Goal: Task Accomplishment & Management: Manage account settings

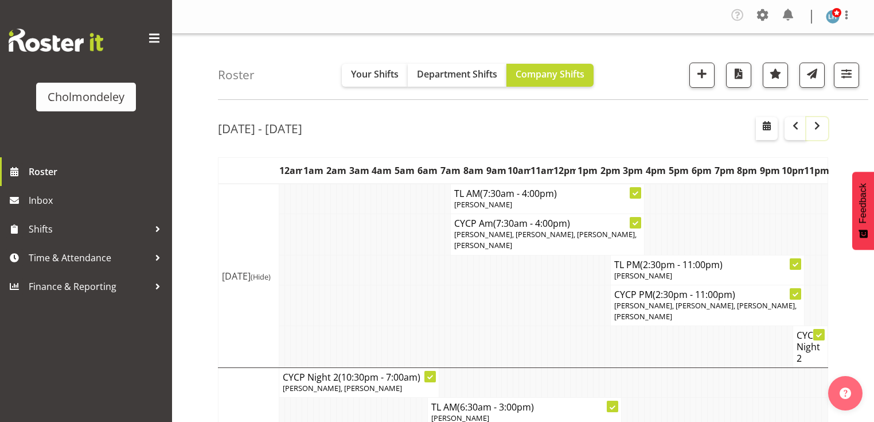
click at [815, 125] on span "button" at bounding box center [818, 126] width 14 height 14
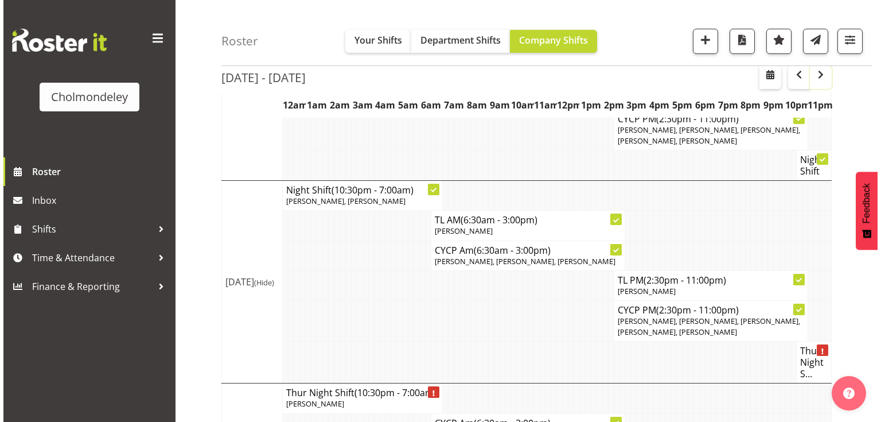
scroll to position [643, 0]
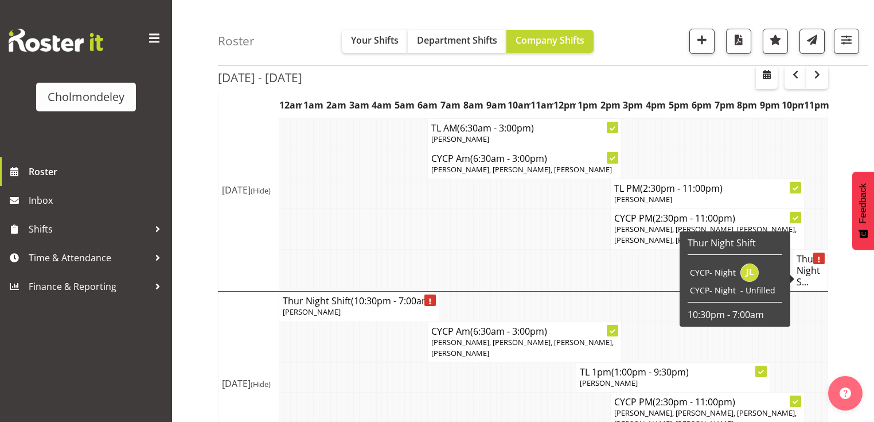
click at [814, 284] on h4 "Thur Night S..." at bounding box center [811, 270] width 28 height 34
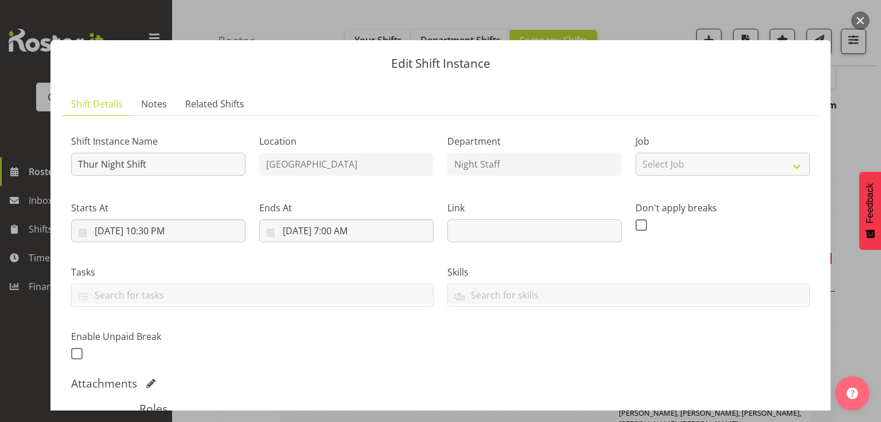
scroll to position [184, 0]
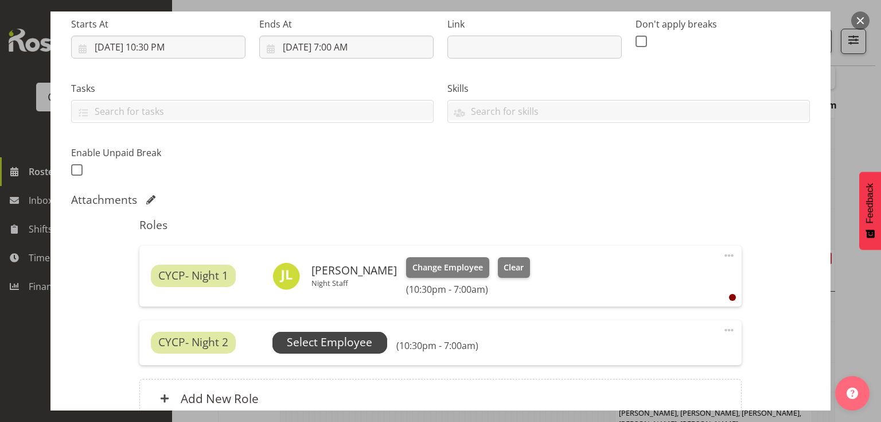
click at [341, 343] on span "Select Employee" at bounding box center [329, 342] width 85 height 17
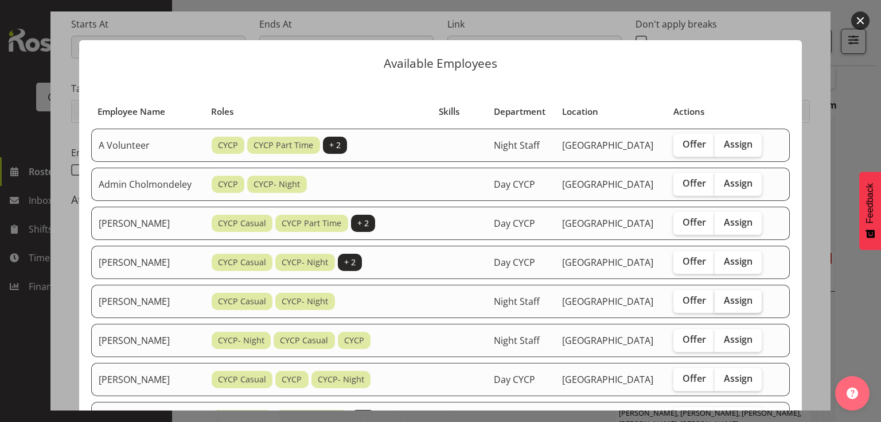
click at [737, 306] on span "Assign" at bounding box center [738, 299] width 29 height 11
click at [722, 304] on input "Assign" at bounding box center [718, 300] width 7 height 7
checkbox input "true"
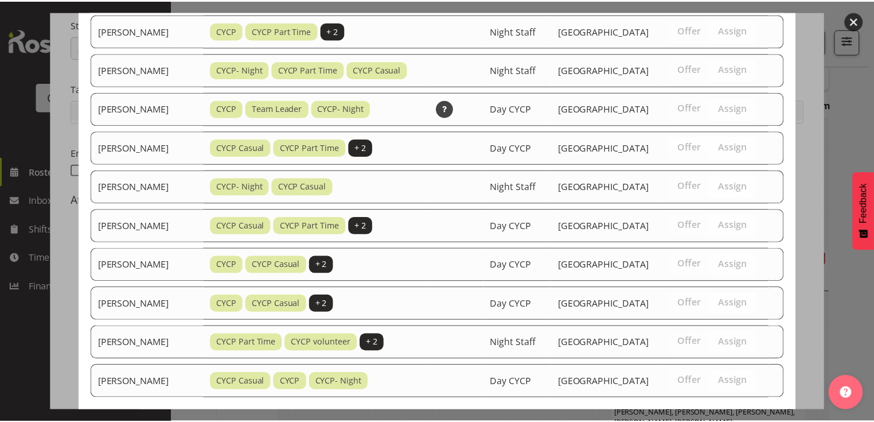
scroll to position [660, 0]
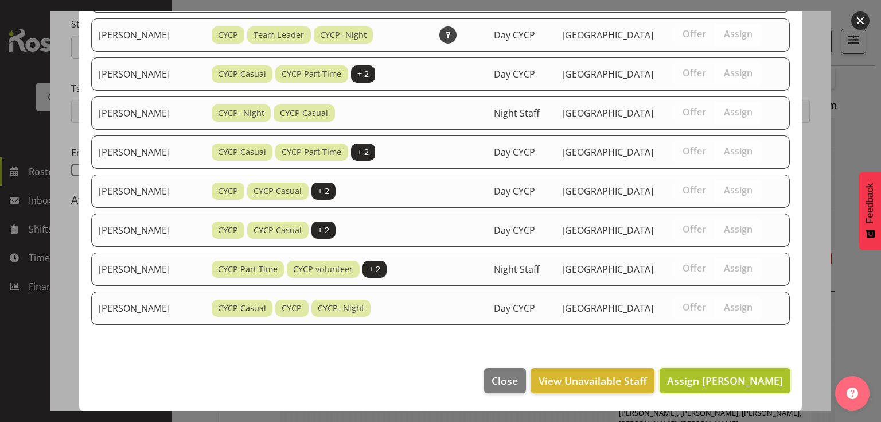
click at [702, 382] on span "Assign [PERSON_NAME]" at bounding box center [725, 381] width 116 height 14
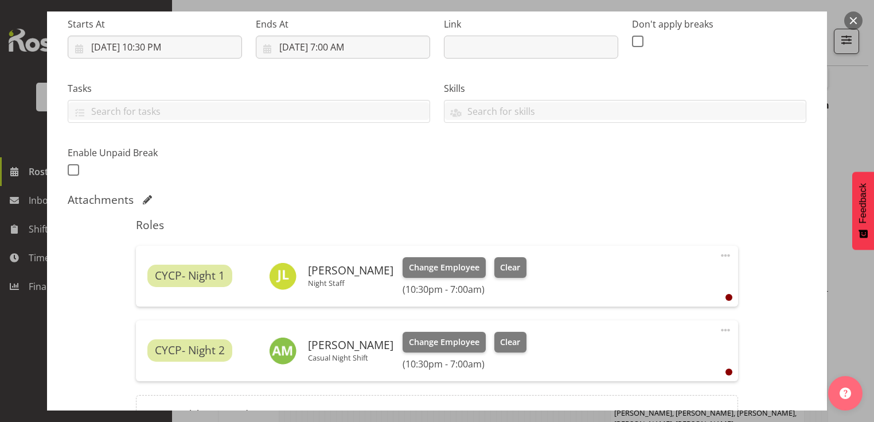
scroll to position [308, 0]
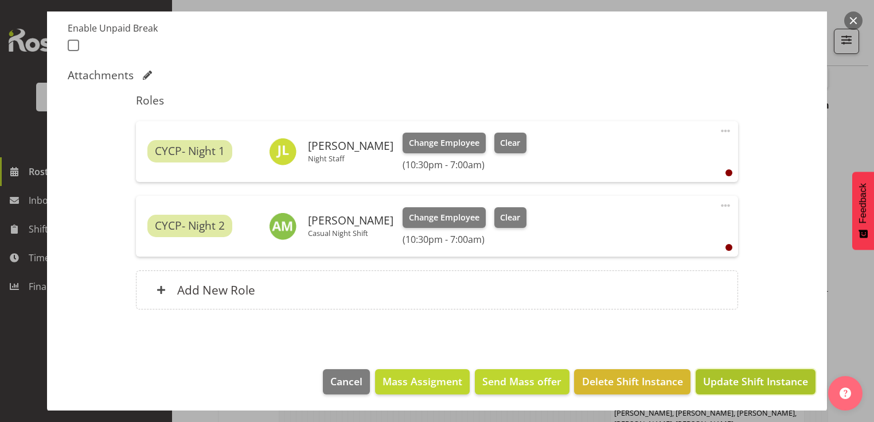
click at [714, 383] on span "Update Shift Instance" at bounding box center [755, 381] width 105 height 15
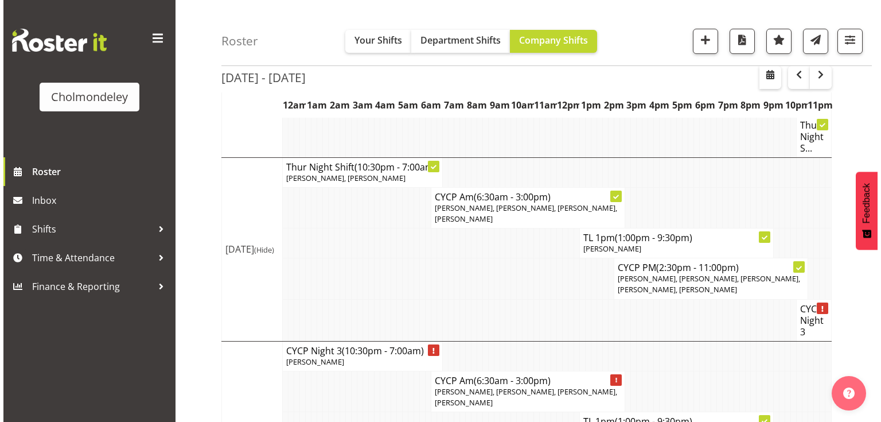
scroll to position [834, 0]
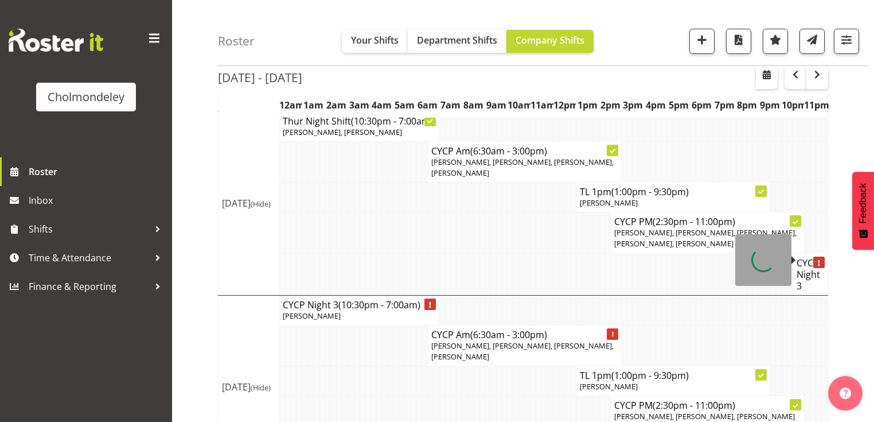
click at [810, 257] on h4 "CYCP Night 3" at bounding box center [811, 274] width 28 height 34
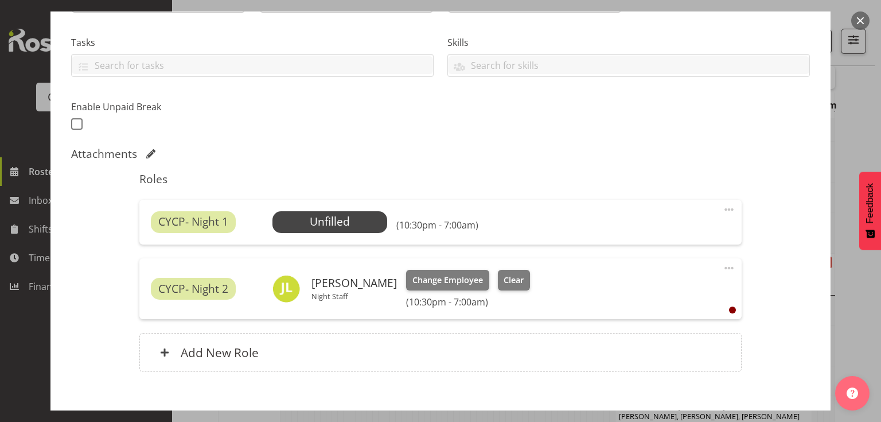
scroll to position [275, 0]
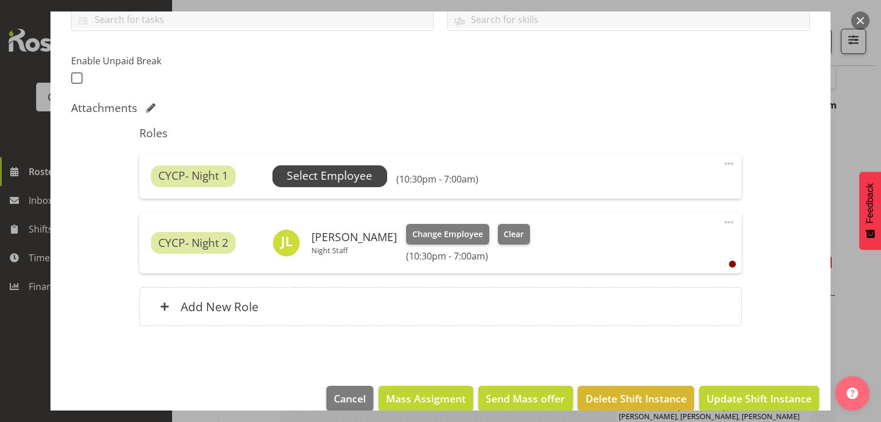
click at [333, 179] on span "Select Employee" at bounding box center [329, 176] width 85 height 17
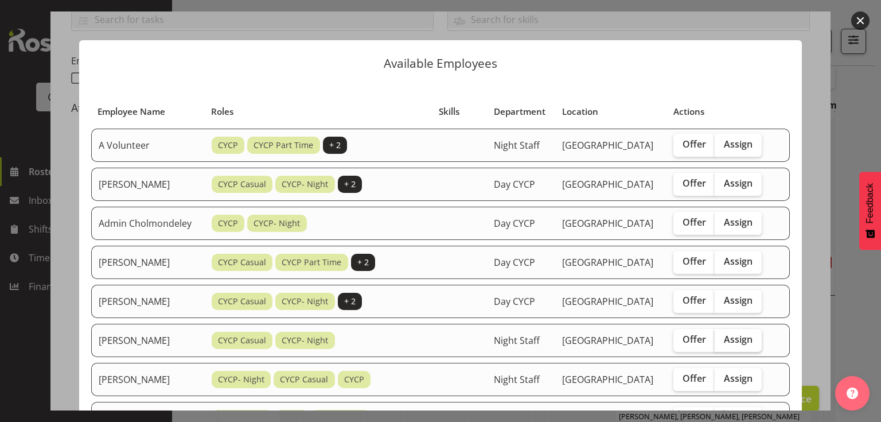
click at [742, 345] on span "Assign" at bounding box center [738, 338] width 29 height 11
click at [722, 343] on input "Assign" at bounding box center [718, 339] width 7 height 7
checkbox input "true"
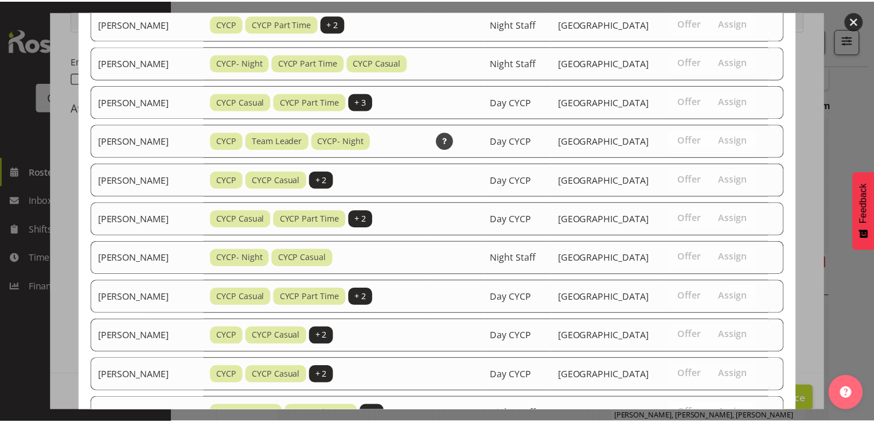
scroll to position [789, 0]
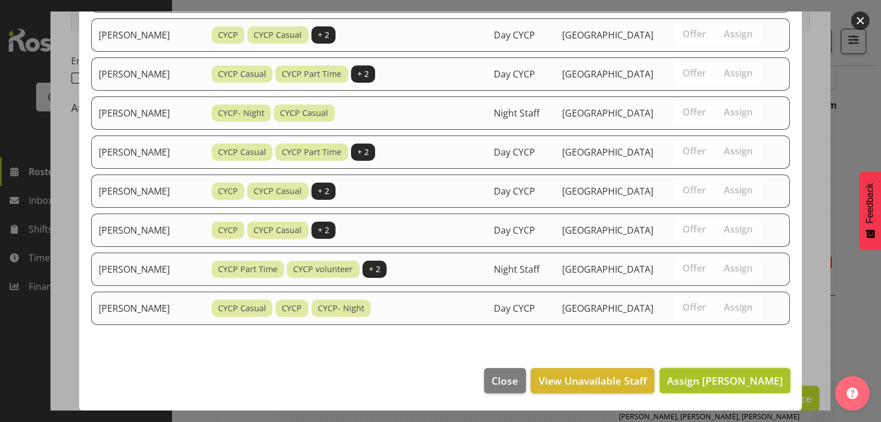
click at [711, 380] on span "Assign [PERSON_NAME]" at bounding box center [725, 381] width 116 height 14
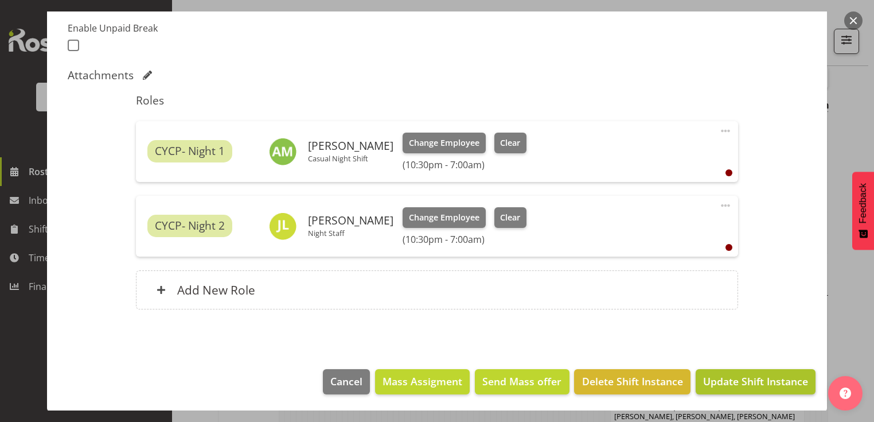
scroll to position [880, 0]
click at [740, 381] on span "Update Shift Instance" at bounding box center [755, 381] width 105 height 15
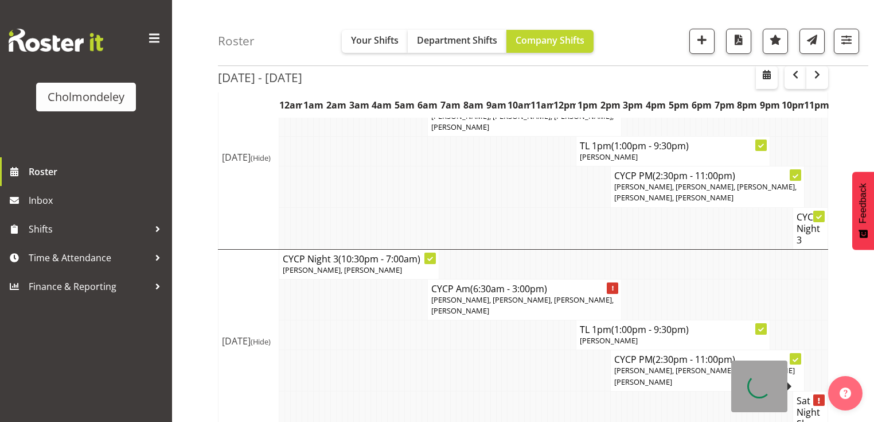
click at [819, 394] on div at bounding box center [819, 399] width 11 height 11
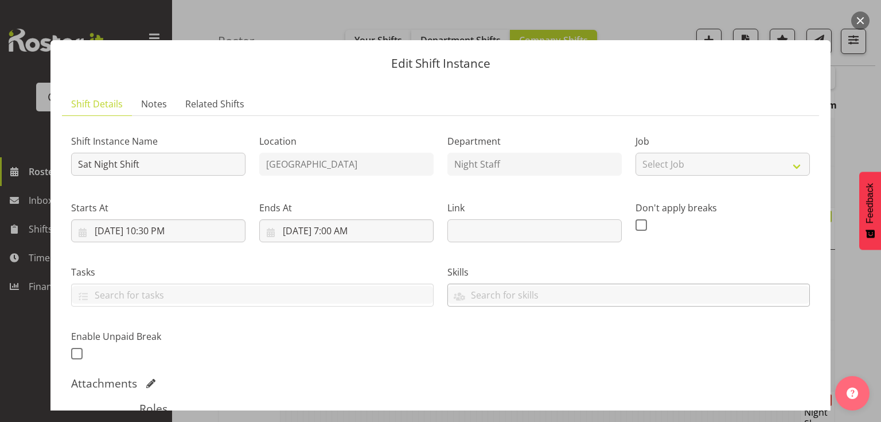
scroll to position [230, 0]
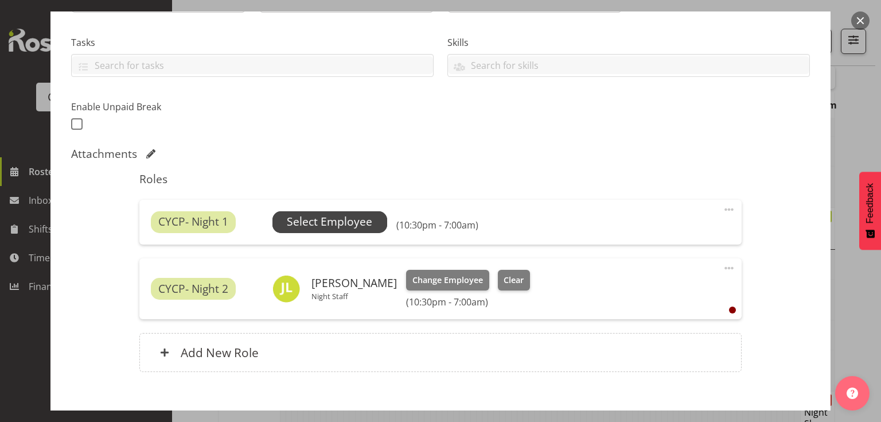
click at [351, 218] on span "Select Employee" at bounding box center [329, 221] width 85 height 17
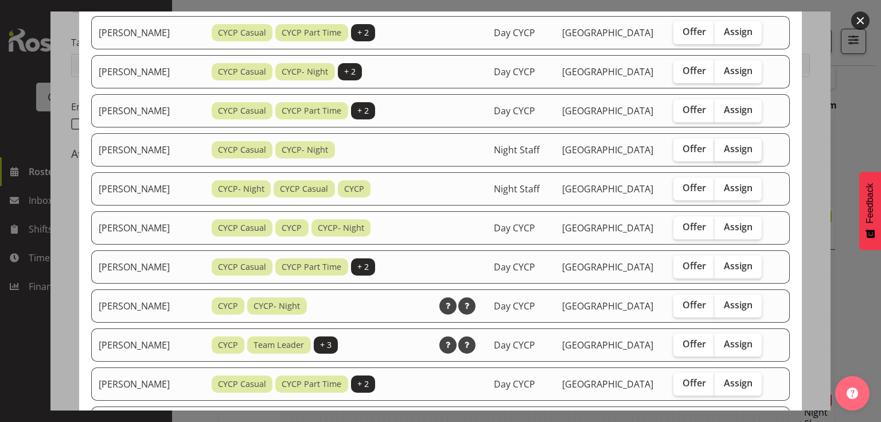
click at [740, 154] on span "Assign" at bounding box center [738, 148] width 29 height 11
click at [722, 153] on input "Assign" at bounding box center [718, 148] width 7 height 7
checkbox input "true"
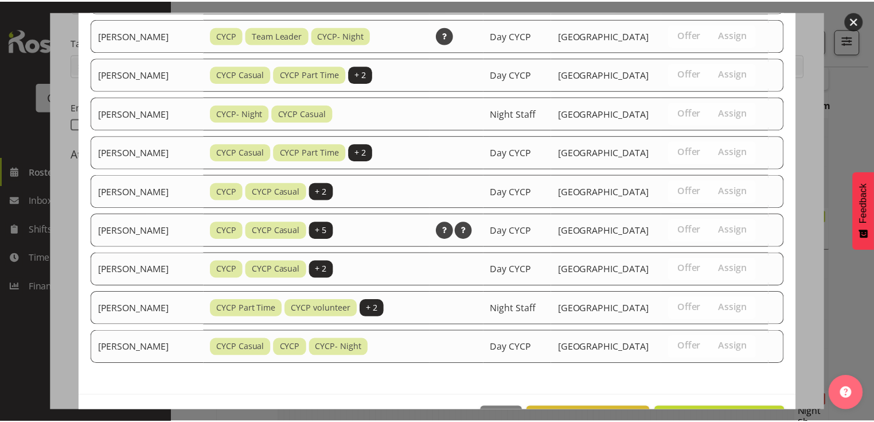
scroll to position [876, 0]
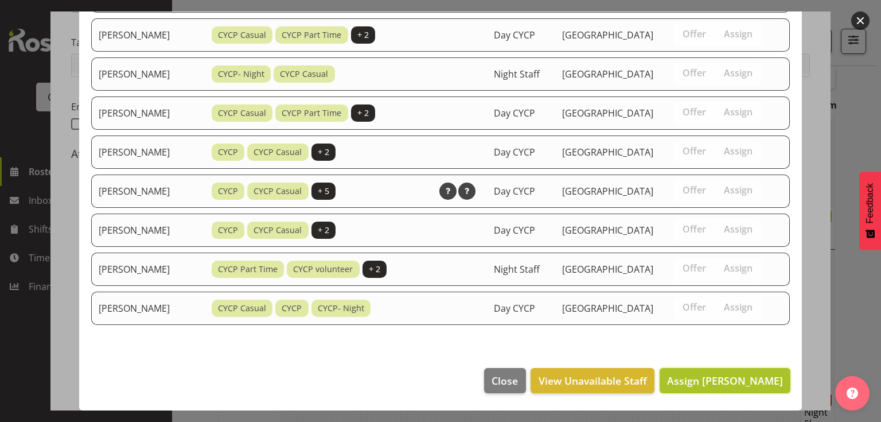
click at [732, 381] on span "Assign [PERSON_NAME]" at bounding box center [725, 381] width 116 height 14
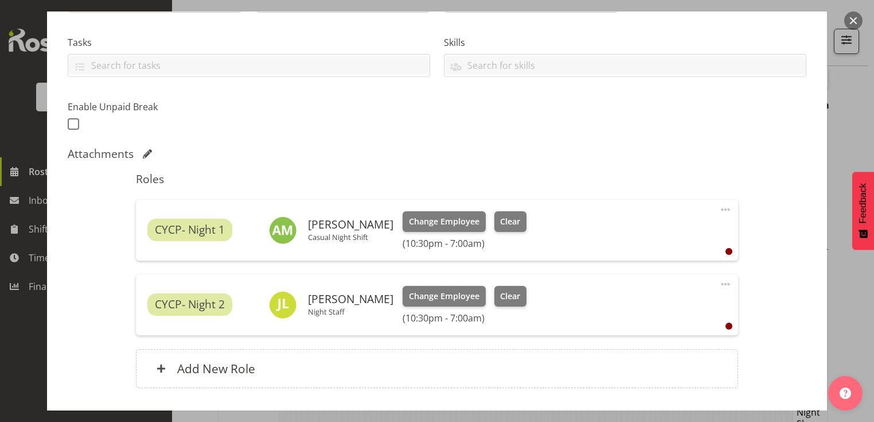
scroll to position [308, 0]
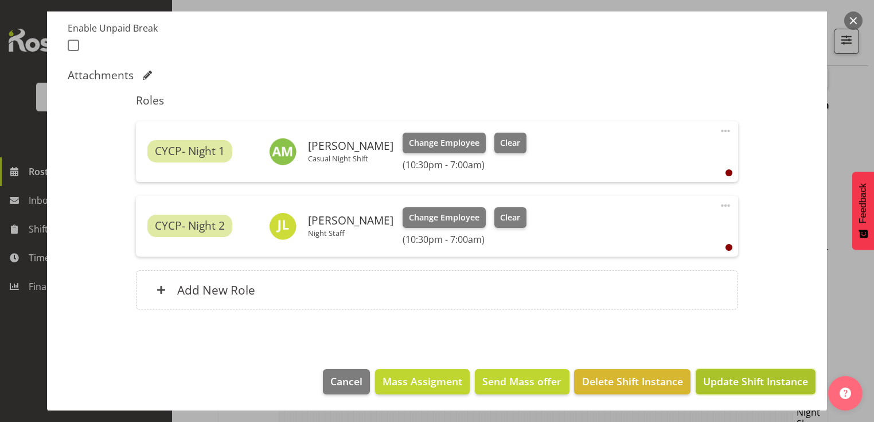
click at [728, 383] on span "Update Shift Instance" at bounding box center [755, 381] width 105 height 15
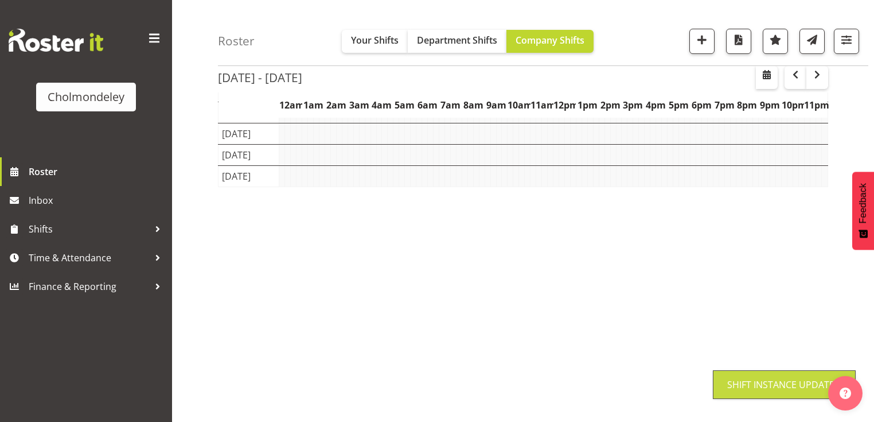
scroll to position [145, 0]
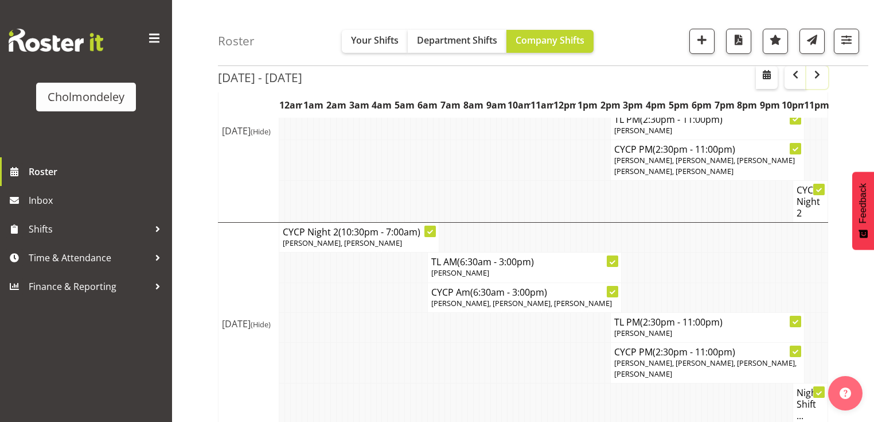
click at [815, 78] on span "button" at bounding box center [818, 75] width 14 height 14
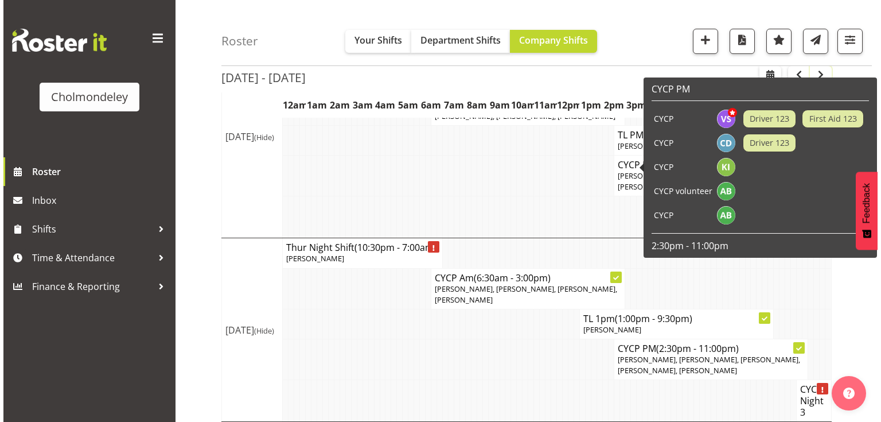
scroll to position [558, 0]
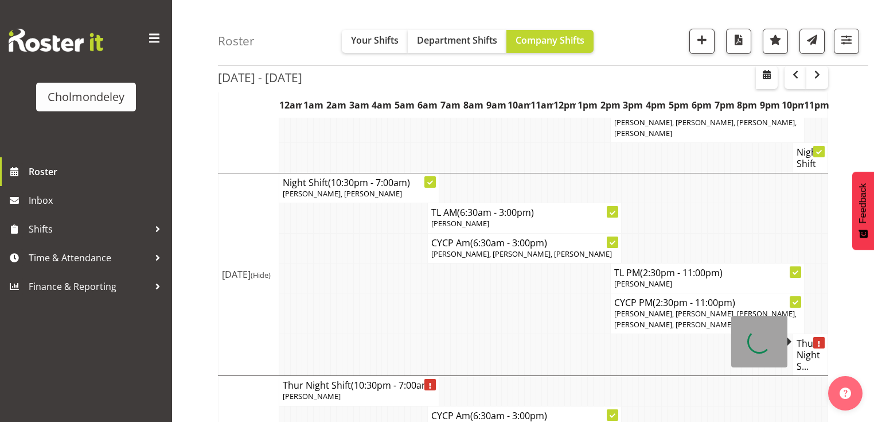
click at [810, 341] on h4 "Thur Night S..." at bounding box center [811, 354] width 28 height 34
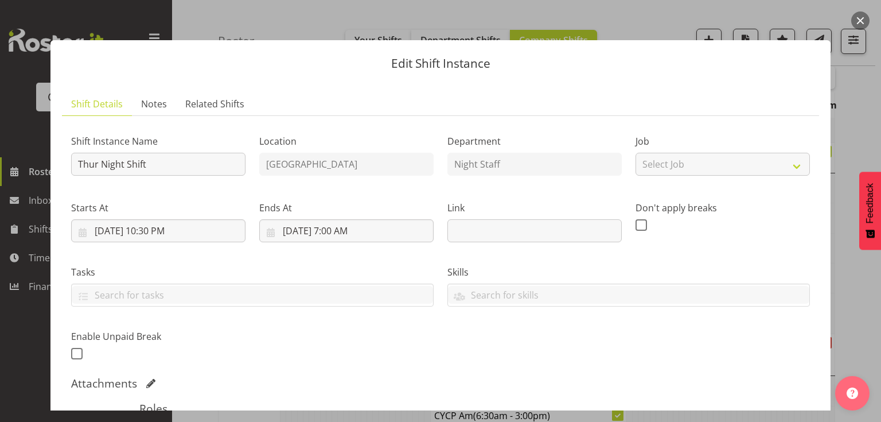
scroll to position [184, 0]
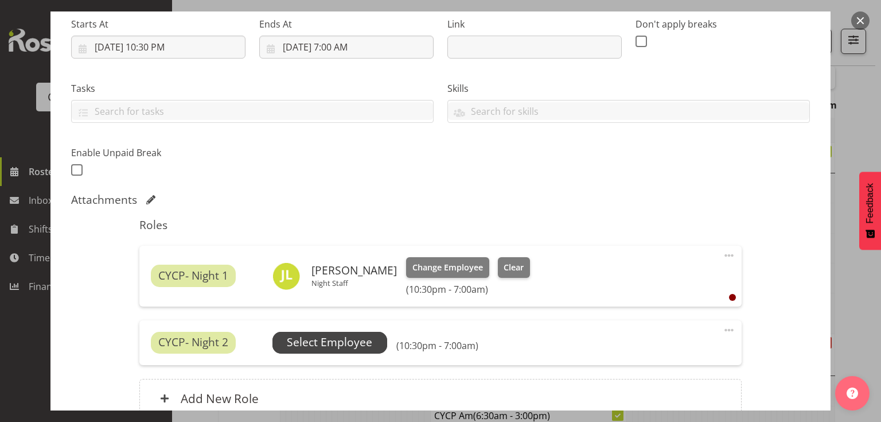
click at [339, 338] on span "Select Employee" at bounding box center [329, 342] width 85 height 17
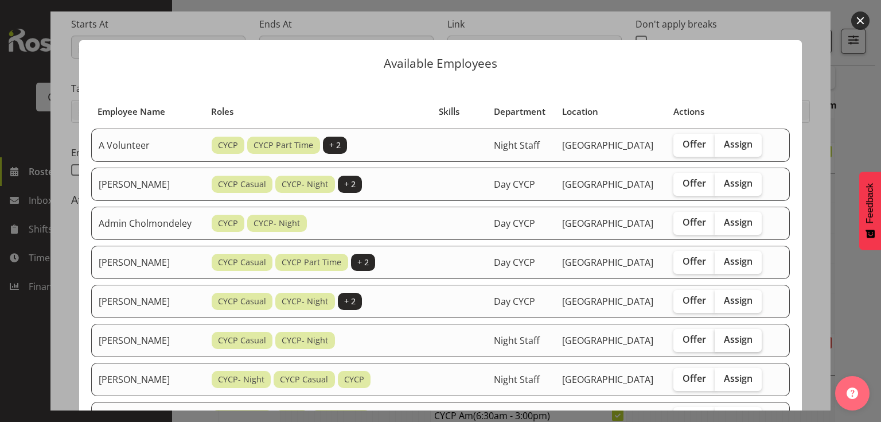
click at [748, 345] on span "Assign" at bounding box center [738, 338] width 29 height 11
click at [722, 343] on input "Assign" at bounding box center [718, 339] width 7 height 7
checkbox input "true"
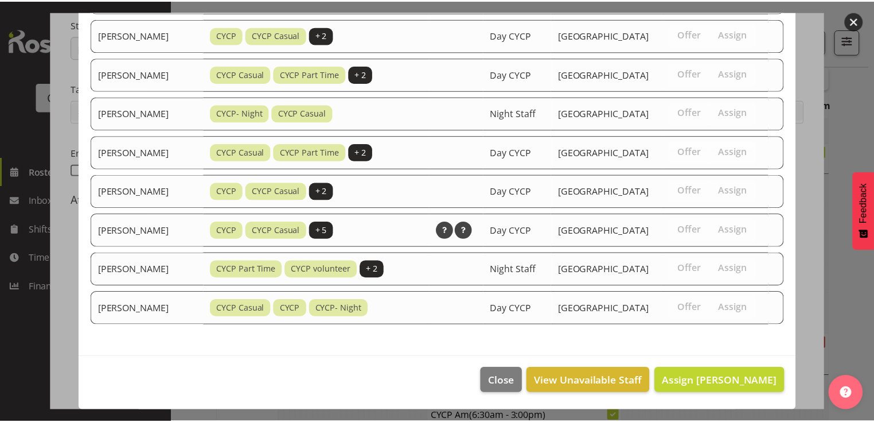
scroll to position [703, 0]
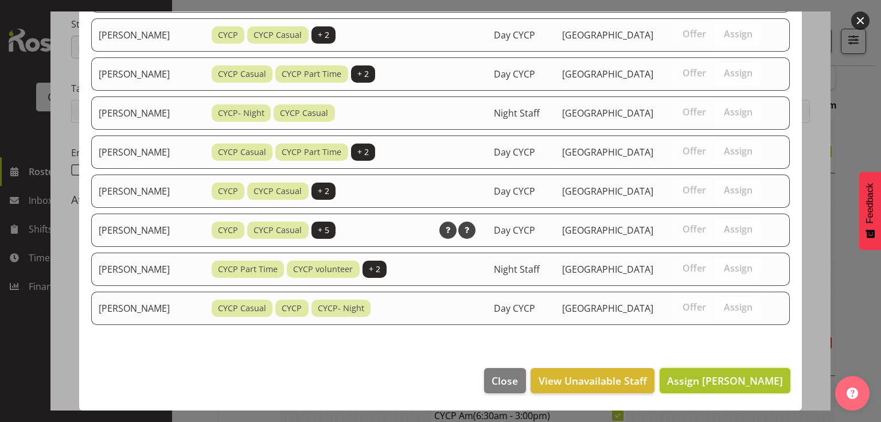
click at [741, 378] on span "Assign [PERSON_NAME]" at bounding box center [725, 381] width 116 height 14
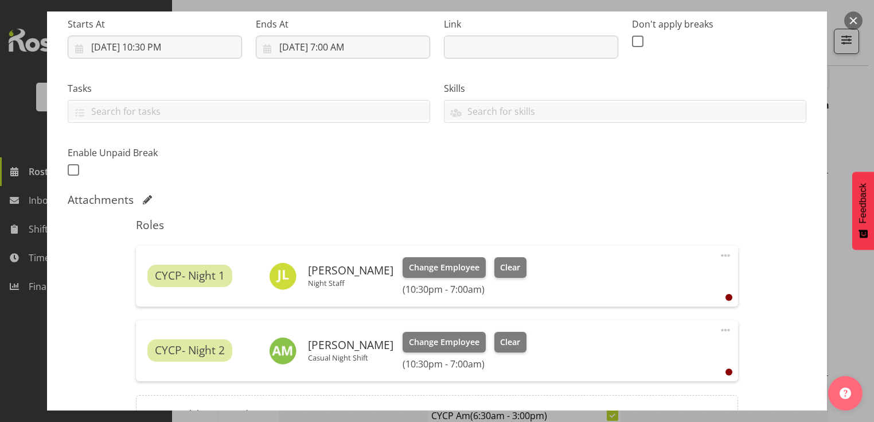
scroll to position [308, 0]
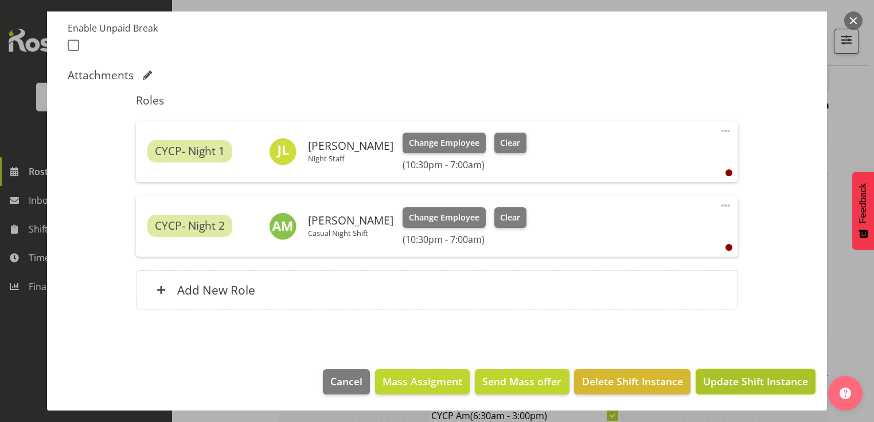
click at [753, 386] on span "Update Shift Instance" at bounding box center [755, 381] width 105 height 15
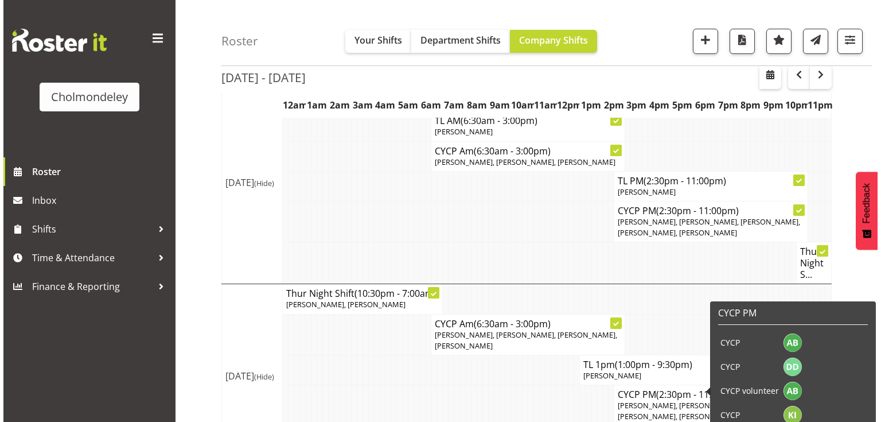
scroll to position [788, 0]
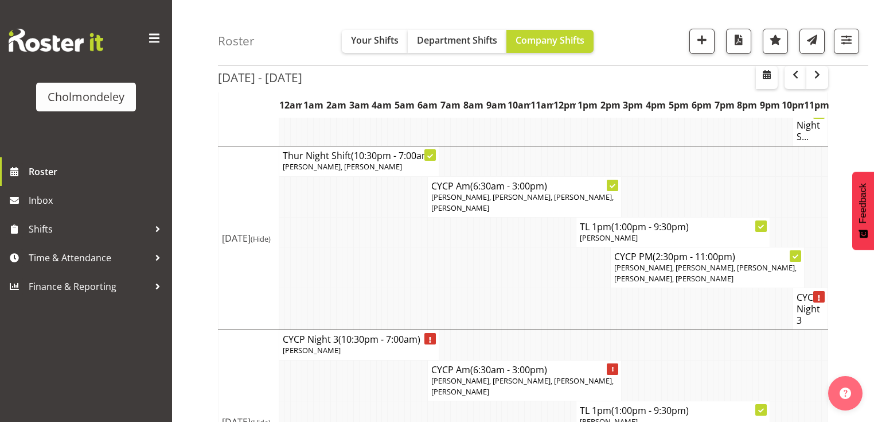
click at [808, 291] on h4 "CYCP Night 3" at bounding box center [811, 308] width 28 height 34
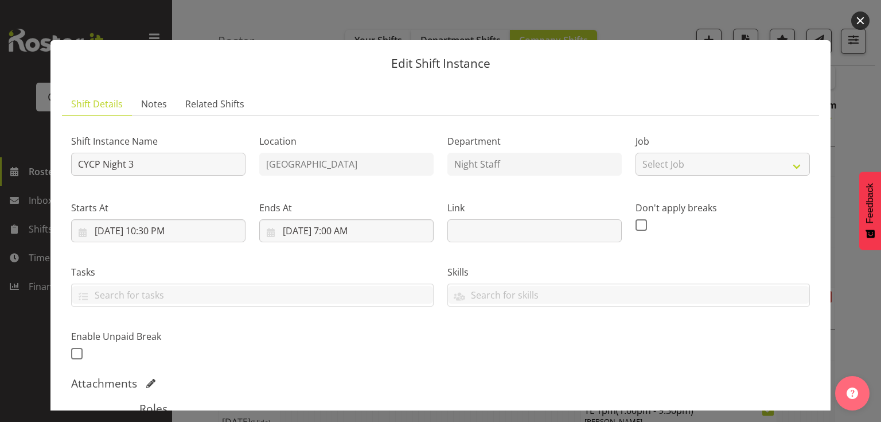
scroll to position [230, 0]
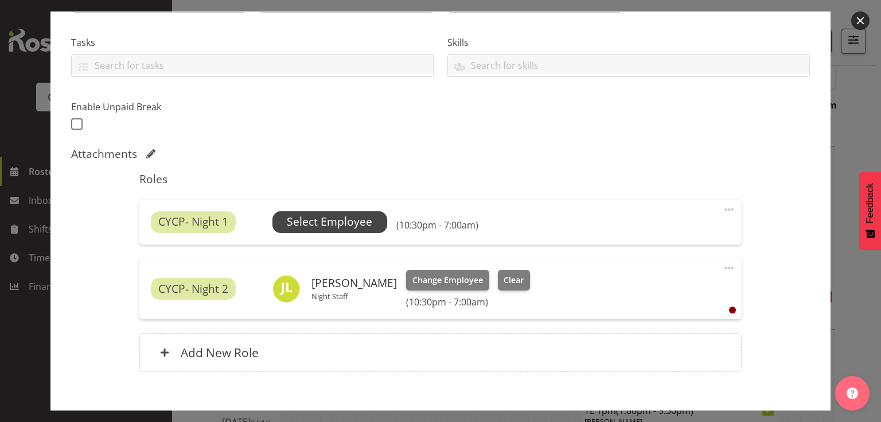
click at [344, 226] on span "Select Employee" at bounding box center [329, 221] width 85 height 17
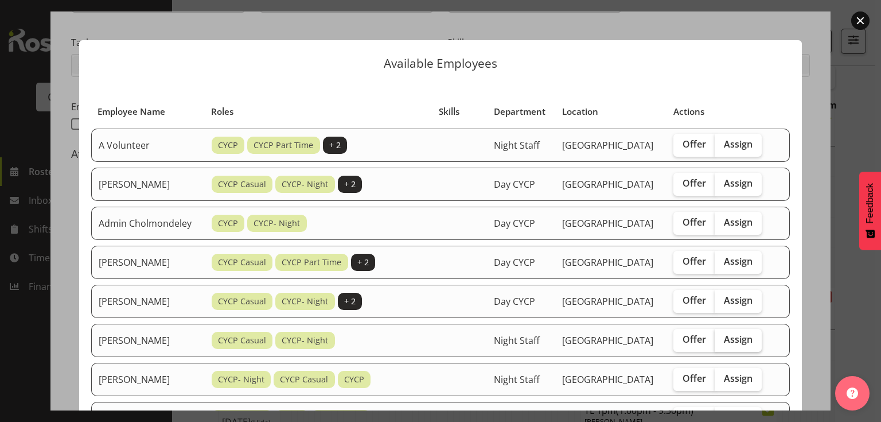
click at [742, 345] on span "Assign" at bounding box center [738, 338] width 29 height 11
click at [722, 343] on input "Assign" at bounding box center [718, 339] width 7 height 7
checkbox input "true"
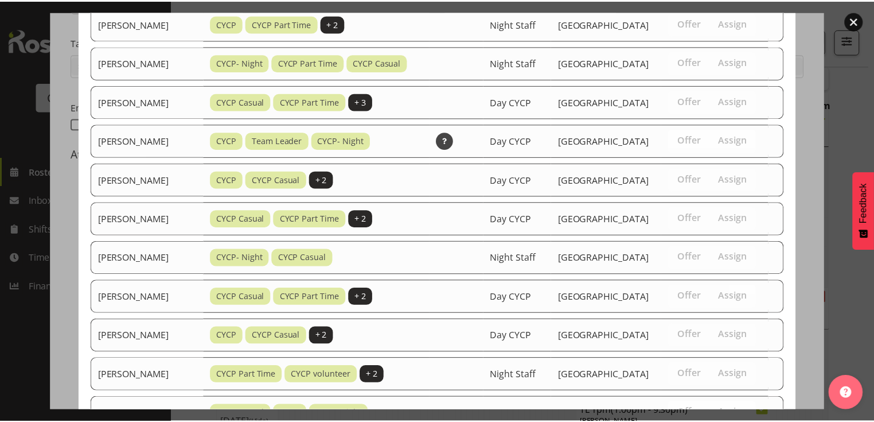
scroll to position [746, 0]
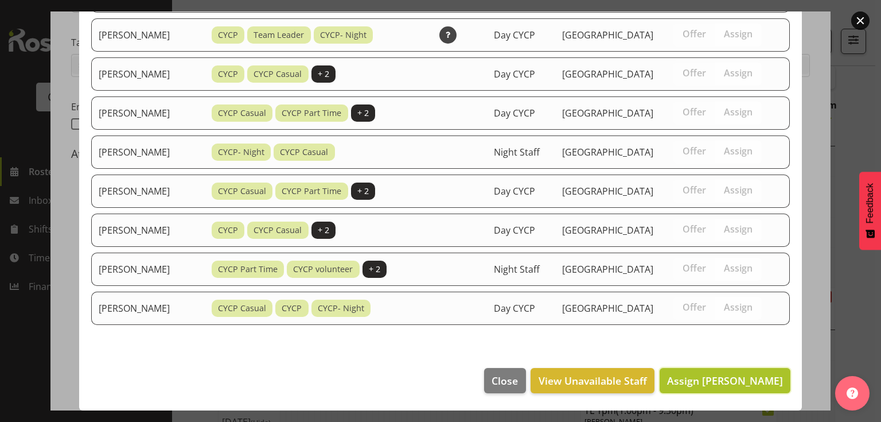
click at [724, 384] on span "Assign [PERSON_NAME]" at bounding box center [725, 381] width 116 height 14
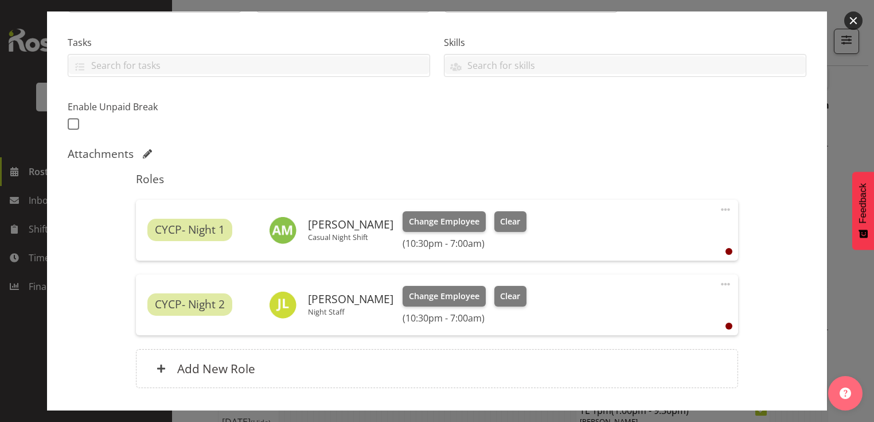
scroll to position [308, 0]
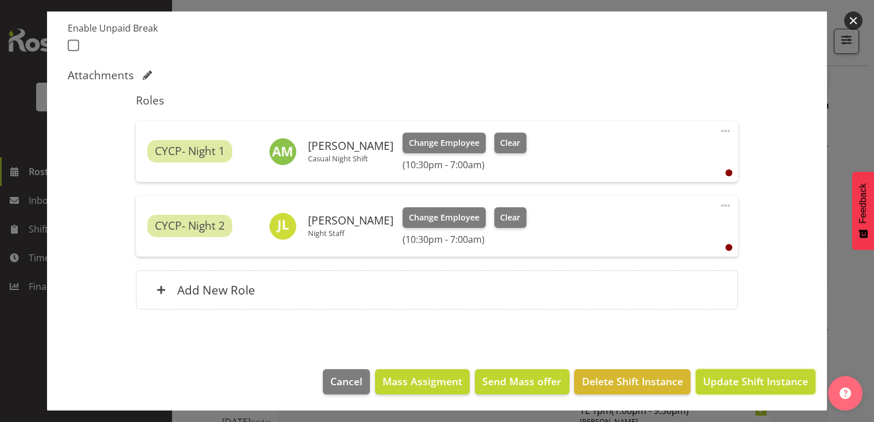
click at [724, 384] on span "Update Shift Instance" at bounding box center [755, 381] width 105 height 15
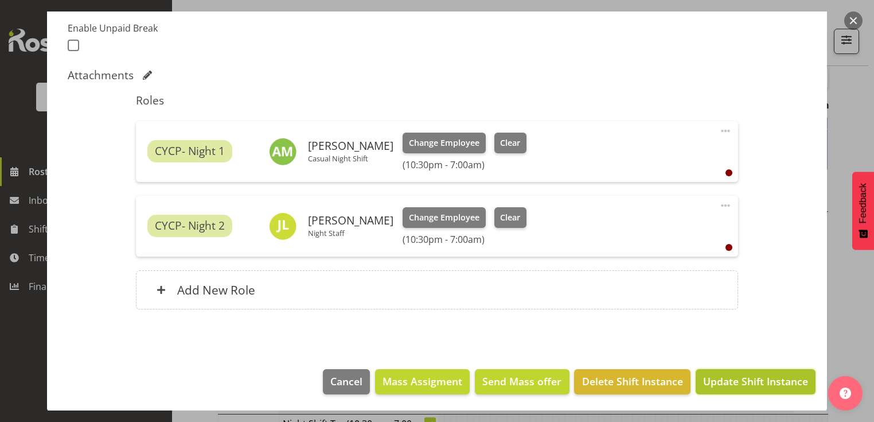
click at [778, 378] on span "Update Shift Instance" at bounding box center [755, 381] width 105 height 15
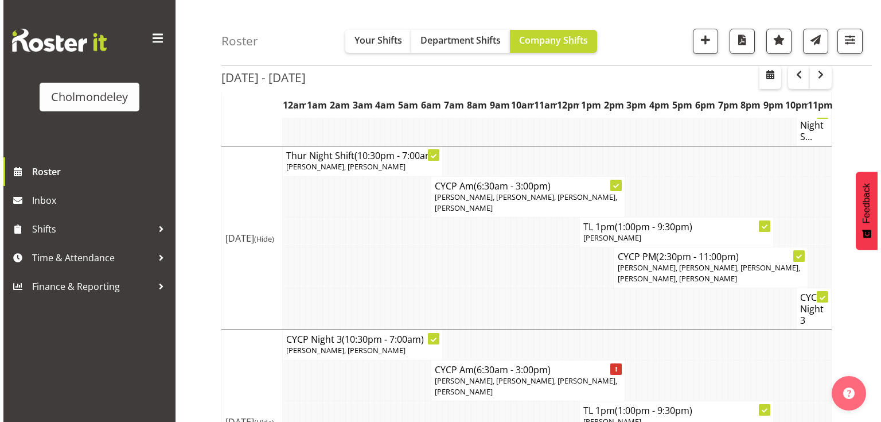
scroll to position [944, 0]
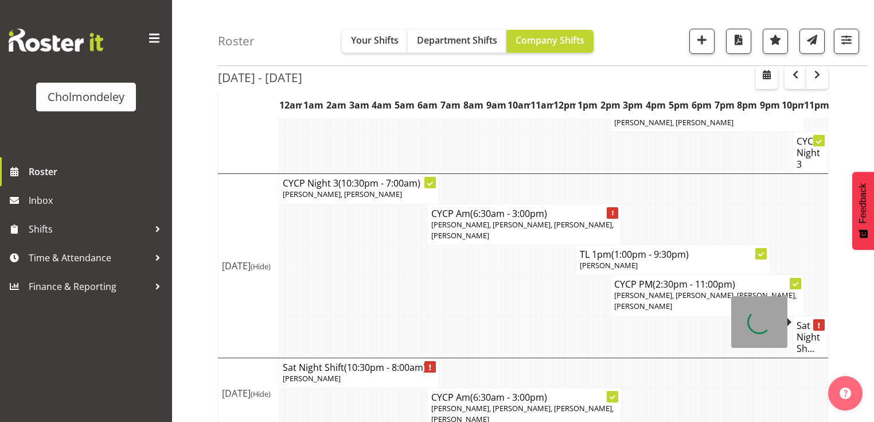
click at [821, 321] on h4 "Sat Night Sh..." at bounding box center [811, 337] width 28 height 34
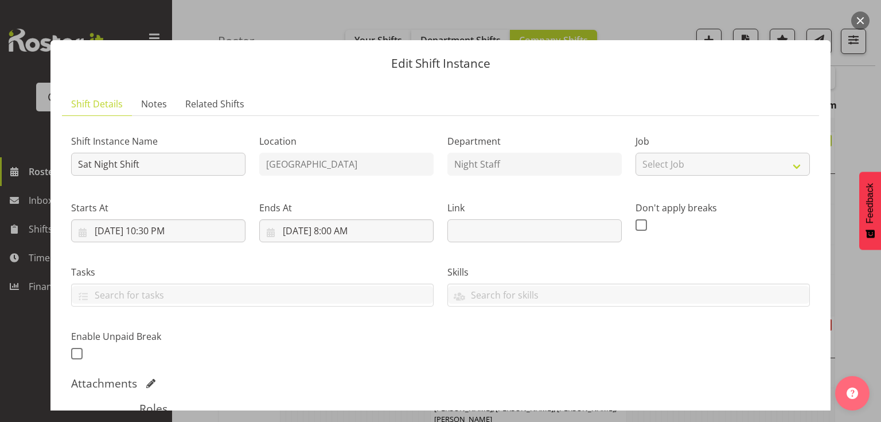
click at [719, 236] on div "Don't apply breaks" at bounding box center [723, 217] width 188 height 64
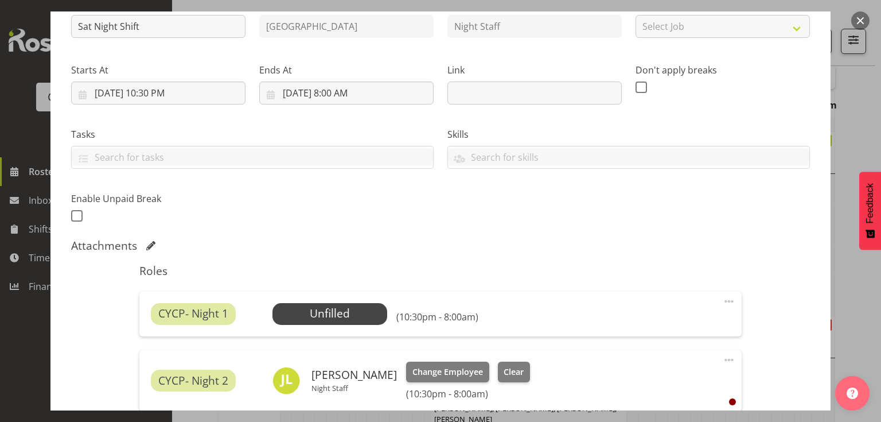
scroll to position [293, 0]
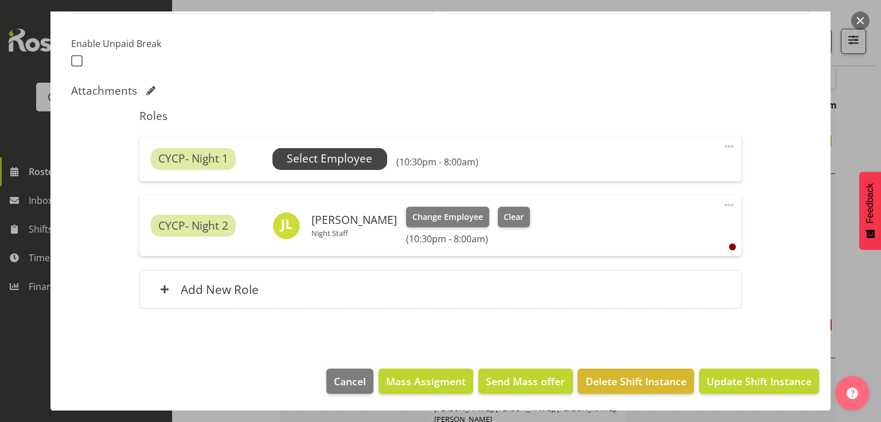
click at [344, 151] on span "Select Employee" at bounding box center [329, 158] width 85 height 17
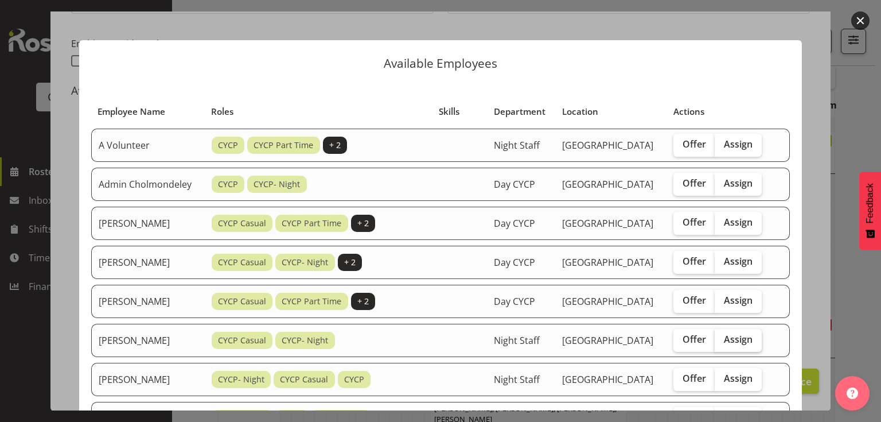
click at [740, 345] on span "Assign" at bounding box center [738, 338] width 29 height 11
click at [722, 343] on input "Assign" at bounding box center [718, 339] width 7 height 7
checkbox input "true"
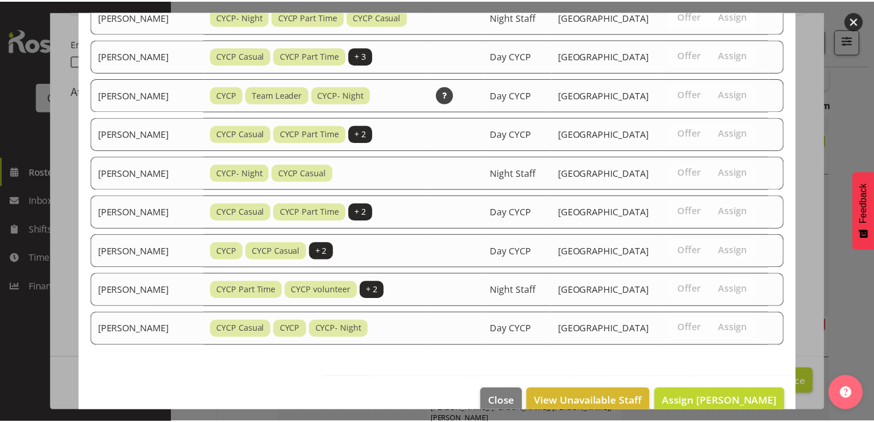
scroll to position [703, 0]
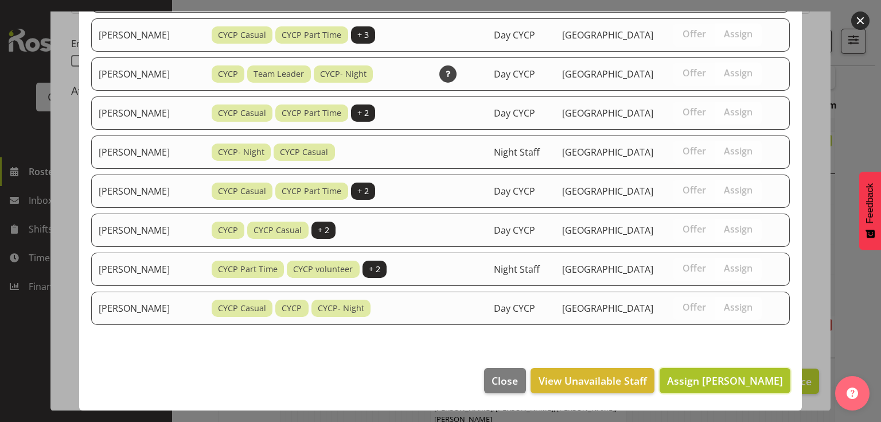
click at [702, 379] on span "Assign [PERSON_NAME]" at bounding box center [725, 381] width 116 height 14
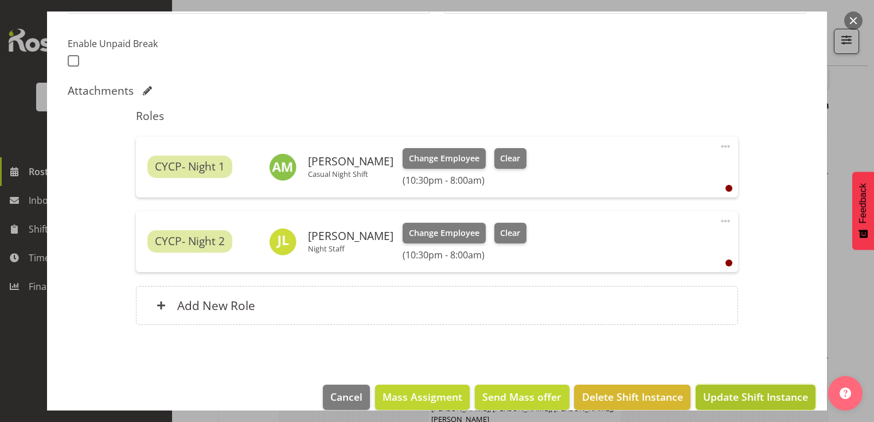
click at [767, 399] on span "Update Shift Instance" at bounding box center [755, 396] width 105 height 15
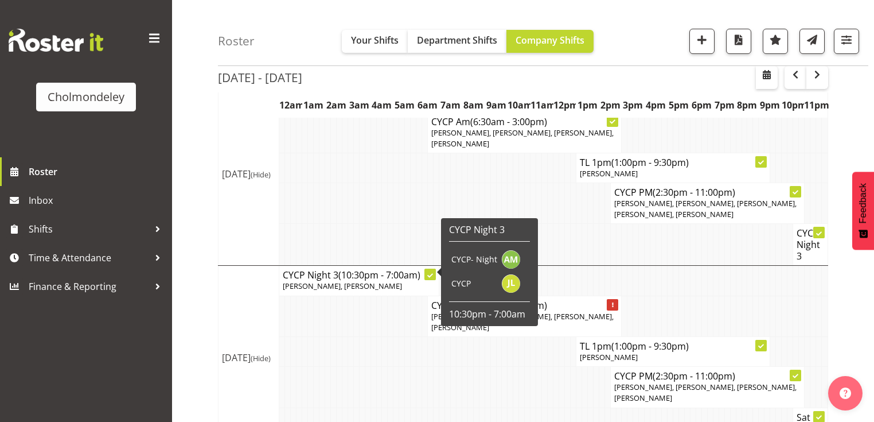
scroll to position [944, 0]
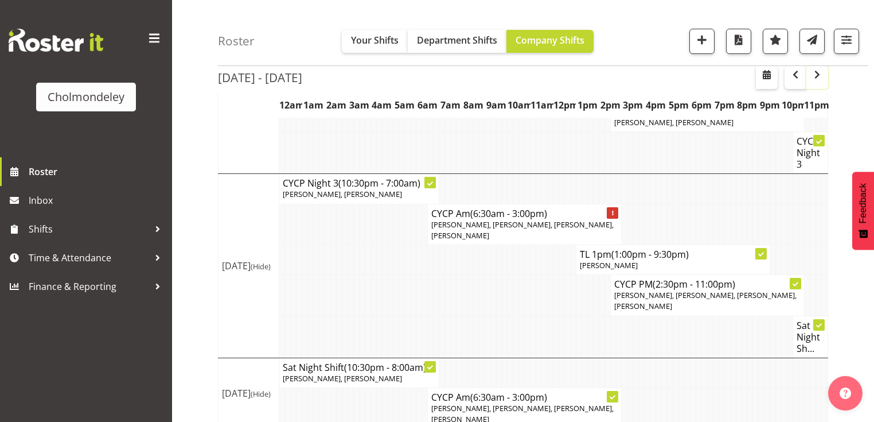
click at [820, 76] on span "button" at bounding box center [818, 75] width 14 height 14
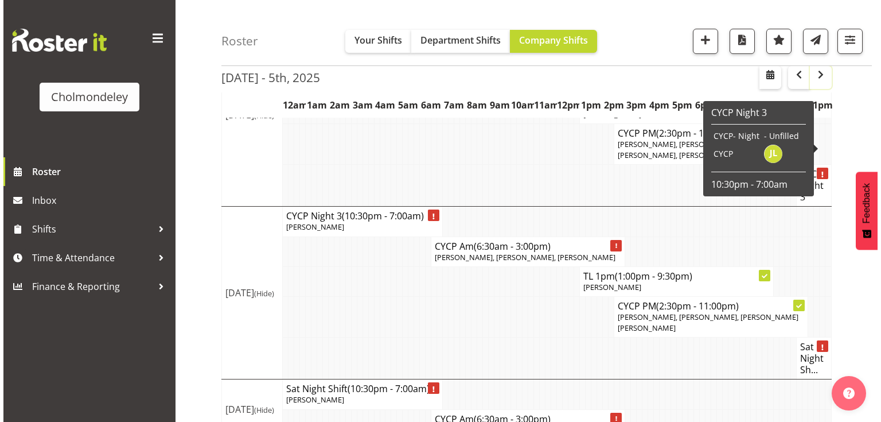
scroll to position [682, 0]
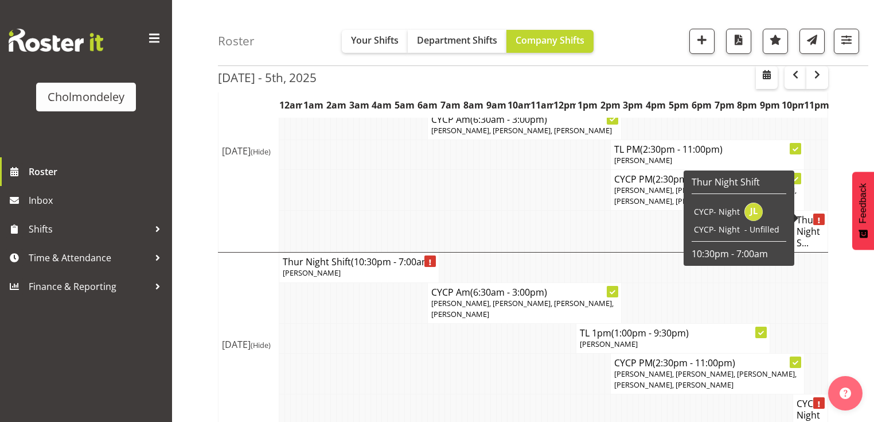
click at [807, 214] on h4 "Thur Night S..." at bounding box center [811, 231] width 28 height 34
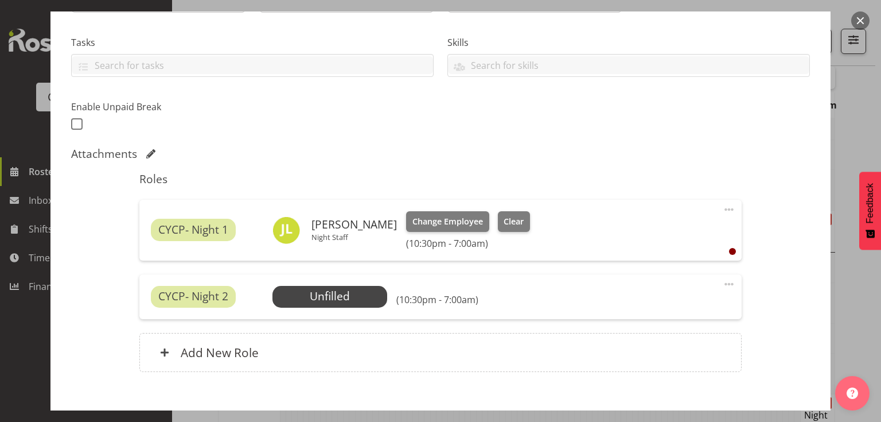
scroll to position [275, 0]
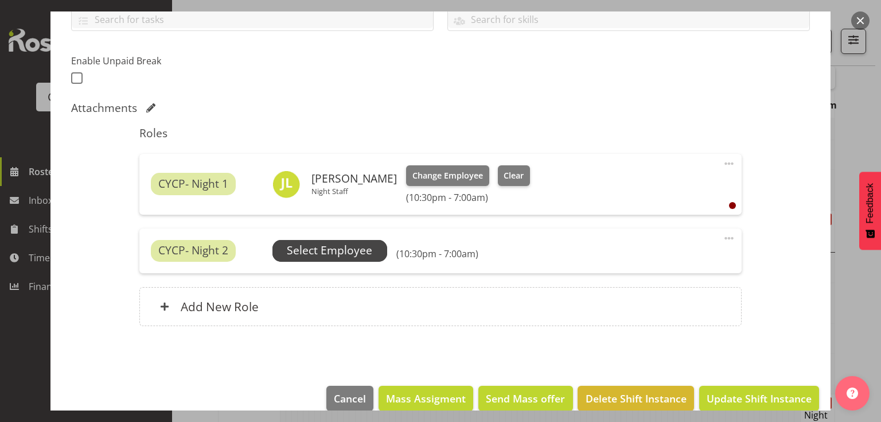
click at [348, 240] on span "Select Employee" at bounding box center [330, 251] width 115 height 22
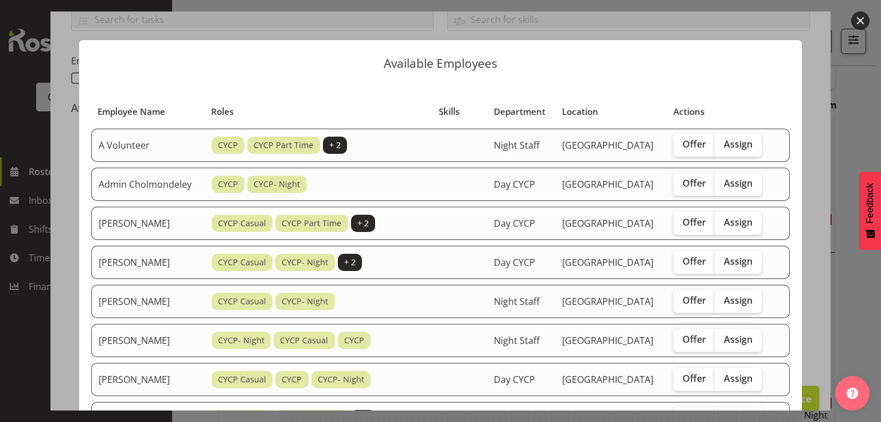
scroll to position [184, 0]
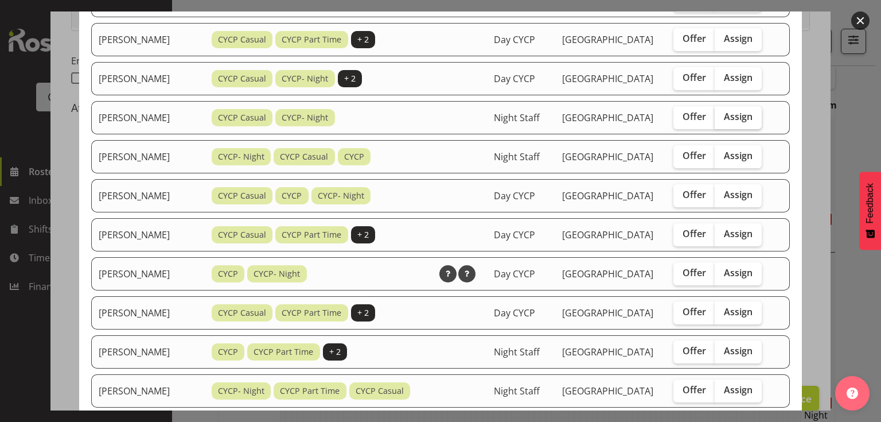
click at [739, 122] on span "Assign" at bounding box center [738, 116] width 29 height 11
click at [722, 120] on input "Assign" at bounding box center [718, 116] width 7 height 7
checkbox input "true"
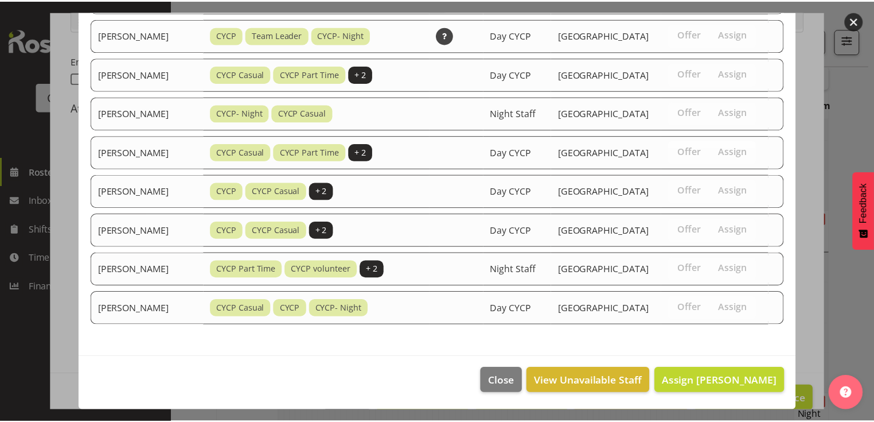
scroll to position [660, 0]
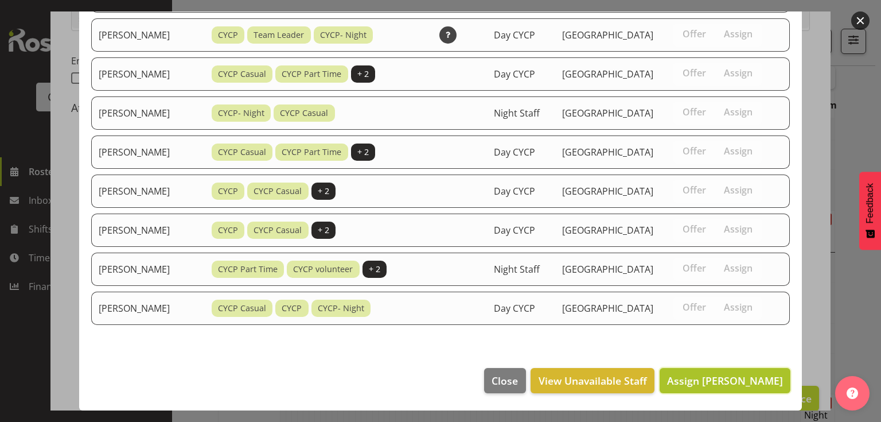
click at [725, 380] on span "Assign [PERSON_NAME]" at bounding box center [725, 381] width 116 height 14
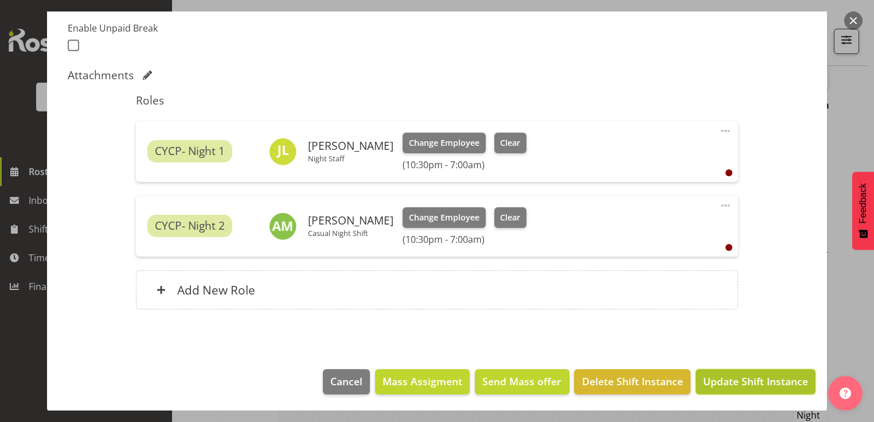
click at [758, 386] on span "Update Shift Instance" at bounding box center [755, 381] width 105 height 15
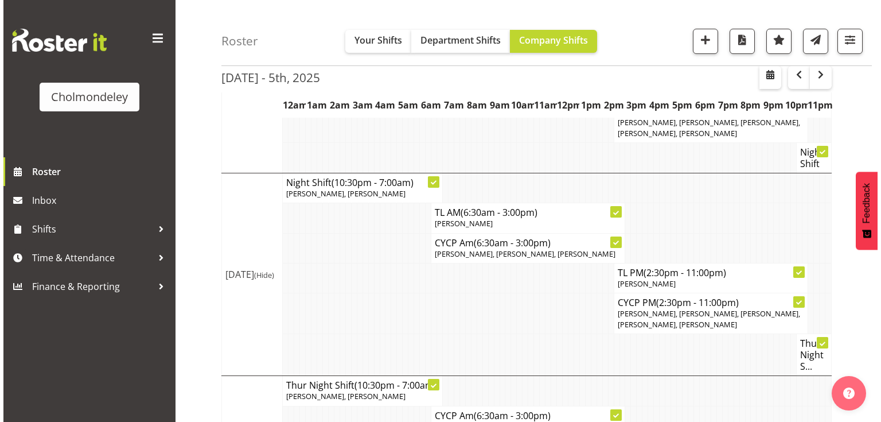
scroll to position [788, 0]
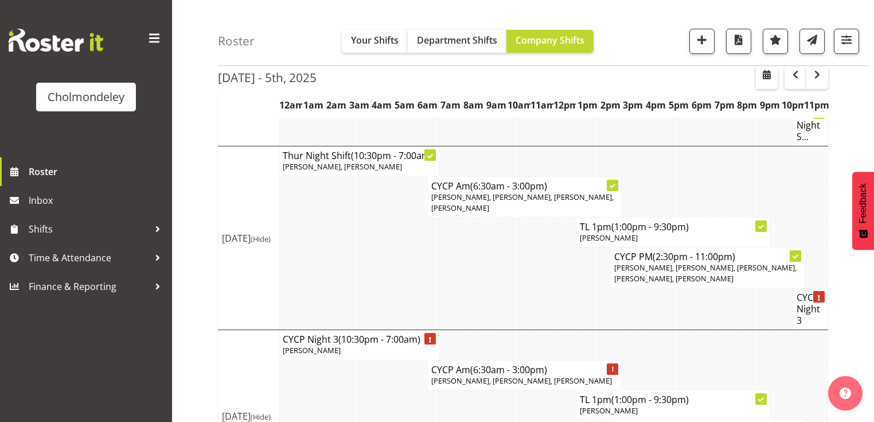
click at [815, 291] on h4 "CYCP Night 3" at bounding box center [811, 308] width 28 height 34
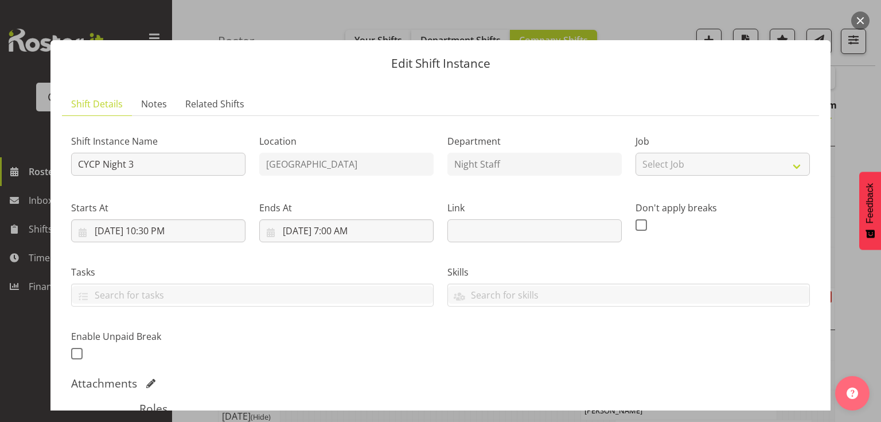
scroll to position [230, 0]
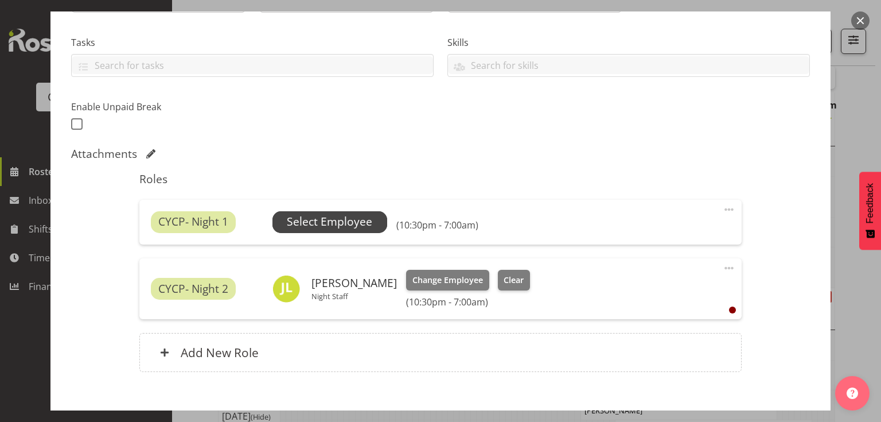
click at [297, 213] on span "Select Employee" at bounding box center [330, 222] width 115 height 22
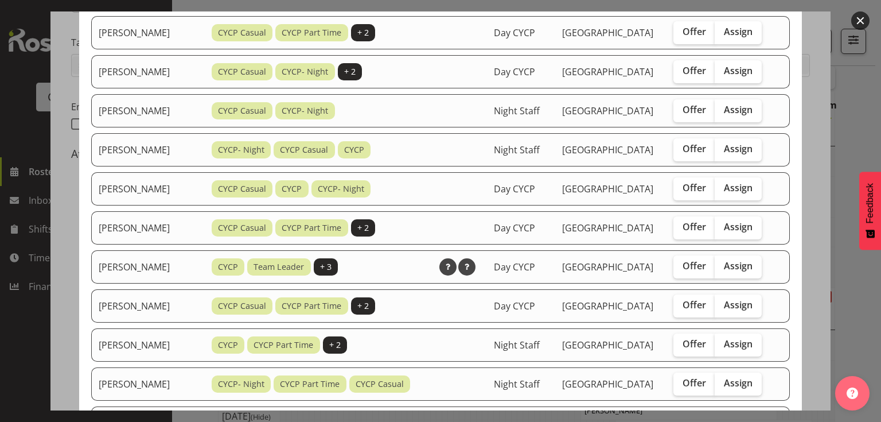
scroll to position [138, 0]
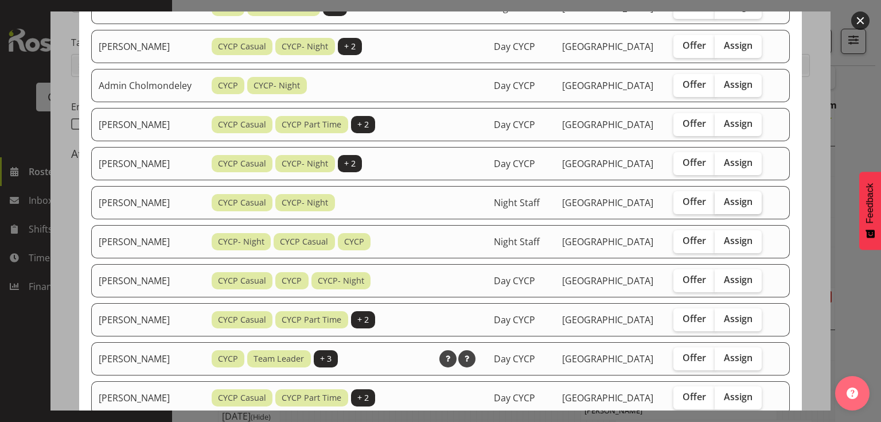
click at [737, 207] on span "Assign" at bounding box center [738, 201] width 29 height 11
click at [722, 205] on input "Assign" at bounding box center [718, 201] width 7 height 7
checkbox input "true"
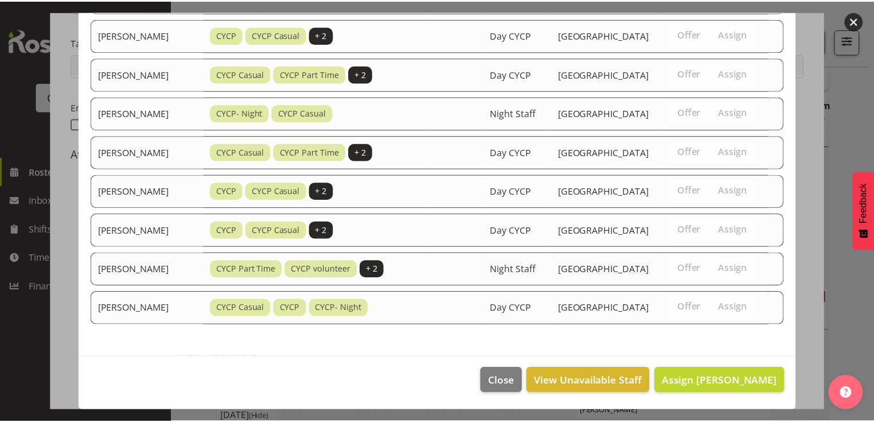
scroll to position [789, 0]
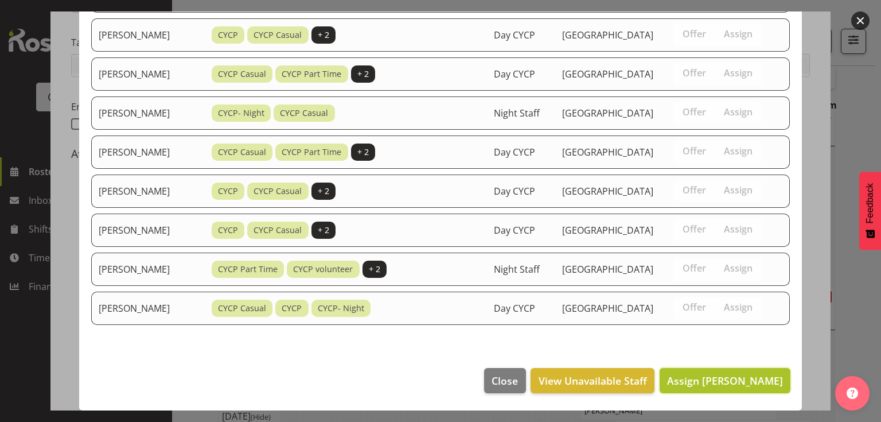
click at [721, 381] on span "Assign [PERSON_NAME]" at bounding box center [725, 381] width 116 height 14
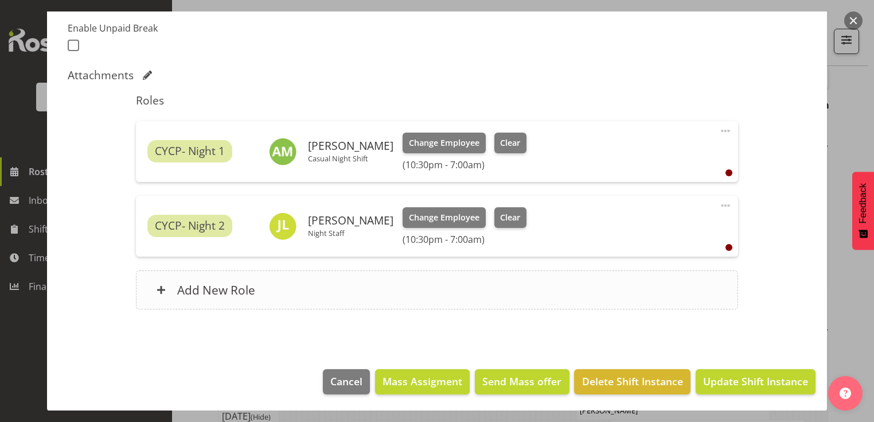
scroll to position [834, 0]
click at [721, 377] on span "Update Shift Instance" at bounding box center [755, 381] width 105 height 15
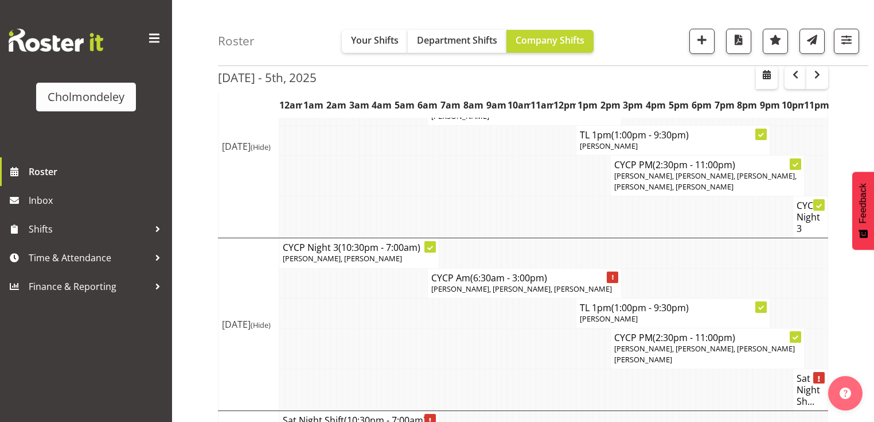
scroll to position [911, 0]
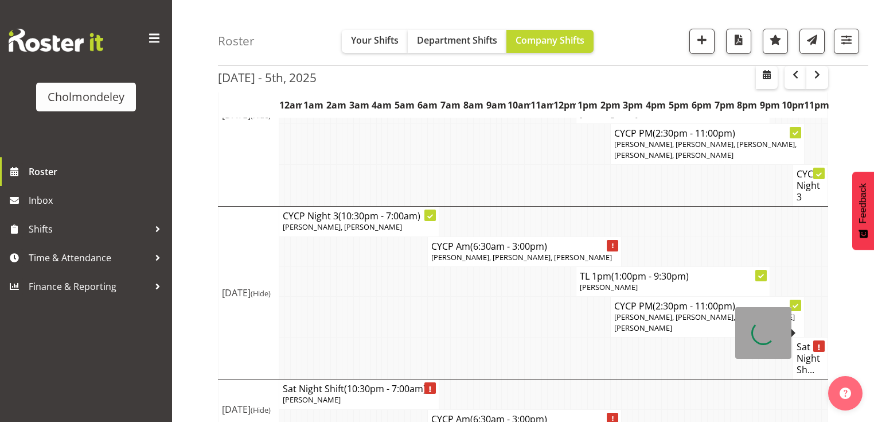
click at [815, 341] on h4 "Sat Night Sh..." at bounding box center [811, 358] width 28 height 34
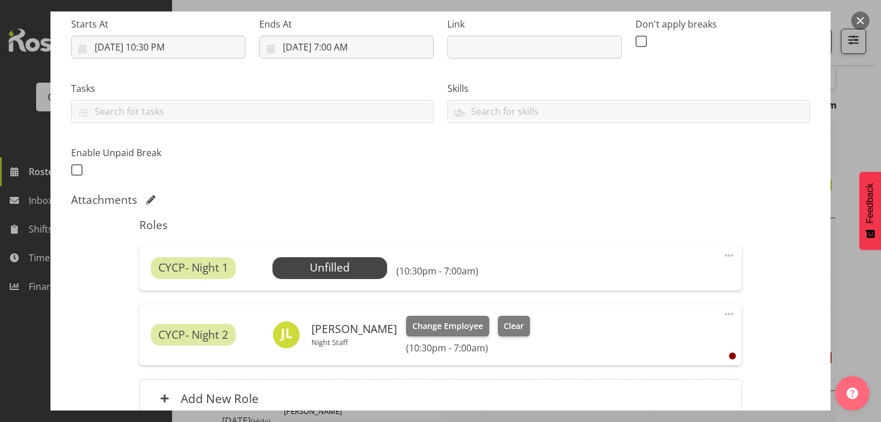
scroll to position [230, 0]
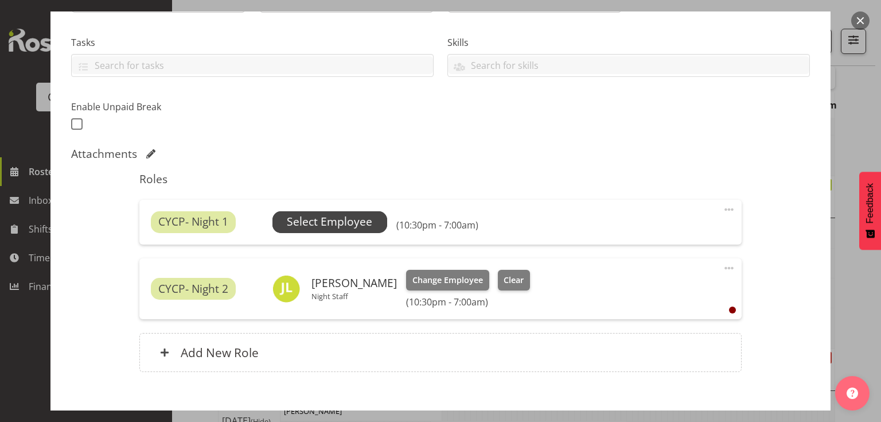
click at [346, 217] on span "Select Employee" at bounding box center [329, 221] width 85 height 17
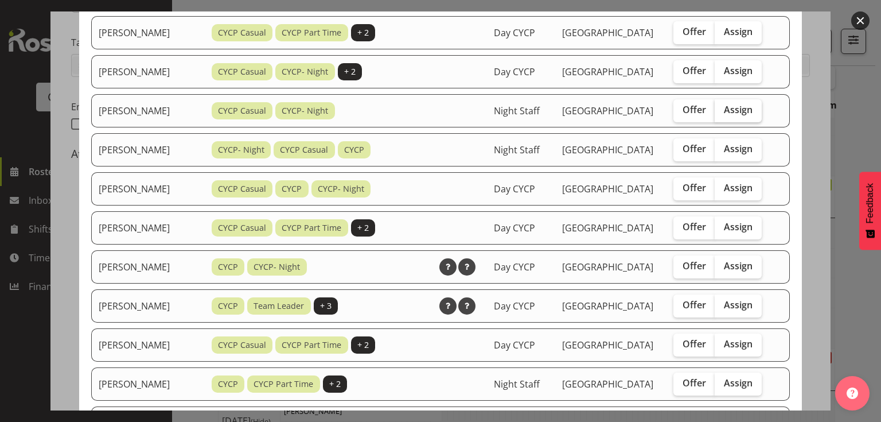
click at [732, 115] on span "Assign" at bounding box center [738, 109] width 29 height 11
click at [722, 114] on input "Assign" at bounding box center [718, 109] width 7 height 7
checkbox input "true"
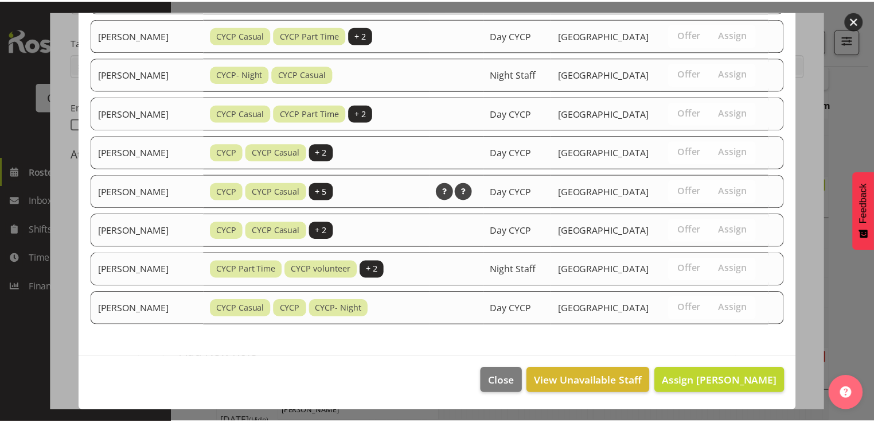
scroll to position [833, 0]
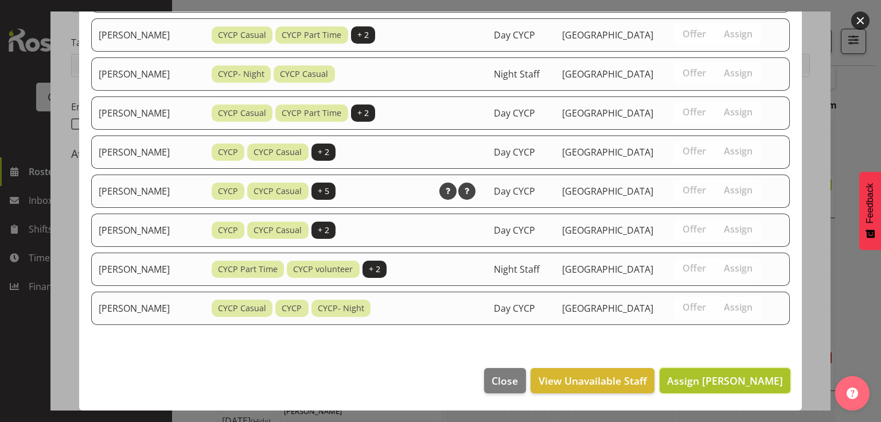
click at [709, 380] on span "Assign [PERSON_NAME]" at bounding box center [725, 381] width 116 height 14
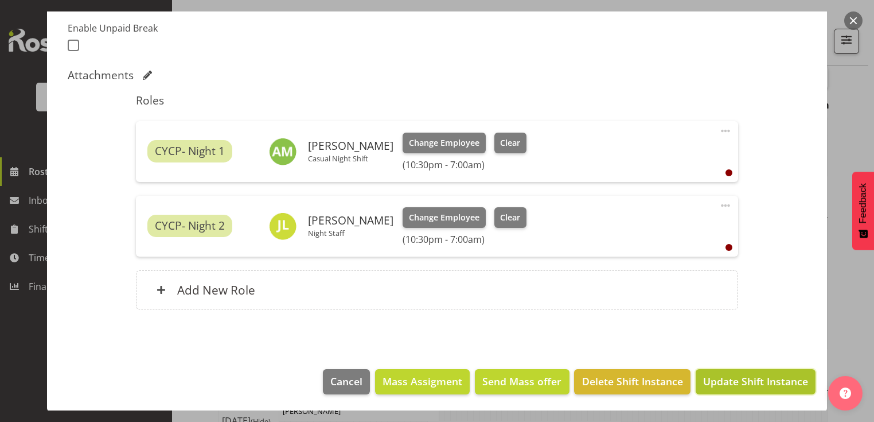
click at [720, 381] on span "Update Shift Instance" at bounding box center [755, 381] width 105 height 15
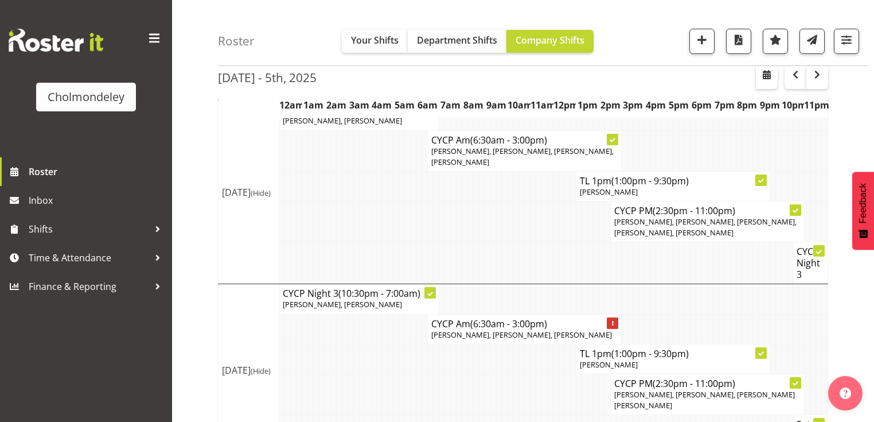
scroll to position [911, 0]
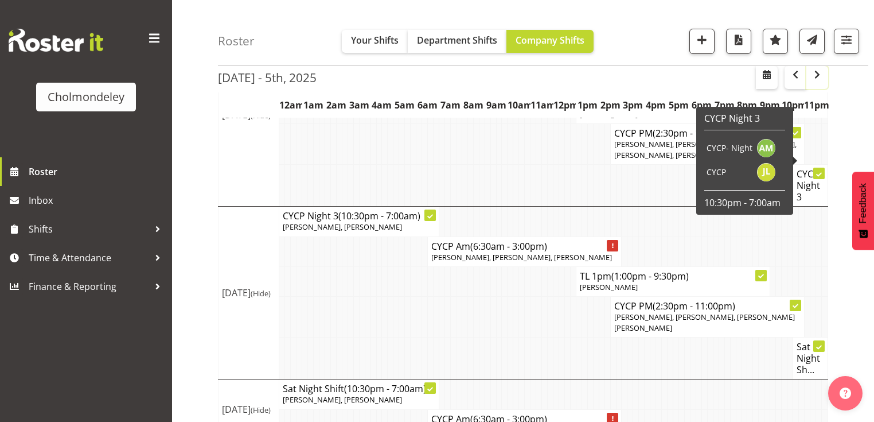
click at [819, 79] on span "button" at bounding box center [818, 75] width 14 height 14
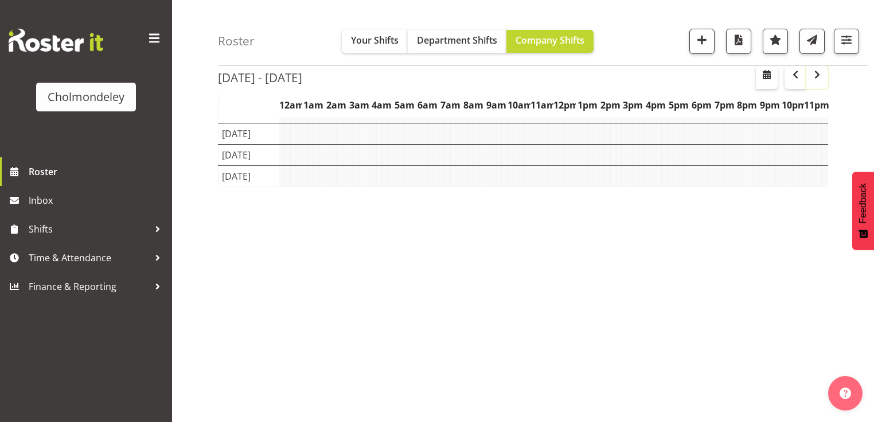
scroll to position [145, 0]
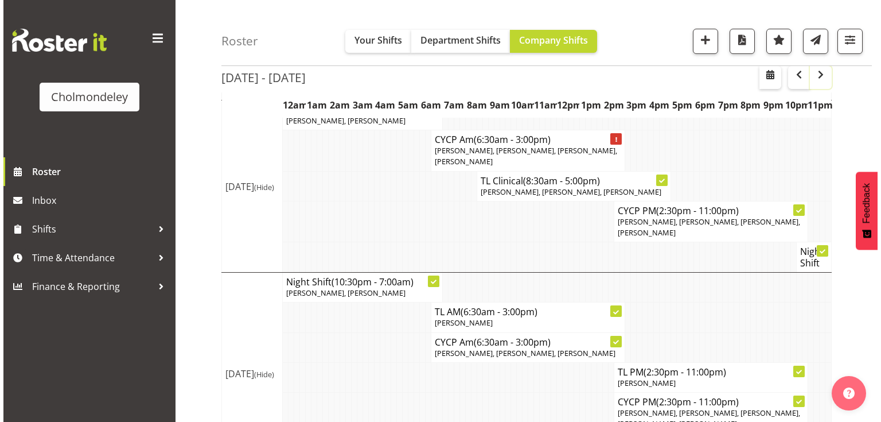
scroll to position [643, 0]
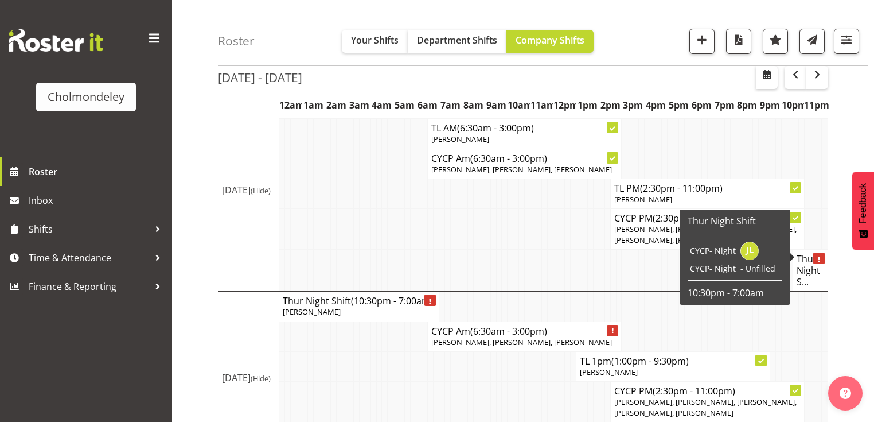
click at [815, 253] on h4 "Thur Night S..." at bounding box center [811, 270] width 28 height 34
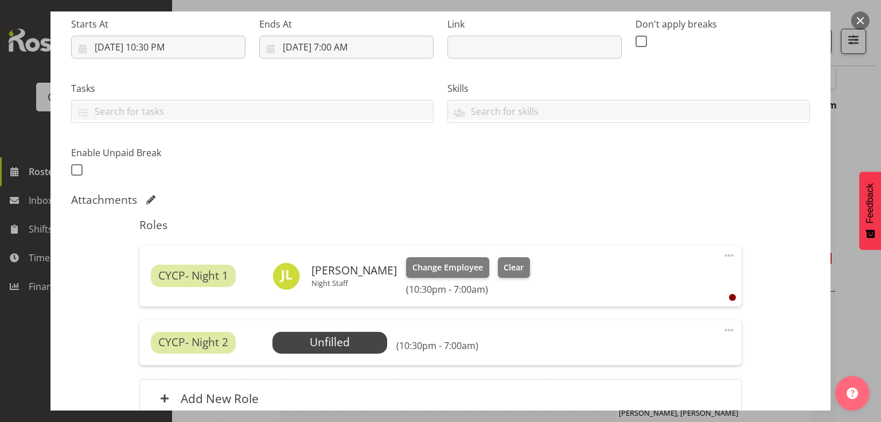
scroll to position [275, 0]
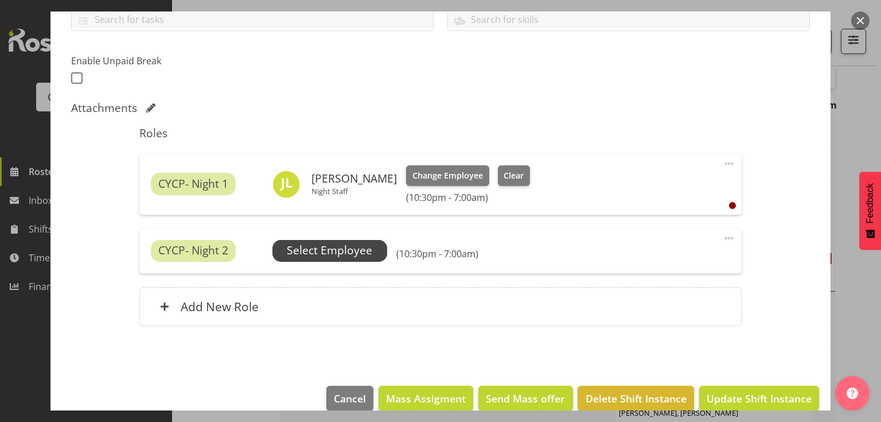
click at [358, 246] on span "Select Employee" at bounding box center [329, 250] width 85 height 17
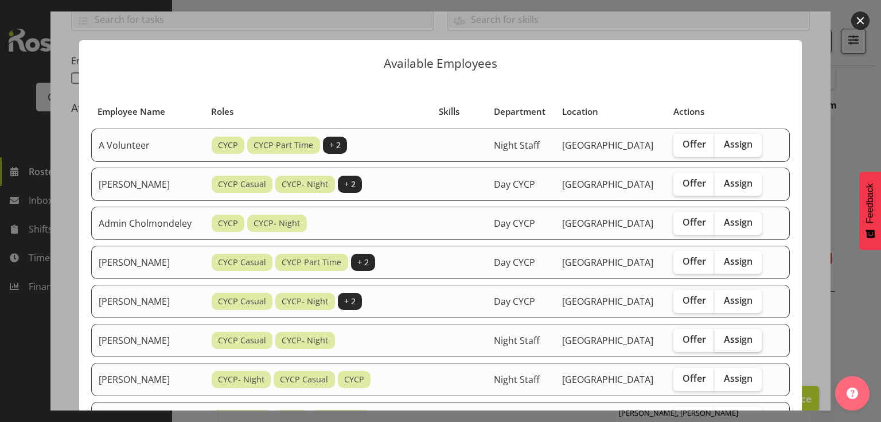
click at [744, 345] on span "Assign" at bounding box center [738, 338] width 29 height 11
click at [722, 343] on input "Assign" at bounding box center [718, 339] width 7 height 7
checkbox input "true"
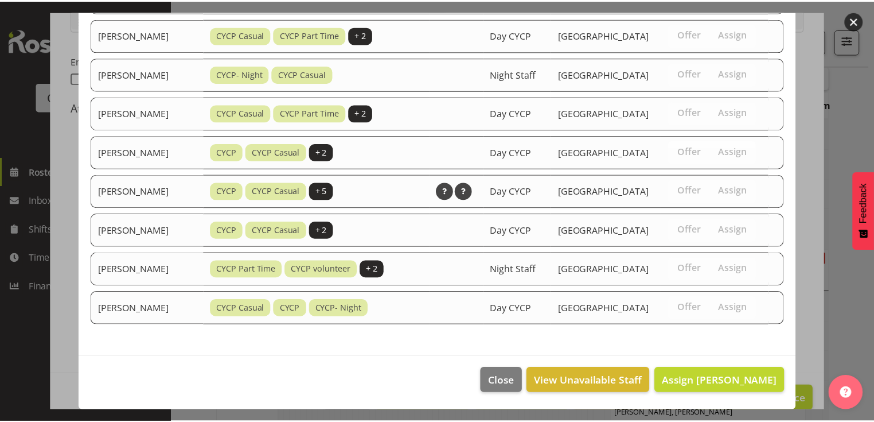
scroll to position [746, 0]
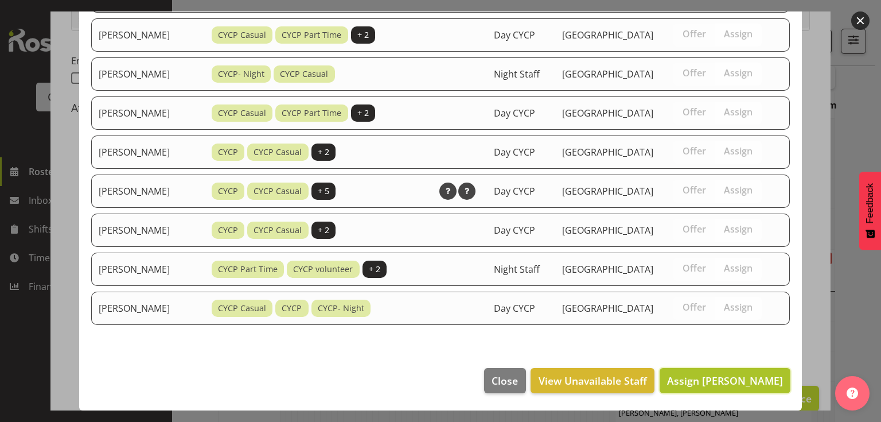
click at [732, 379] on span "Assign [PERSON_NAME]" at bounding box center [725, 381] width 116 height 14
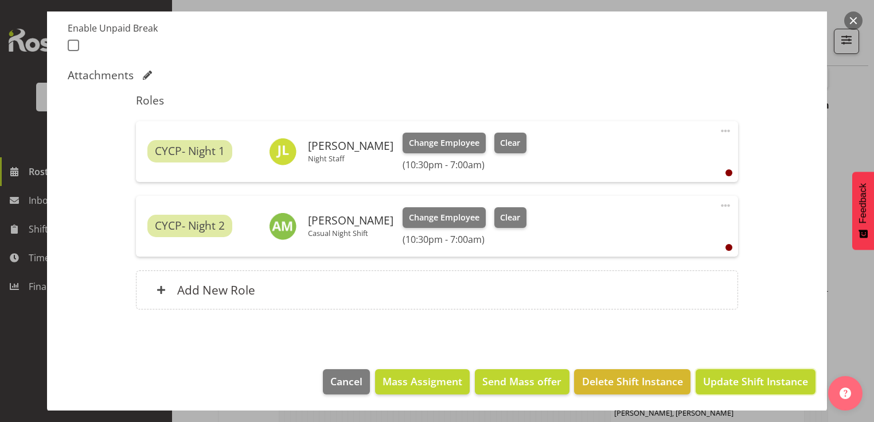
click at [732, 379] on span "Update Shift Instance" at bounding box center [755, 381] width 105 height 15
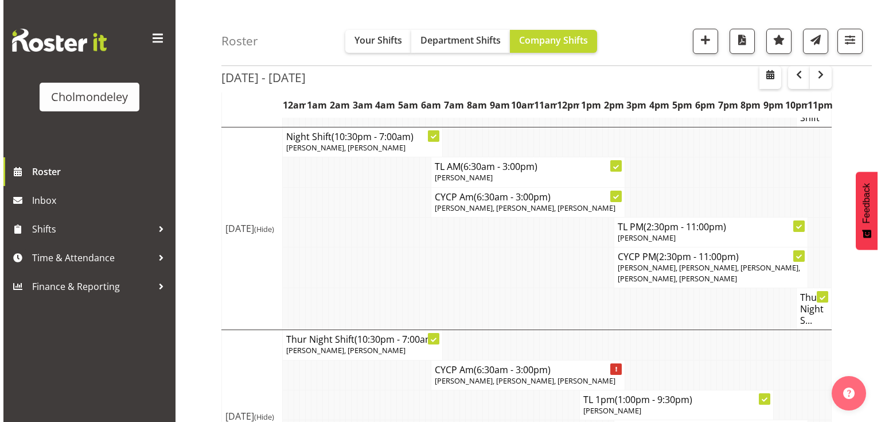
scroll to position [788, 0]
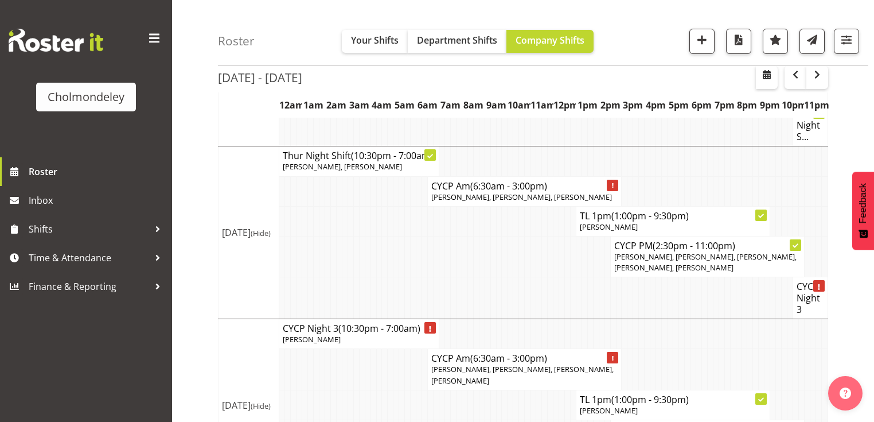
click at [819, 284] on icon at bounding box center [819, 287] width 2 height 6
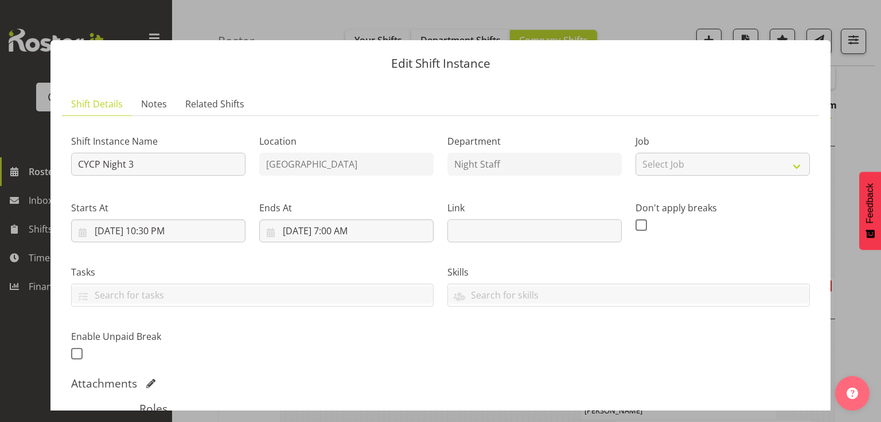
click at [814, 283] on section "Shift Details Notes Related Shifts Shift Instance Name CYCP Night 3 Location [G…" at bounding box center [440, 365] width 780 height 569
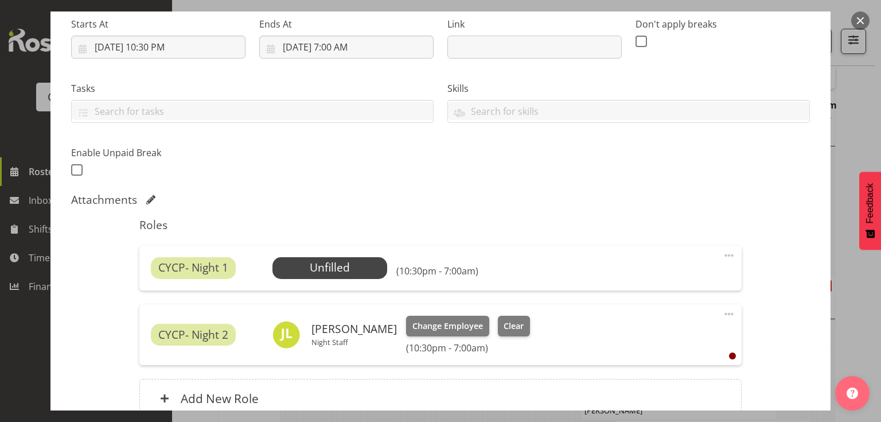
scroll to position [230, 0]
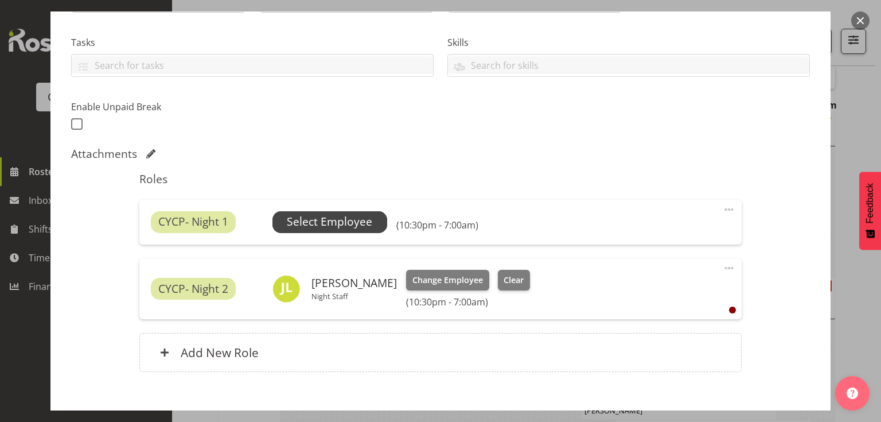
click at [357, 223] on span "Select Employee" at bounding box center [329, 221] width 85 height 17
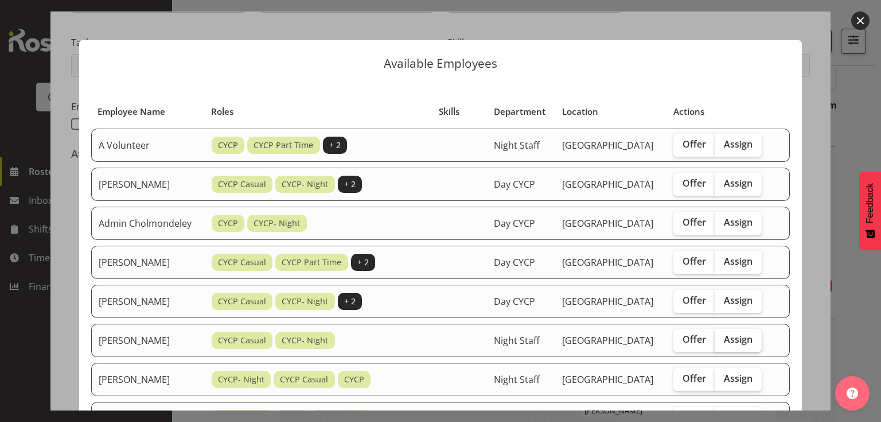
click at [744, 345] on span "Assign" at bounding box center [738, 338] width 29 height 11
click at [722, 343] on input "Assign" at bounding box center [718, 339] width 7 height 7
checkbox input "true"
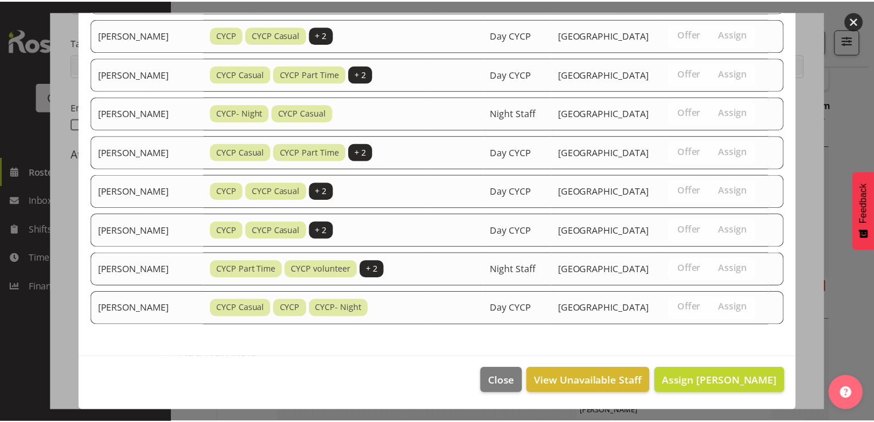
scroll to position [789, 0]
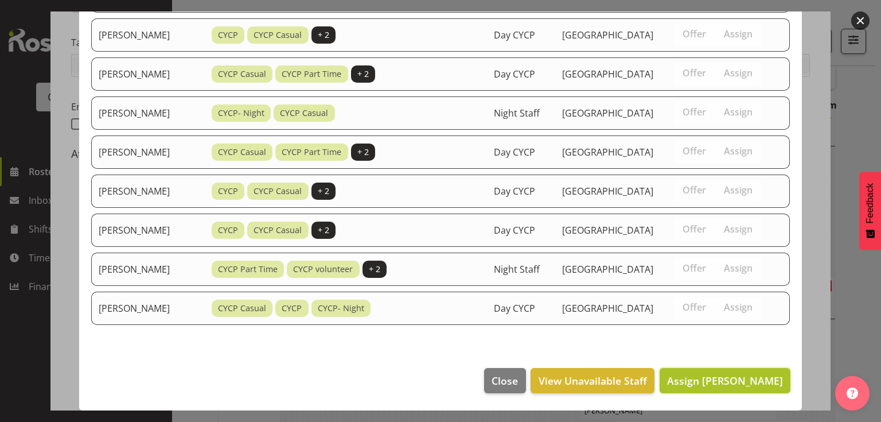
click at [734, 383] on span "Assign [PERSON_NAME]" at bounding box center [725, 381] width 116 height 14
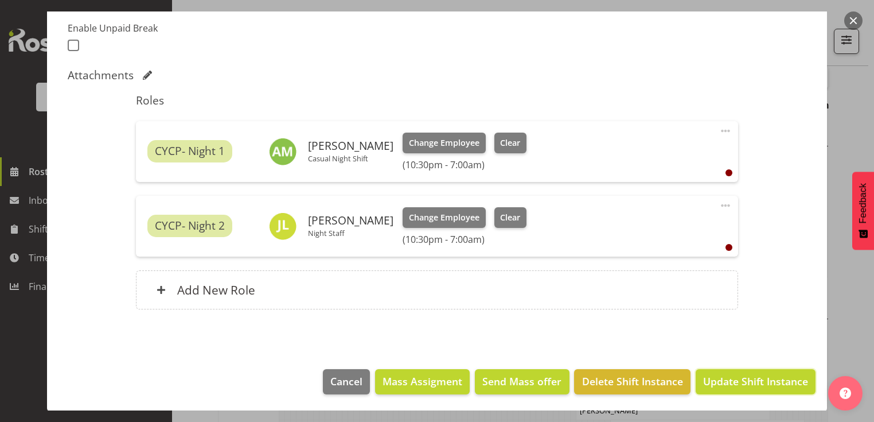
click at [734, 383] on span "Update Shift Instance" at bounding box center [755, 381] width 105 height 15
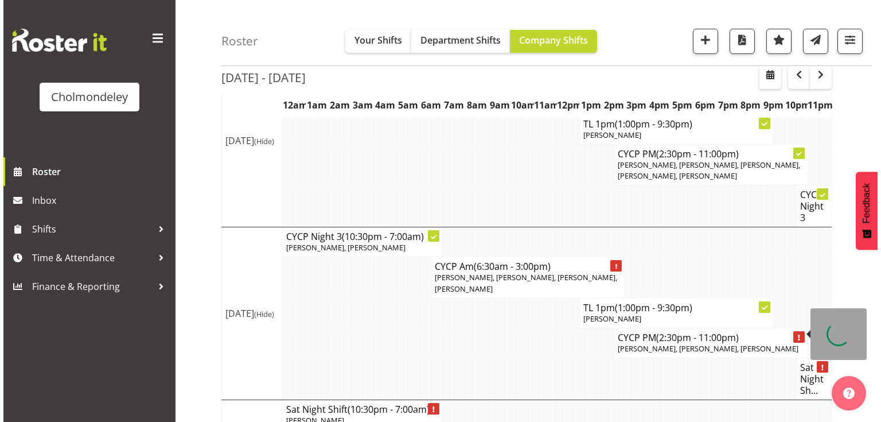
scroll to position [922, 0]
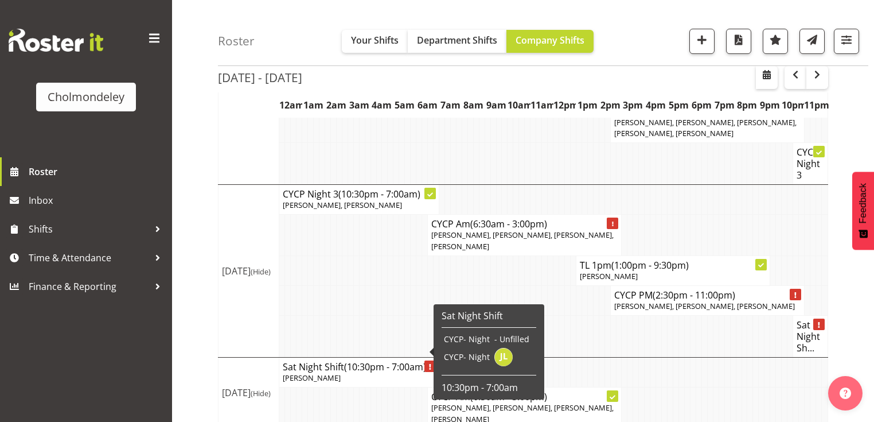
click at [360, 372] on p "[PERSON_NAME]" at bounding box center [359, 377] width 153 height 11
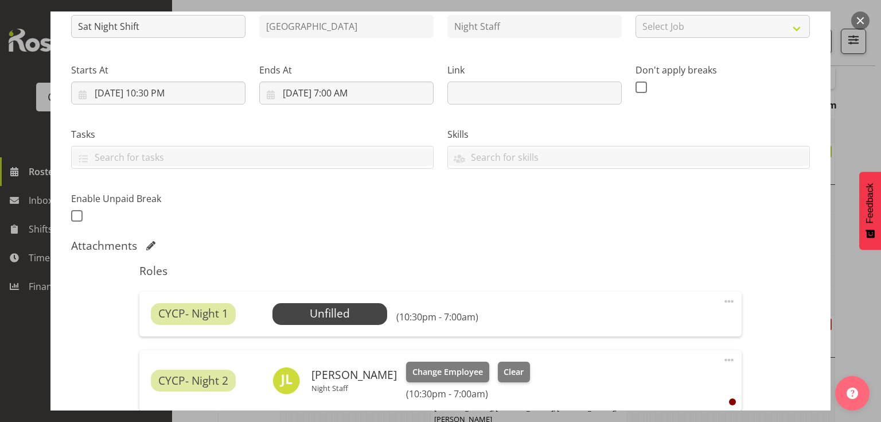
scroll to position [230, 0]
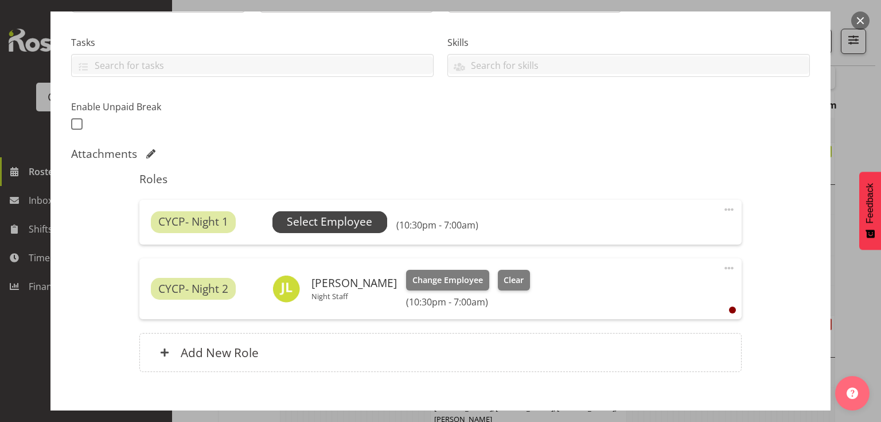
click at [343, 230] on span "Select Employee" at bounding box center [329, 221] width 85 height 17
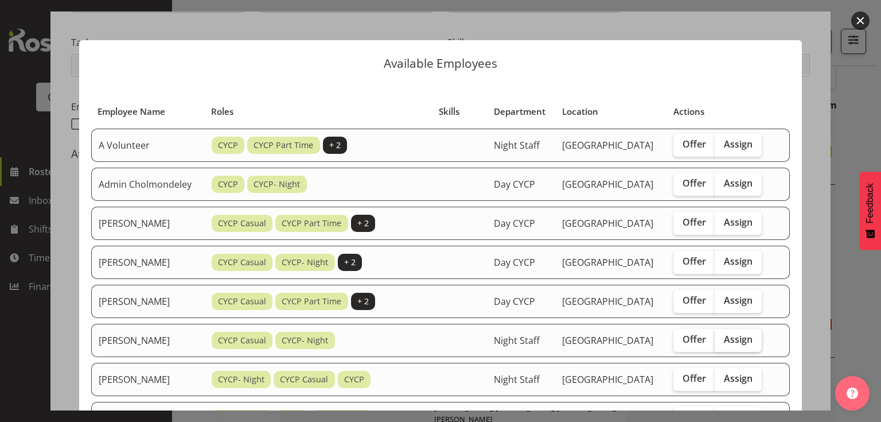
click at [734, 345] on span "Assign" at bounding box center [738, 338] width 29 height 11
click at [722, 343] on input "Assign" at bounding box center [718, 339] width 7 height 7
checkbox input "true"
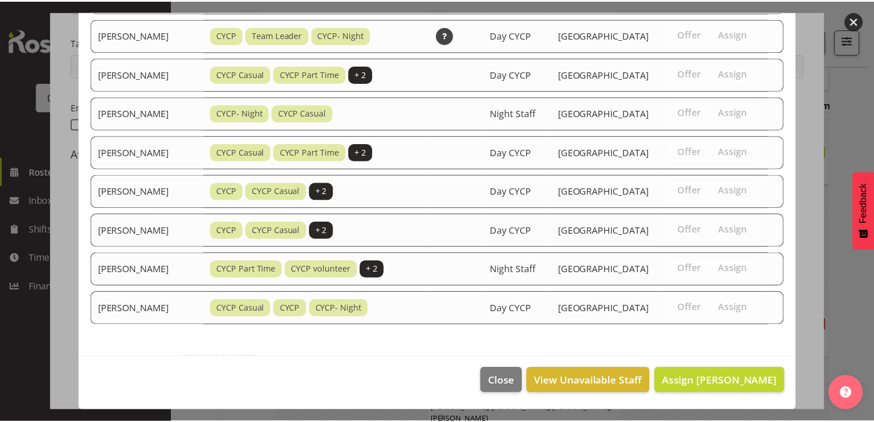
scroll to position [746, 0]
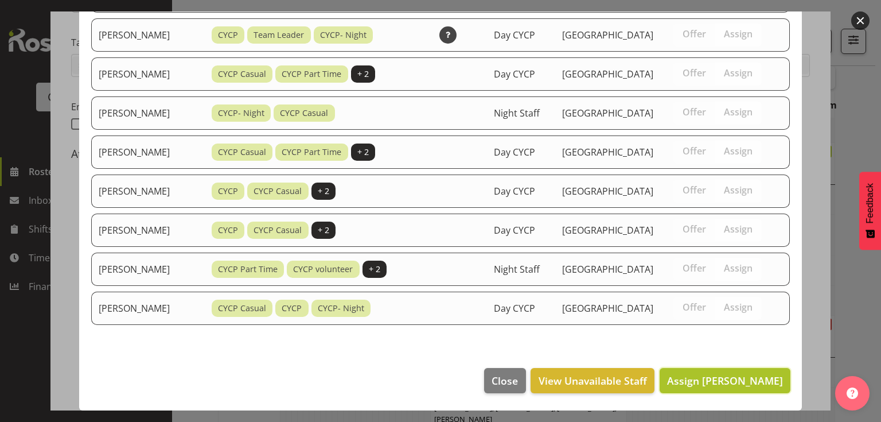
click at [712, 379] on span "Assign [PERSON_NAME]" at bounding box center [725, 381] width 116 height 14
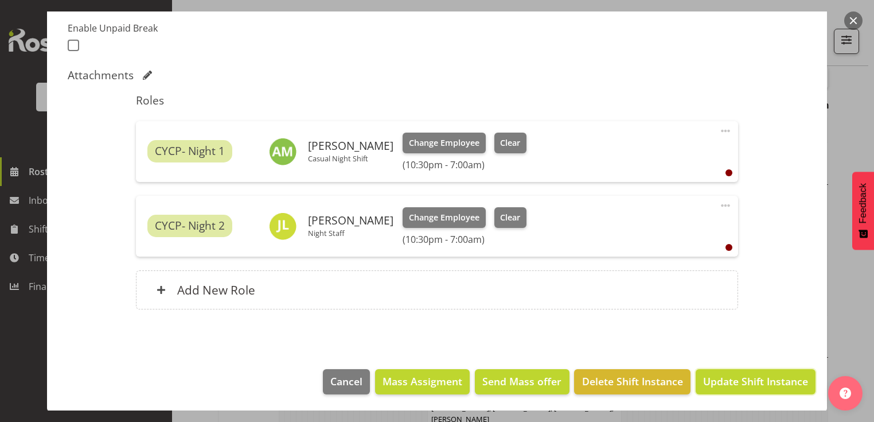
click at [712, 379] on span "Update Shift Instance" at bounding box center [755, 381] width 105 height 15
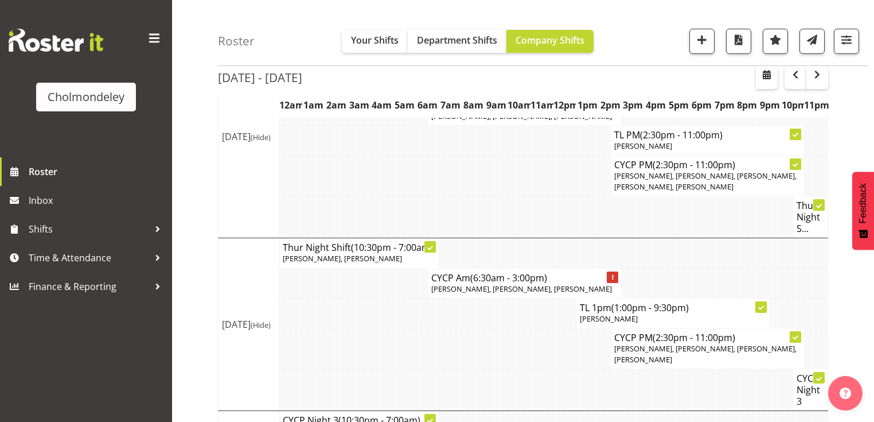
scroll to position [922, 0]
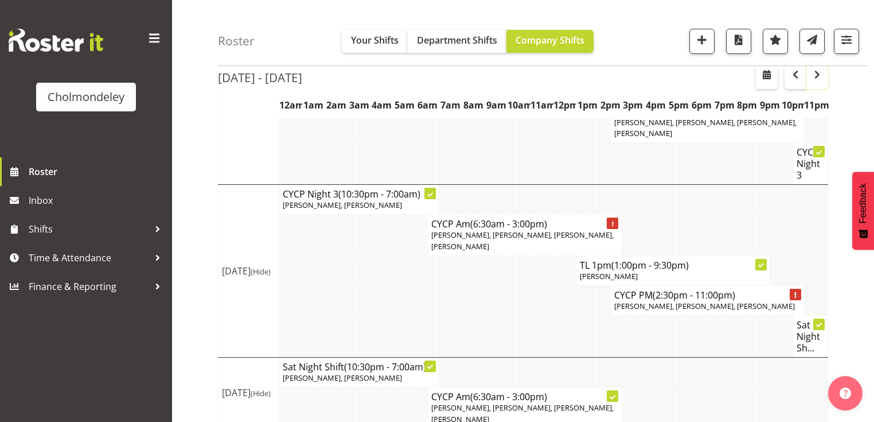
click at [815, 73] on span "button" at bounding box center [818, 75] width 14 height 14
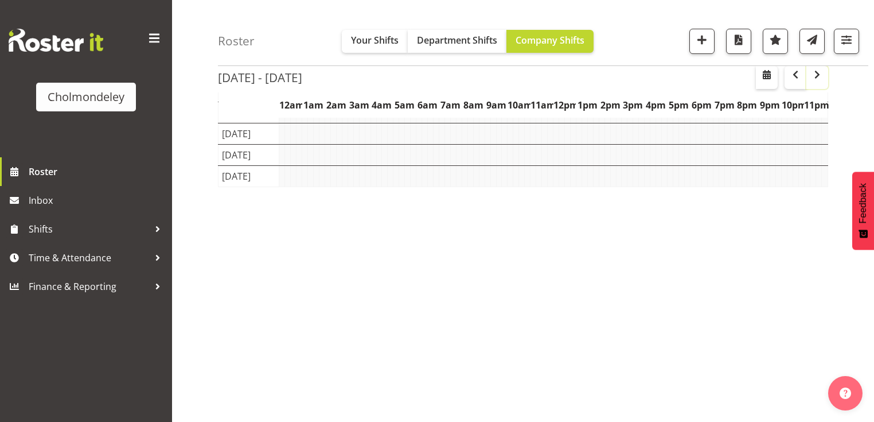
scroll to position [145, 0]
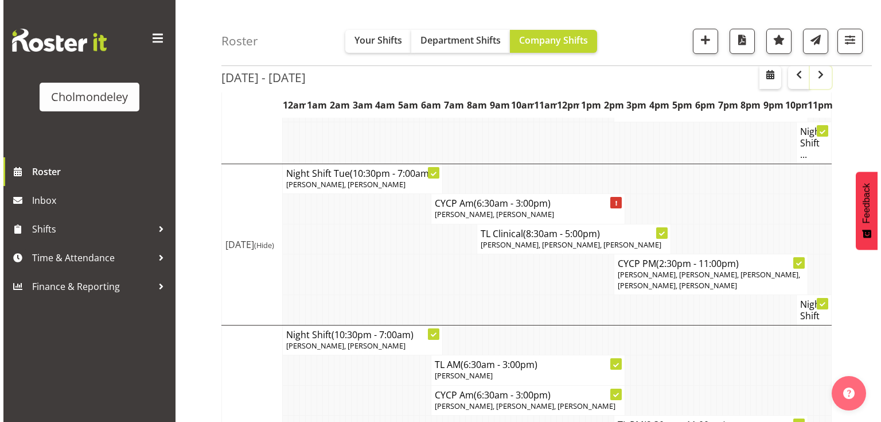
scroll to position [590, 0]
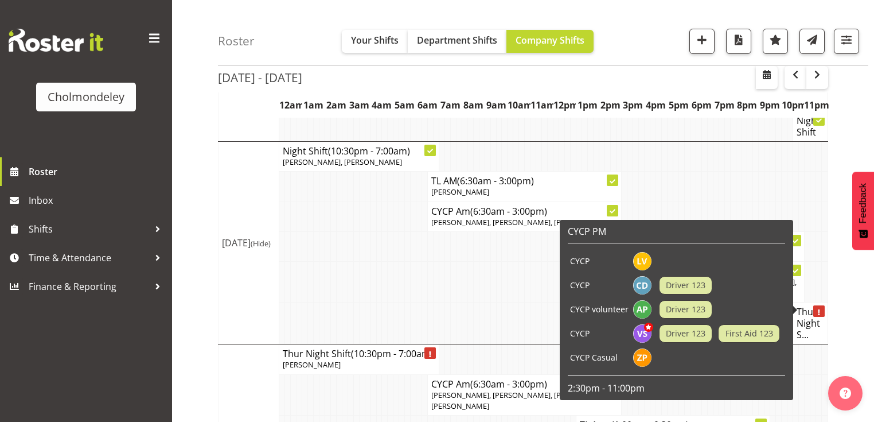
click at [811, 306] on h4 "Thur Night S..." at bounding box center [811, 323] width 28 height 34
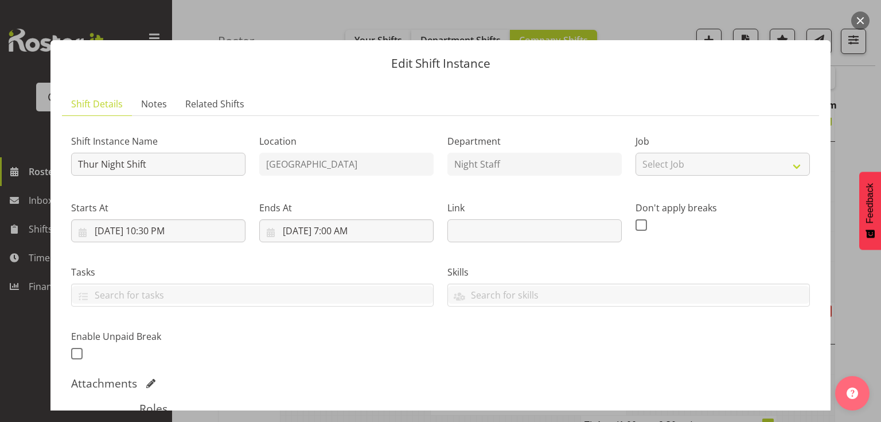
scroll to position [230, 0]
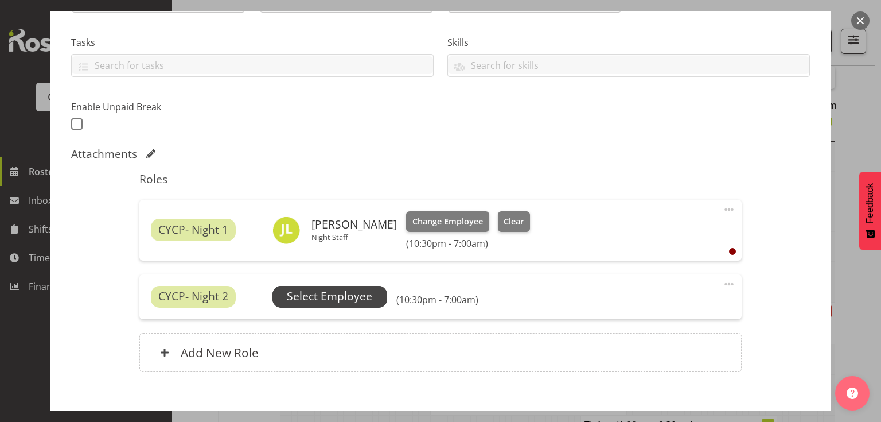
click at [324, 298] on span "Select Employee" at bounding box center [329, 296] width 85 height 17
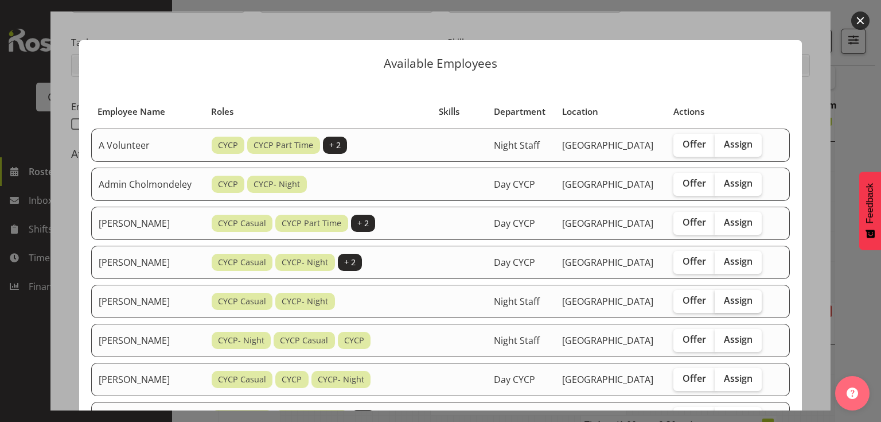
click at [740, 306] on span "Assign" at bounding box center [738, 299] width 29 height 11
click at [722, 304] on input "Assign" at bounding box center [718, 300] width 7 height 7
checkbox input "true"
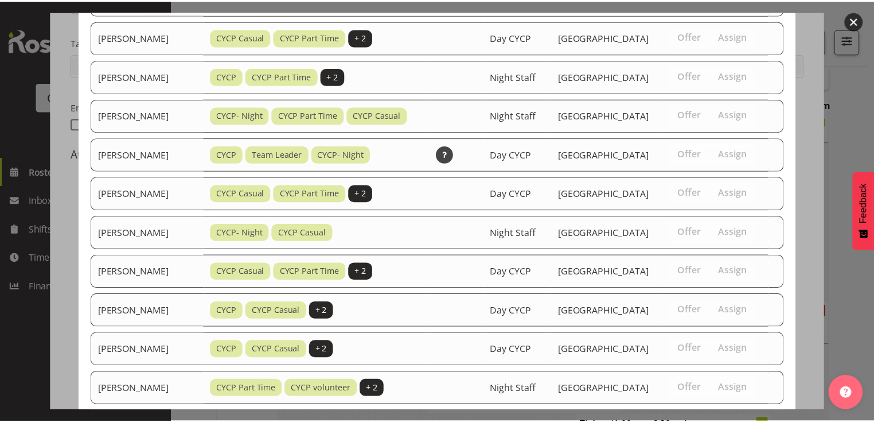
scroll to position [660, 0]
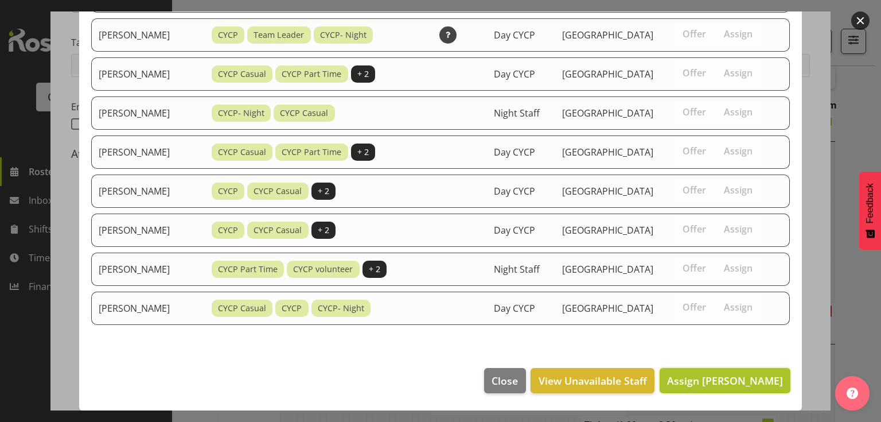
click at [737, 384] on span "Assign [PERSON_NAME]" at bounding box center [725, 381] width 116 height 14
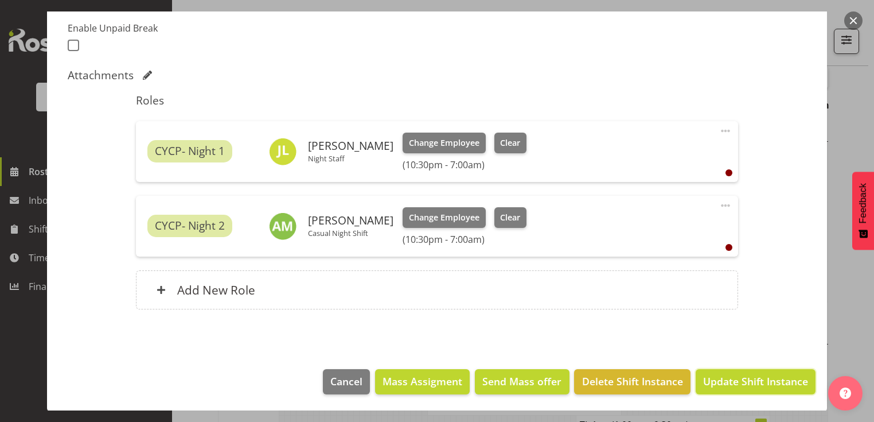
click at [737, 384] on span "Update Shift Instance" at bounding box center [755, 381] width 105 height 15
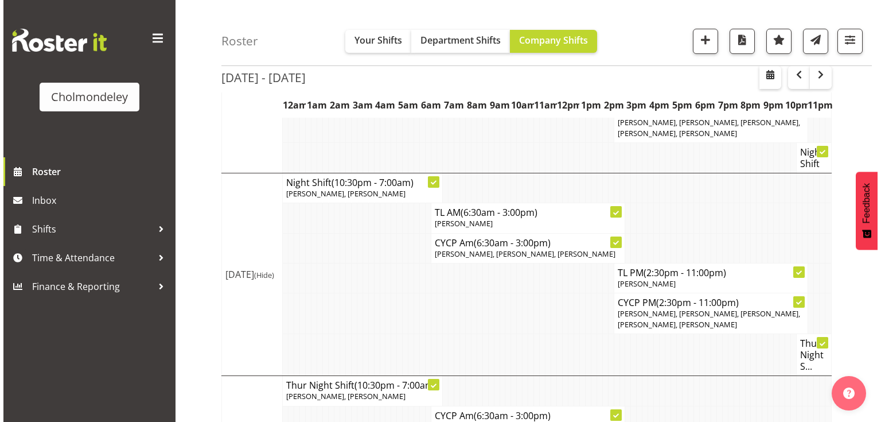
scroll to position [696, 0]
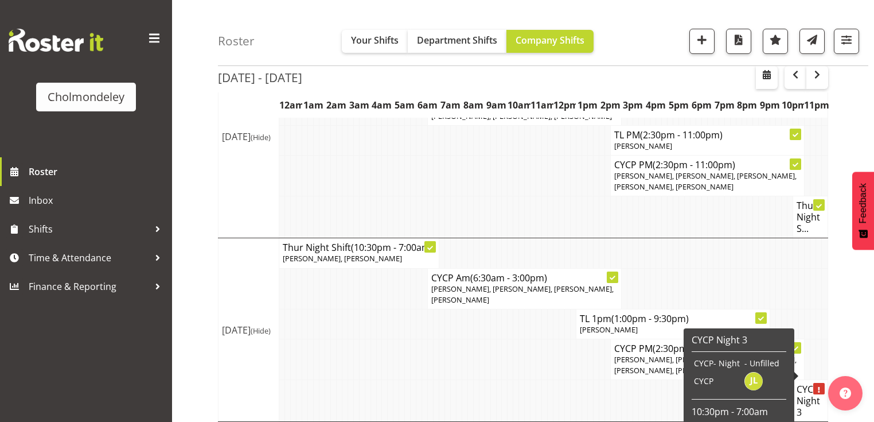
click at [817, 383] on h4 "CYCP Night 3" at bounding box center [811, 400] width 28 height 34
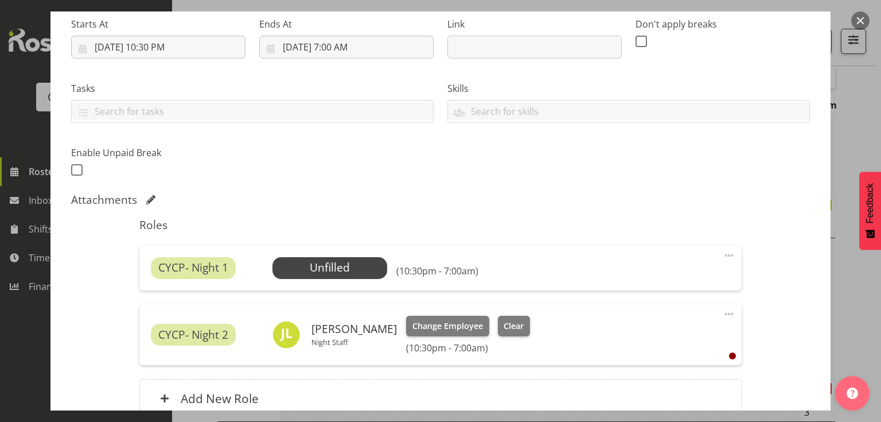
scroll to position [230, 0]
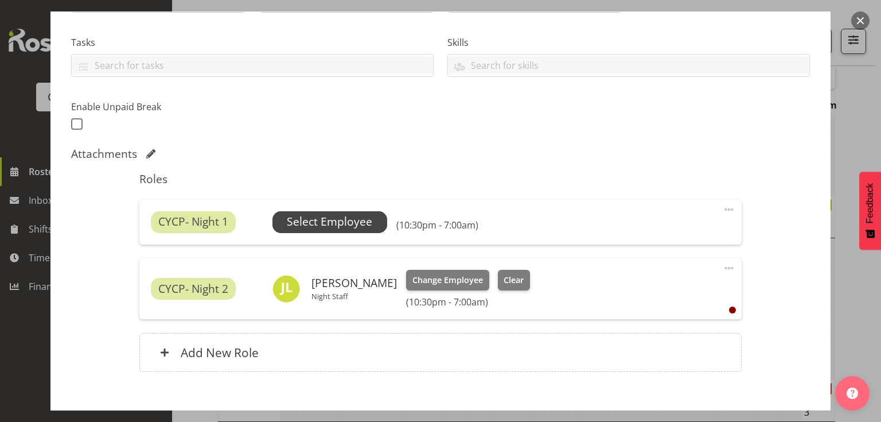
click at [333, 222] on span "Select Employee" at bounding box center [329, 221] width 85 height 17
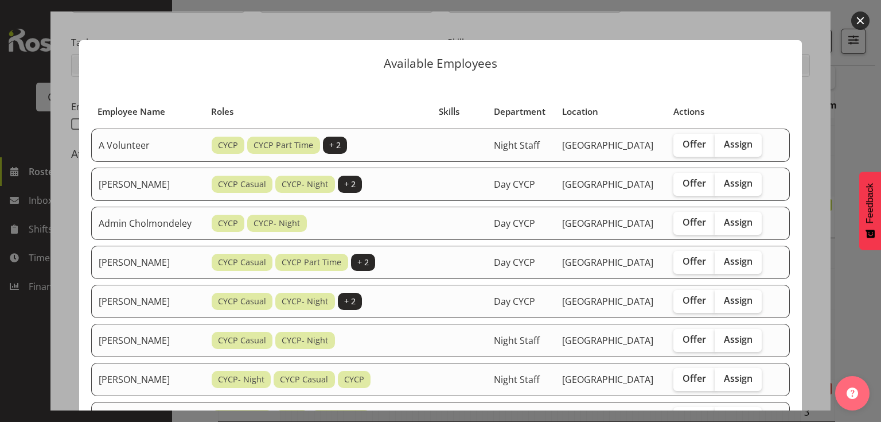
scroll to position [46, 0]
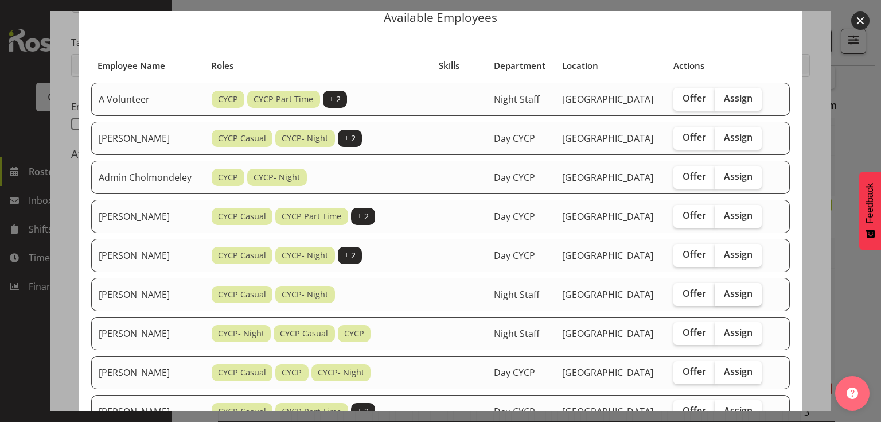
click at [745, 299] on span "Assign" at bounding box center [738, 292] width 29 height 11
click at [722, 297] on input "Assign" at bounding box center [718, 293] width 7 height 7
checkbox input "true"
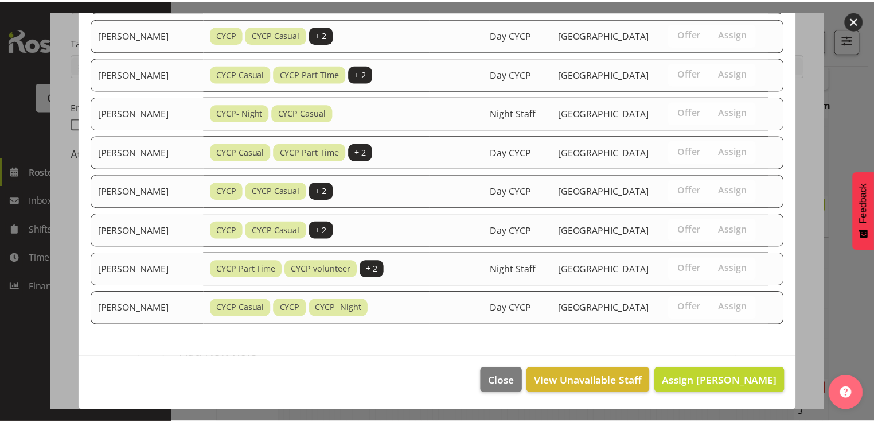
scroll to position [789, 0]
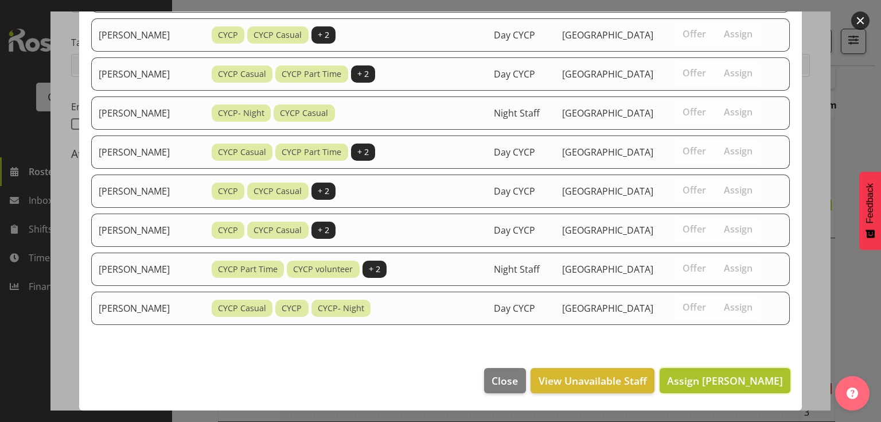
click at [710, 382] on span "Assign [PERSON_NAME]" at bounding box center [725, 381] width 116 height 14
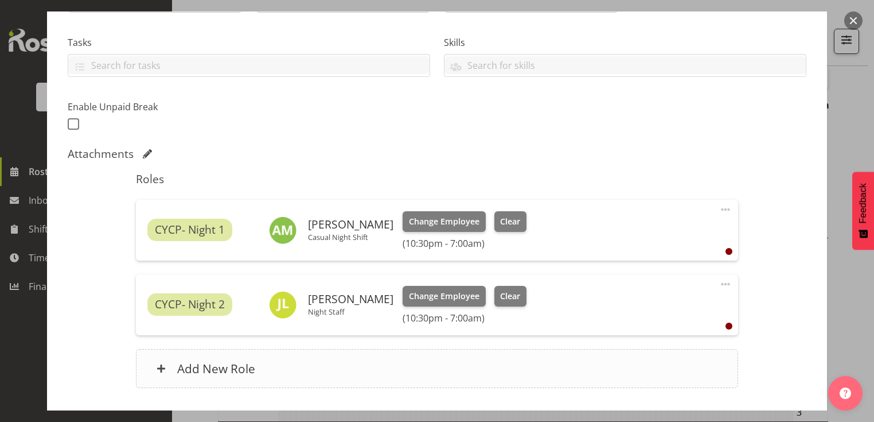
scroll to position [308, 0]
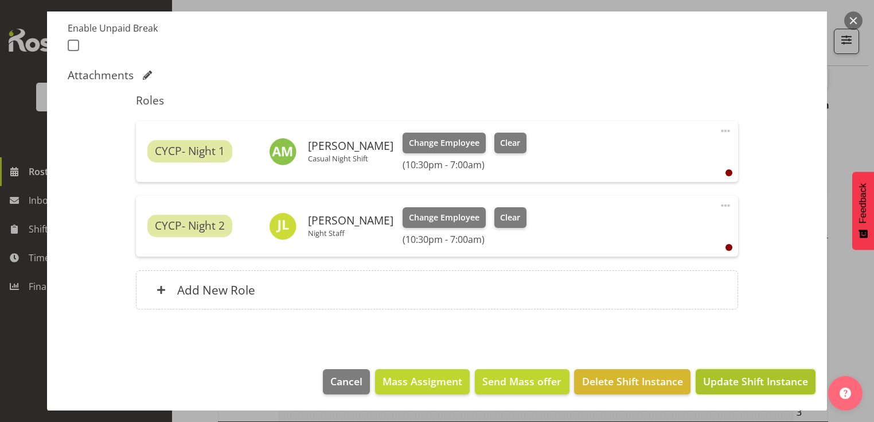
click at [737, 380] on span "Update Shift Instance" at bounding box center [755, 381] width 105 height 15
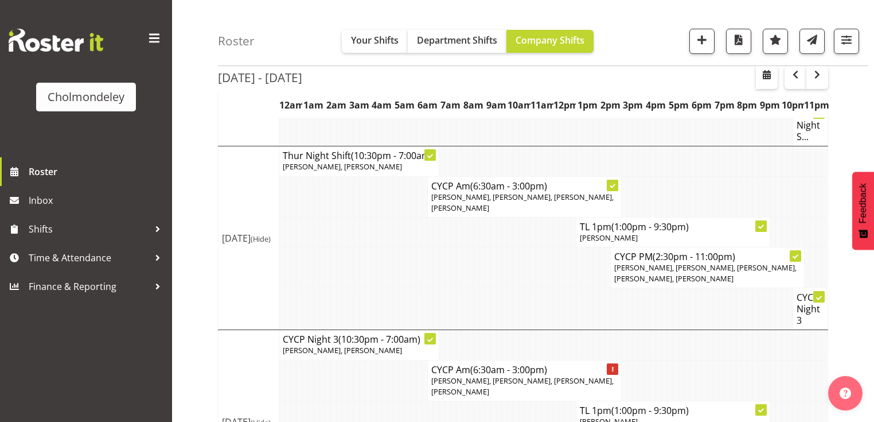
scroll to position [911, 0]
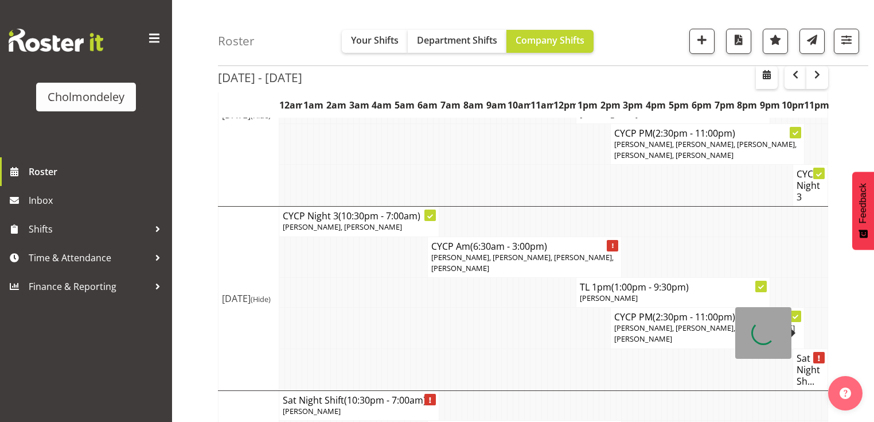
click at [810, 352] on h4 "Sat Night Sh..." at bounding box center [811, 369] width 28 height 34
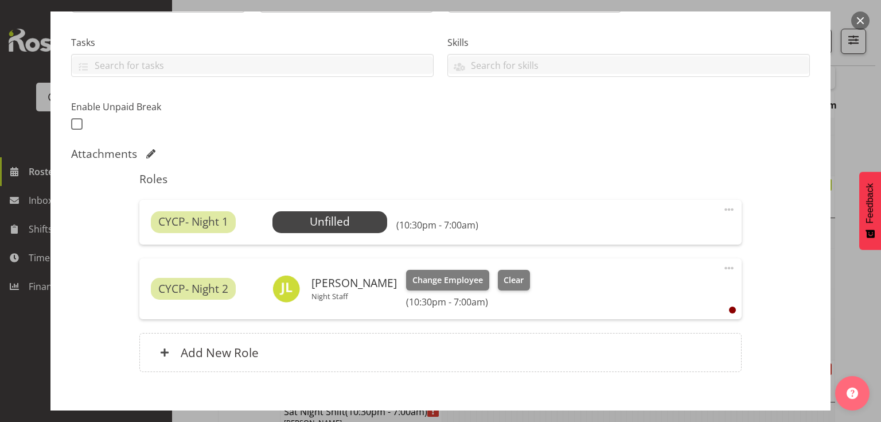
scroll to position [275, 0]
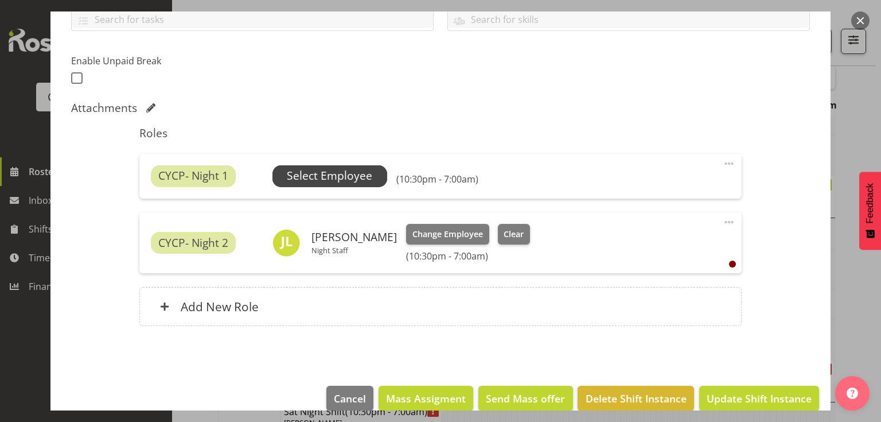
click at [339, 174] on span "Select Employee" at bounding box center [329, 176] width 85 height 17
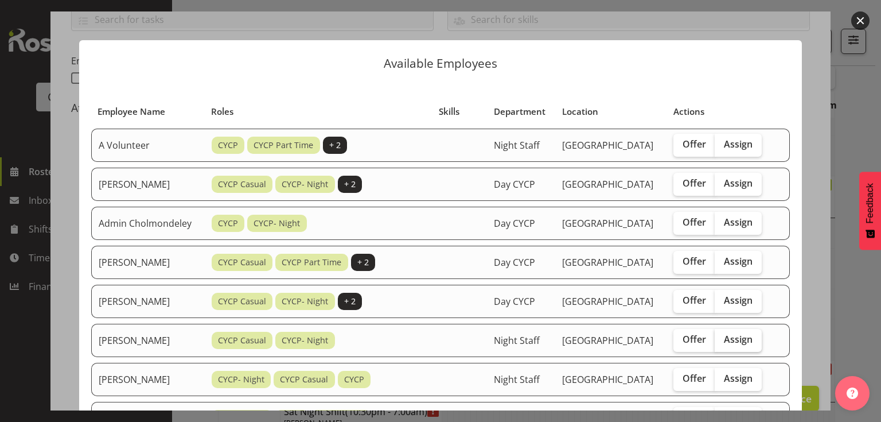
click at [730, 345] on span "Assign" at bounding box center [738, 338] width 29 height 11
click at [722, 343] on input "Assign" at bounding box center [718, 339] width 7 height 7
checkbox input "true"
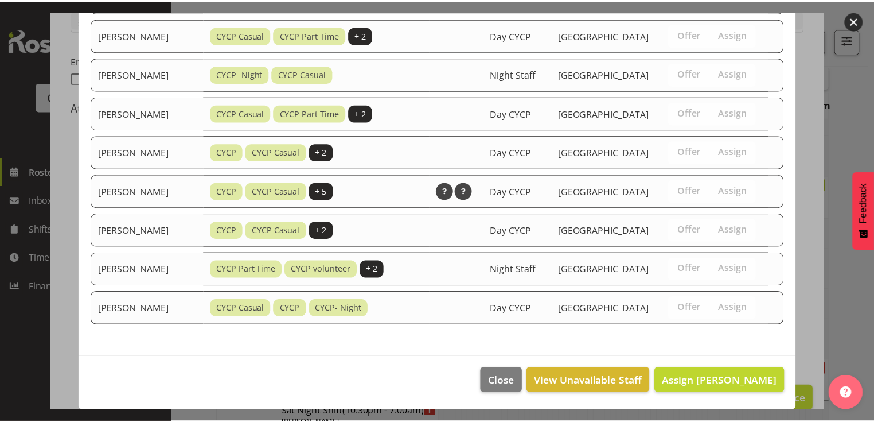
scroll to position [833, 0]
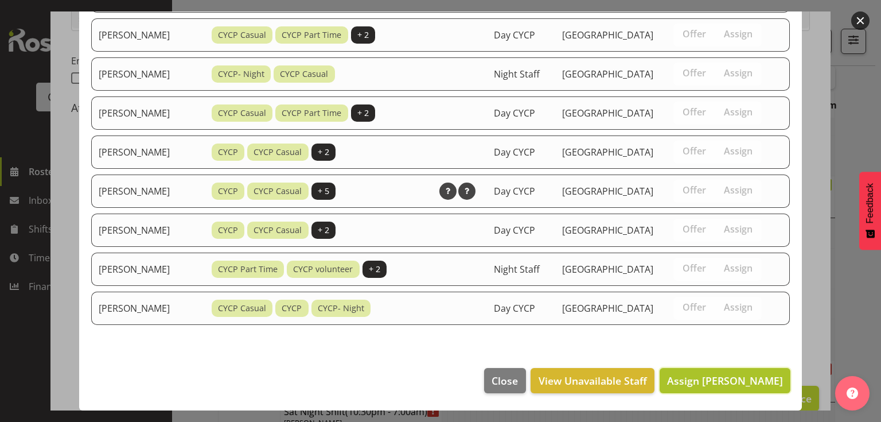
click at [718, 383] on span "Assign [PERSON_NAME]" at bounding box center [725, 381] width 116 height 14
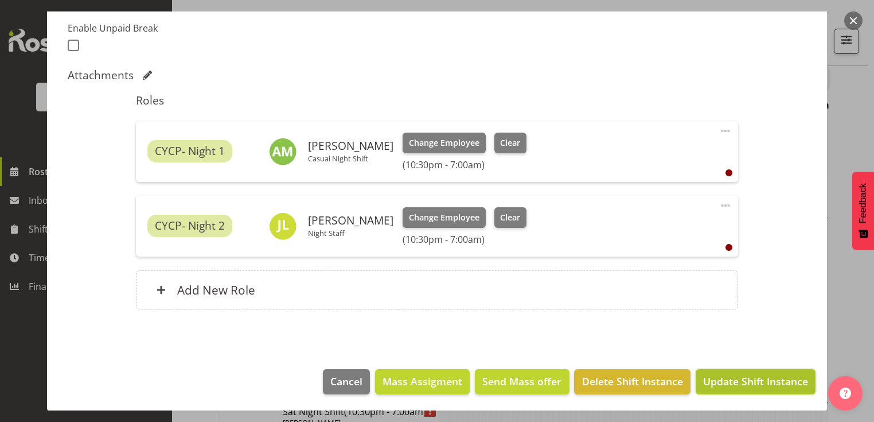
click at [718, 374] on span "Update Shift Instance" at bounding box center [755, 381] width 105 height 15
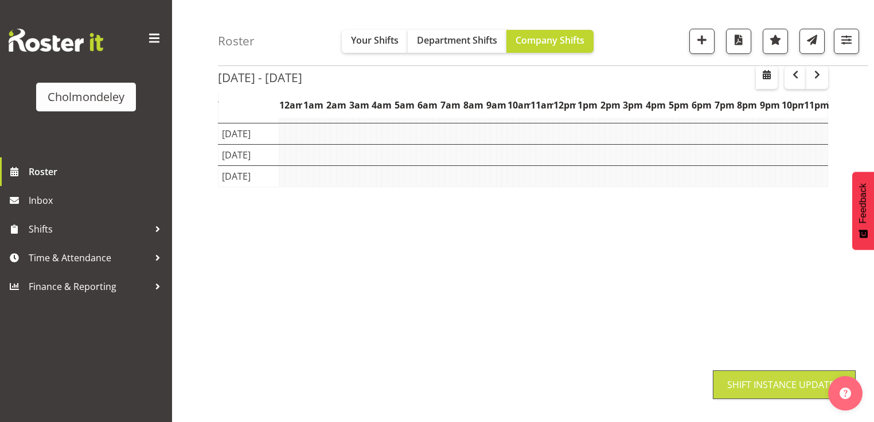
scroll to position [145, 0]
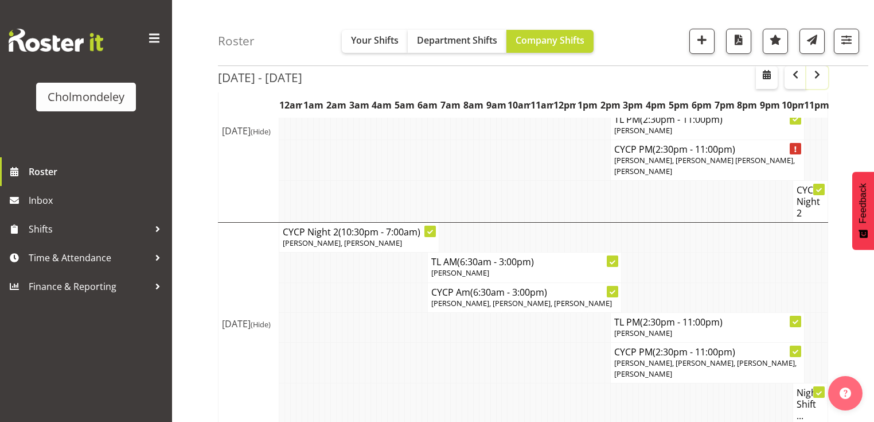
click at [819, 73] on span "button" at bounding box center [818, 75] width 14 height 14
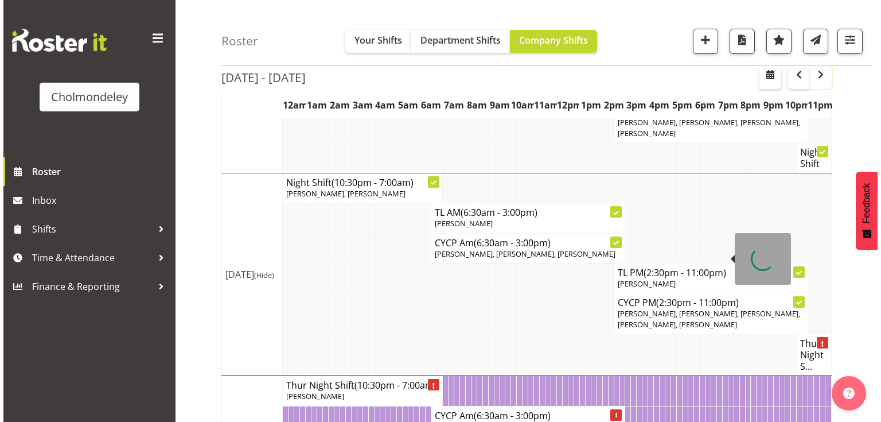
scroll to position [650, 0]
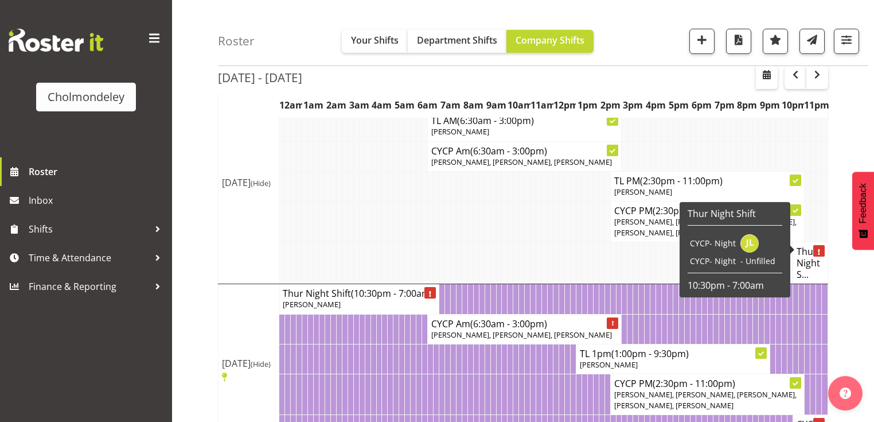
click at [810, 250] on h4 "Thur Night S..." at bounding box center [811, 263] width 28 height 34
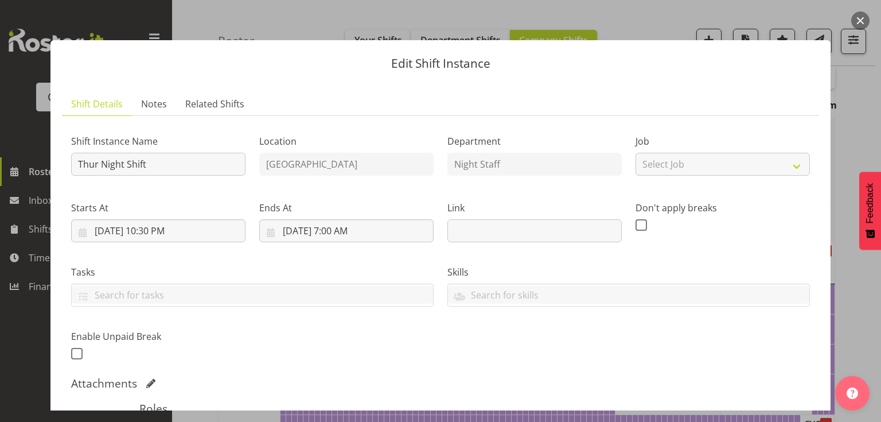
scroll to position [275, 0]
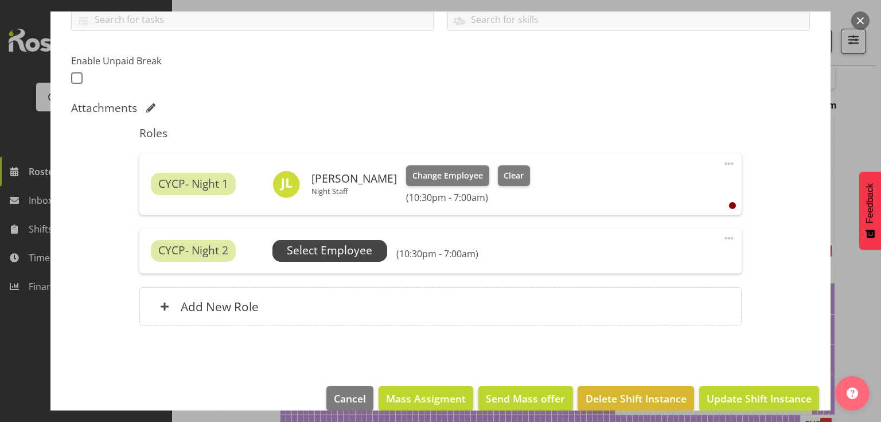
click at [364, 247] on span "Select Employee" at bounding box center [329, 250] width 85 height 17
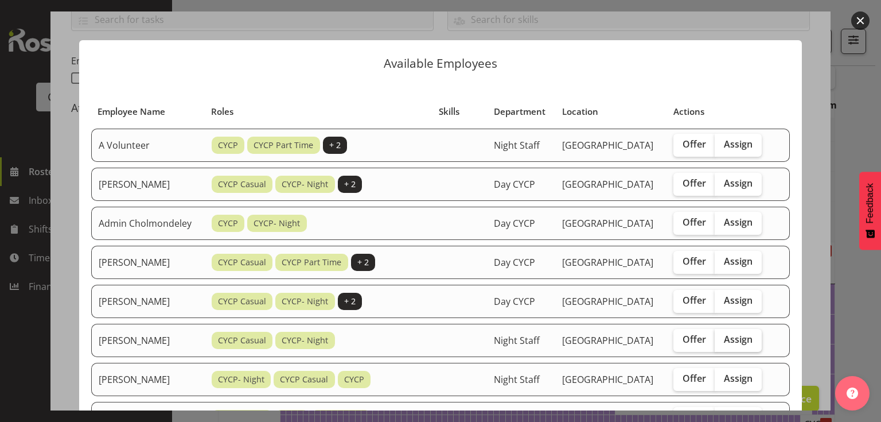
click at [730, 345] on span "Assign" at bounding box center [738, 338] width 29 height 11
click at [722, 343] on input "Assign" at bounding box center [718, 339] width 7 height 7
checkbox input "true"
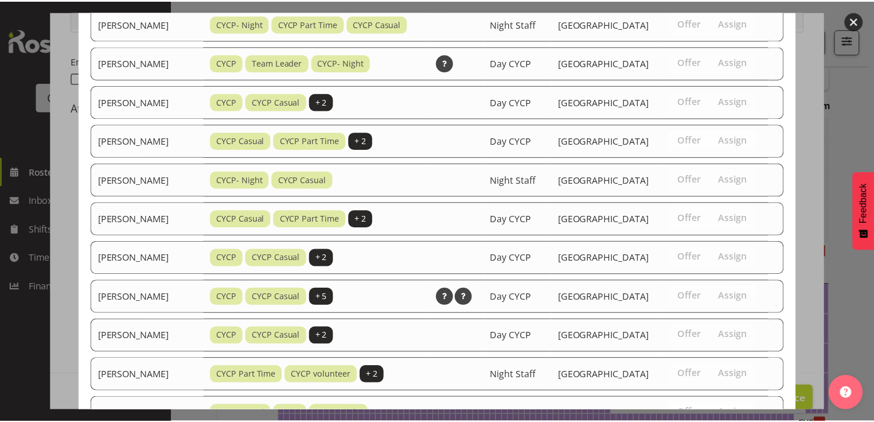
scroll to position [746, 0]
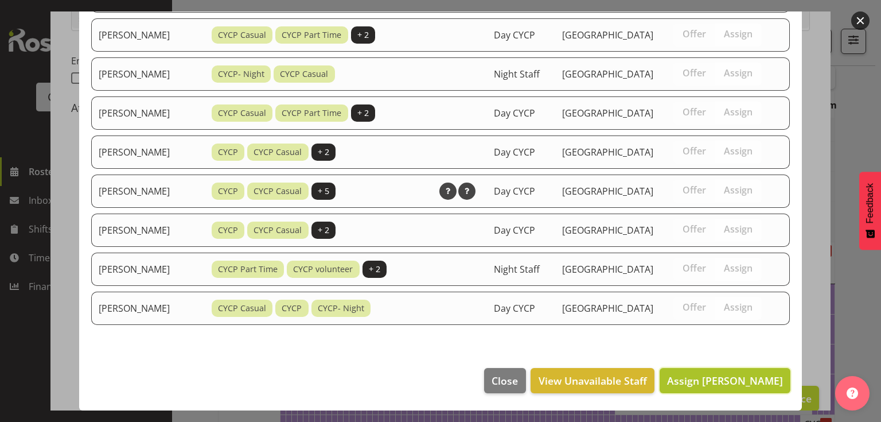
click at [717, 383] on span "Assign [PERSON_NAME]" at bounding box center [725, 381] width 116 height 14
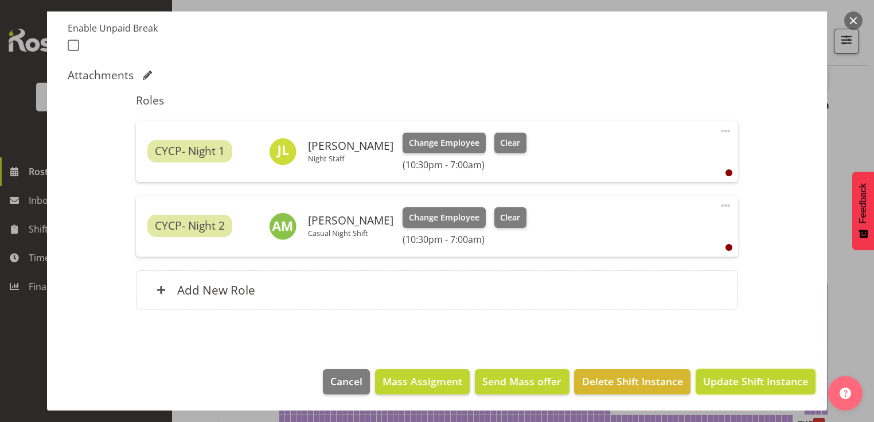
click at [717, 383] on span "Update Shift Instance" at bounding box center [755, 381] width 105 height 15
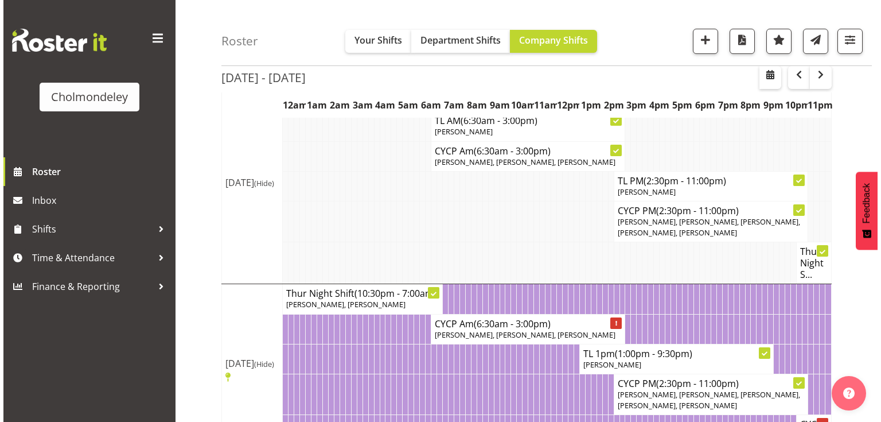
scroll to position [696, 0]
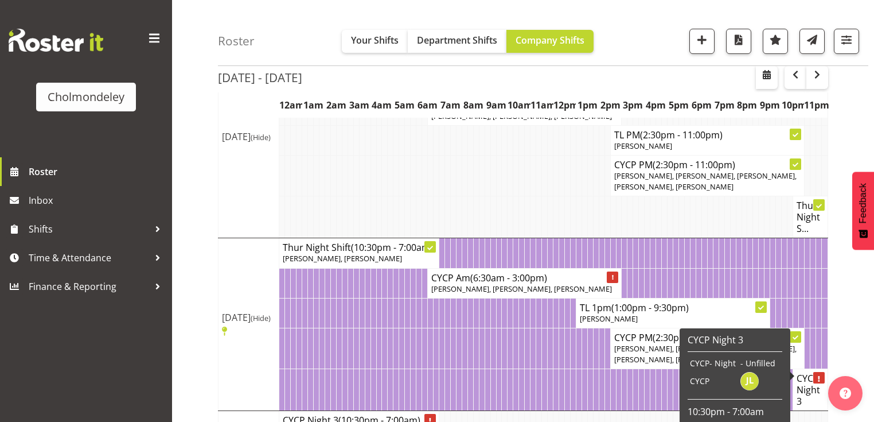
click at [814, 372] on h4 "CYCP Night 3" at bounding box center [811, 389] width 28 height 34
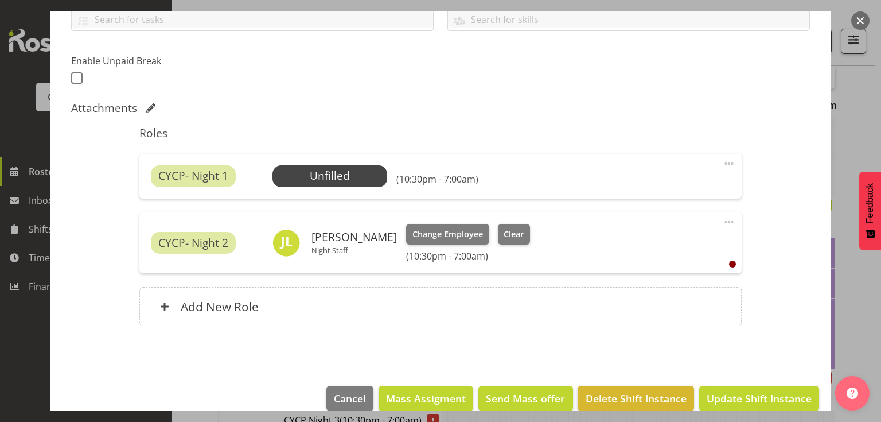
scroll to position [293, 0]
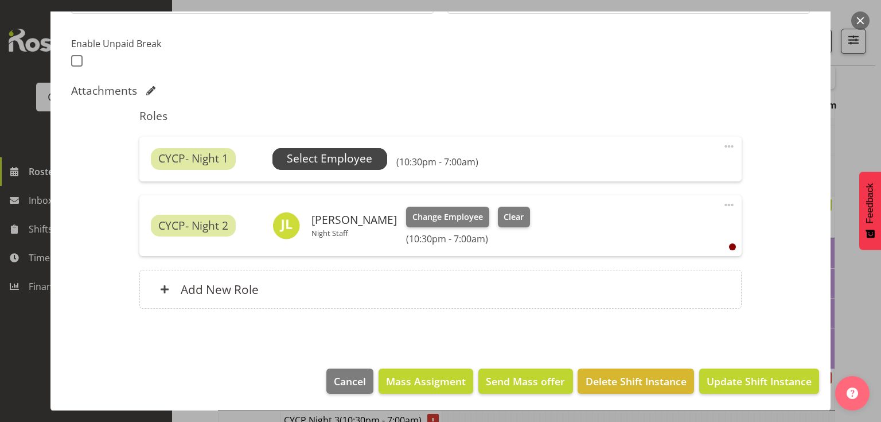
click at [317, 155] on span "Select Employee" at bounding box center [329, 158] width 85 height 17
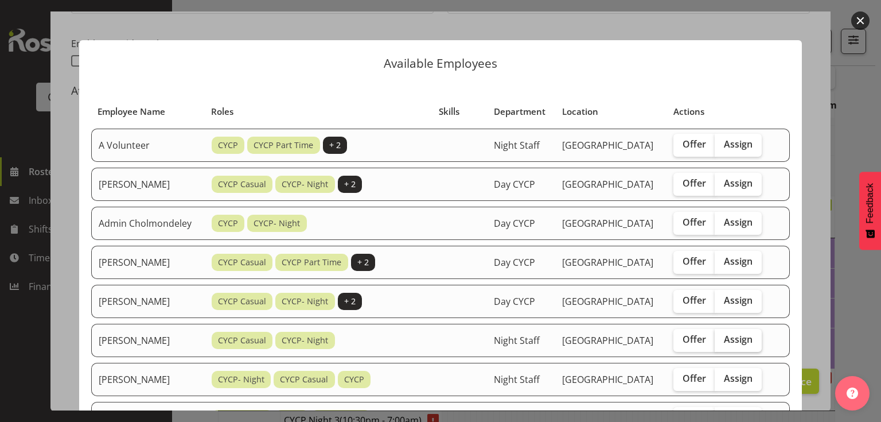
click at [741, 345] on span "Assign" at bounding box center [738, 338] width 29 height 11
click at [722, 343] on input "Assign" at bounding box center [718, 339] width 7 height 7
checkbox input "true"
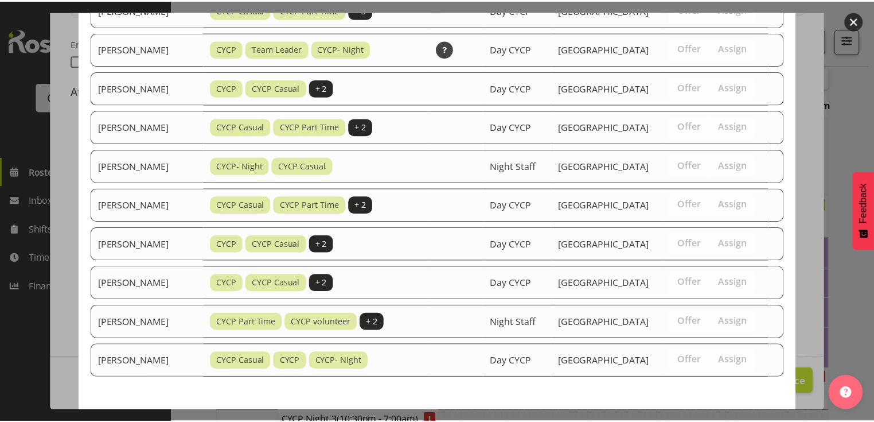
scroll to position [789, 0]
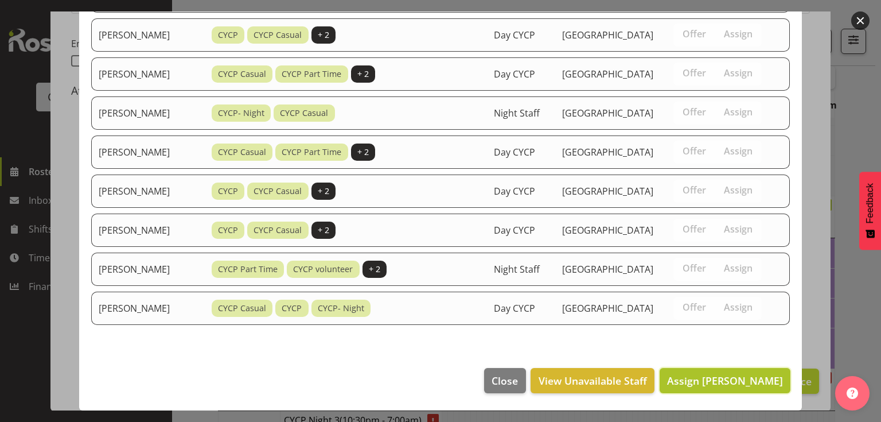
click at [689, 379] on span "Assign [PERSON_NAME]" at bounding box center [725, 381] width 116 height 14
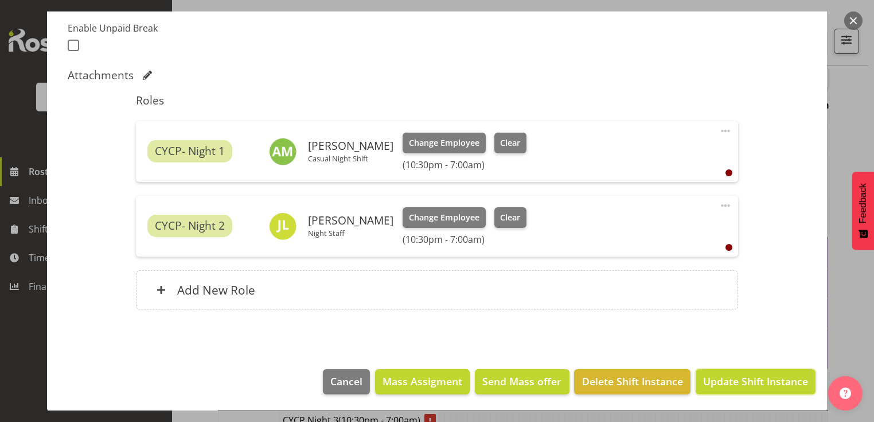
click at [733, 381] on span "Update Shift Instance" at bounding box center [755, 381] width 105 height 15
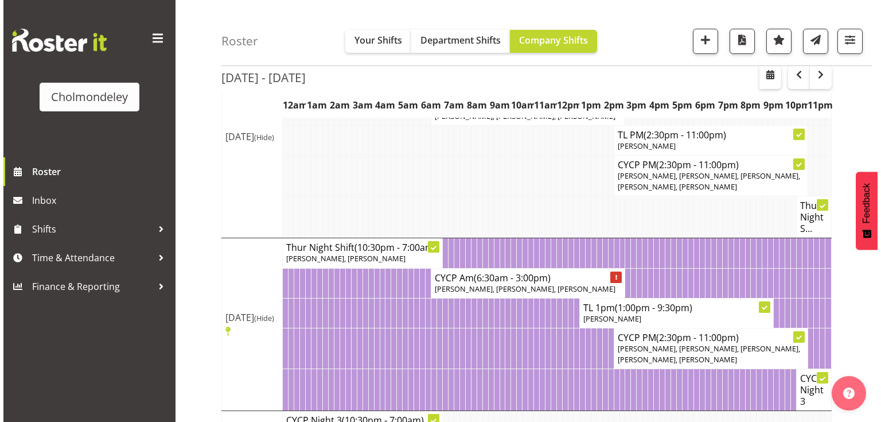
scroll to position [880, 0]
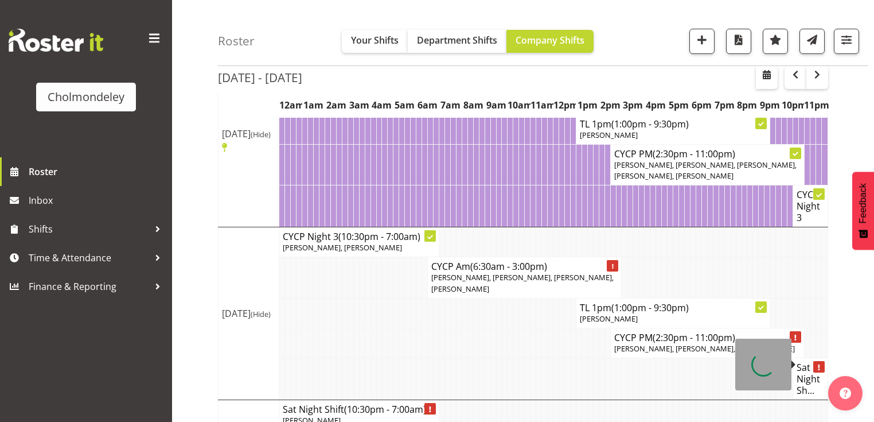
click at [807, 361] on h4 "Sat Night Sh..." at bounding box center [811, 378] width 28 height 34
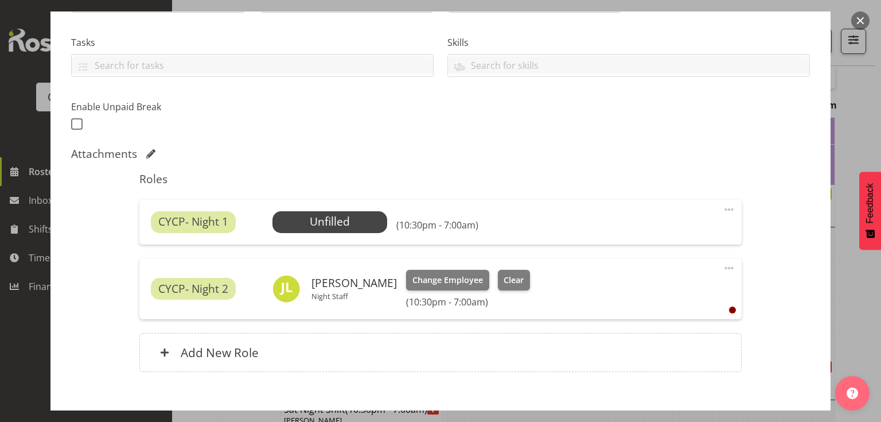
scroll to position [275, 0]
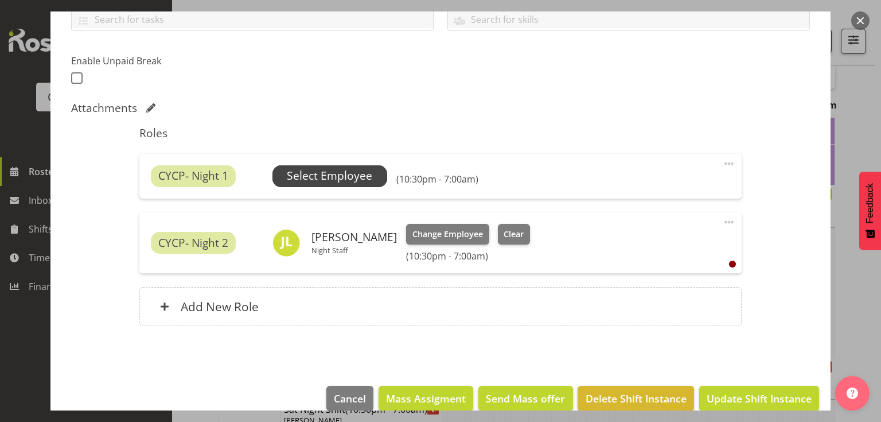
click at [328, 176] on span "Select Employee" at bounding box center [329, 176] width 85 height 17
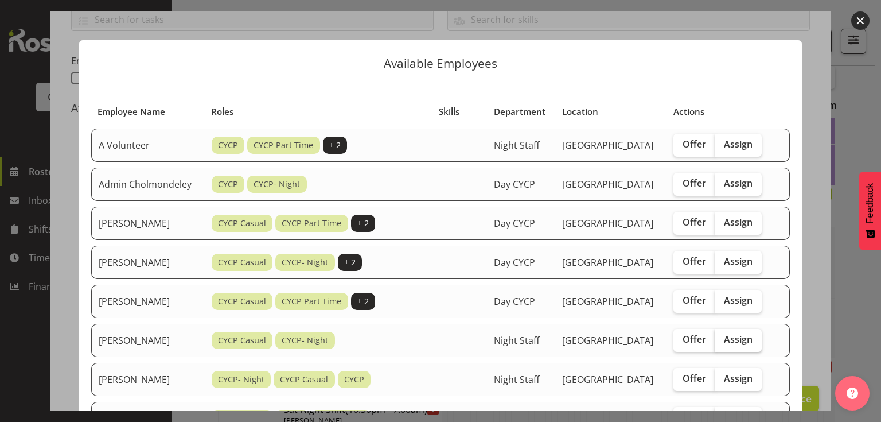
click at [748, 345] on span "Assign" at bounding box center [738, 338] width 29 height 11
click at [722, 343] on input "Assign" at bounding box center [718, 339] width 7 height 7
checkbox input "true"
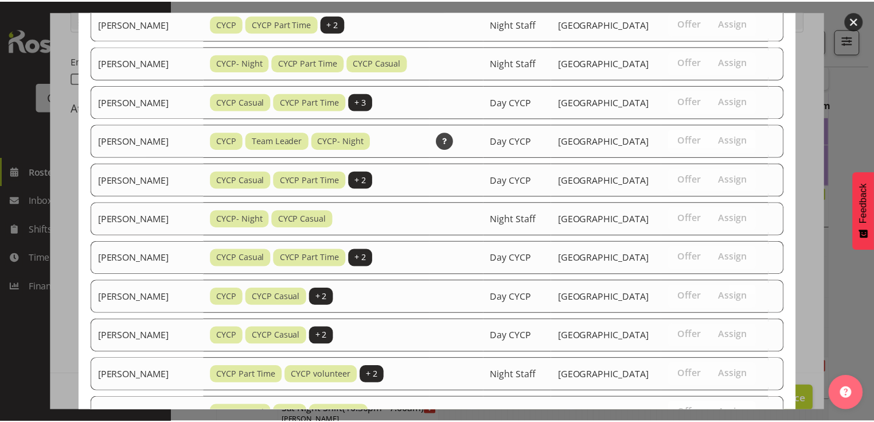
scroll to position [746, 0]
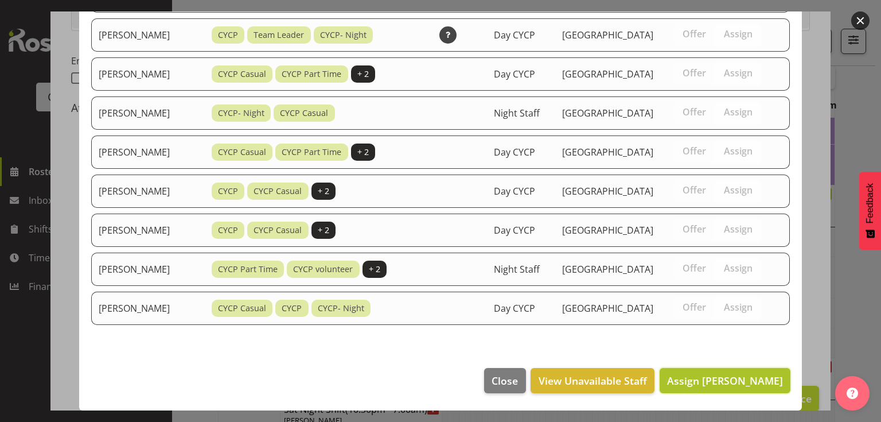
click at [739, 381] on span "Assign [PERSON_NAME]" at bounding box center [725, 381] width 116 height 14
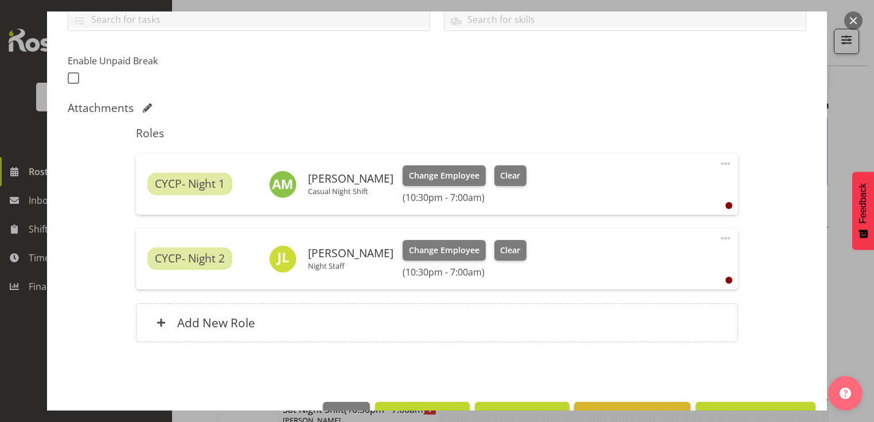
scroll to position [308, 0]
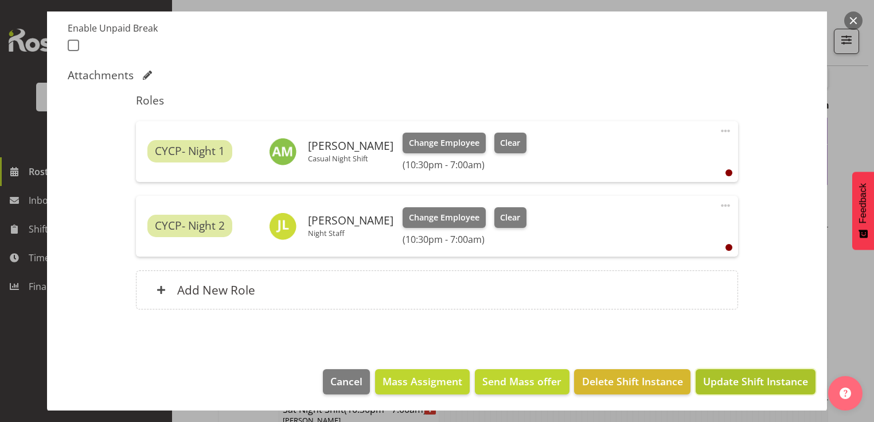
click at [725, 376] on span "Update Shift Instance" at bounding box center [755, 381] width 105 height 15
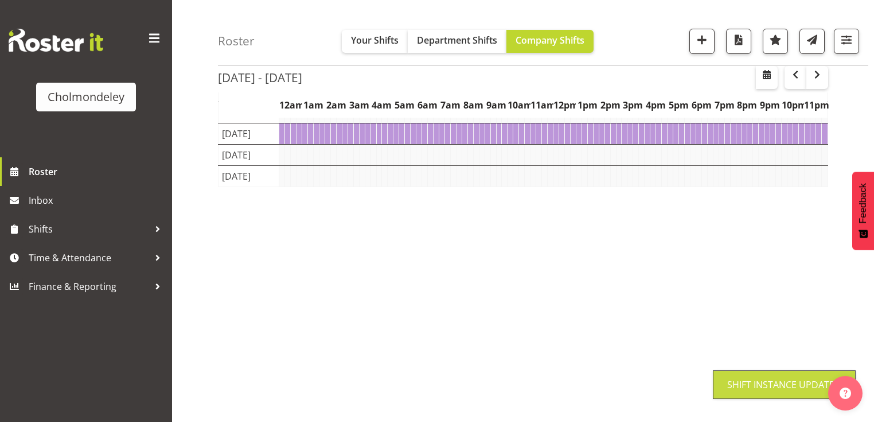
scroll to position [145, 0]
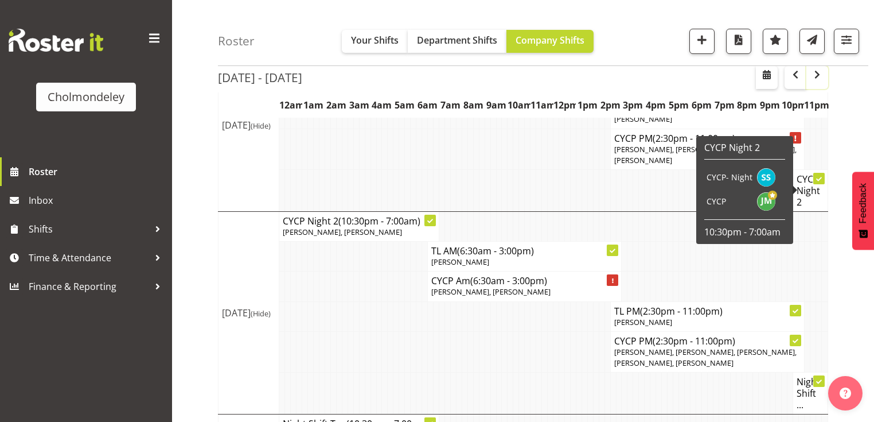
click at [824, 78] on button "button" at bounding box center [818, 77] width 22 height 23
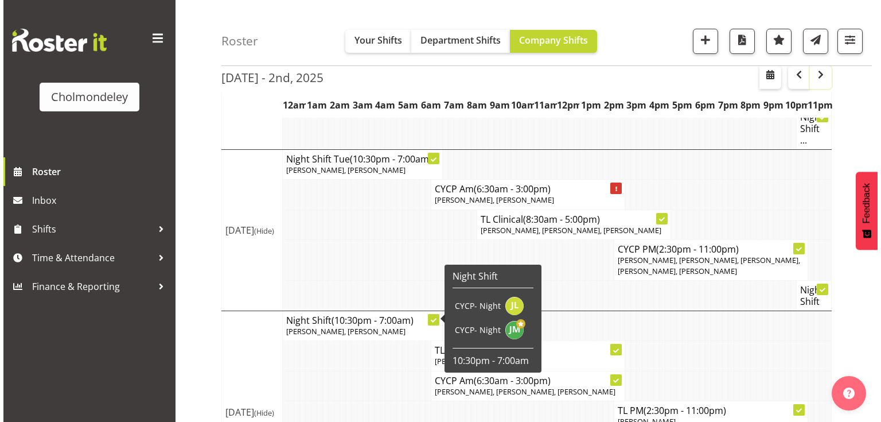
scroll to position [558, 0]
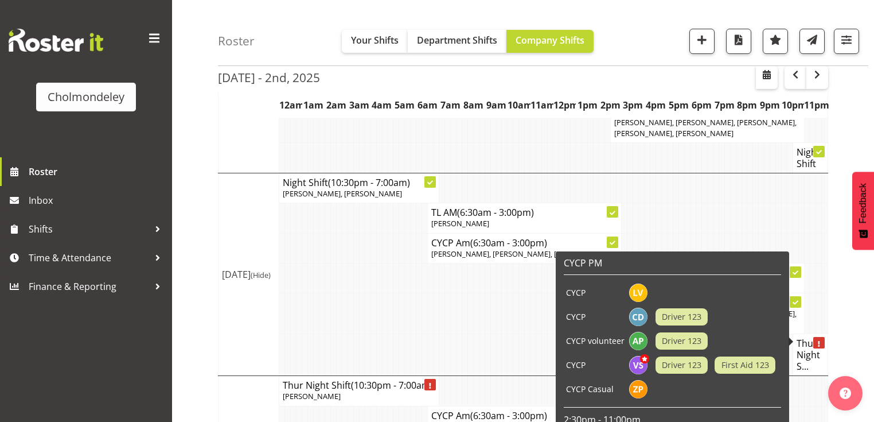
click at [812, 339] on h4 "Thur Night S..." at bounding box center [811, 354] width 28 height 34
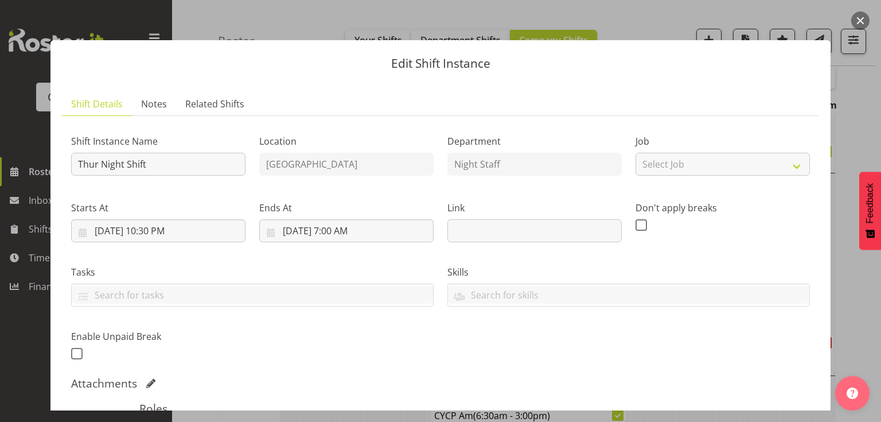
scroll to position [230, 0]
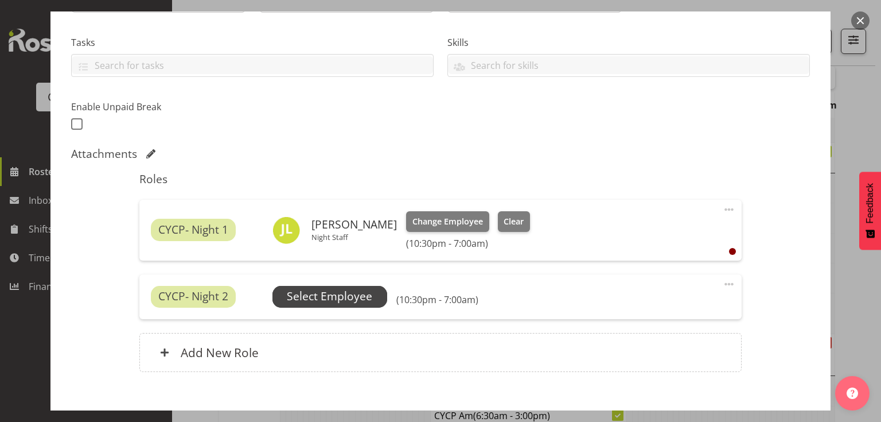
click at [316, 298] on span "Select Employee" at bounding box center [329, 296] width 85 height 17
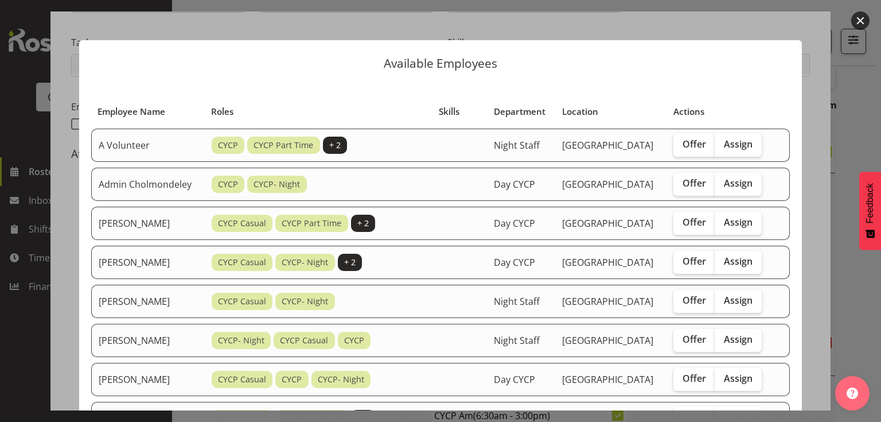
scroll to position [46, 0]
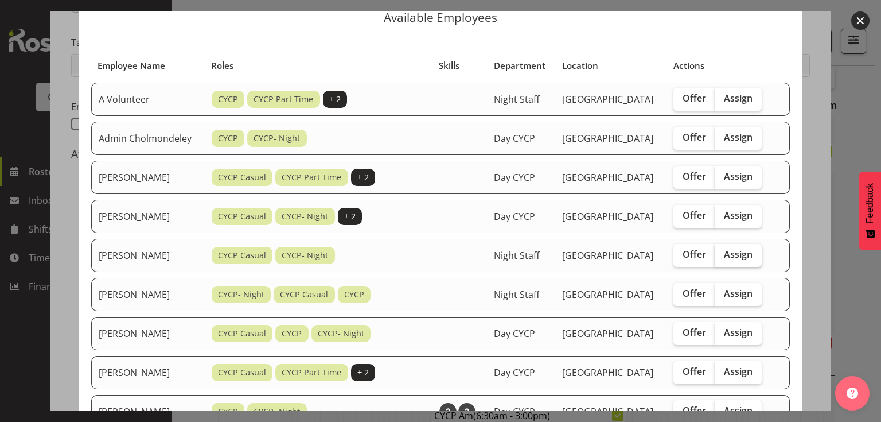
click at [746, 260] on span "Assign" at bounding box center [738, 253] width 29 height 11
click at [722, 258] on input "Assign" at bounding box center [718, 254] width 7 height 7
checkbox input "true"
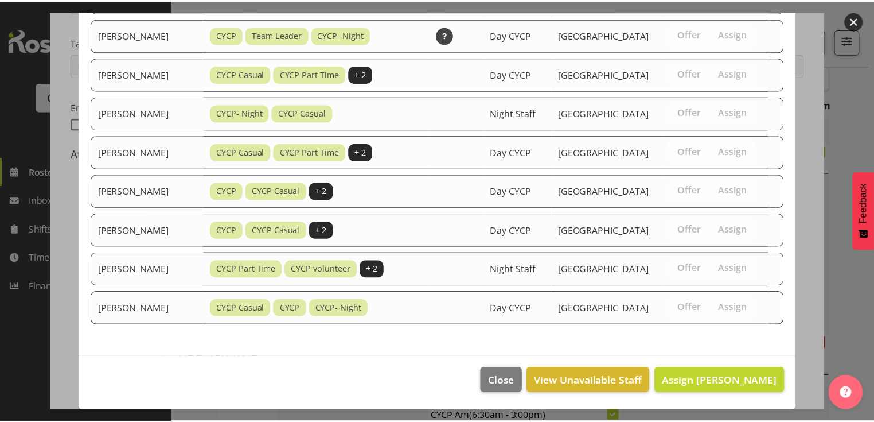
scroll to position [660, 0]
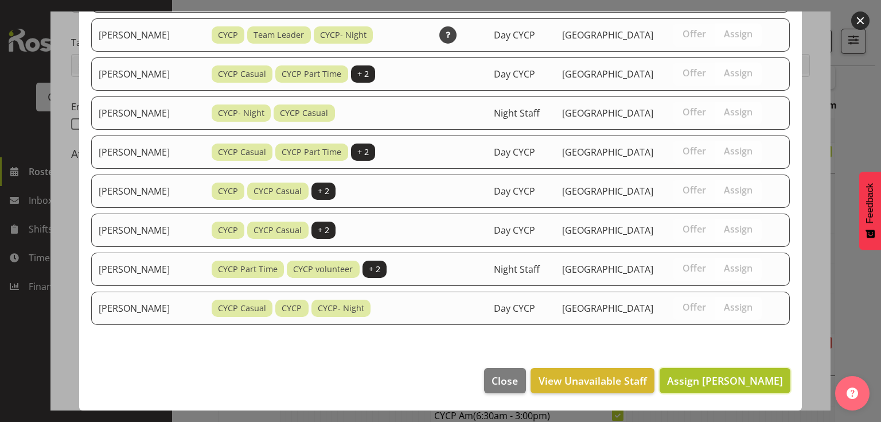
click at [693, 376] on span "Assign [PERSON_NAME]" at bounding box center [725, 381] width 116 height 14
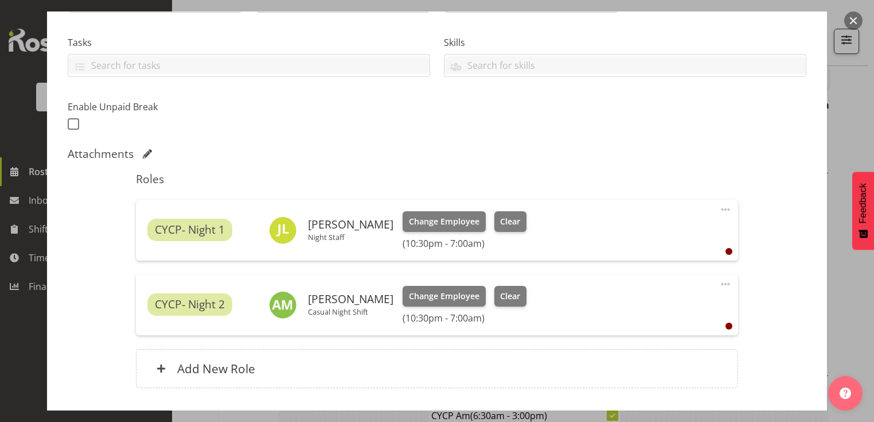
scroll to position [308, 0]
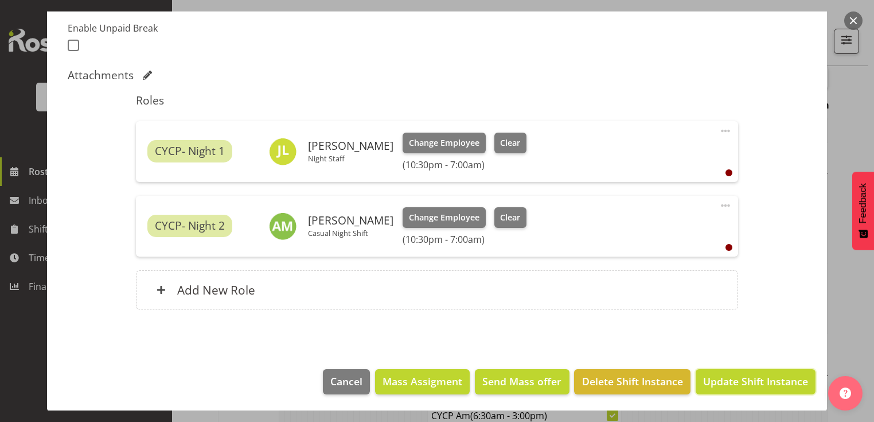
click at [712, 376] on span "Update Shift Instance" at bounding box center [755, 381] width 105 height 15
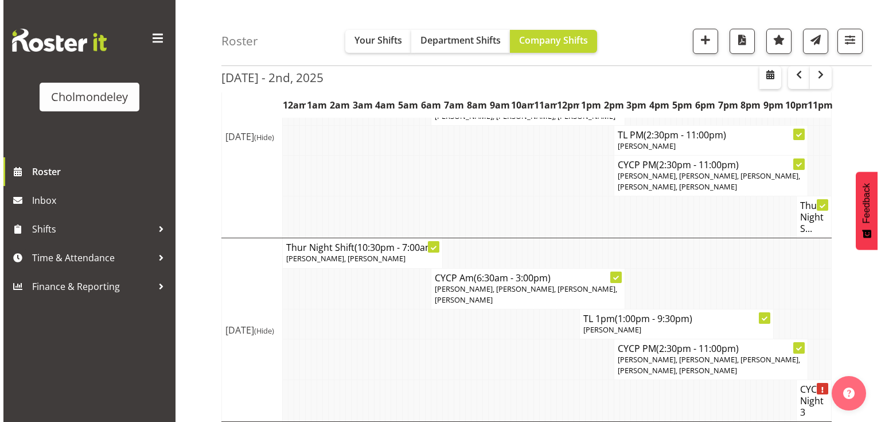
scroll to position [742, 0]
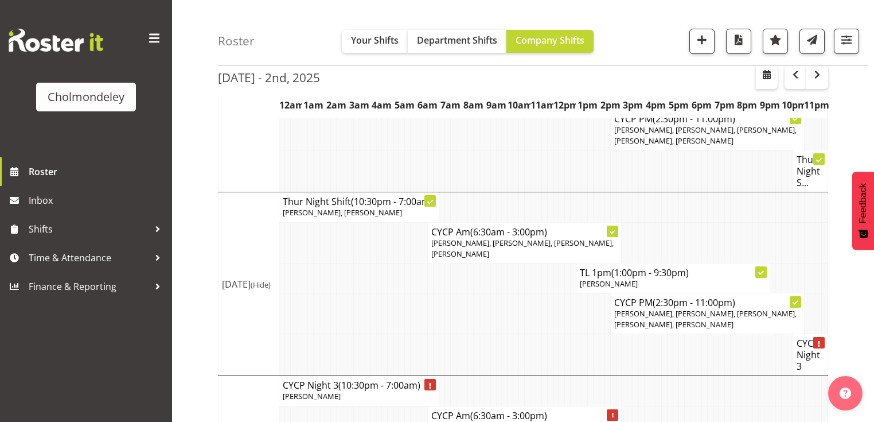
click at [810, 337] on h4 "CYCP Night 3" at bounding box center [811, 354] width 28 height 34
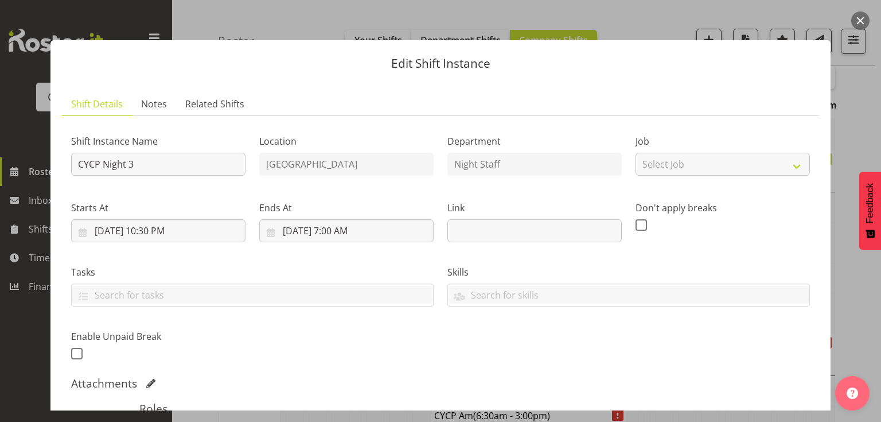
scroll to position [184, 0]
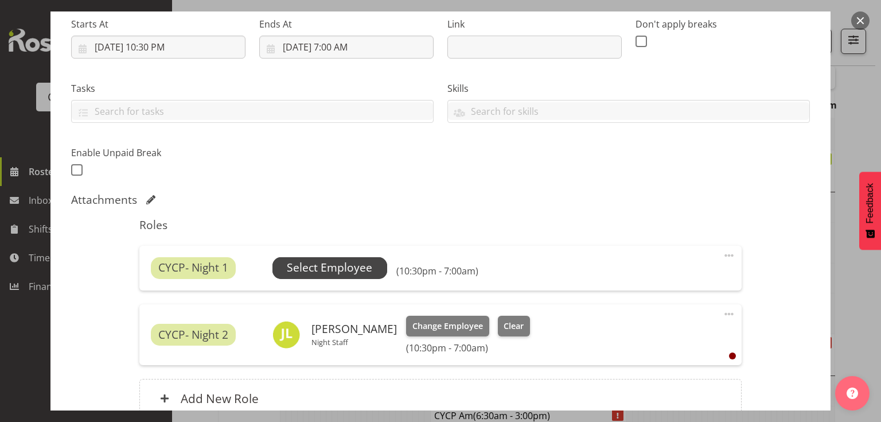
click at [341, 260] on span "Select Employee" at bounding box center [329, 267] width 85 height 17
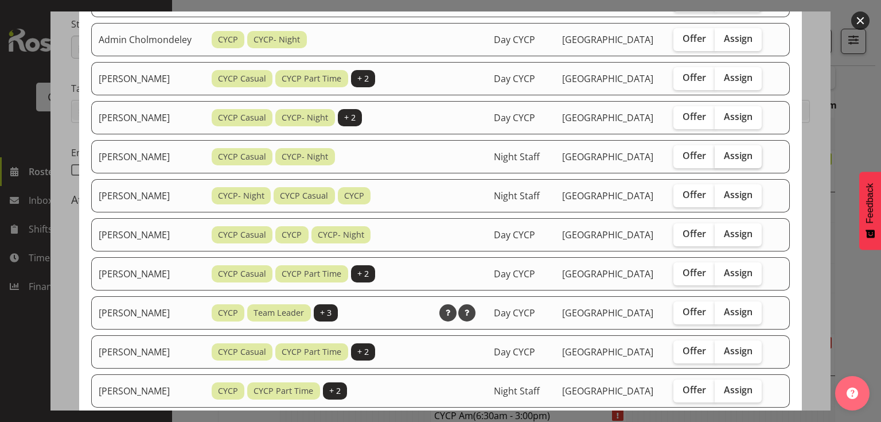
click at [745, 161] on span "Assign" at bounding box center [738, 155] width 29 height 11
click at [722, 160] on input "Assign" at bounding box center [718, 155] width 7 height 7
checkbox input "true"
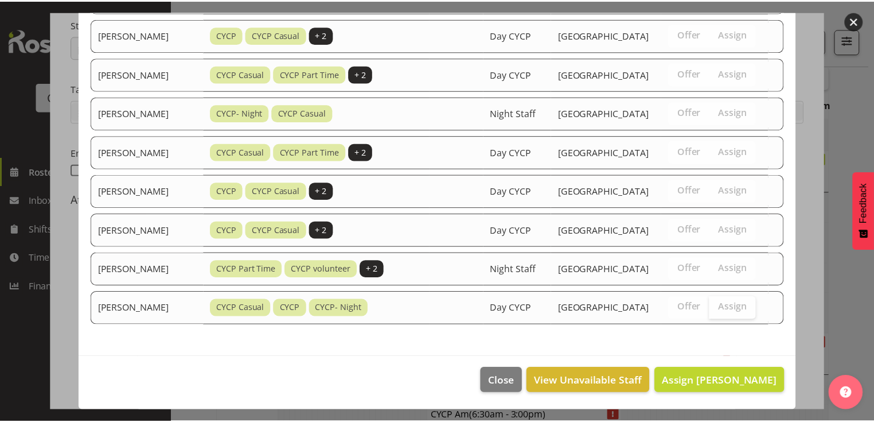
scroll to position [789, 0]
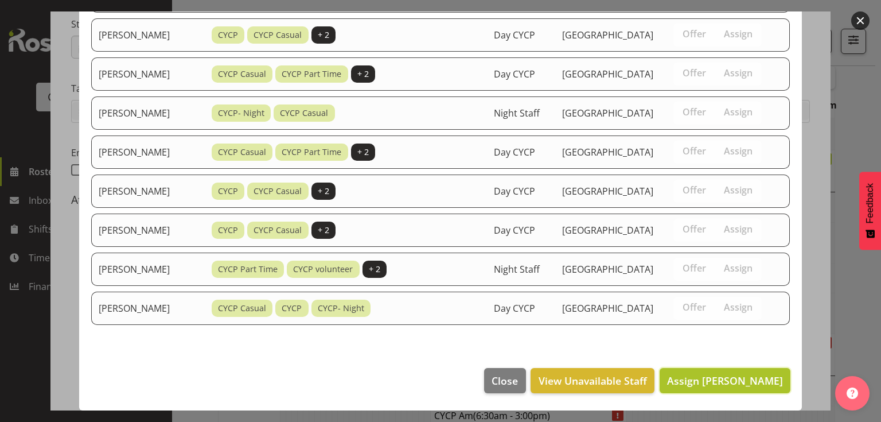
click at [714, 378] on span "Assign [PERSON_NAME]" at bounding box center [725, 381] width 116 height 14
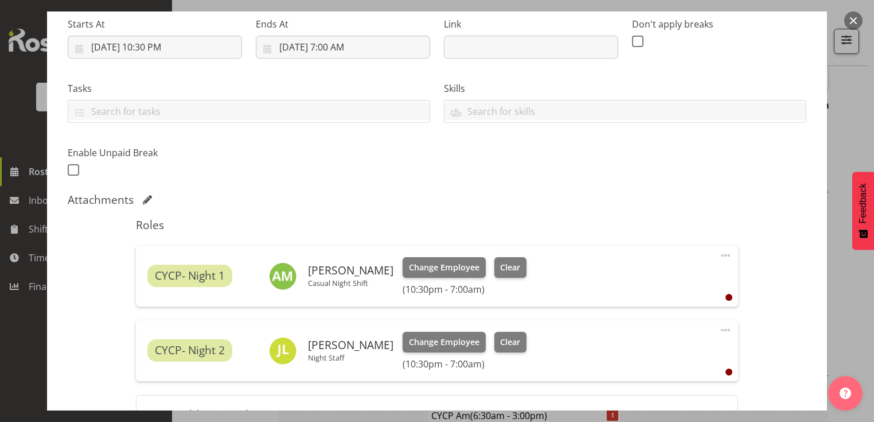
scroll to position [308, 0]
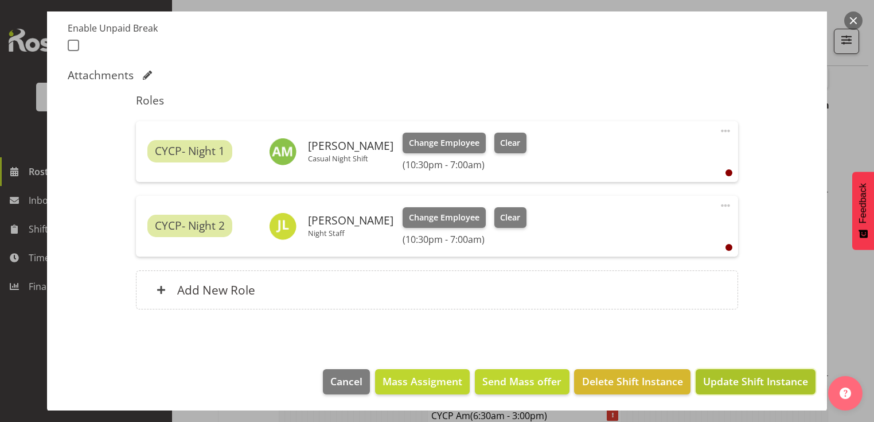
click at [736, 381] on span "Update Shift Instance" at bounding box center [755, 381] width 105 height 15
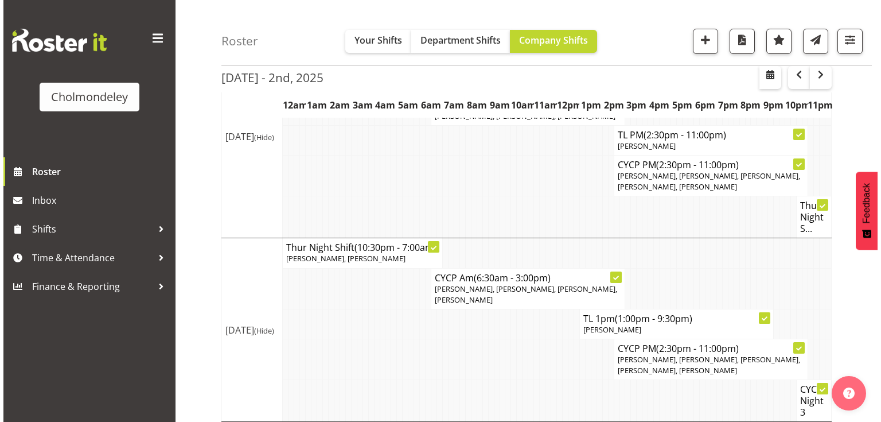
scroll to position [880, 0]
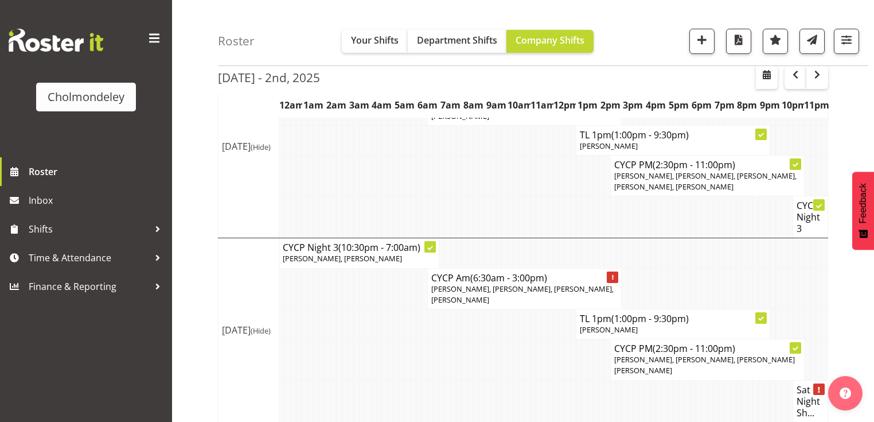
click at [820, 384] on h4 "Sat Night Sh..." at bounding box center [811, 401] width 28 height 34
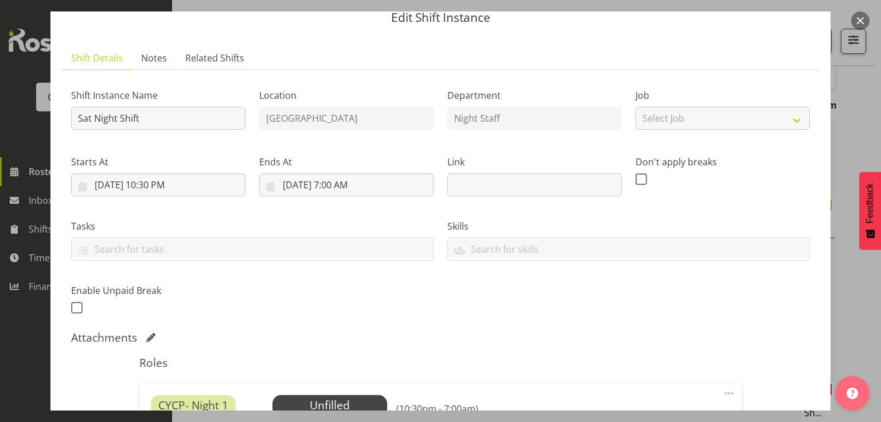
scroll to position [184, 0]
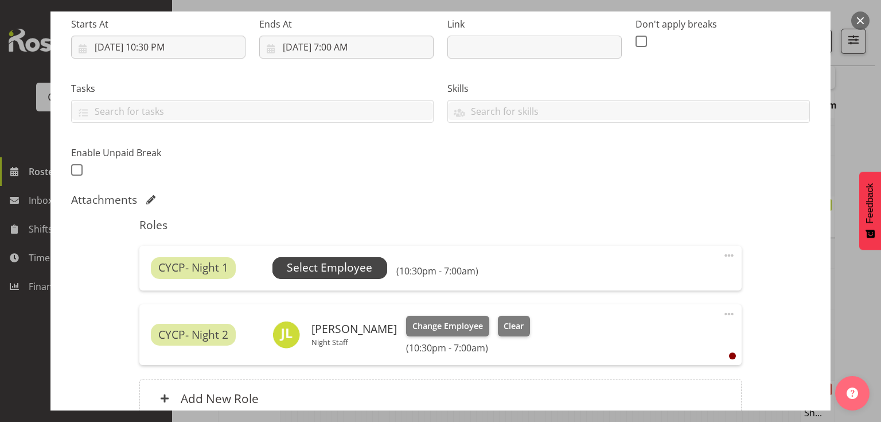
click at [335, 263] on span "Select Employee" at bounding box center [329, 267] width 85 height 17
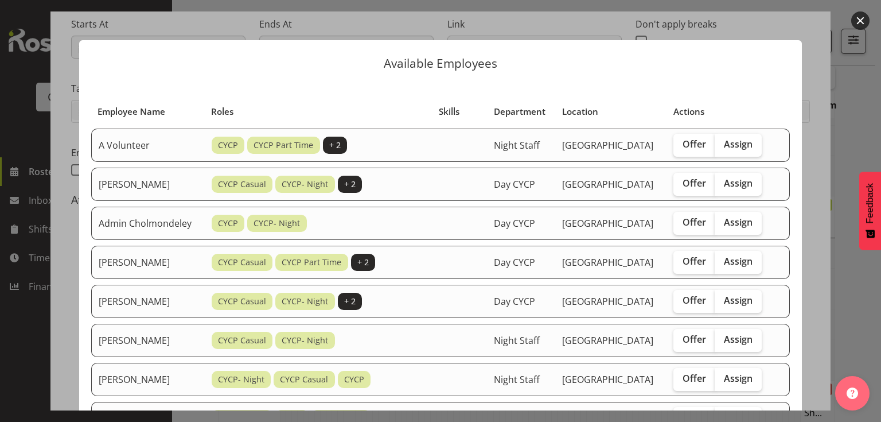
scroll to position [46, 0]
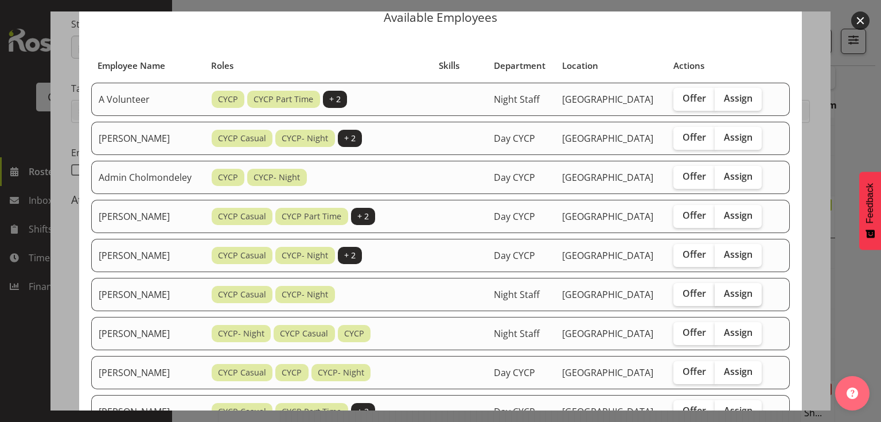
click at [738, 299] on span "Assign" at bounding box center [738, 292] width 29 height 11
click at [722, 297] on input "Assign" at bounding box center [718, 293] width 7 height 7
checkbox input "true"
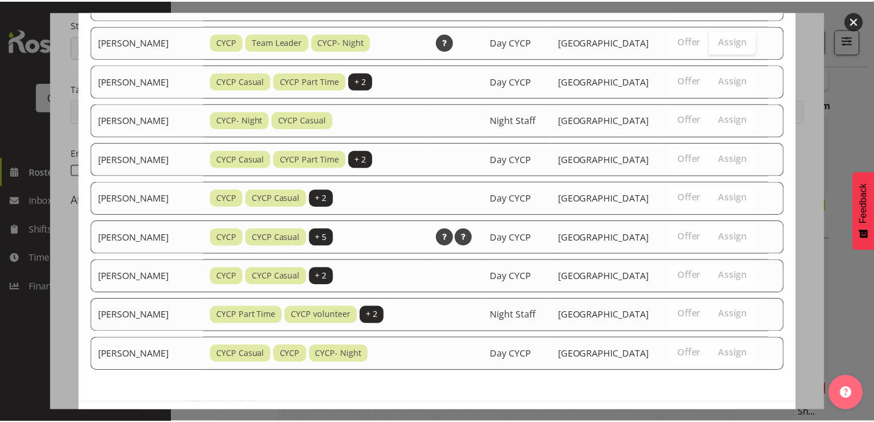
scroll to position [833, 0]
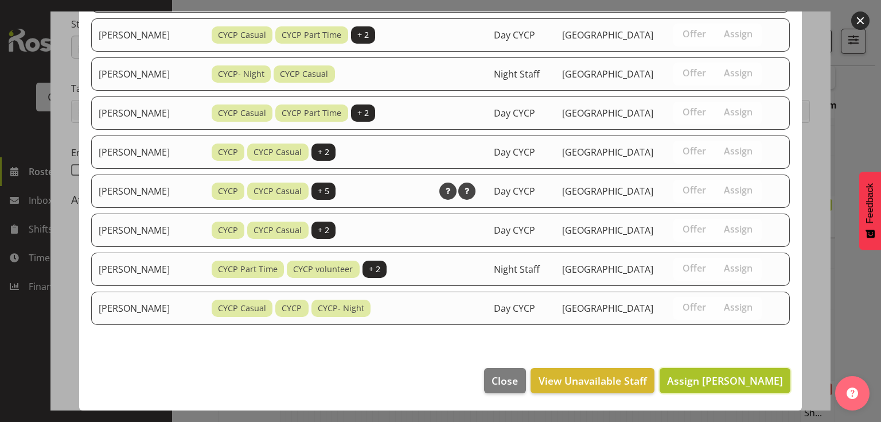
click at [725, 384] on span "Assign [PERSON_NAME]" at bounding box center [725, 381] width 116 height 14
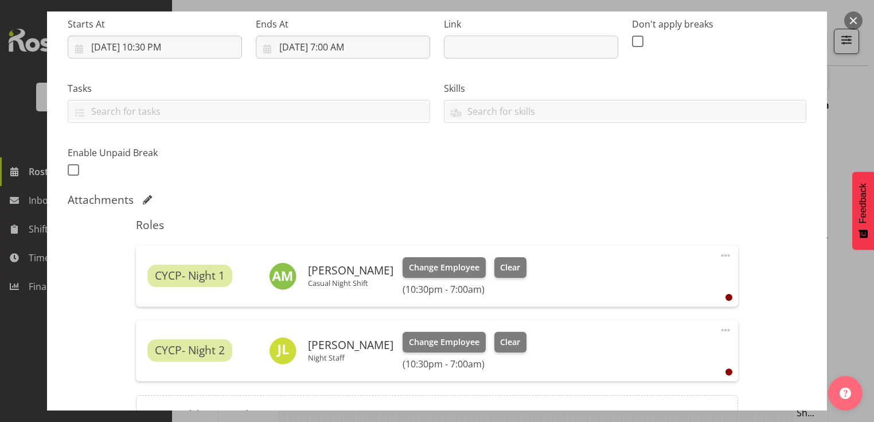
scroll to position [308, 0]
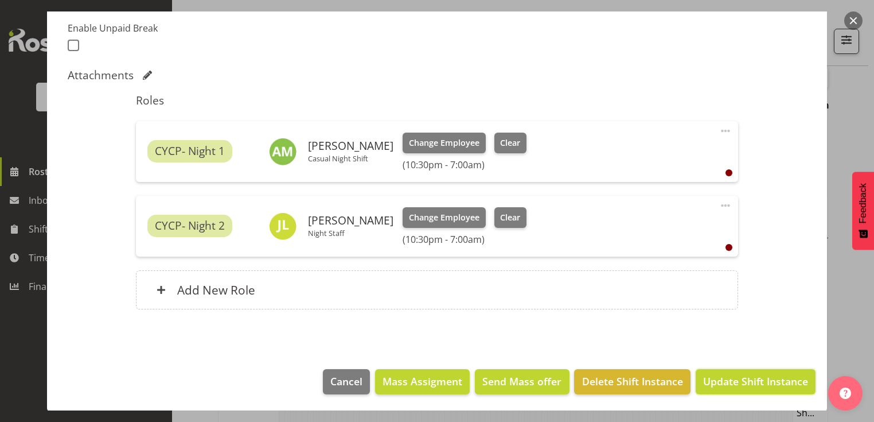
click at [725, 384] on span "Update Shift Instance" at bounding box center [755, 381] width 105 height 15
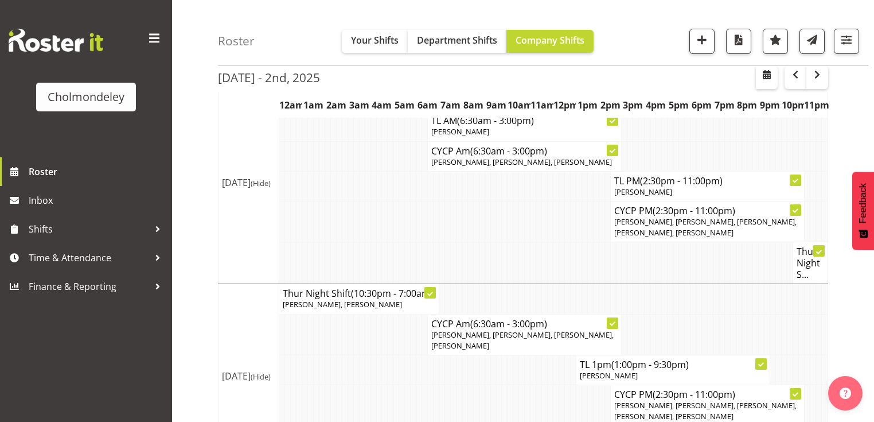
scroll to position [911, 0]
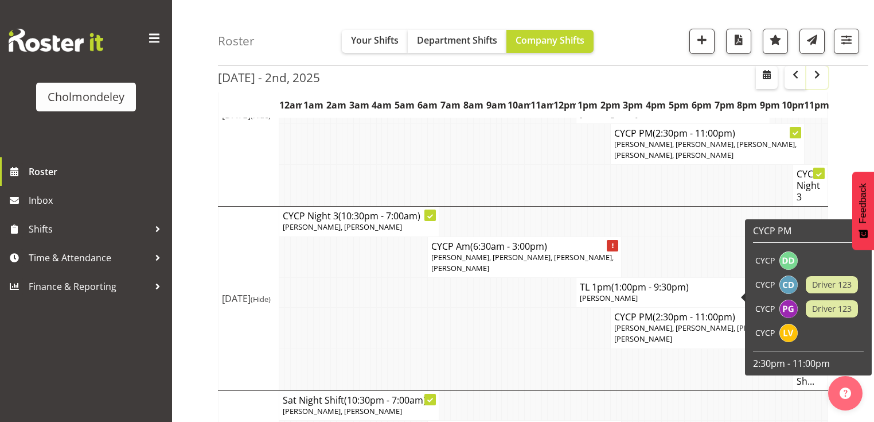
click at [822, 76] on span "button" at bounding box center [818, 75] width 14 height 14
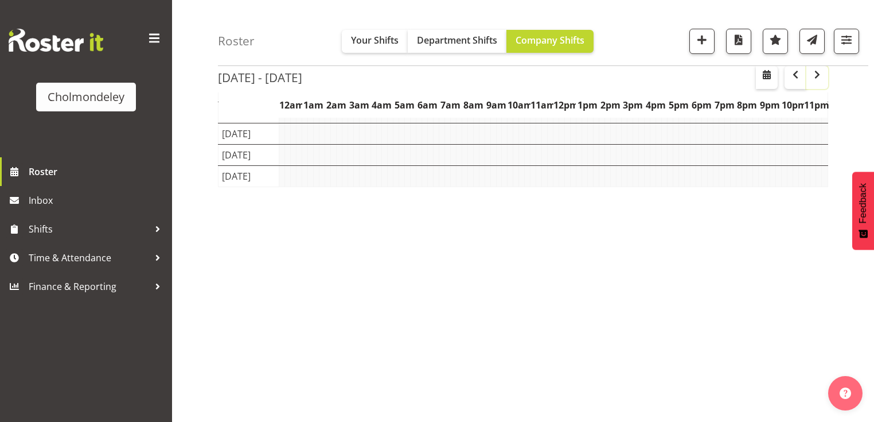
scroll to position [145, 0]
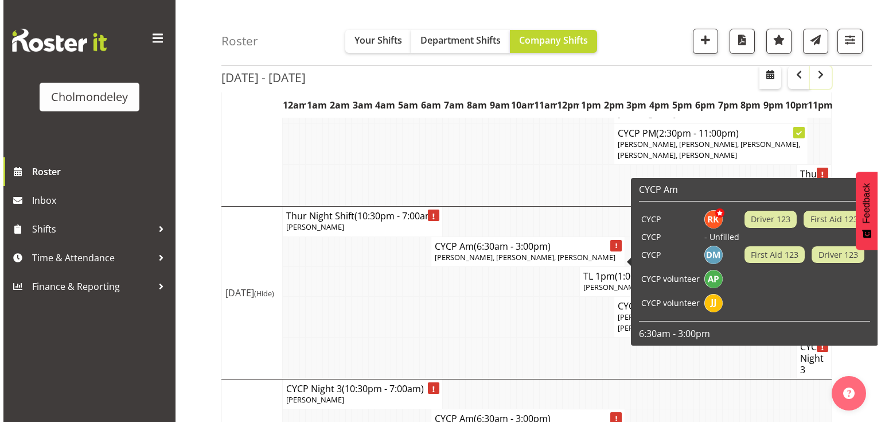
scroll to position [682, 0]
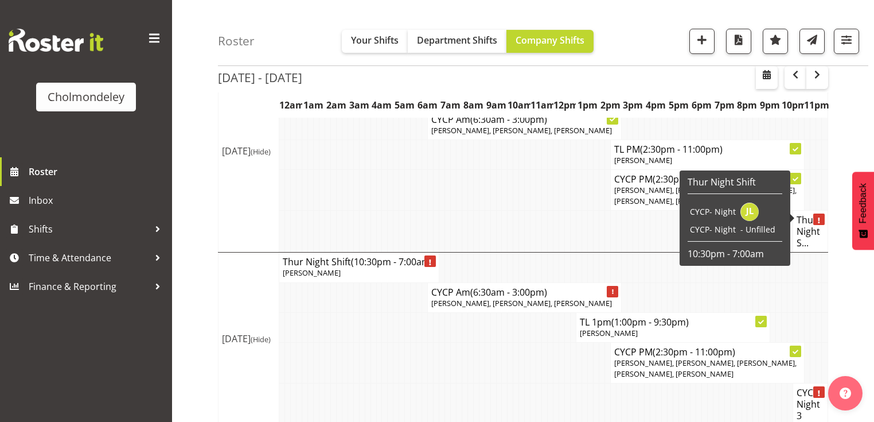
click at [816, 213] on div at bounding box center [819, 218] width 11 height 11
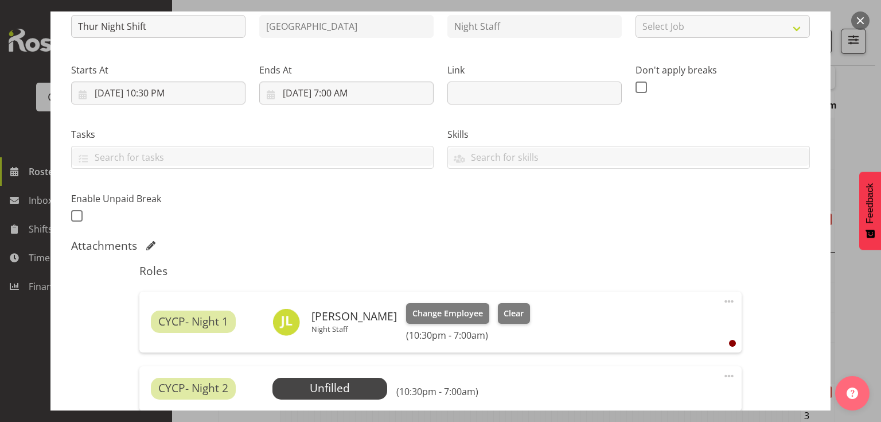
scroll to position [230, 0]
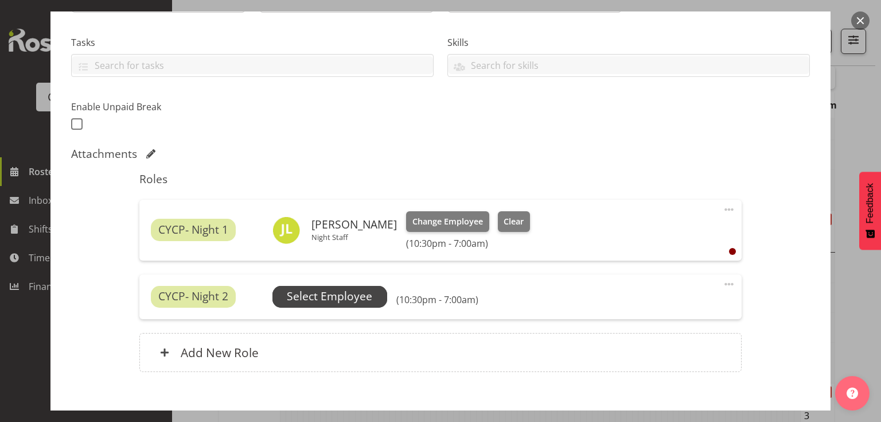
click at [337, 297] on span "Select Employee" at bounding box center [329, 296] width 85 height 17
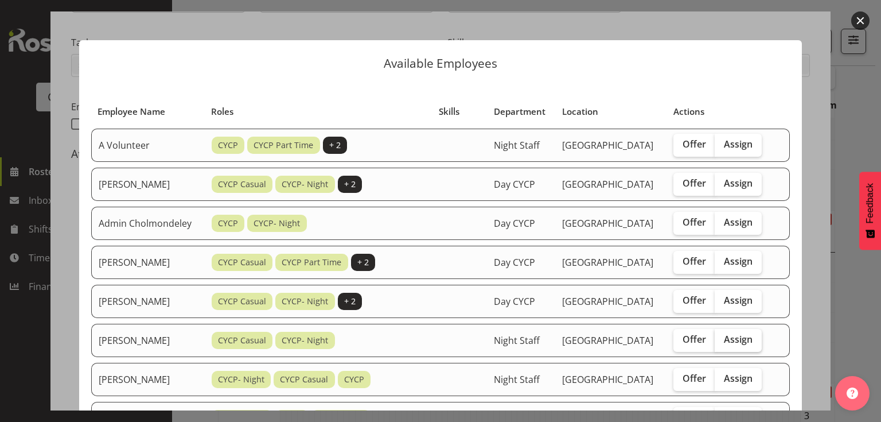
click at [745, 345] on span "Assign" at bounding box center [738, 338] width 29 height 11
click at [722, 343] on input "Assign" at bounding box center [718, 339] width 7 height 7
checkbox input "true"
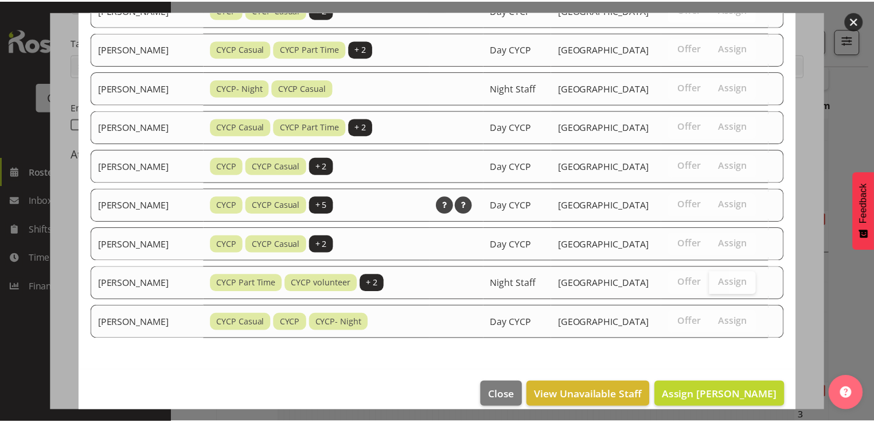
scroll to position [746, 0]
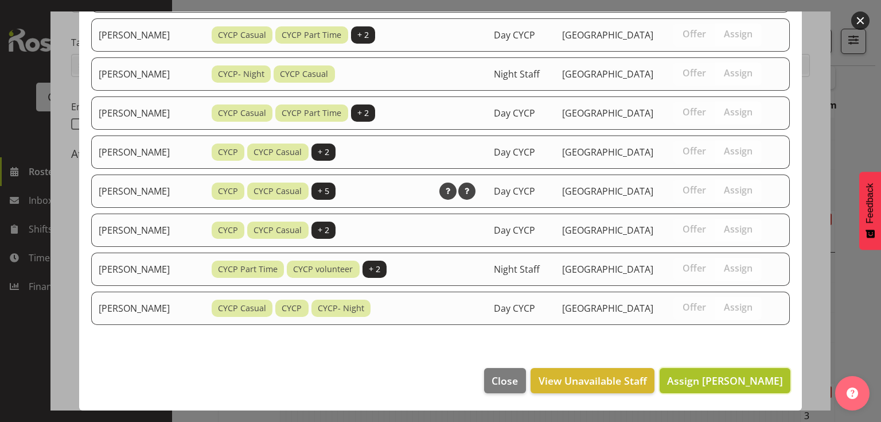
click at [707, 388] on button "Assign [PERSON_NAME]" at bounding box center [725, 380] width 131 height 25
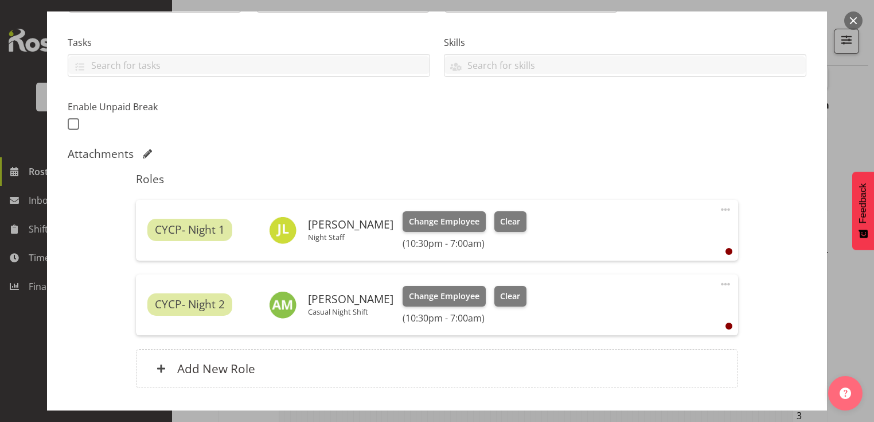
scroll to position [308, 0]
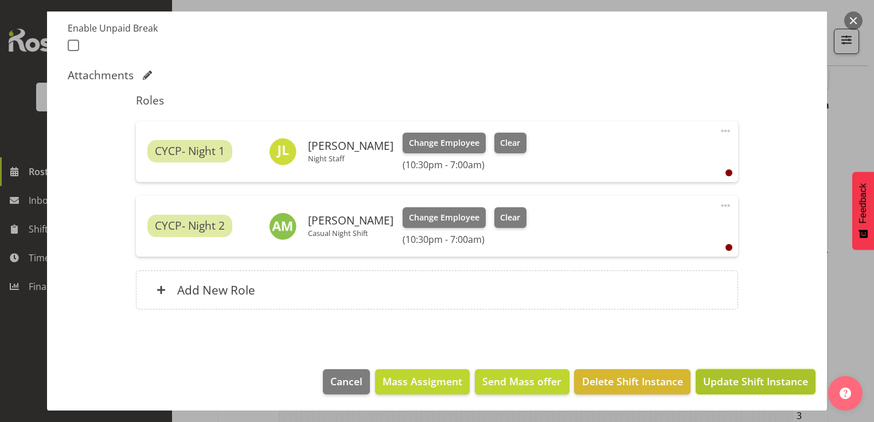
click at [703, 379] on span "Update Shift Instance" at bounding box center [755, 381] width 105 height 15
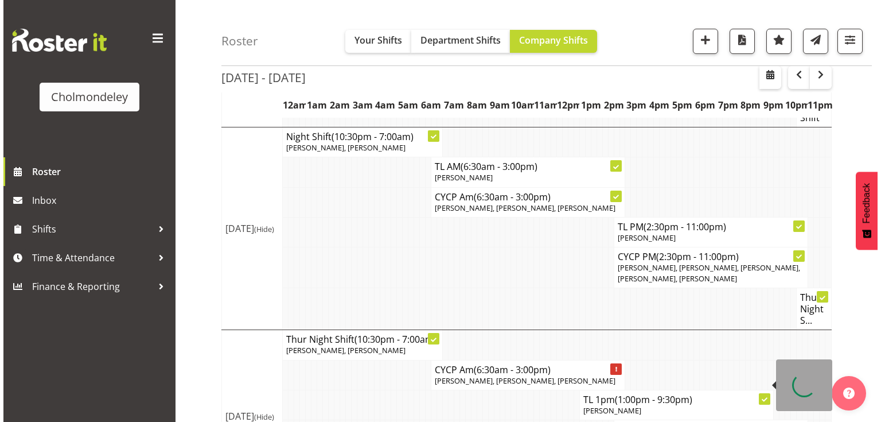
scroll to position [742, 0]
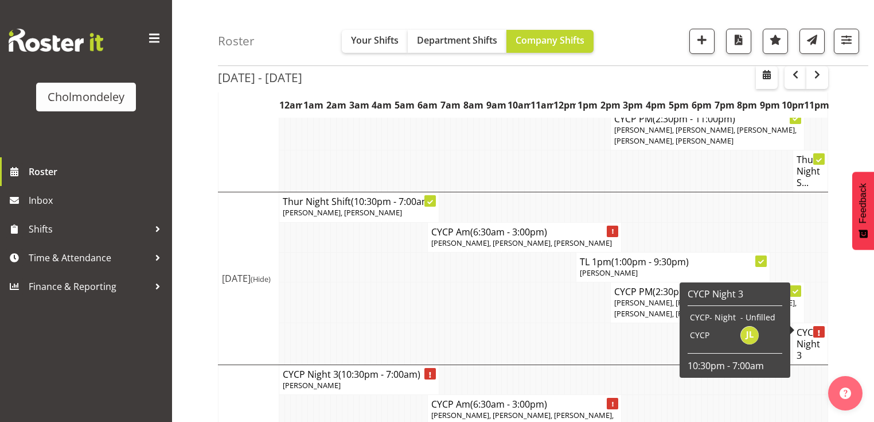
click at [811, 328] on h4 "CYCP Night 3" at bounding box center [811, 343] width 28 height 34
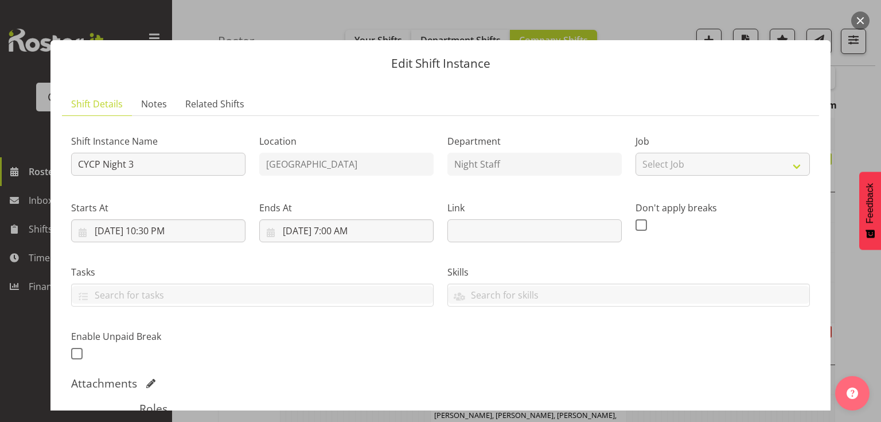
scroll to position [138, 0]
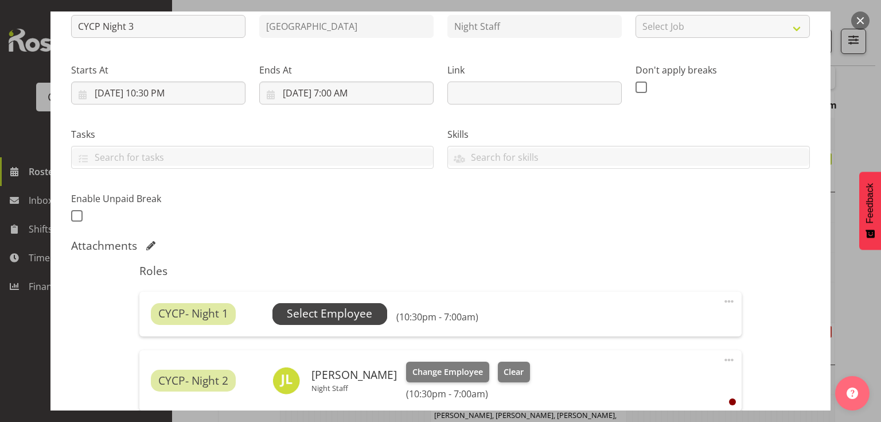
click at [312, 304] on span "Select Employee" at bounding box center [330, 314] width 115 height 22
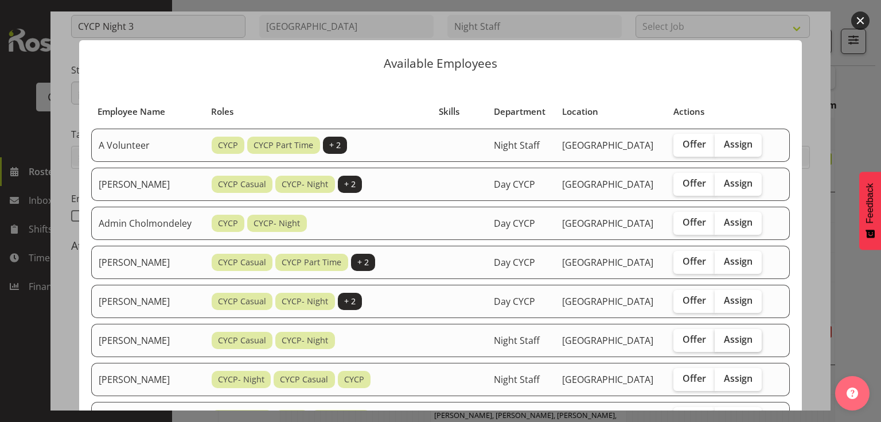
click at [748, 345] on span "Assign" at bounding box center [738, 338] width 29 height 11
click at [722, 343] on input "Assign" at bounding box center [718, 339] width 7 height 7
checkbox input "true"
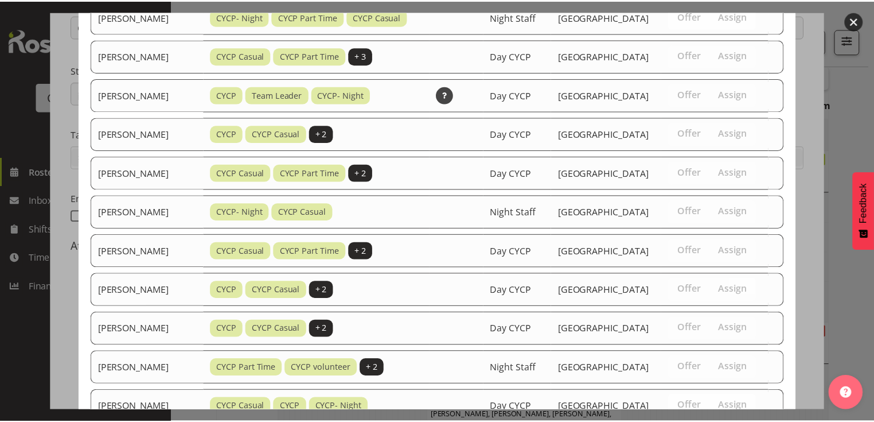
scroll to position [789, 0]
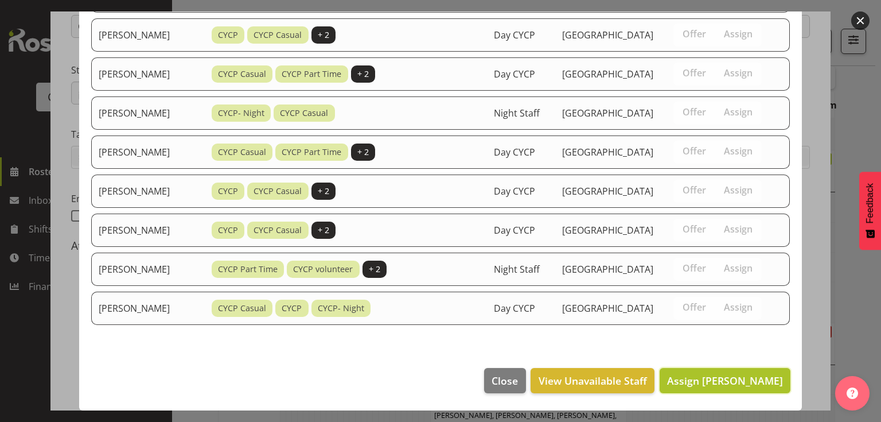
click at [734, 379] on span "Assign [PERSON_NAME]" at bounding box center [725, 381] width 116 height 14
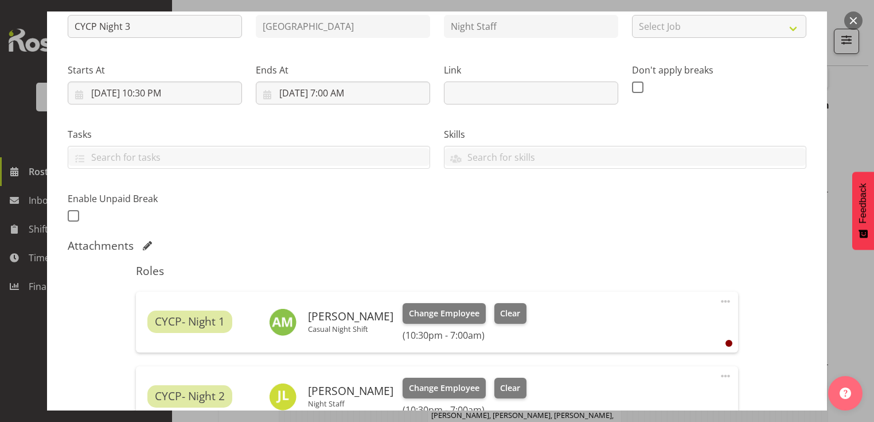
scroll to position [308, 0]
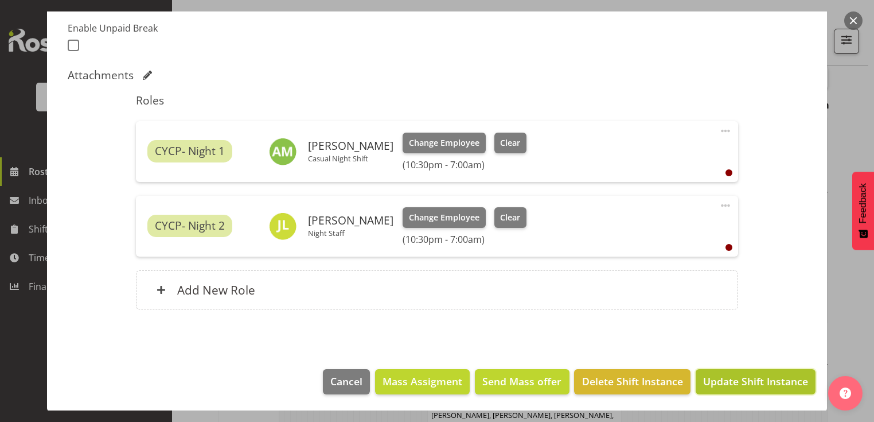
click at [749, 383] on span "Update Shift Instance" at bounding box center [755, 381] width 105 height 15
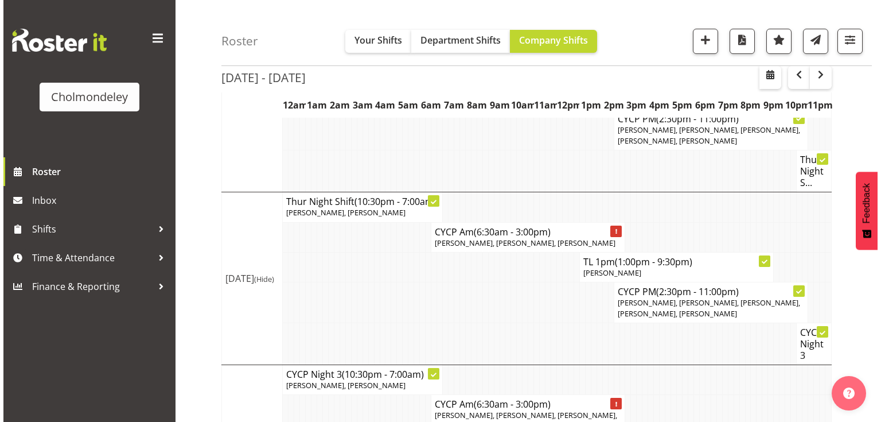
scroll to position [922, 0]
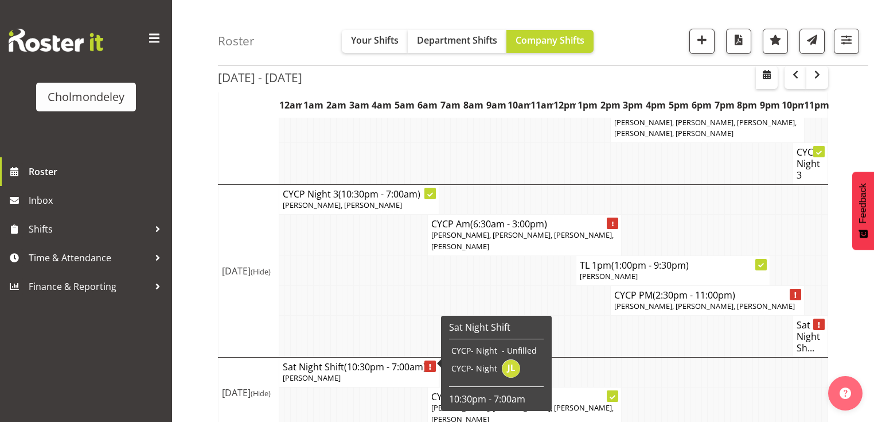
click at [812, 320] on h4 "Sat Night Sh..." at bounding box center [811, 336] width 28 height 34
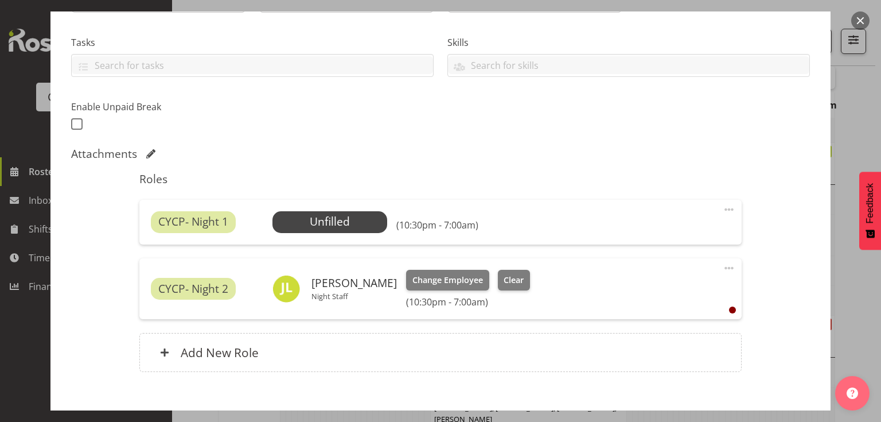
scroll to position [275, 0]
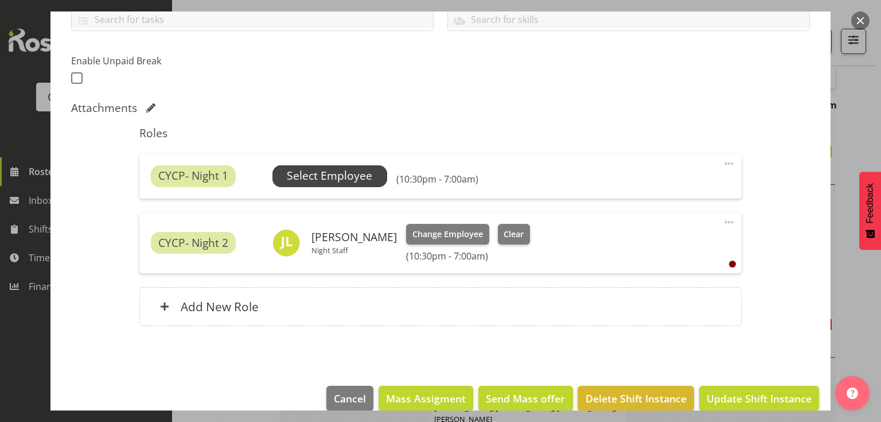
click at [358, 177] on span "Select Employee" at bounding box center [329, 176] width 85 height 17
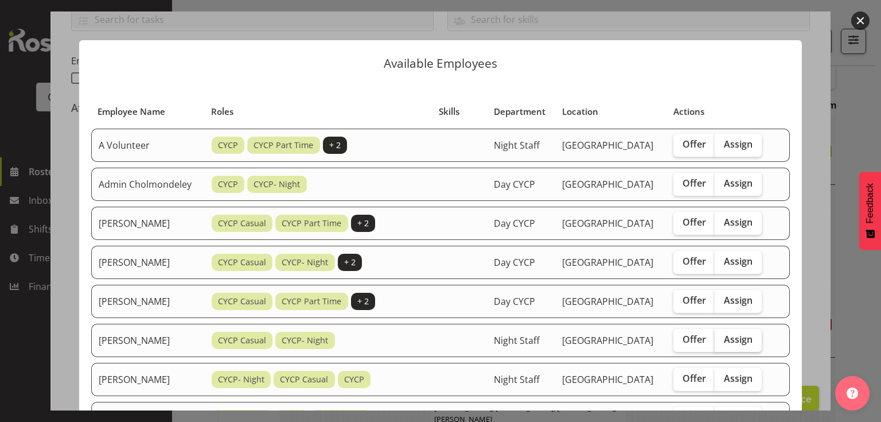
click at [744, 345] on span "Assign" at bounding box center [738, 338] width 29 height 11
click at [722, 343] on input "Assign" at bounding box center [718, 339] width 7 height 7
checkbox input "true"
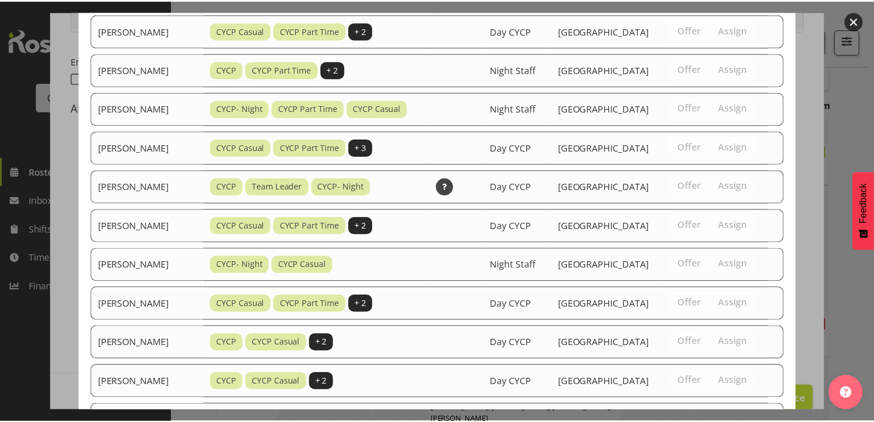
scroll to position [746, 0]
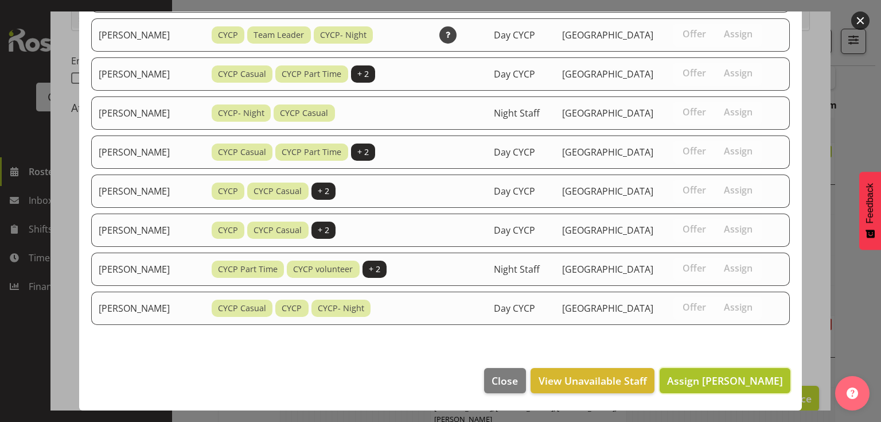
click at [736, 384] on span "Assign [PERSON_NAME]" at bounding box center [725, 381] width 116 height 14
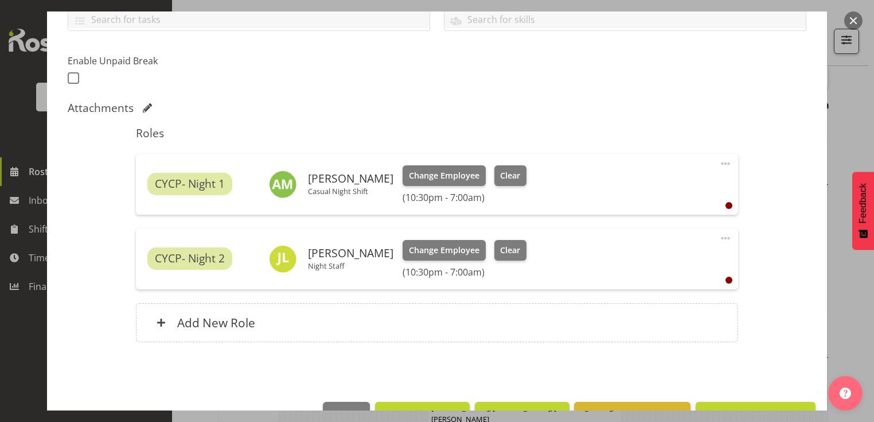
scroll to position [308, 0]
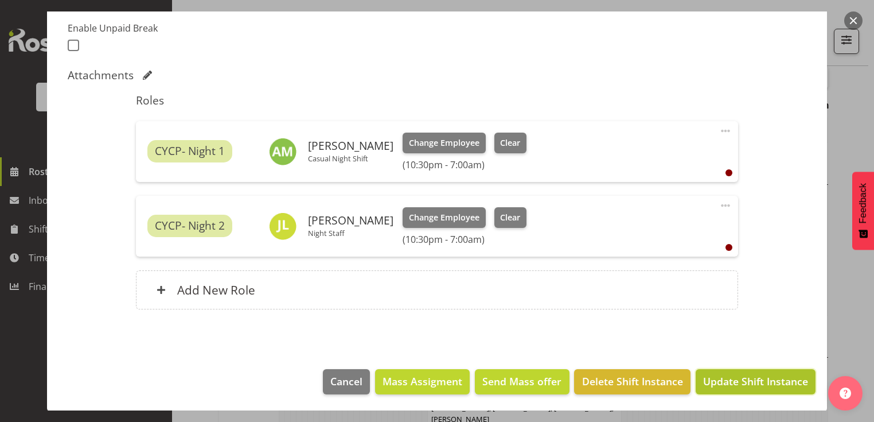
click at [752, 381] on span "Update Shift Instance" at bounding box center [755, 381] width 105 height 15
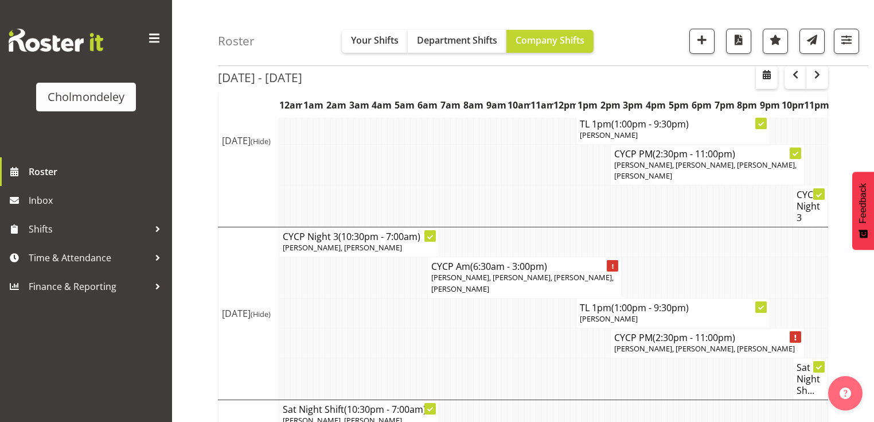
scroll to position [922, 0]
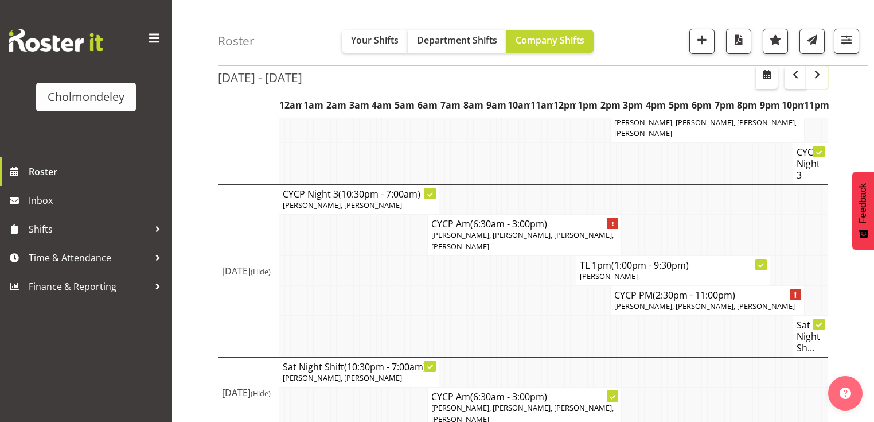
click at [820, 78] on span "button" at bounding box center [818, 75] width 14 height 14
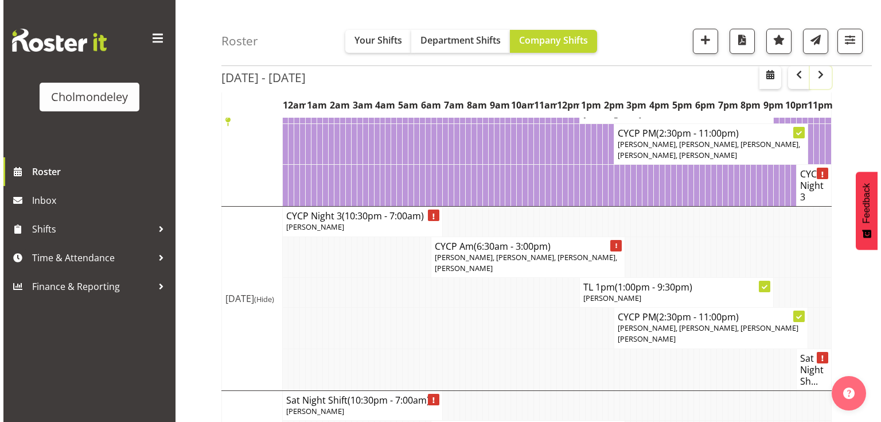
scroll to position [636, 0]
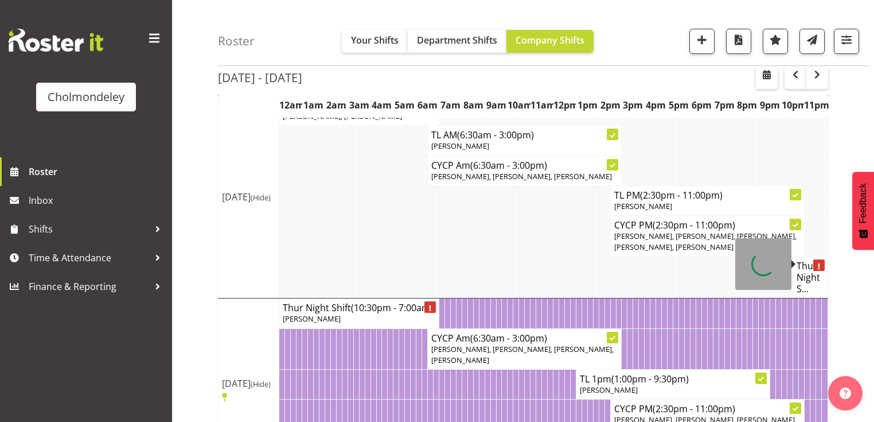
click at [810, 260] on h4 "Thur Night S..." at bounding box center [811, 277] width 28 height 34
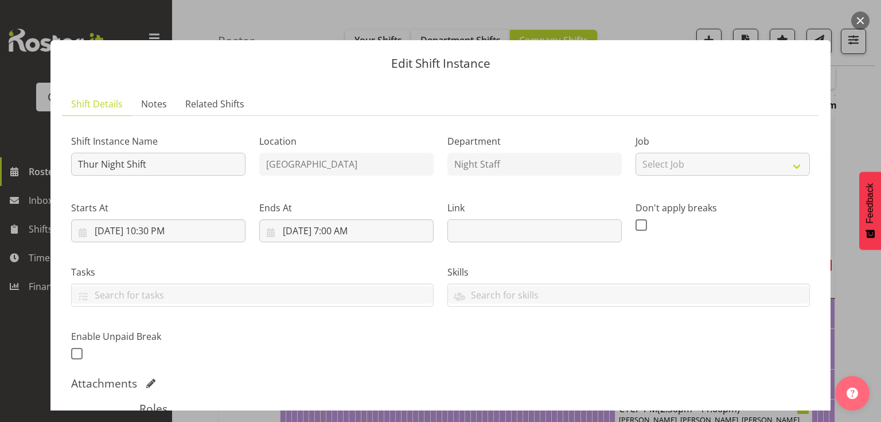
click at [818, 269] on section "Shift Details Notes Related Shifts Shift Instance Name Thur Night Shift Locatio…" at bounding box center [440, 365] width 780 height 569
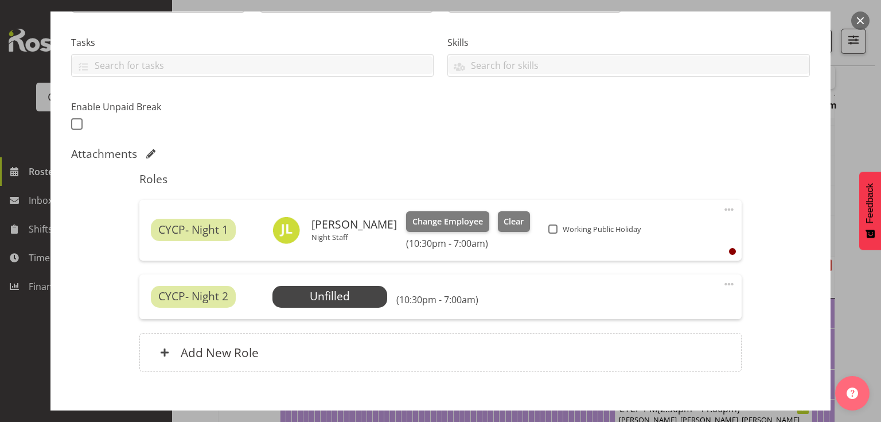
scroll to position [293, 0]
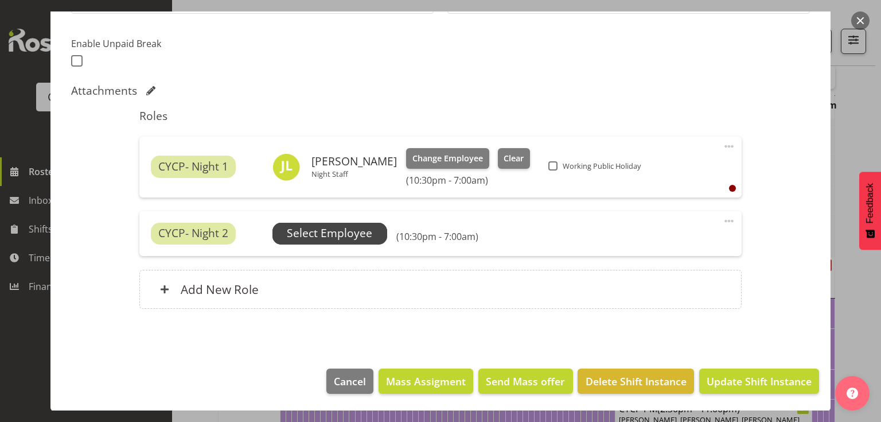
click at [342, 227] on span "Select Employee" at bounding box center [329, 233] width 85 height 17
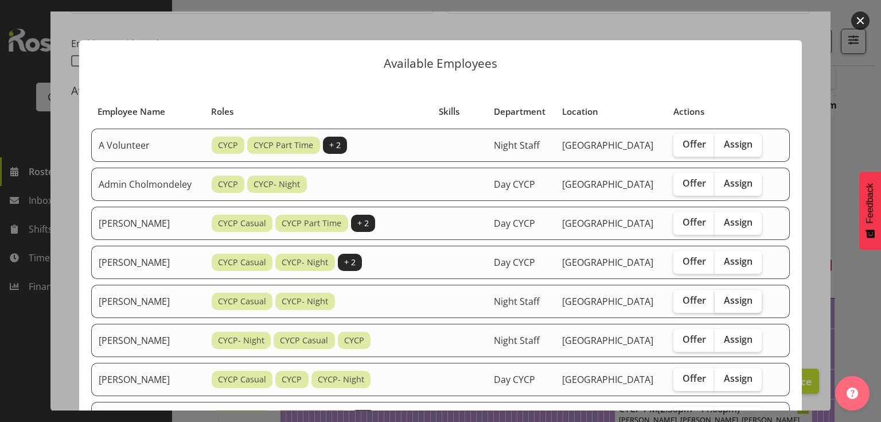
click at [751, 306] on span "Assign" at bounding box center [738, 299] width 29 height 11
click at [722, 304] on input "Assign" at bounding box center [718, 300] width 7 height 7
checkbox input "true"
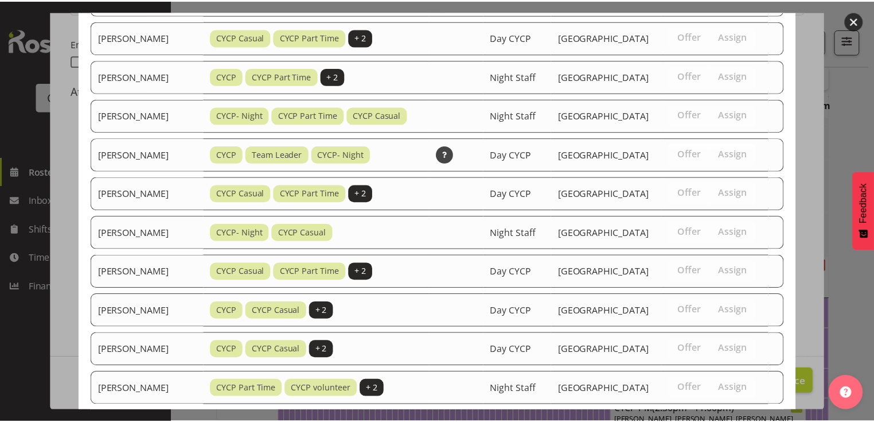
scroll to position [660, 0]
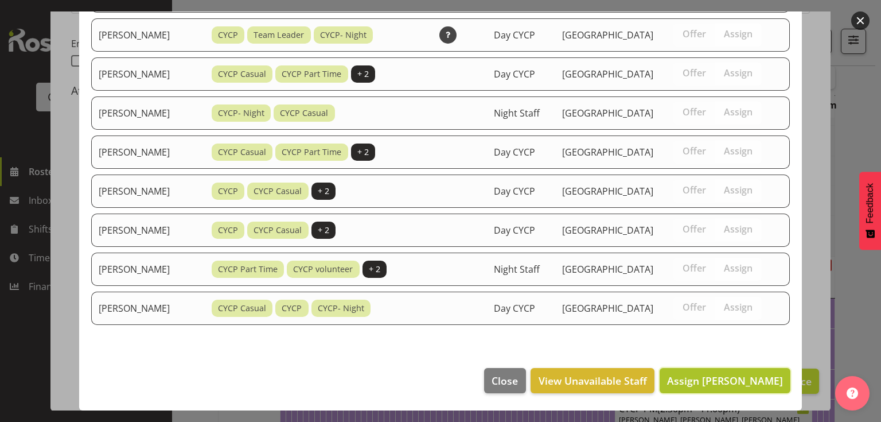
click at [736, 374] on span "Assign [PERSON_NAME]" at bounding box center [725, 381] width 116 height 14
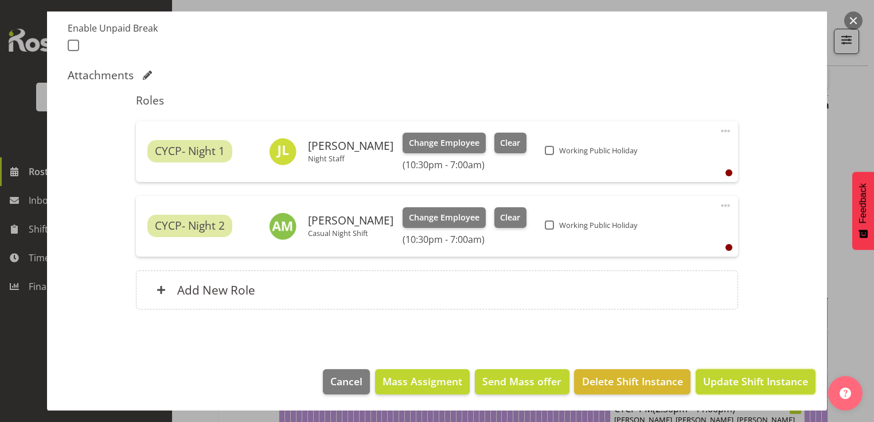
click at [736, 374] on span "Update Shift Instance" at bounding box center [755, 381] width 105 height 15
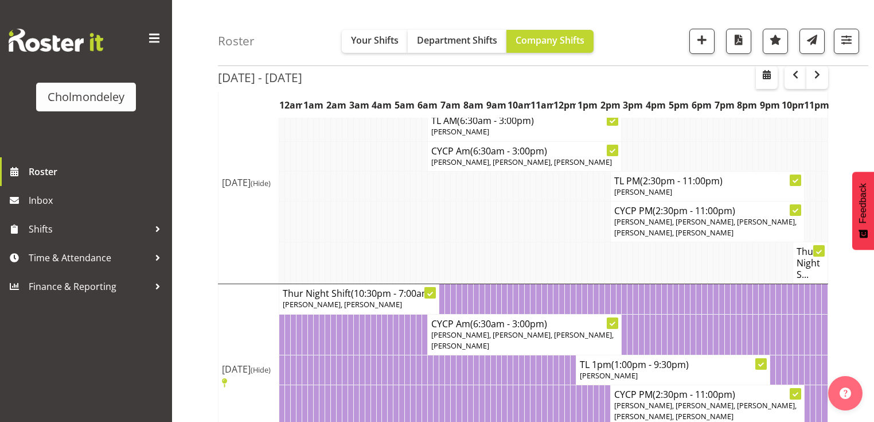
scroll to position [696, 0]
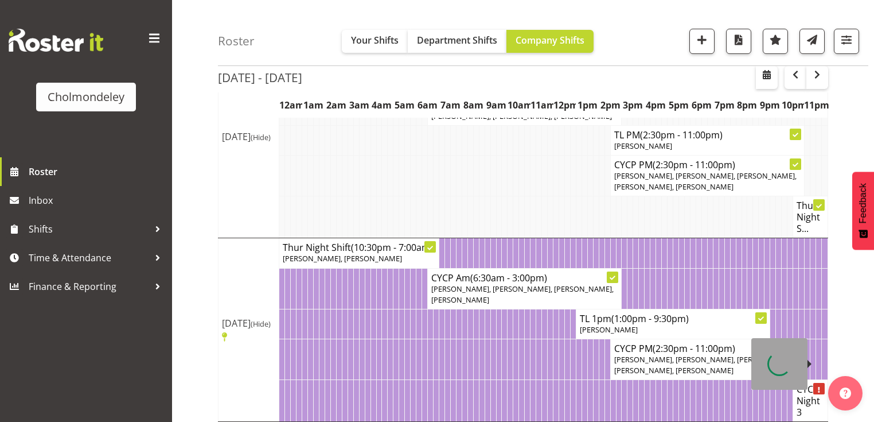
drag, startPoint x: 810, startPoint y: 371, endPoint x: 803, endPoint y: 375, distance: 7.5
click at [803, 375] on div at bounding box center [780, 364] width 56 height 52
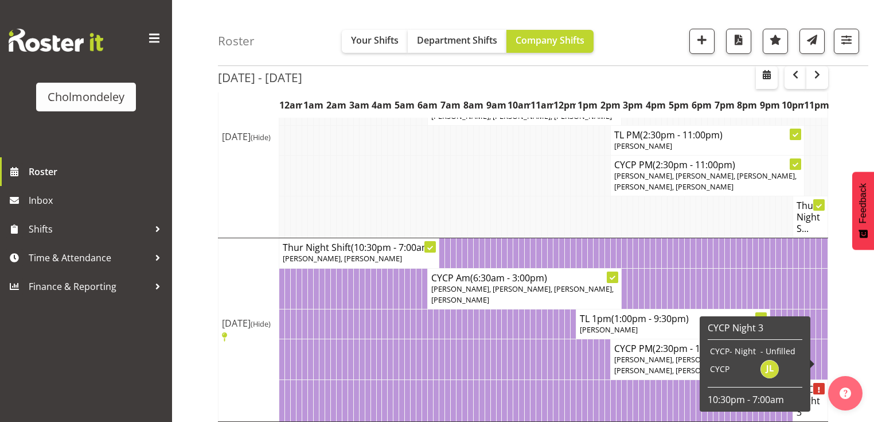
click at [819, 383] on div at bounding box center [819, 388] width 11 height 11
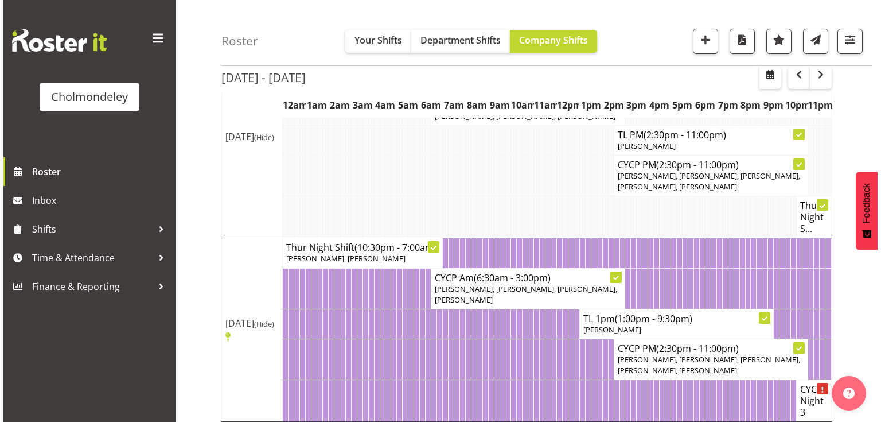
scroll to position [788, 0]
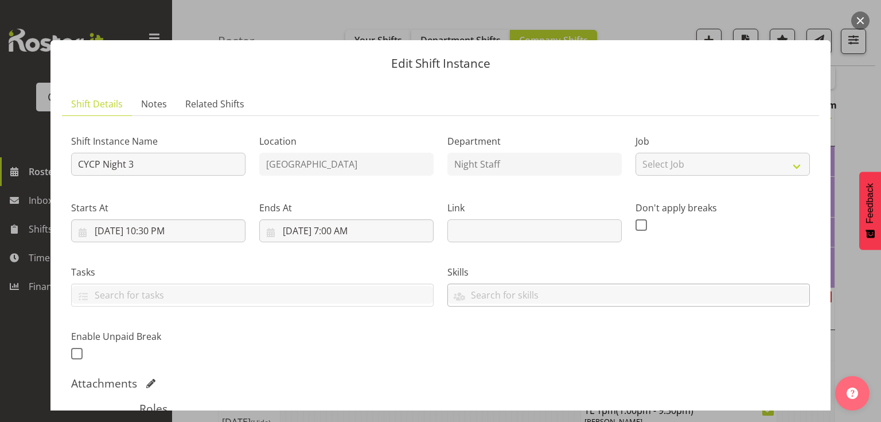
scroll to position [230, 0]
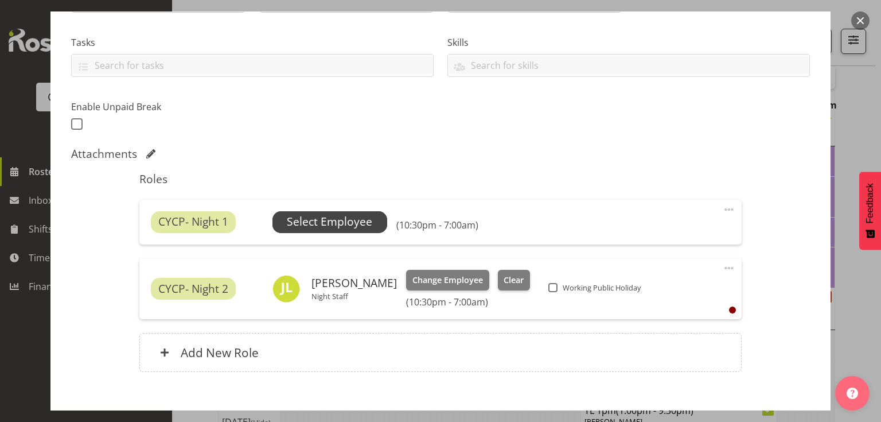
click at [357, 225] on span "Select Employee" at bounding box center [329, 221] width 85 height 17
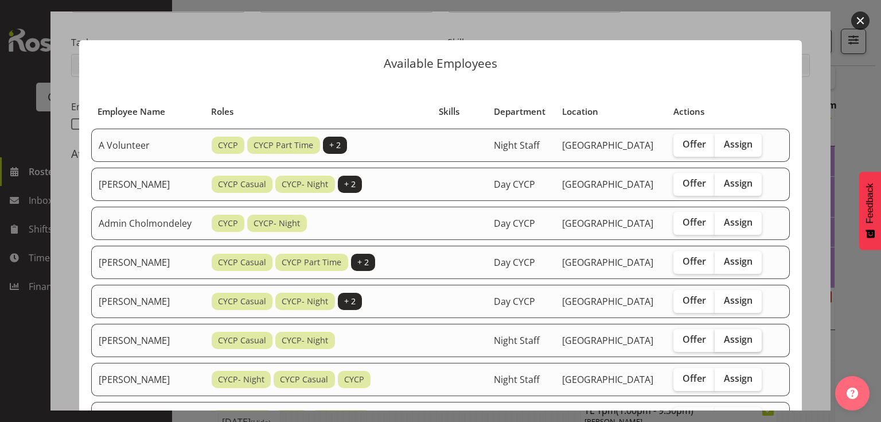
click at [730, 345] on span "Assign" at bounding box center [738, 338] width 29 height 11
click at [722, 343] on input "Assign" at bounding box center [718, 339] width 7 height 7
checkbox input "true"
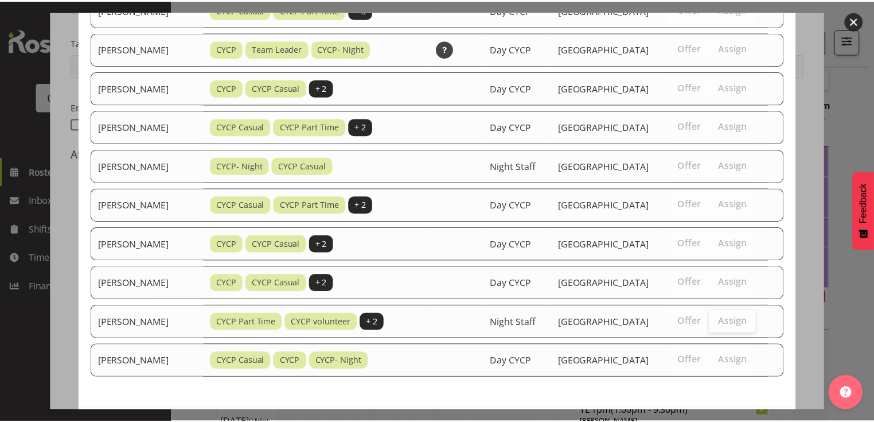
scroll to position [789, 0]
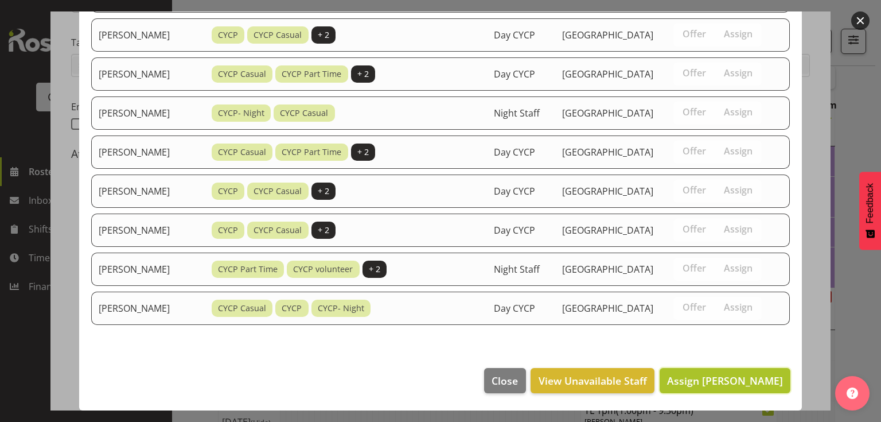
click at [724, 378] on span "Assign [PERSON_NAME]" at bounding box center [725, 381] width 116 height 14
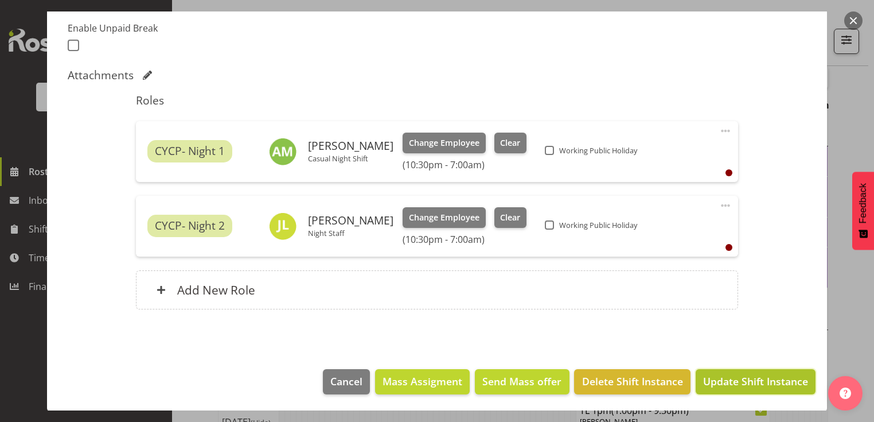
click at [733, 379] on span "Update Shift Instance" at bounding box center [755, 381] width 105 height 15
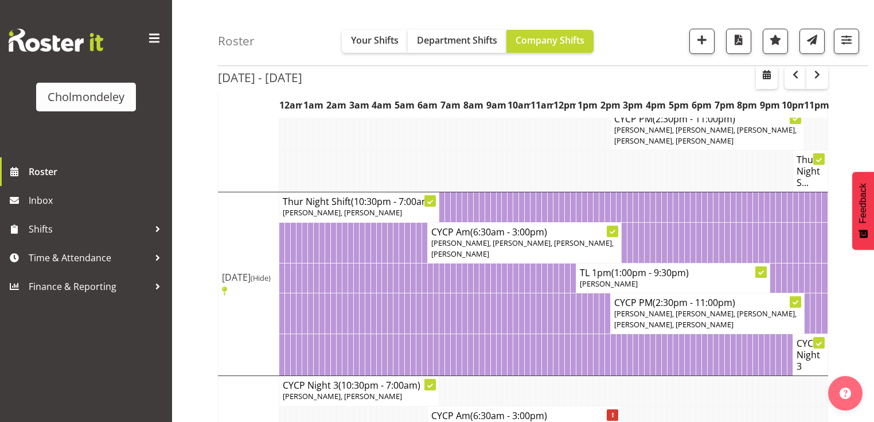
scroll to position [911, 0]
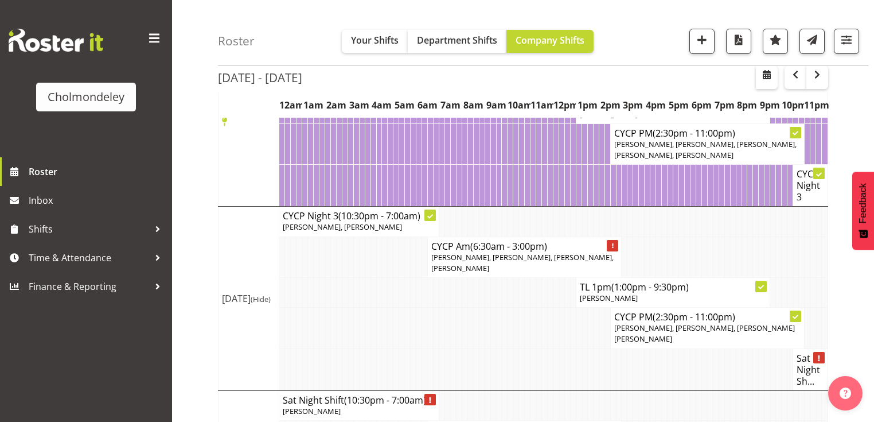
click at [815, 352] on div at bounding box center [819, 357] width 11 height 11
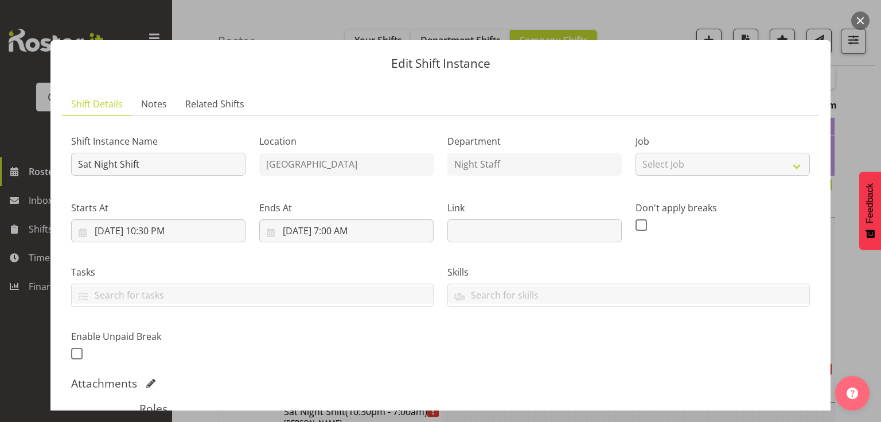
scroll to position [230, 0]
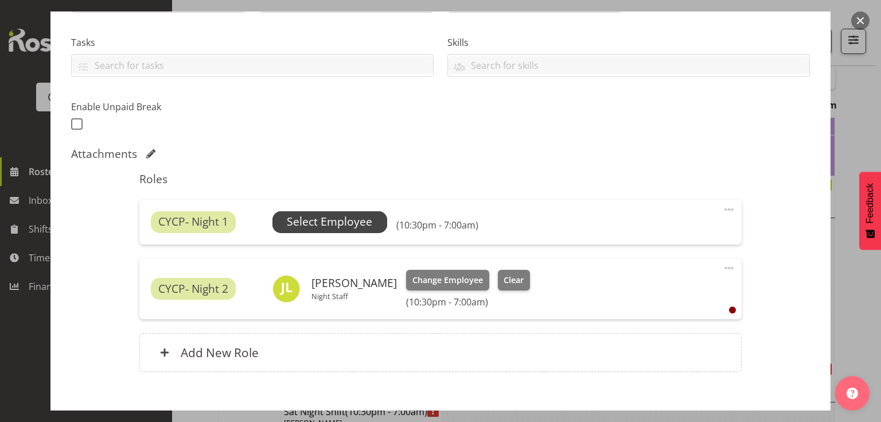
click at [356, 222] on span "Select Employee" at bounding box center [329, 221] width 85 height 17
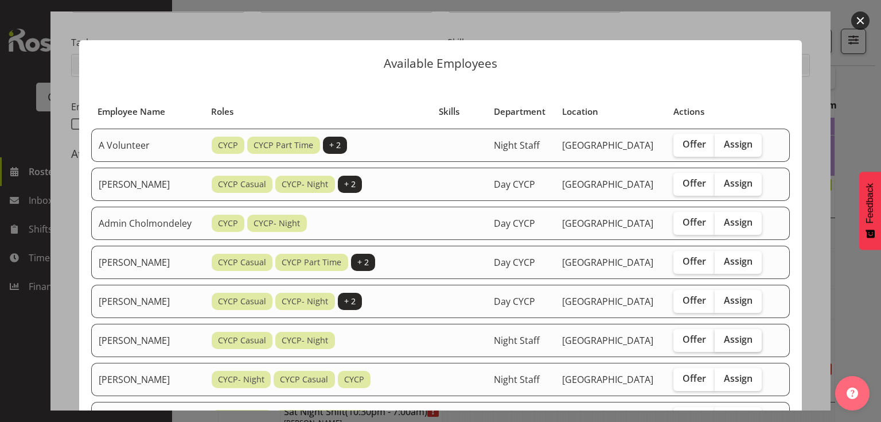
click at [742, 345] on span "Assign" at bounding box center [738, 338] width 29 height 11
click at [722, 343] on input "Assign" at bounding box center [718, 339] width 7 height 7
checkbox input "true"
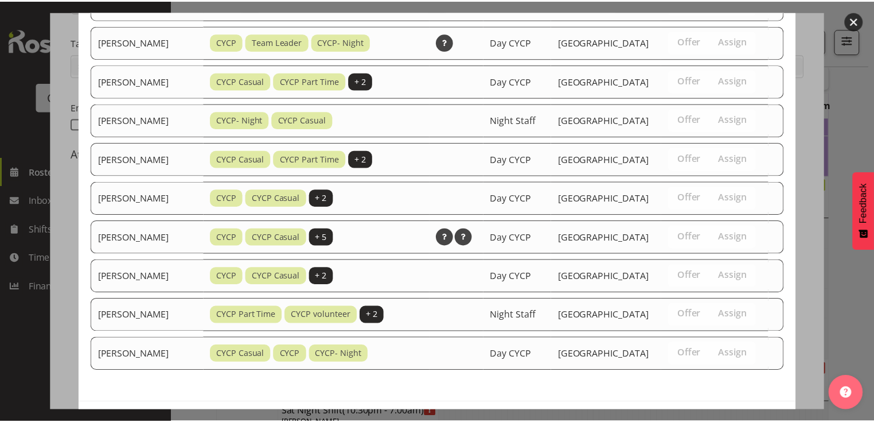
scroll to position [833, 0]
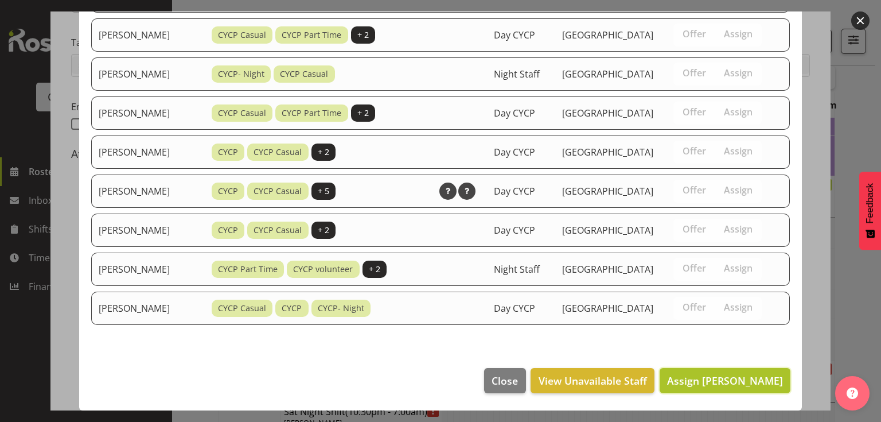
click at [694, 388] on span "Assign [PERSON_NAME]" at bounding box center [725, 380] width 116 height 15
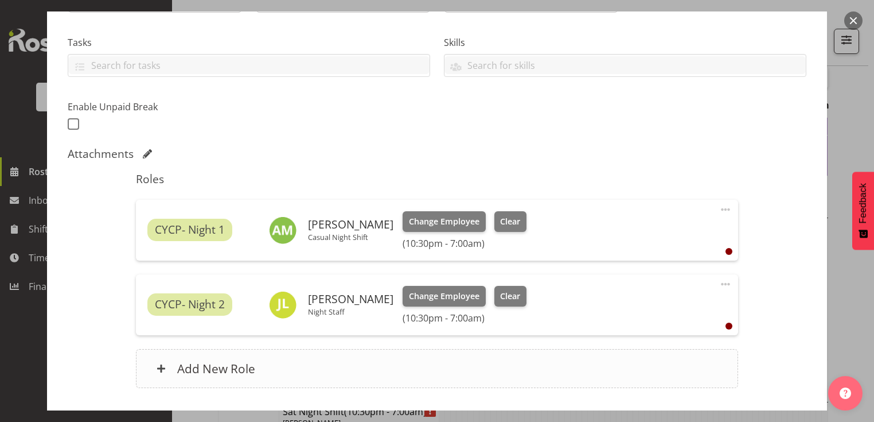
scroll to position [308, 0]
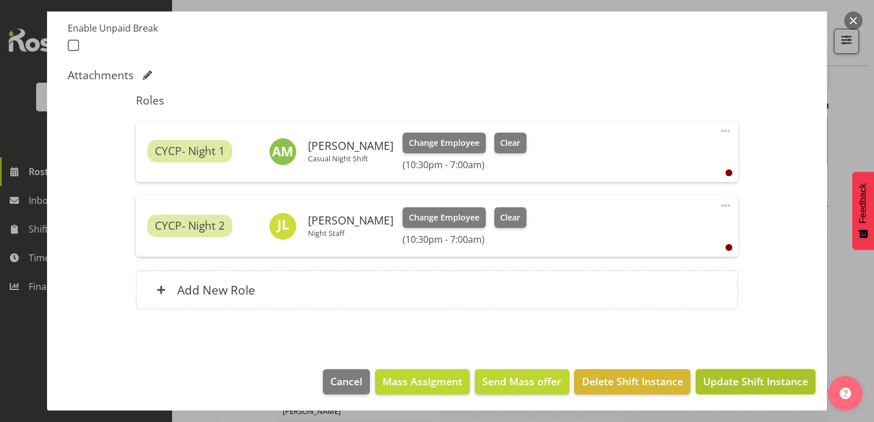
click at [755, 376] on span "Update Shift Instance" at bounding box center [755, 381] width 105 height 15
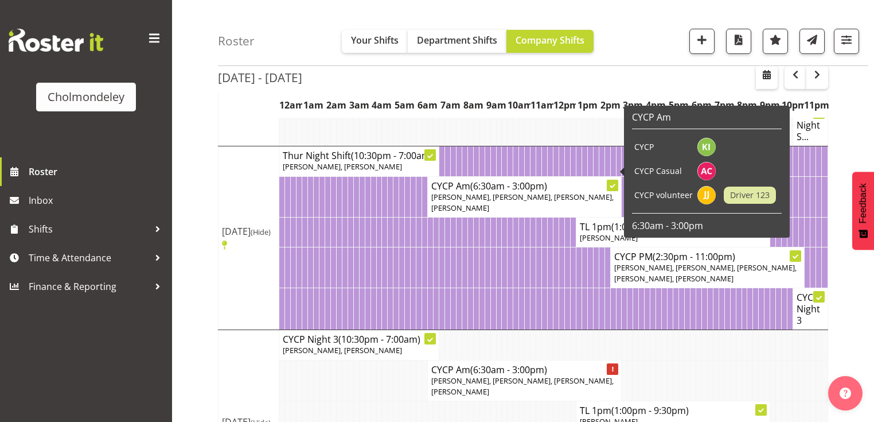
scroll to position [911, 0]
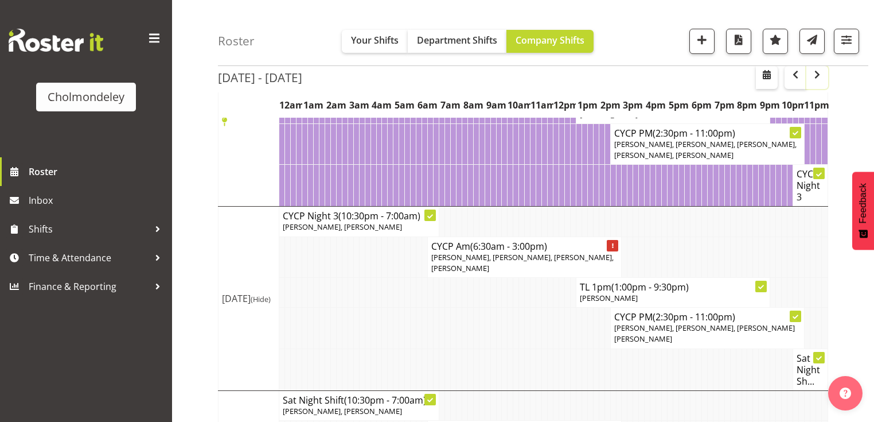
click at [816, 80] on span "button" at bounding box center [818, 75] width 14 height 14
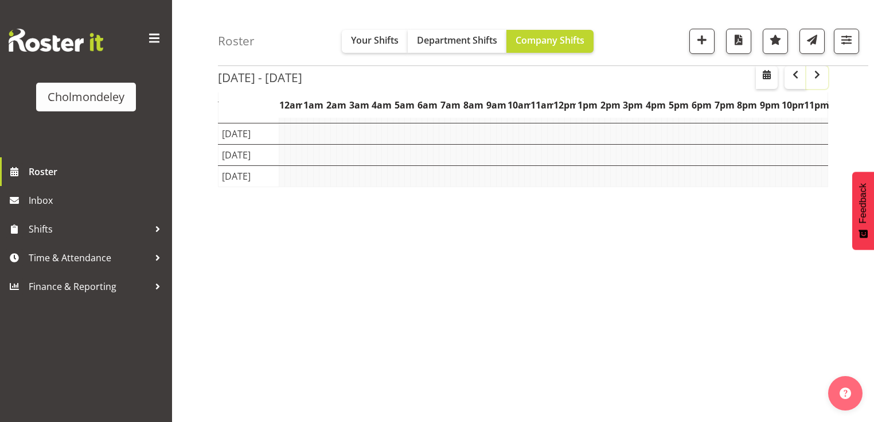
scroll to position [145, 0]
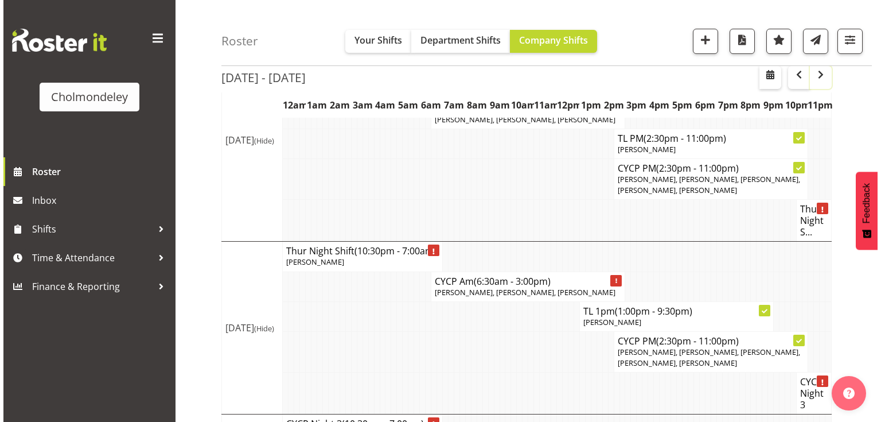
scroll to position [647, 0]
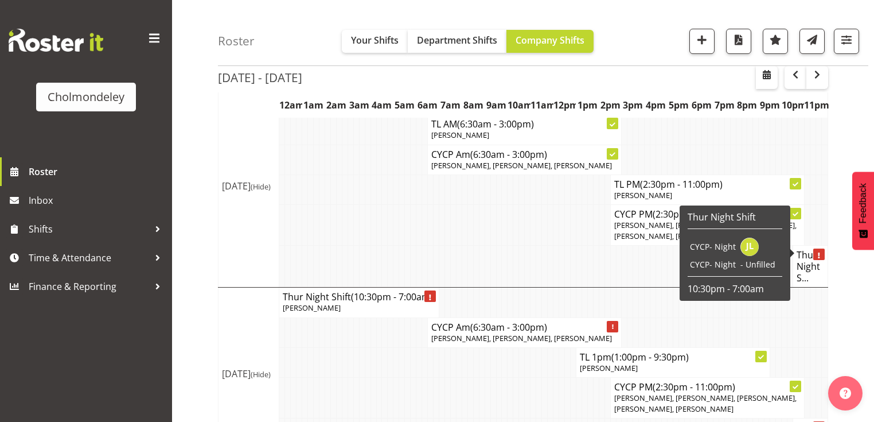
click at [816, 249] on h4 "Thur Night S..." at bounding box center [811, 266] width 28 height 34
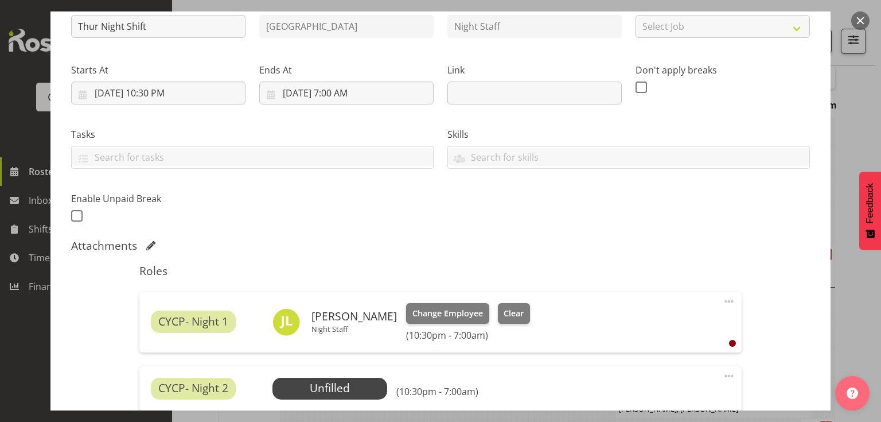
scroll to position [230, 0]
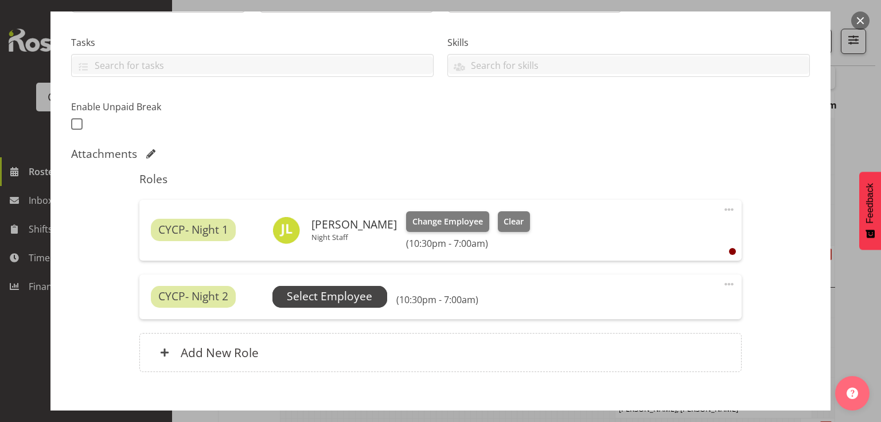
click at [321, 295] on span "Select Employee" at bounding box center [329, 296] width 85 height 17
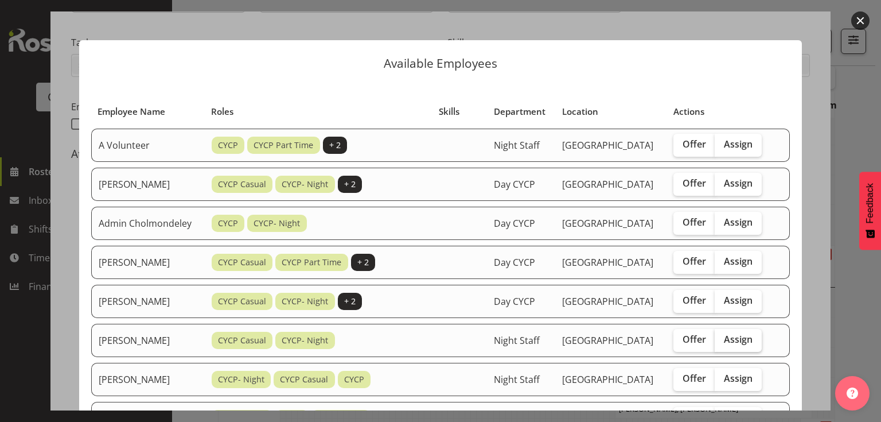
click at [746, 345] on span "Assign" at bounding box center [738, 338] width 29 height 11
click at [722, 343] on input "Assign" at bounding box center [718, 339] width 7 height 7
checkbox input "true"
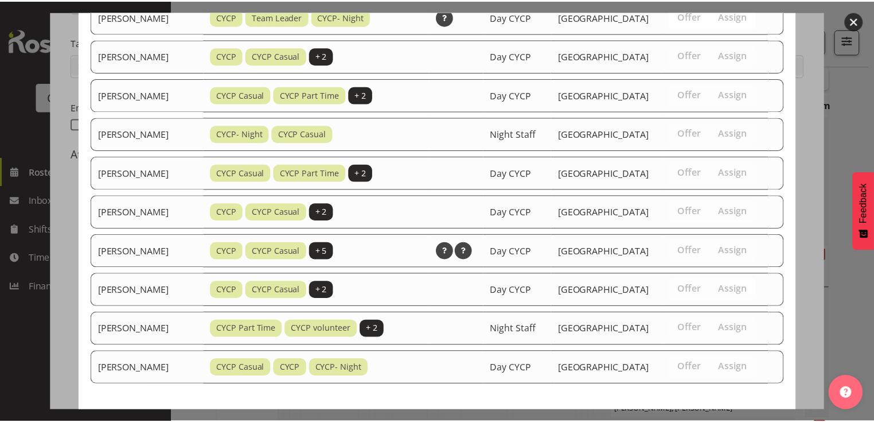
scroll to position [746, 0]
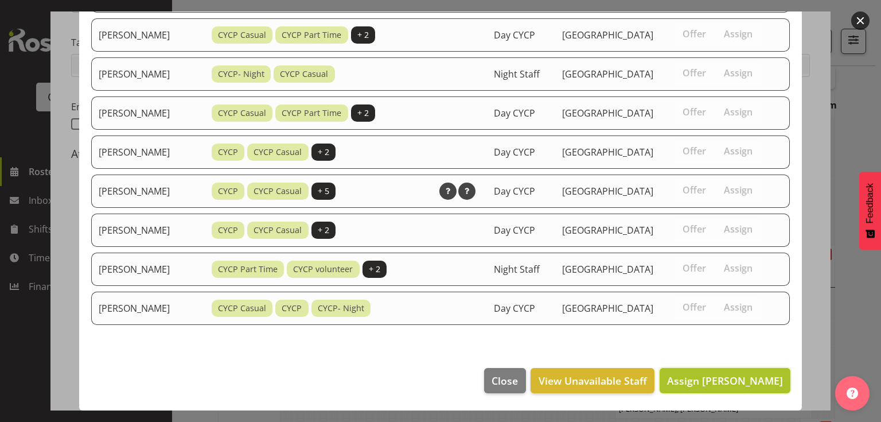
click at [715, 379] on span "Assign [PERSON_NAME]" at bounding box center [725, 381] width 116 height 14
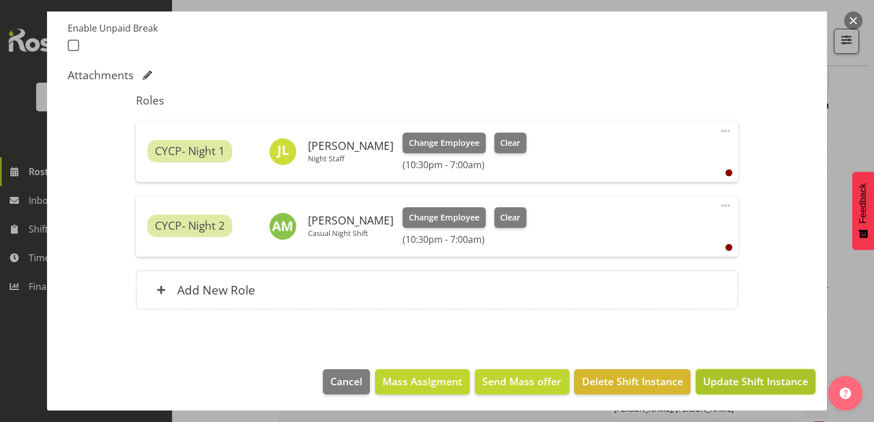
click at [723, 380] on span "Update Shift Instance" at bounding box center [755, 381] width 105 height 15
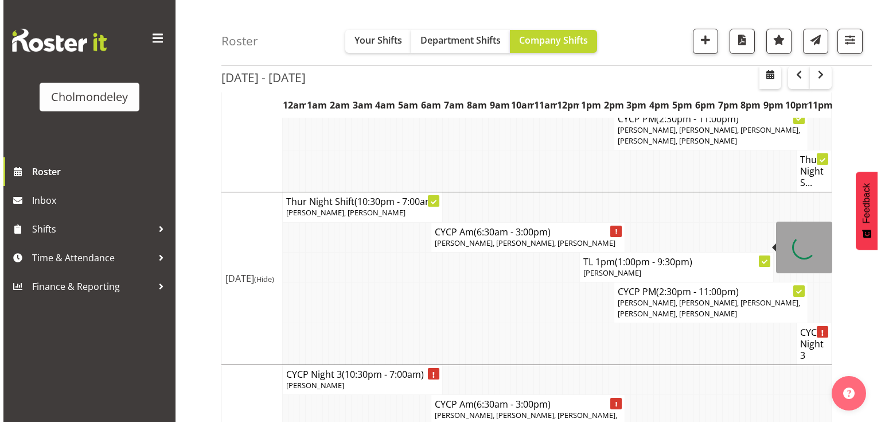
scroll to position [788, 0]
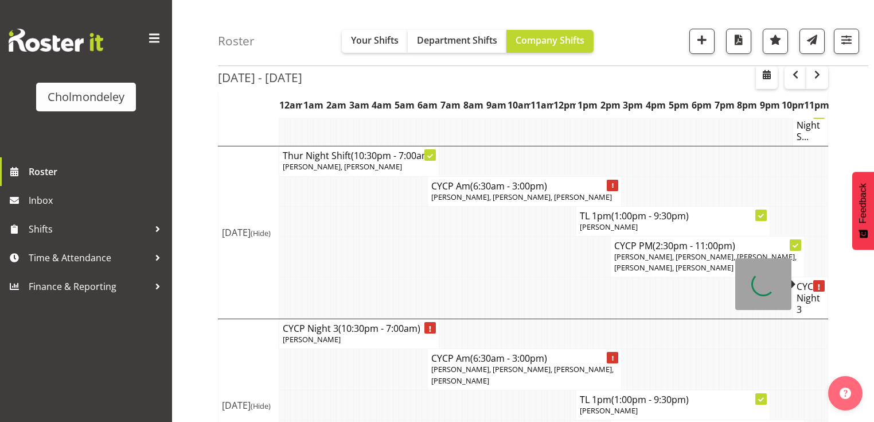
click at [810, 283] on h4 "CYCP Night 3" at bounding box center [811, 298] width 28 height 34
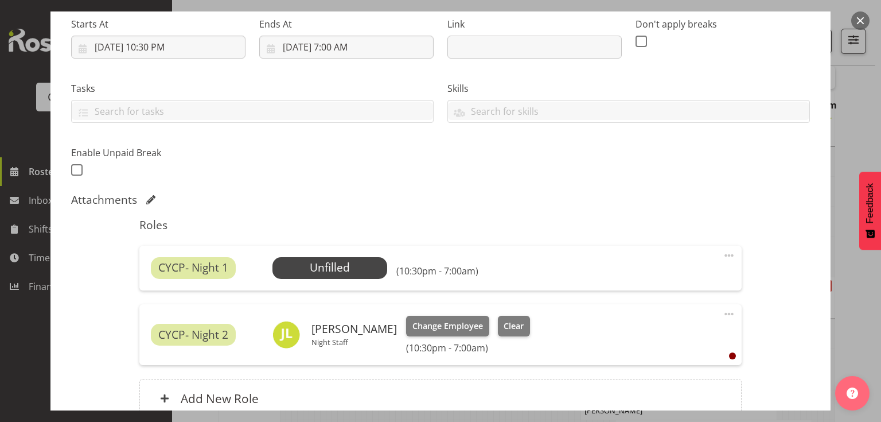
scroll to position [293, 0]
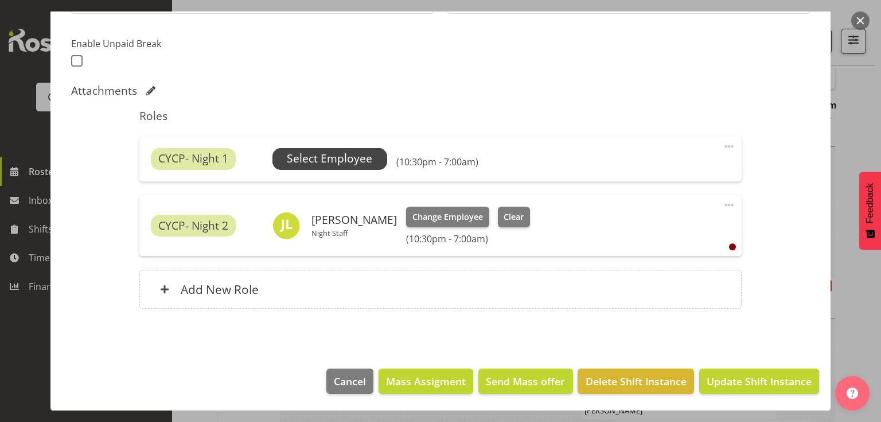
click at [355, 149] on span "Select Employee" at bounding box center [330, 159] width 115 height 22
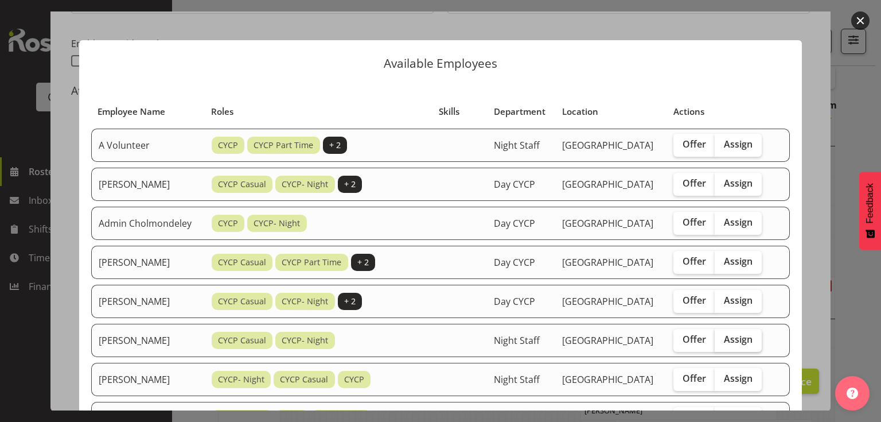
click at [734, 345] on span "Assign" at bounding box center [738, 338] width 29 height 11
click at [722, 343] on input "Assign" at bounding box center [718, 339] width 7 height 7
checkbox input "true"
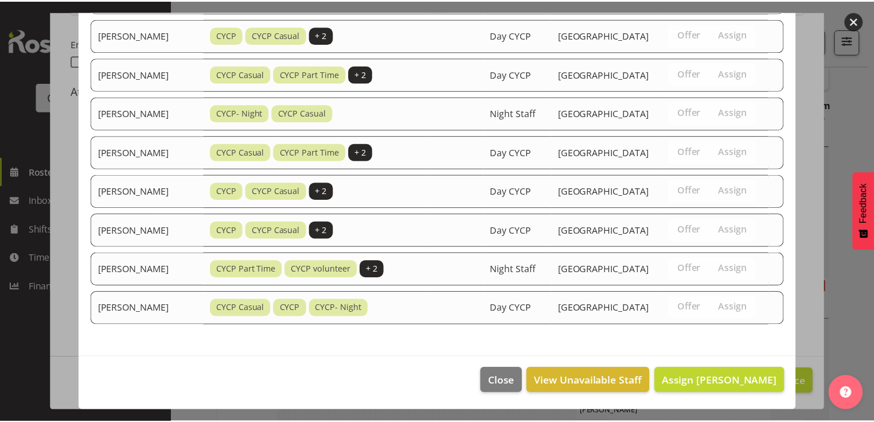
scroll to position [789, 0]
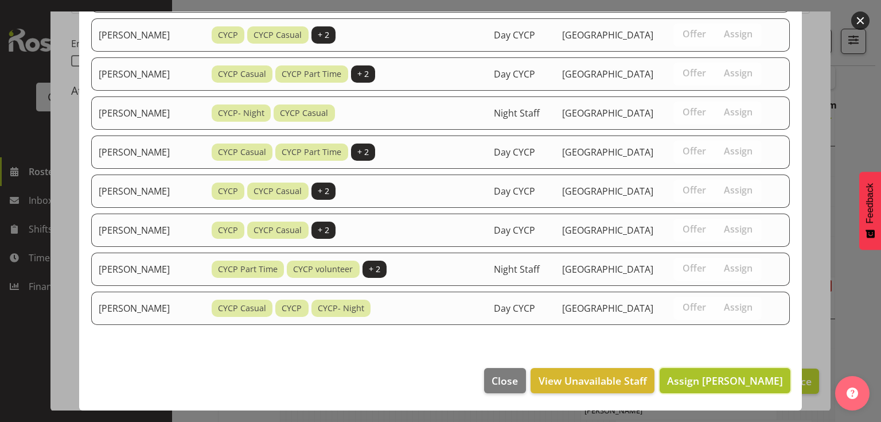
click at [715, 379] on span "Assign [PERSON_NAME]" at bounding box center [725, 381] width 116 height 14
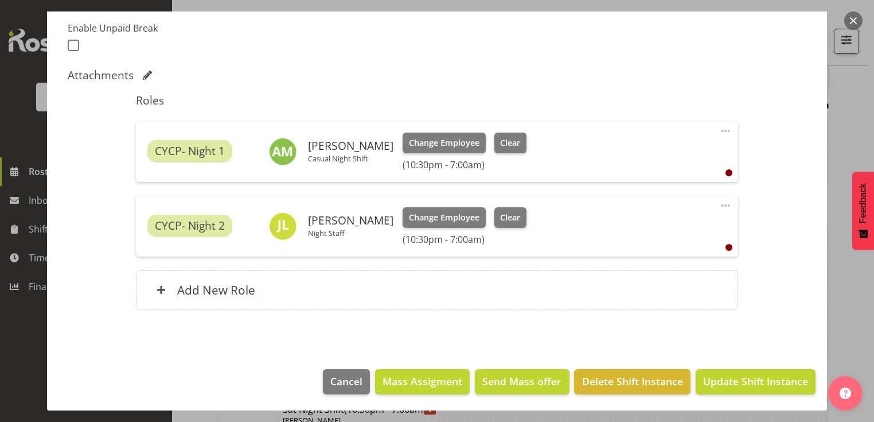
scroll to position [922, 0]
click at [744, 379] on span "Update Shift Instance" at bounding box center [755, 381] width 105 height 15
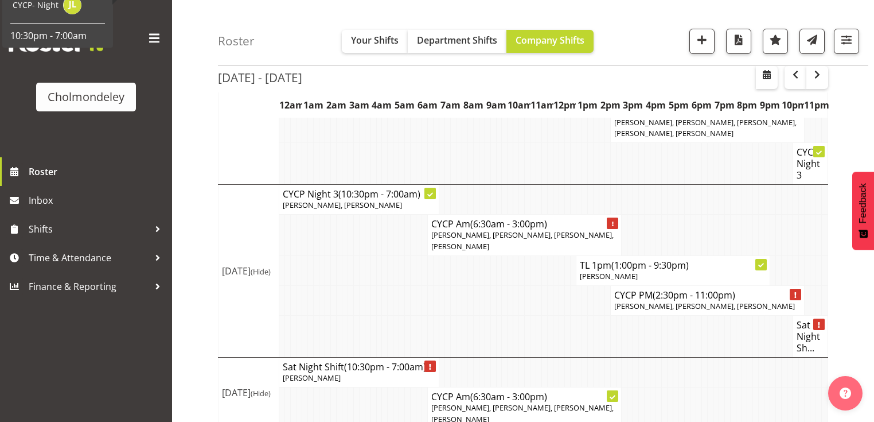
click at [815, 319] on h4 "Sat Night Sh..." at bounding box center [811, 336] width 28 height 34
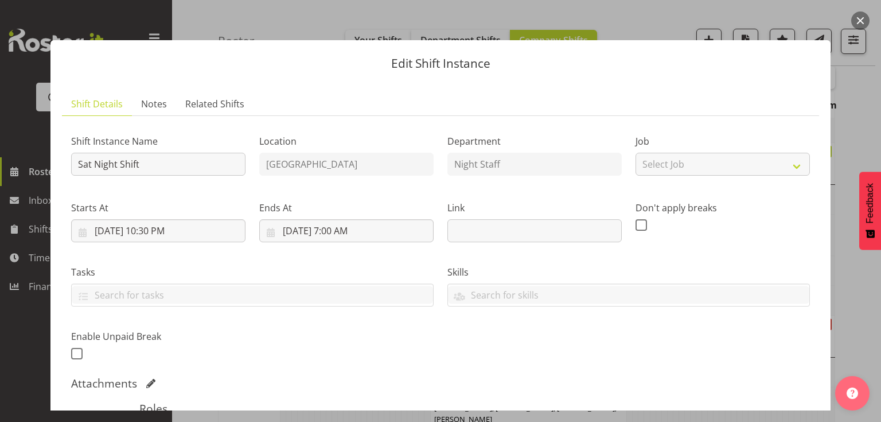
scroll to position [184, 0]
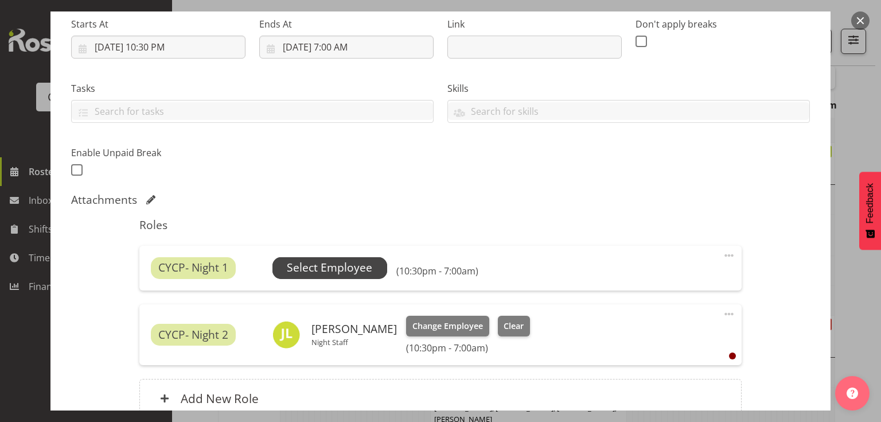
click at [353, 261] on span "Select Employee" at bounding box center [329, 267] width 85 height 17
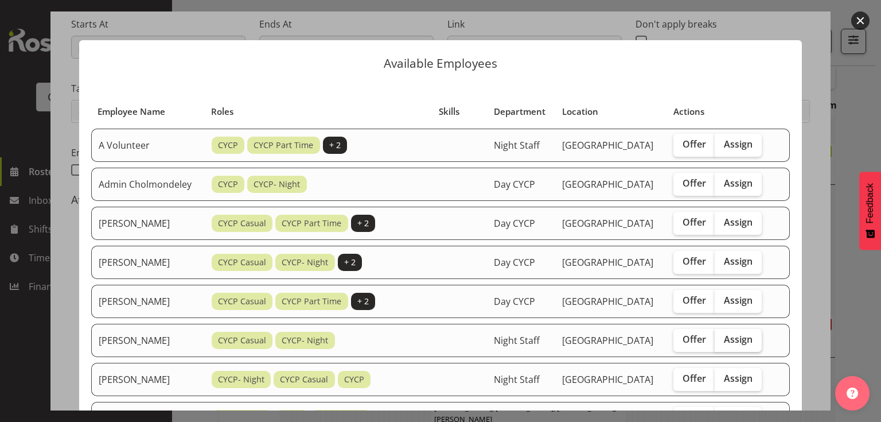
click at [744, 345] on span "Assign" at bounding box center [738, 338] width 29 height 11
click at [722, 343] on input "Assign" at bounding box center [718, 339] width 7 height 7
checkbox input "true"
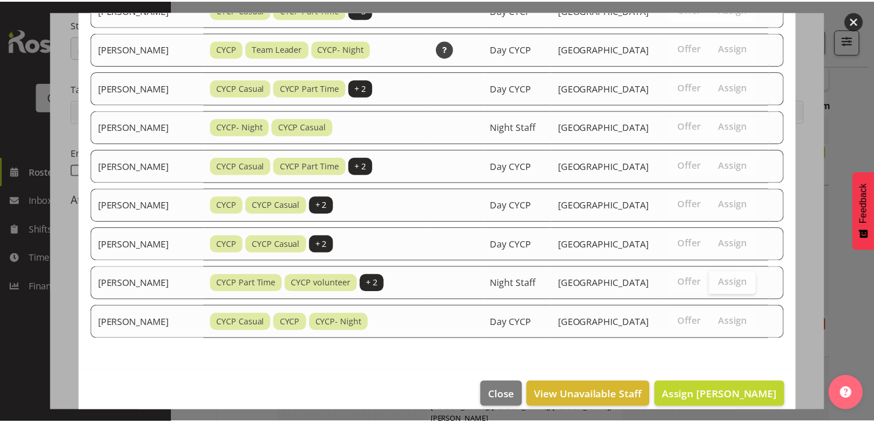
scroll to position [746, 0]
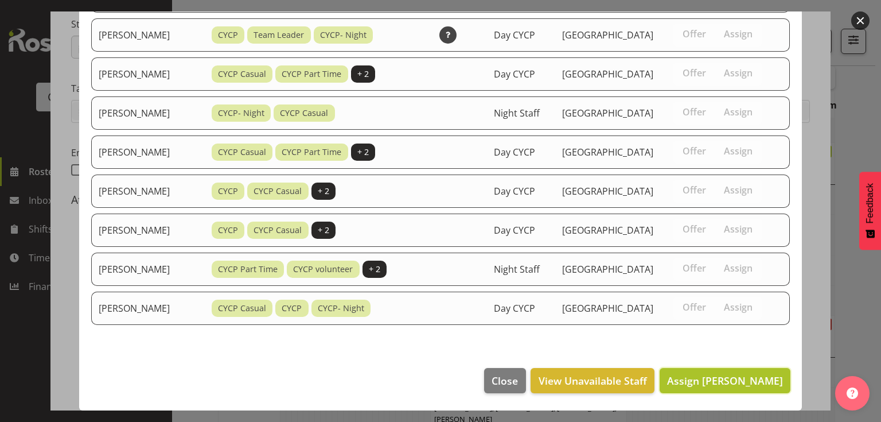
click at [716, 380] on span "Assign [PERSON_NAME]" at bounding box center [725, 381] width 116 height 14
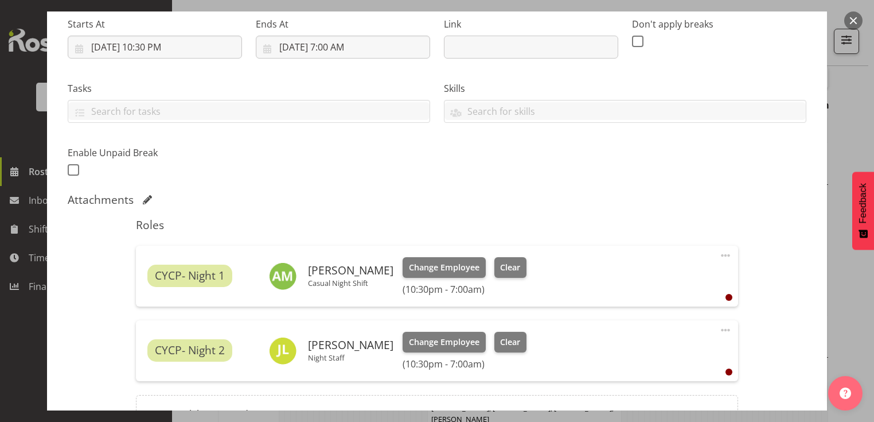
scroll to position [308, 0]
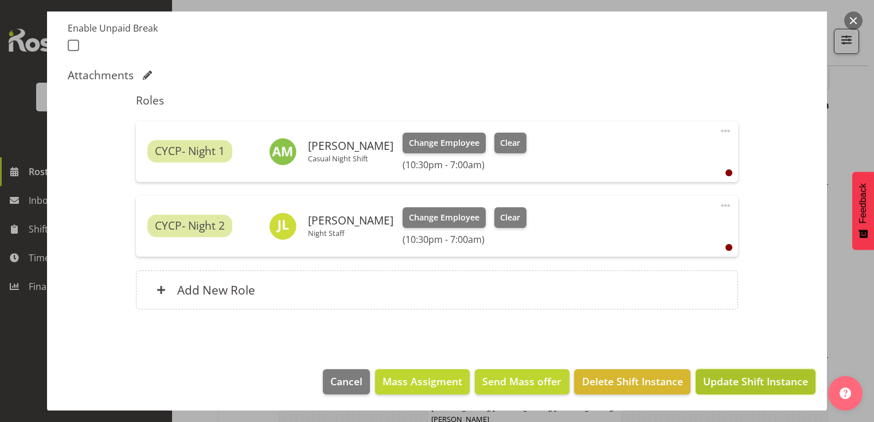
click at [762, 381] on span "Update Shift Instance" at bounding box center [755, 381] width 105 height 15
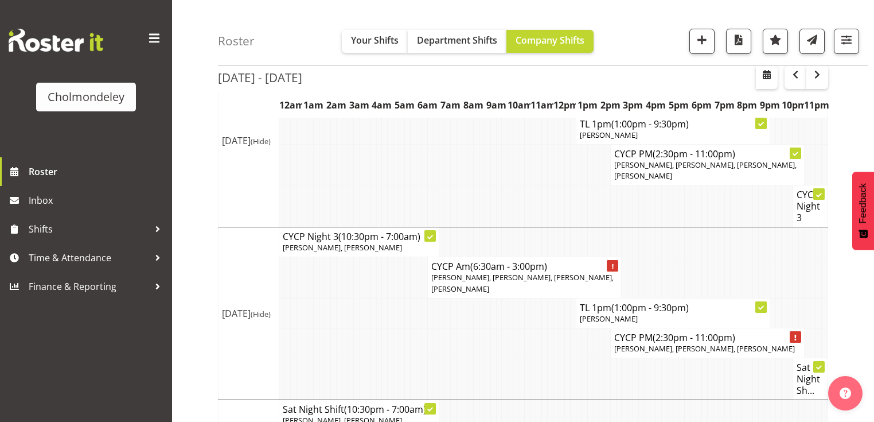
scroll to position [922, 0]
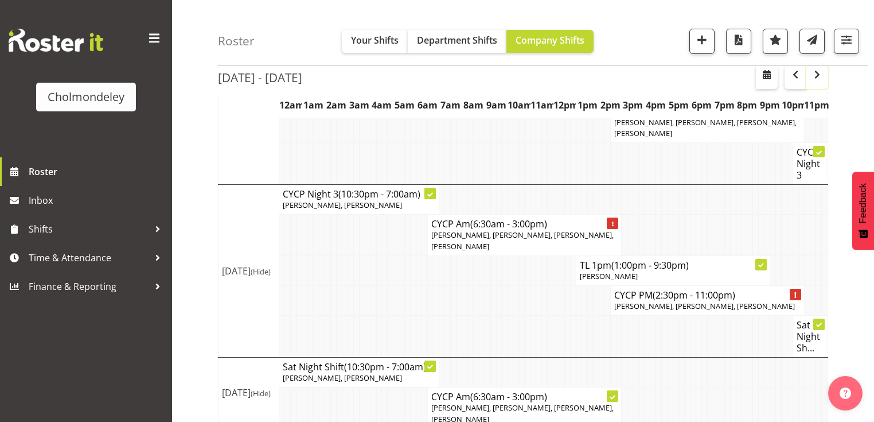
click at [818, 80] on span "button" at bounding box center [818, 75] width 14 height 14
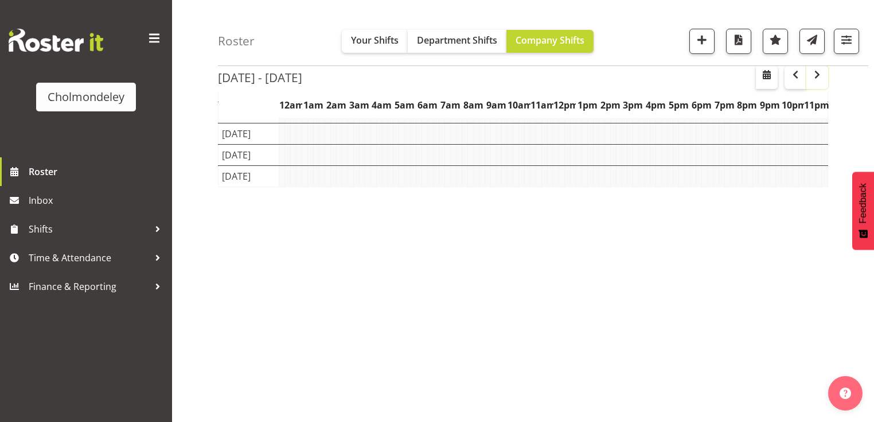
scroll to position [145, 0]
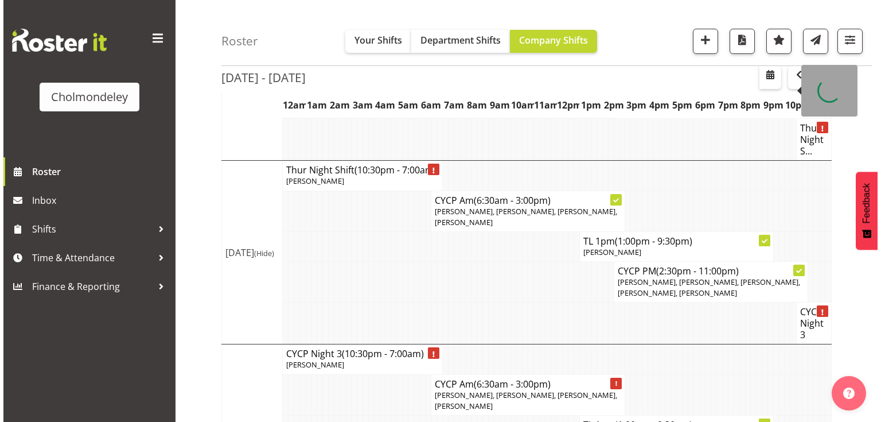
scroll to position [636, 0]
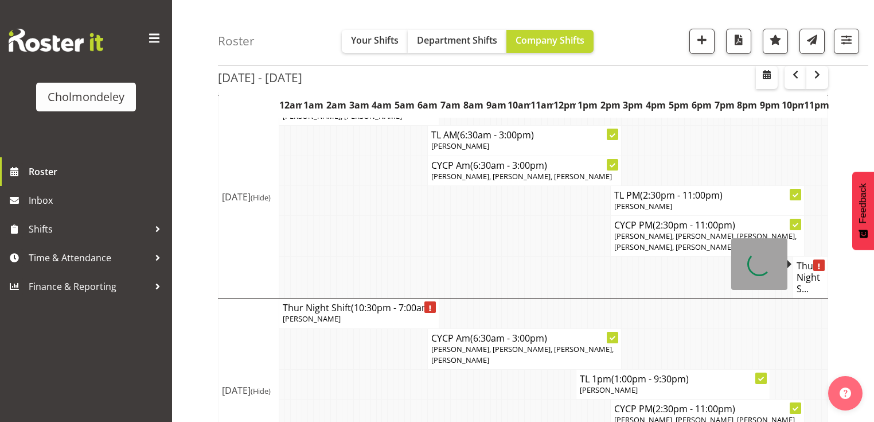
click at [809, 266] on h4 "Thur Night S..." at bounding box center [811, 277] width 28 height 34
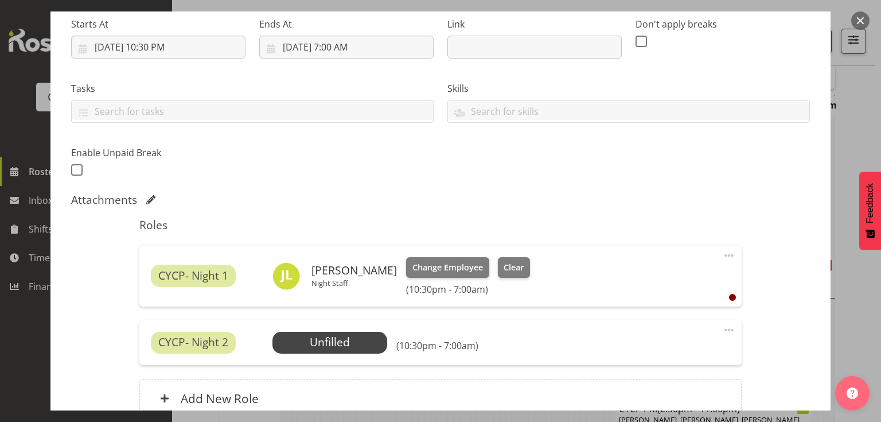
scroll to position [293, 0]
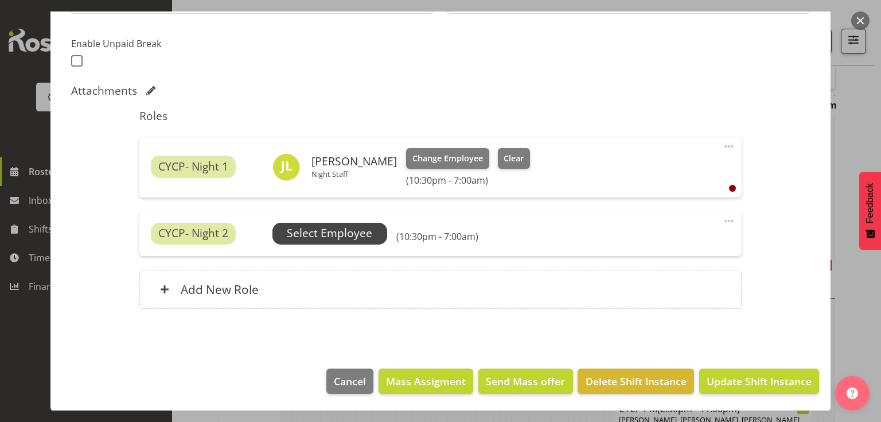
click at [341, 236] on span "Select Employee" at bounding box center [329, 233] width 85 height 17
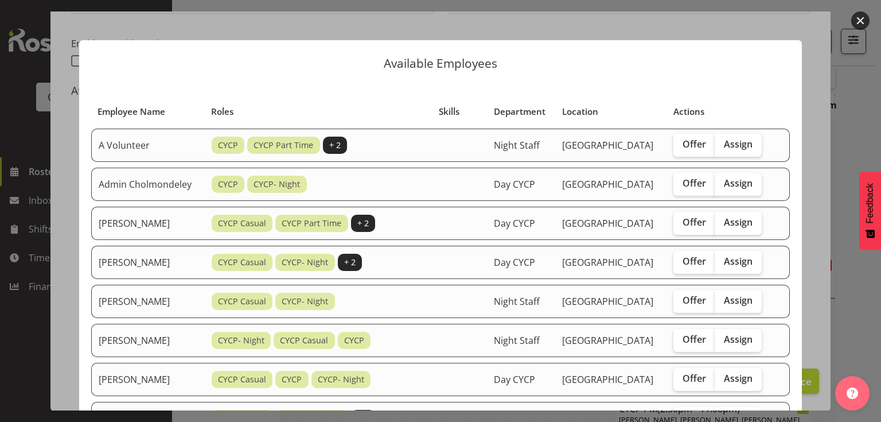
scroll to position [184, 0]
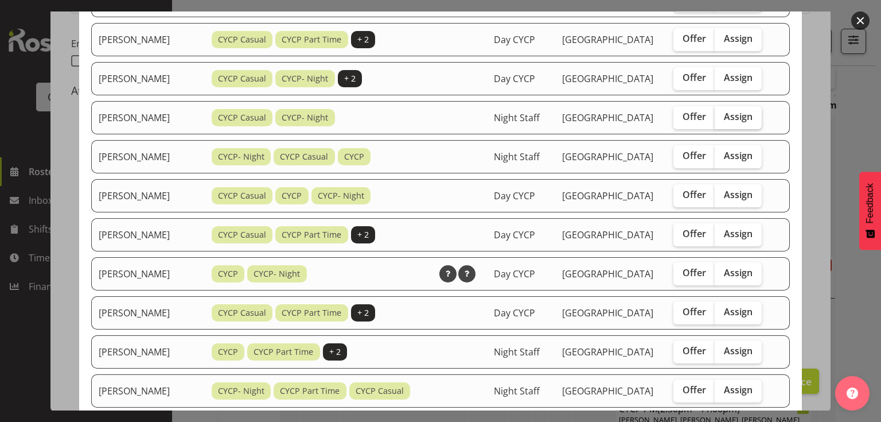
click at [736, 122] on span "Assign" at bounding box center [738, 116] width 29 height 11
click at [722, 120] on input "Assign" at bounding box center [718, 116] width 7 height 7
checkbox input "true"
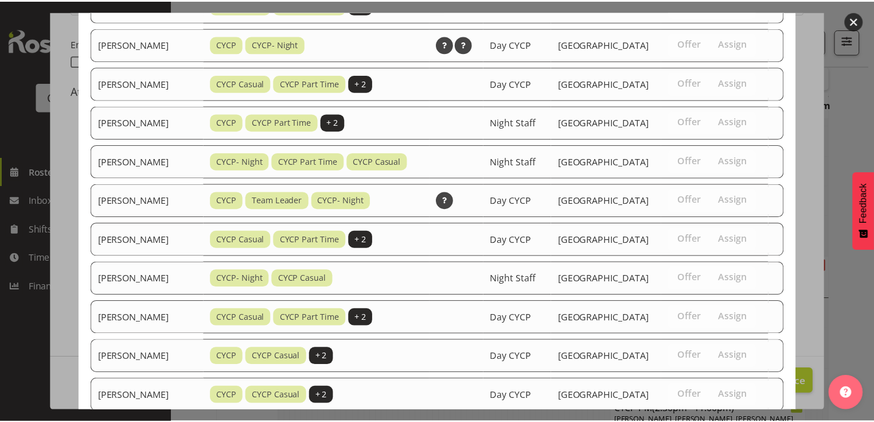
scroll to position [660, 0]
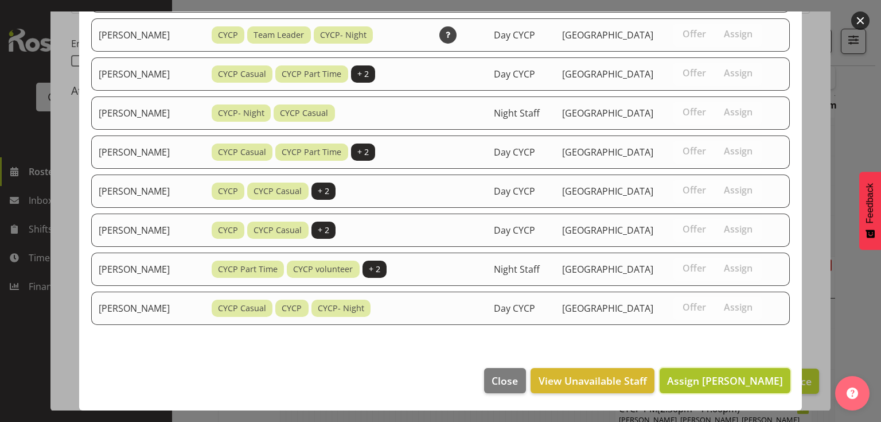
drag, startPoint x: 714, startPoint y: 383, endPoint x: 717, endPoint y: 376, distance: 7.5
click at [715, 380] on span "Assign [PERSON_NAME]" at bounding box center [725, 381] width 116 height 14
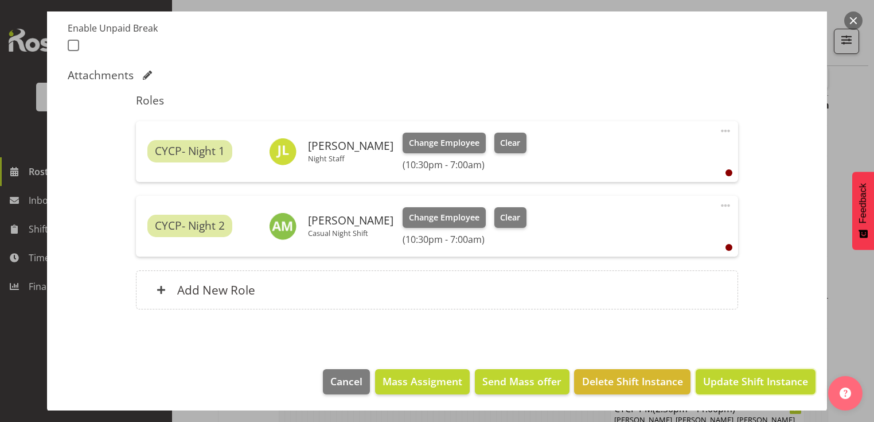
click at [717, 374] on span "Update Shift Instance" at bounding box center [755, 381] width 105 height 15
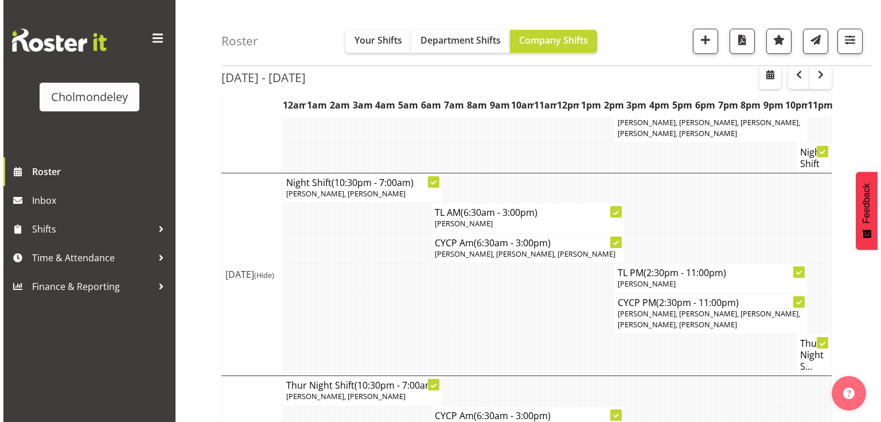
scroll to position [696, 0]
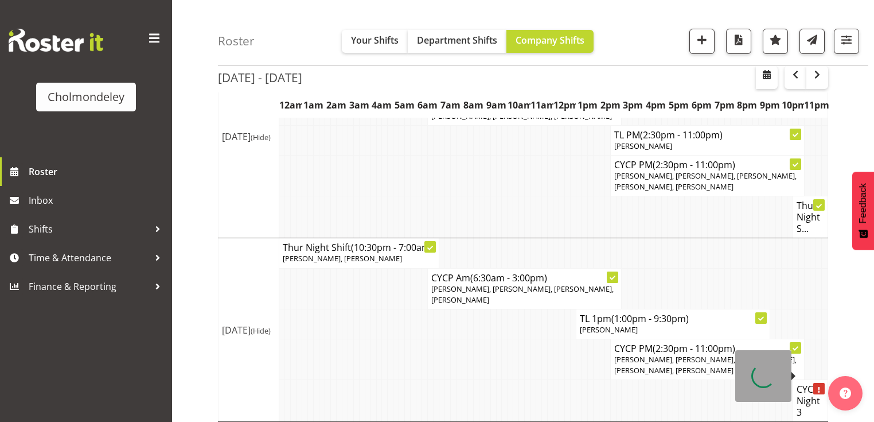
click at [806, 383] on h4 "CYCP Night 3" at bounding box center [811, 400] width 28 height 34
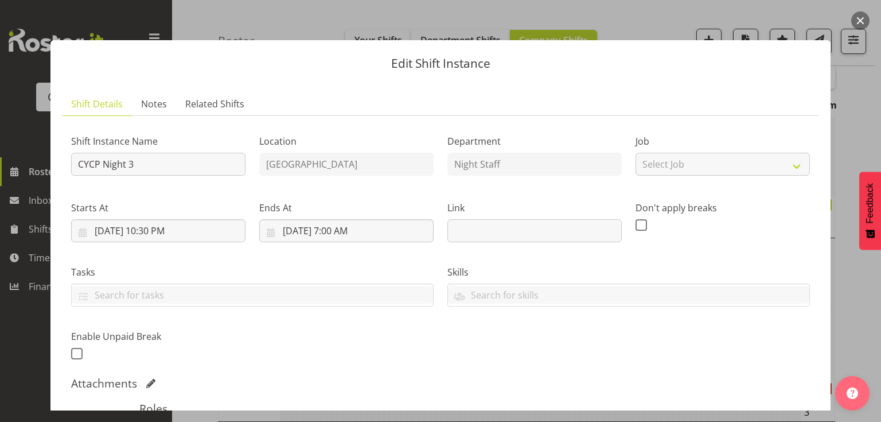
scroll to position [230, 0]
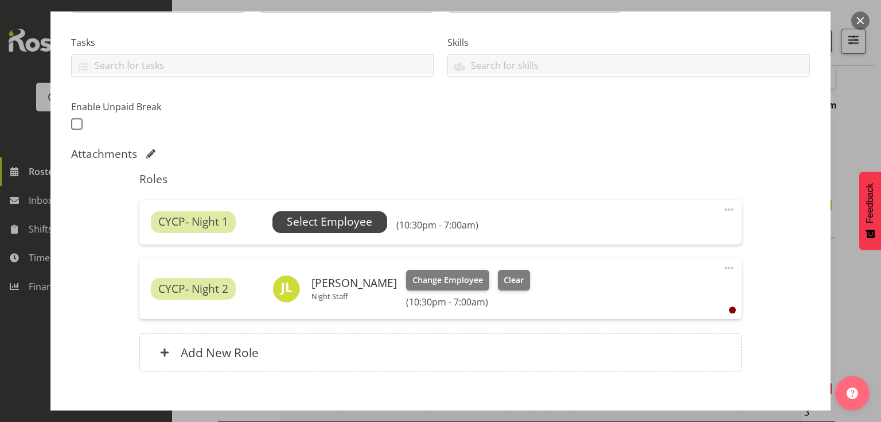
click at [345, 228] on span "Select Employee" at bounding box center [329, 221] width 85 height 17
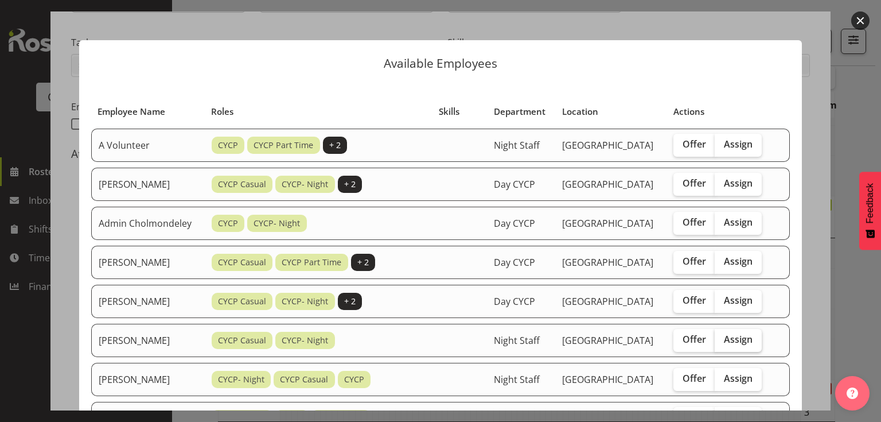
click at [744, 345] on span "Assign" at bounding box center [738, 338] width 29 height 11
click at [722, 343] on input "Assign" at bounding box center [718, 339] width 7 height 7
checkbox input "true"
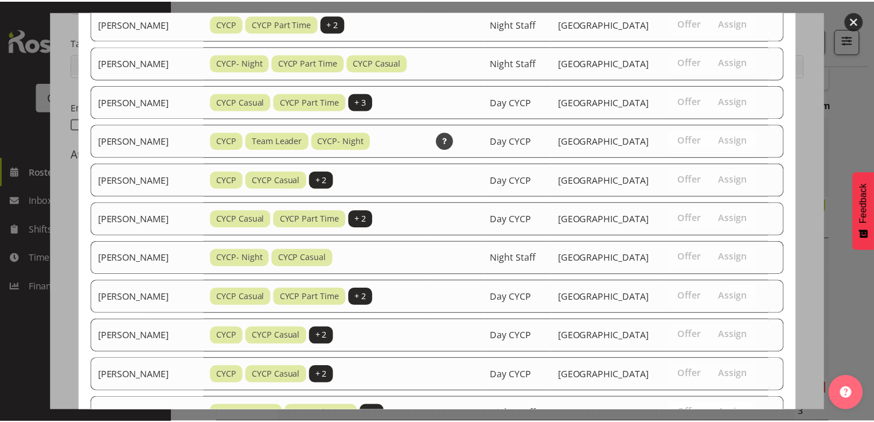
scroll to position [789, 0]
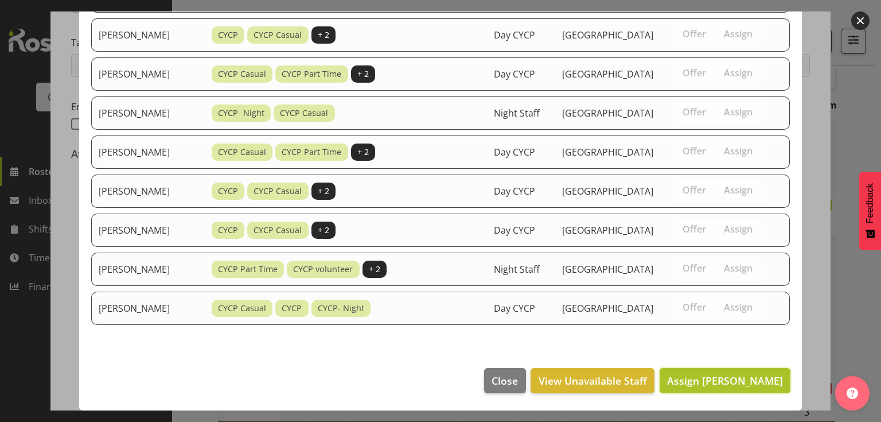
click at [739, 371] on button "Assign [PERSON_NAME]" at bounding box center [725, 380] width 131 height 25
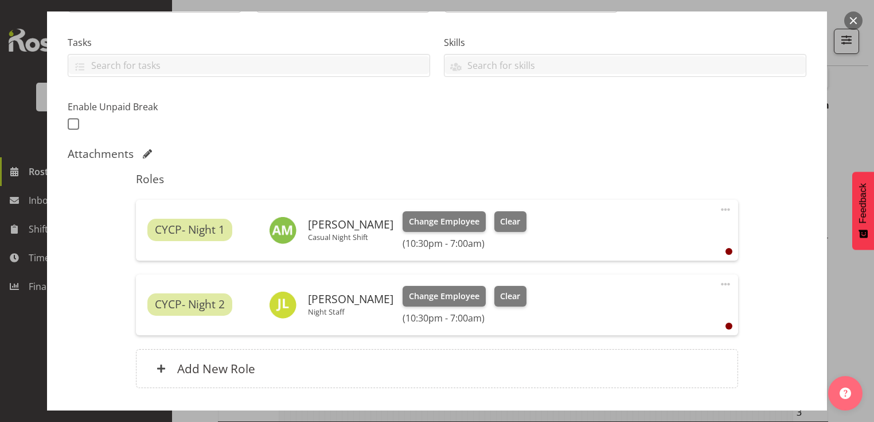
scroll to position [308, 0]
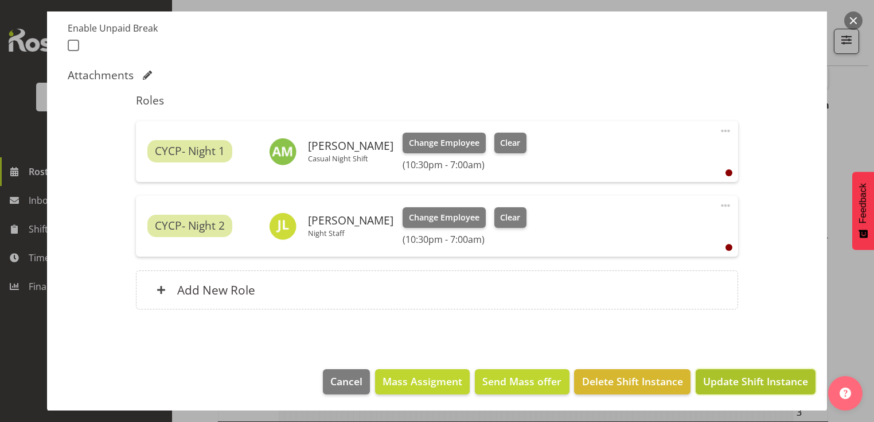
click at [737, 383] on span "Update Shift Instance" at bounding box center [755, 381] width 105 height 15
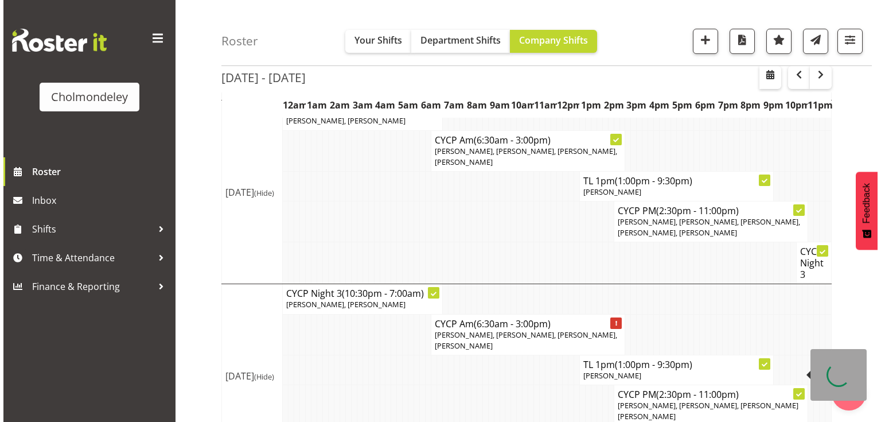
scroll to position [880, 0]
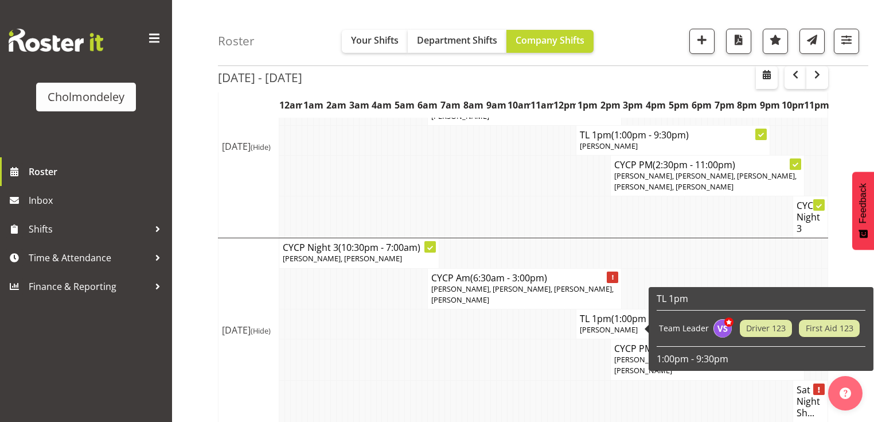
click at [512, 380] on td at bounding box center [511, 401] width 6 height 42
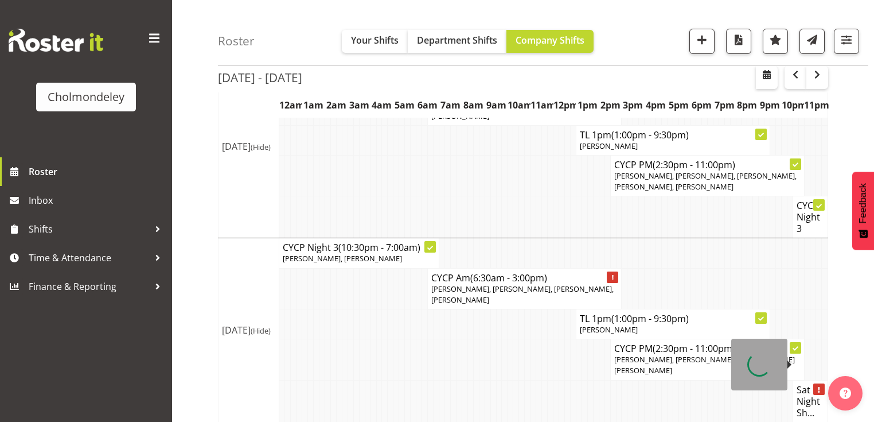
click at [811, 384] on h4 "Sat Night Sh..." at bounding box center [811, 401] width 28 height 34
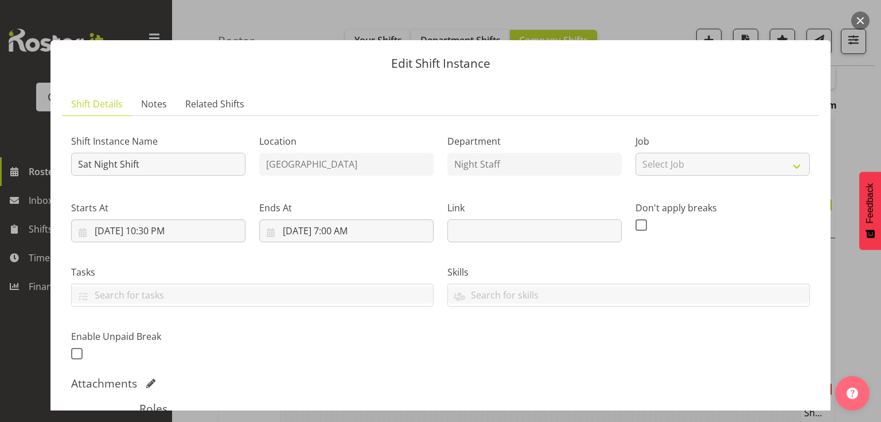
scroll to position [184, 0]
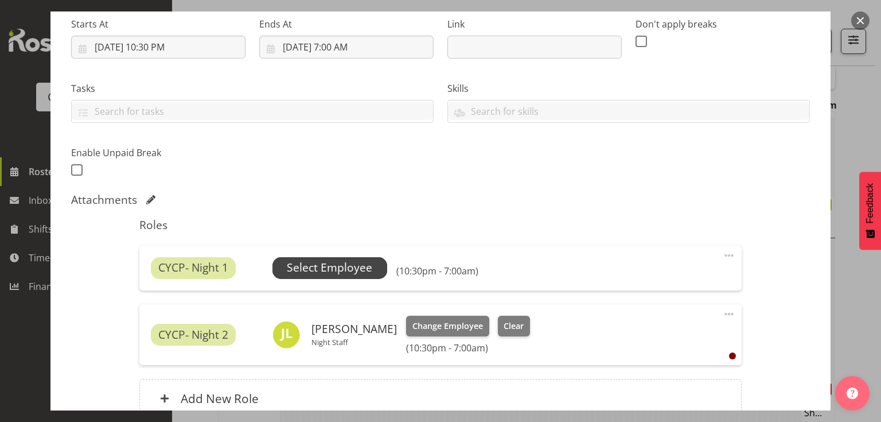
click at [368, 265] on span "Select Employee" at bounding box center [329, 267] width 85 height 17
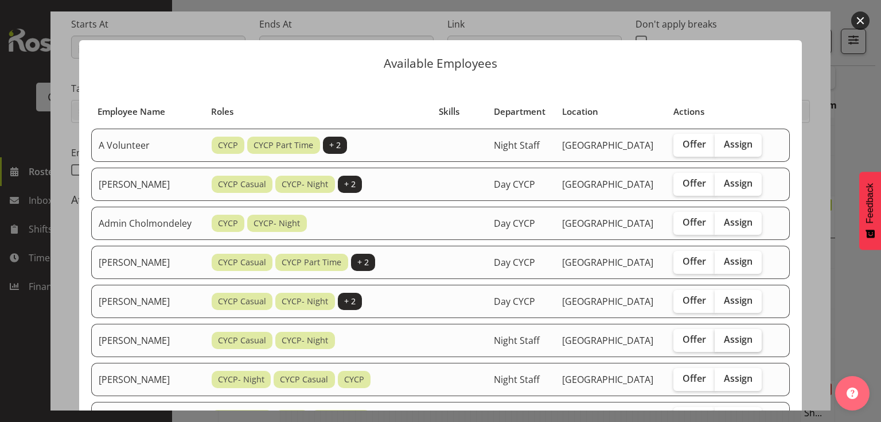
click at [734, 345] on span "Assign" at bounding box center [738, 338] width 29 height 11
click at [722, 343] on input "Assign" at bounding box center [718, 339] width 7 height 7
checkbox input "true"
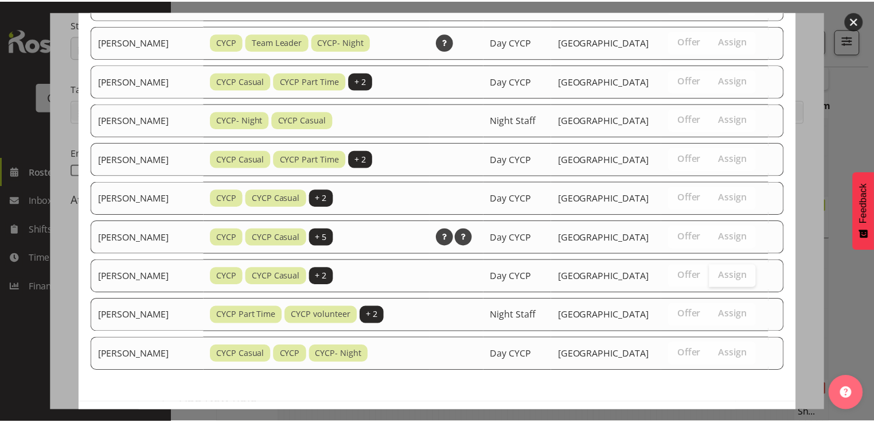
scroll to position [833, 0]
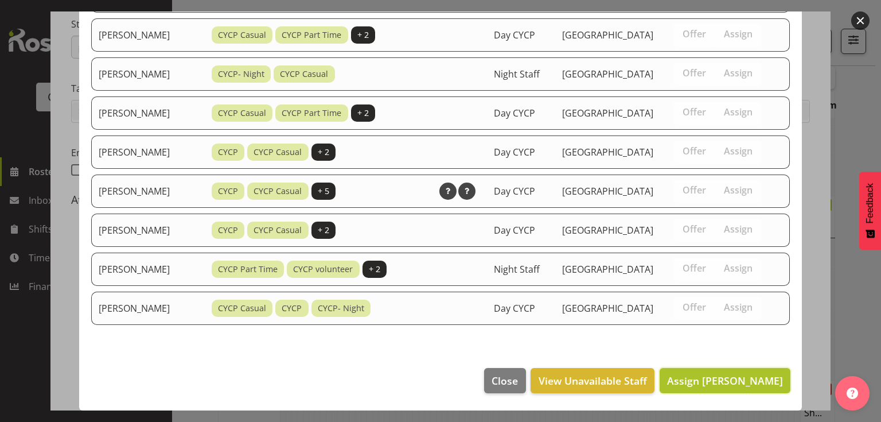
click at [729, 379] on span "Assign [PERSON_NAME]" at bounding box center [725, 381] width 116 height 14
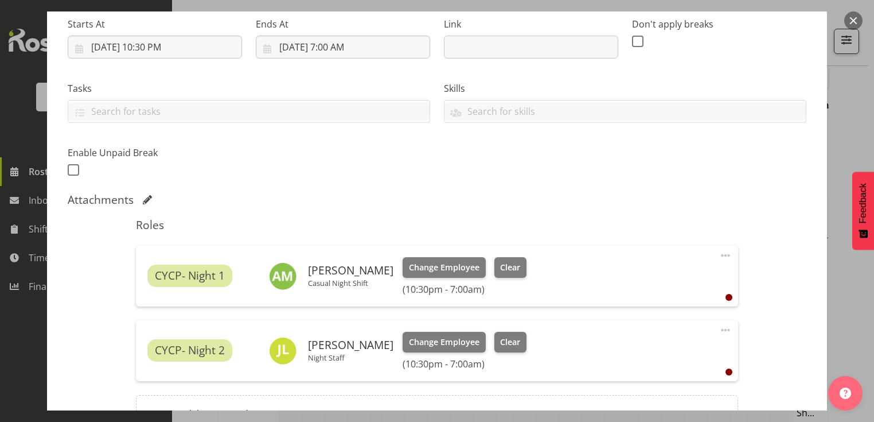
scroll to position [308, 0]
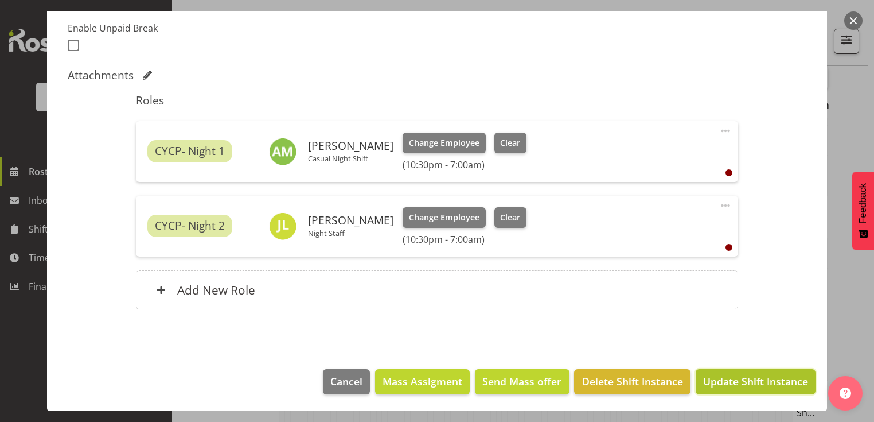
click at [745, 377] on span "Update Shift Instance" at bounding box center [755, 381] width 105 height 15
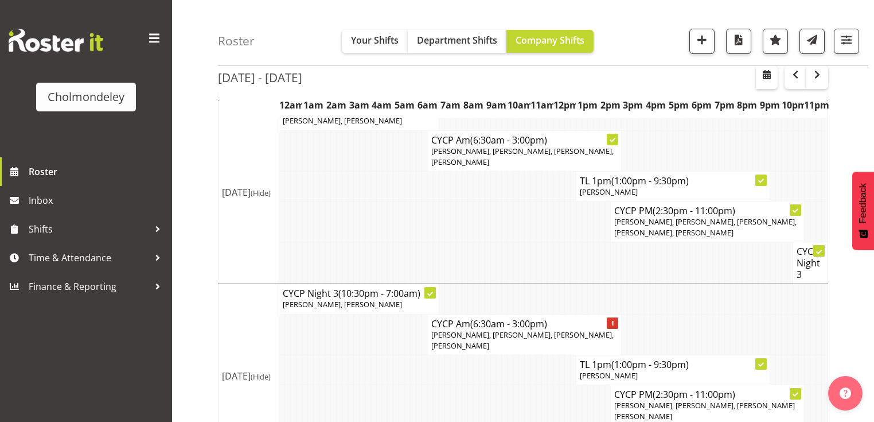
scroll to position [911, 0]
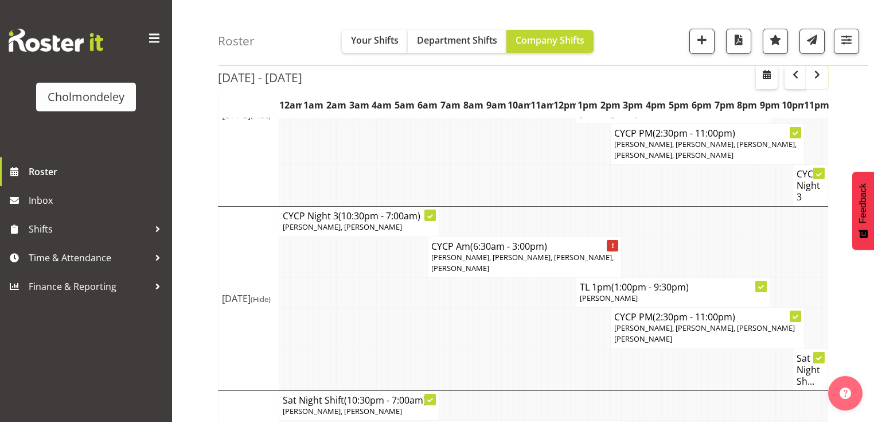
click at [826, 83] on button "button" at bounding box center [818, 77] width 22 height 23
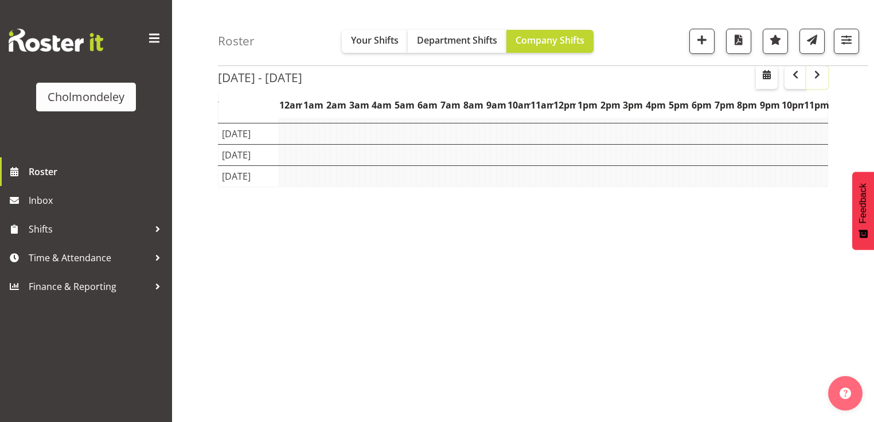
scroll to position [145, 0]
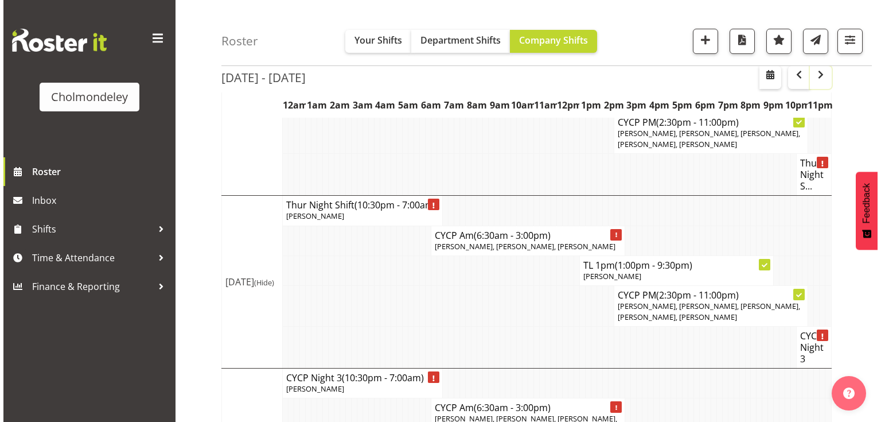
scroll to position [693, 0]
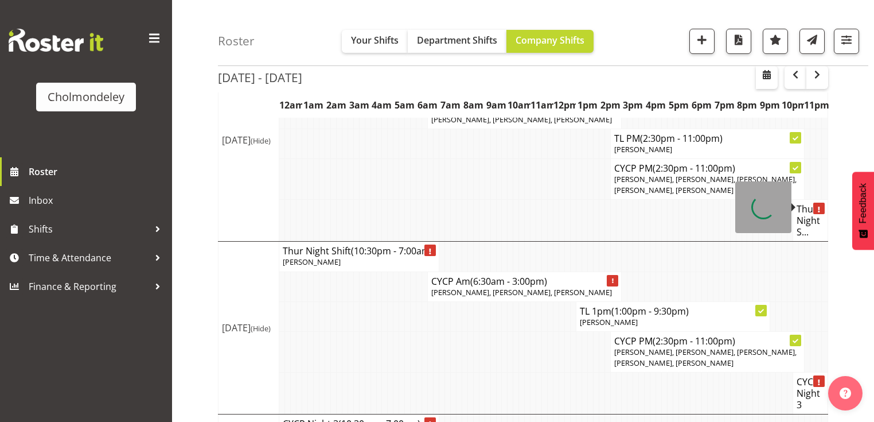
click at [810, 211] on h4 "Thur Night S..." at bounding box center [811, 220] width 28 height 34
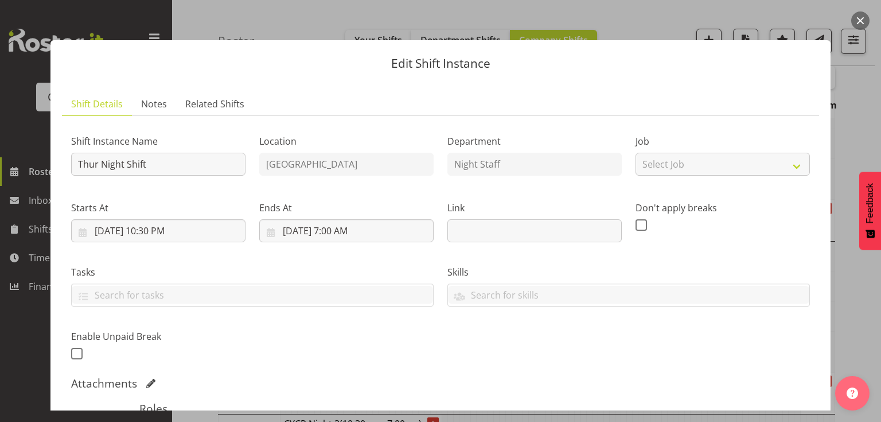
scroll to position [184, 0]
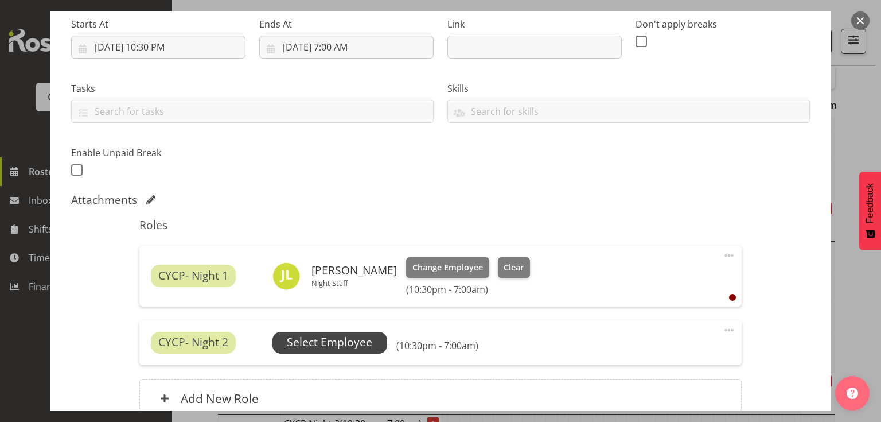
click at [328, 334] on span "Select Employee" at bounding box center [329, 342] width 85 height 17
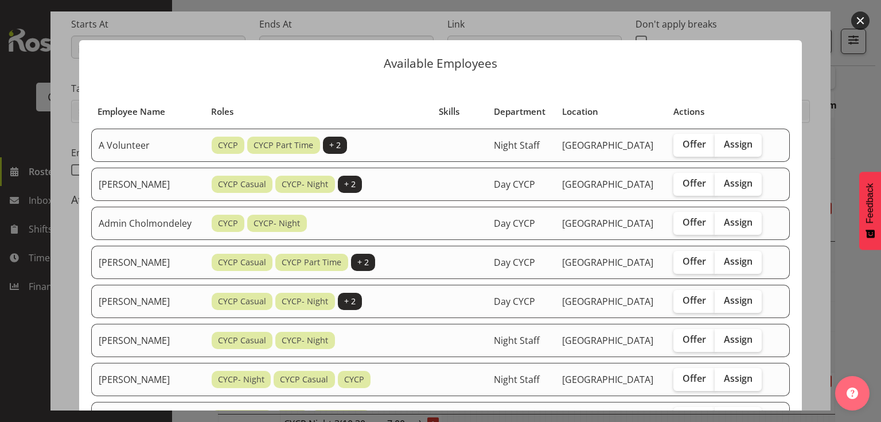
scroll to position [46, 0]
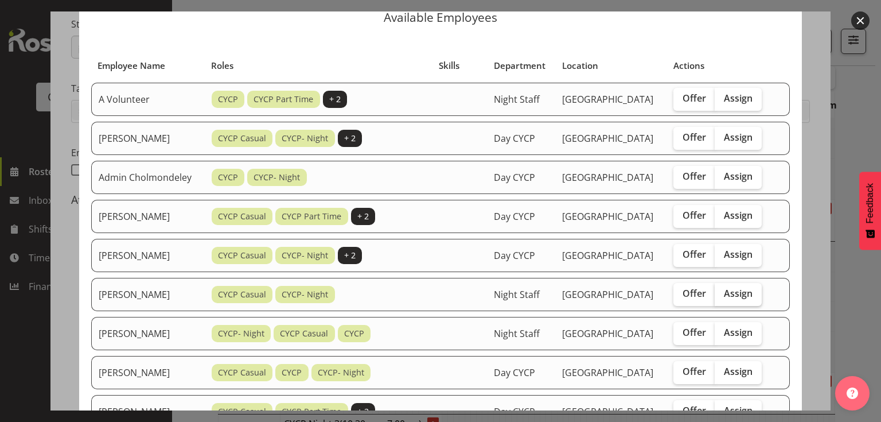
click at [732, 299] on span "Assign" at bounding box center [738, 292] width 29 height 11
click at [722, 297] on input "Assign" at bounding box center [718, 293] width 7 height 7
checkbox input "true"
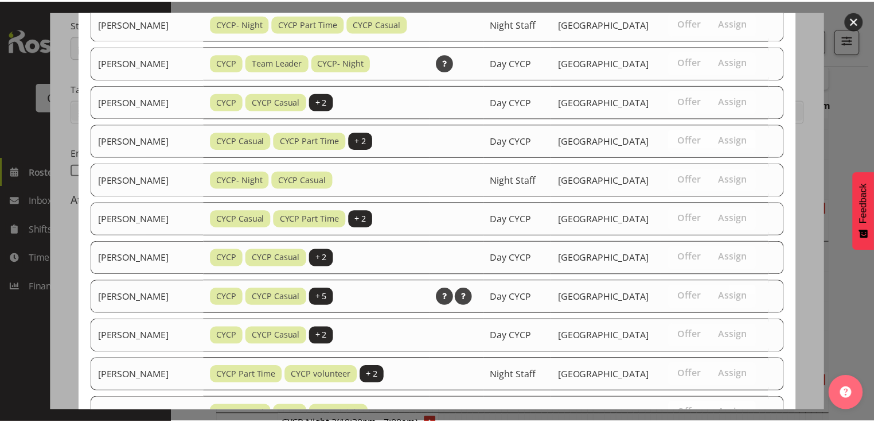
scroll to position [746, 0]
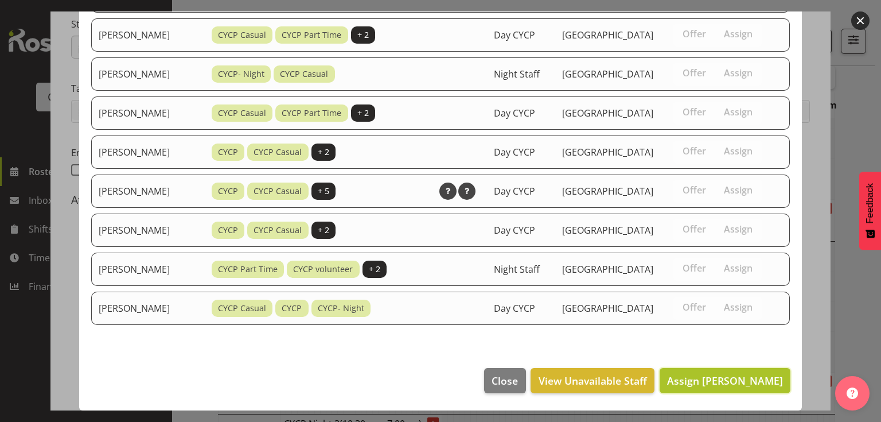
click at [730, 376] on span "Assign [PERSON_NAME]" at bounding box center [725, 381] width 116 height 14
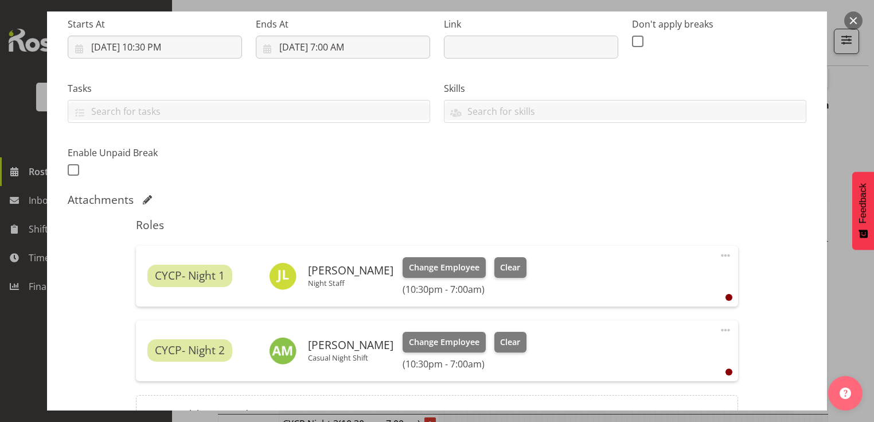
scroll to position [308, 0]
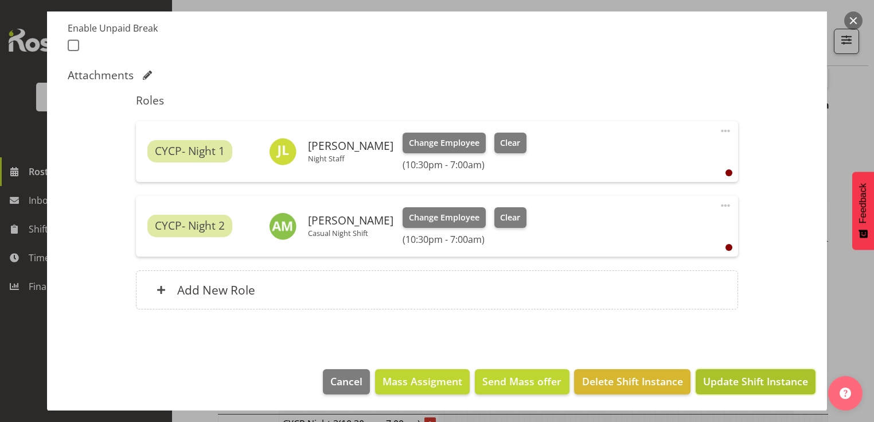
click at [773, 381] on span "Update Shift Instance" at bounding box center [755, 381] width 105 height 15
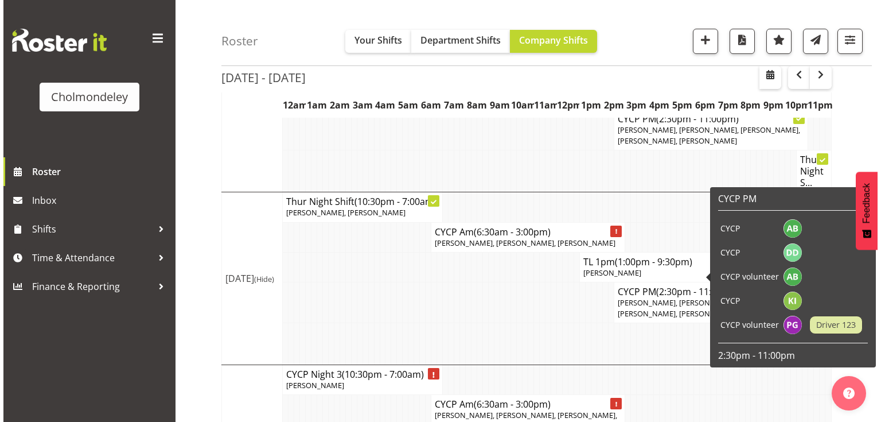
scroll to position [788, 0]
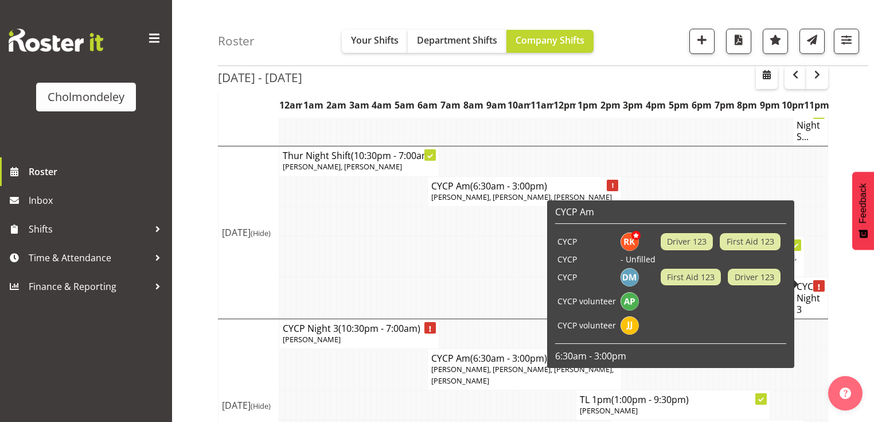
click at [813, 283] on h4 "CYCP Night 3" at bounding box center [811, 298] width 28 height 34
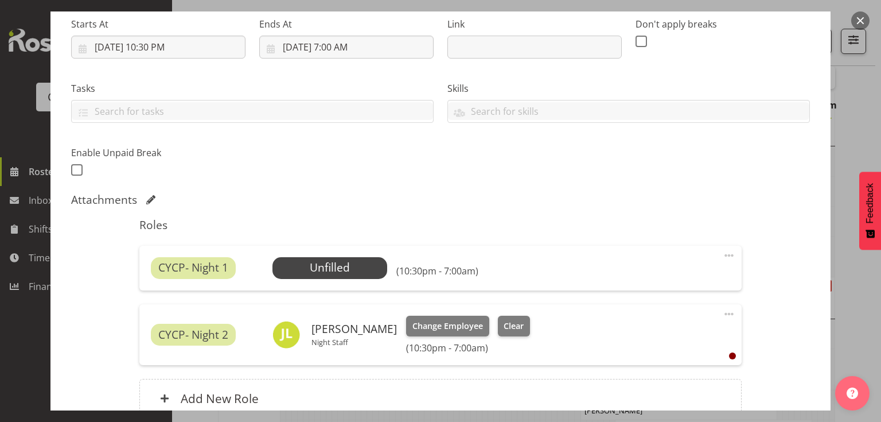
scroll to position [230, 0]
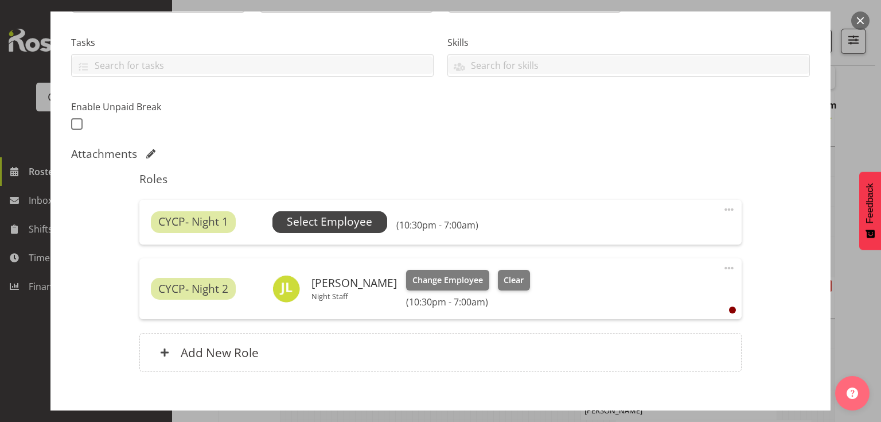
click at [333, 230] on span "Select Employee" at bounding box center [329, 221] width 85 height 17
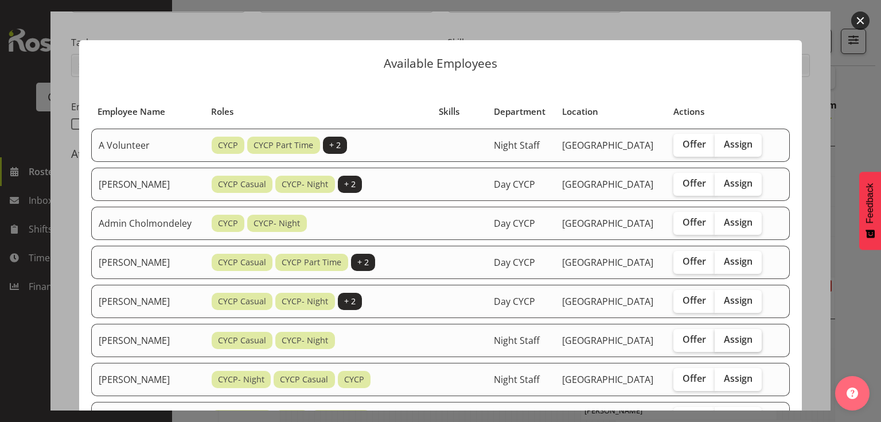
click at [737, 345] on span "Assign" at bounding box center [738, 338] width 29 height 11
click at [722, 343] on input "Assign" at bounding box center [718, 339] width 7 height 7
checkbox input "true"
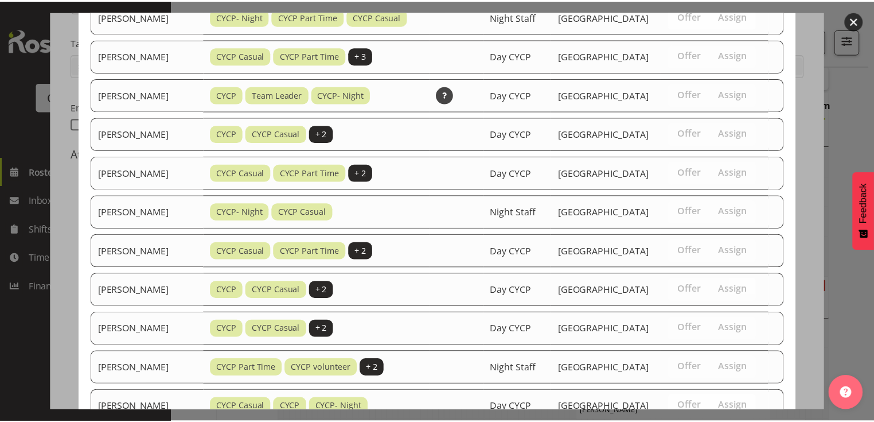
scroll to position [789, 0]
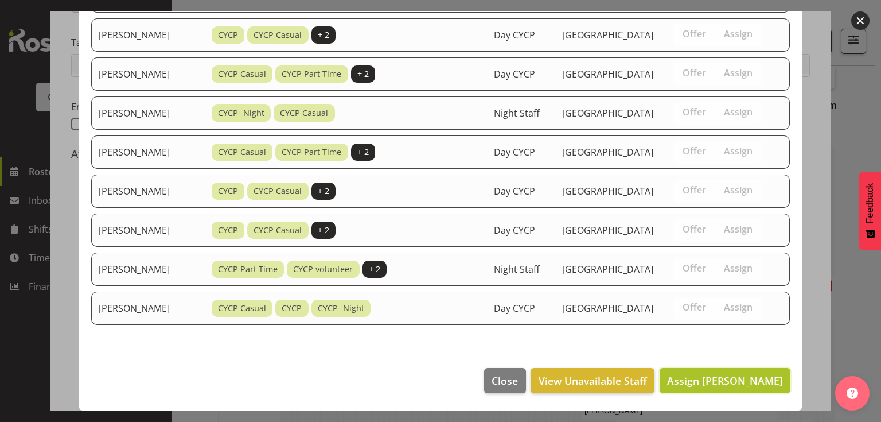
click at [727, 375] on span "Assign [PERSON_NAME]" at bounding box center [725, 381] width 116 height 14
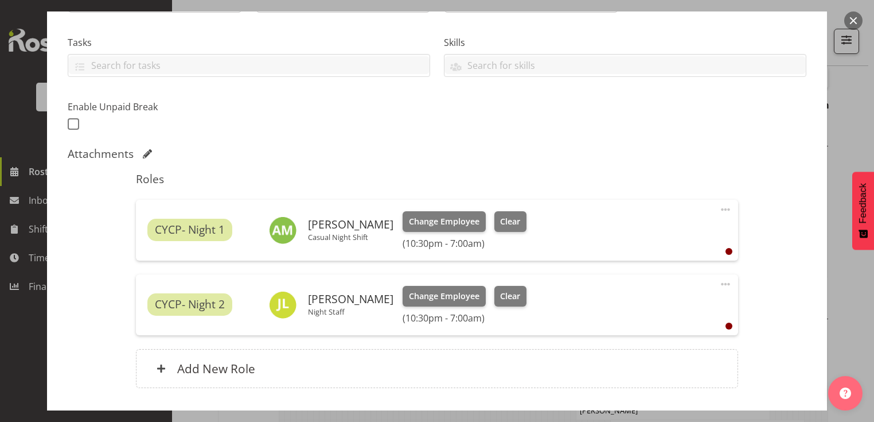
scroll to position [308, 0]
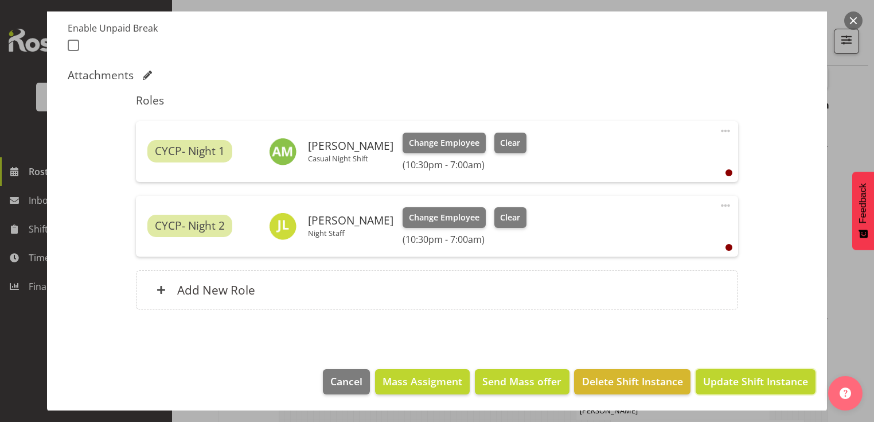
click at [728, 379] on span "Update Shift Instance" at bounding box center [755, 381] width 105 height 15
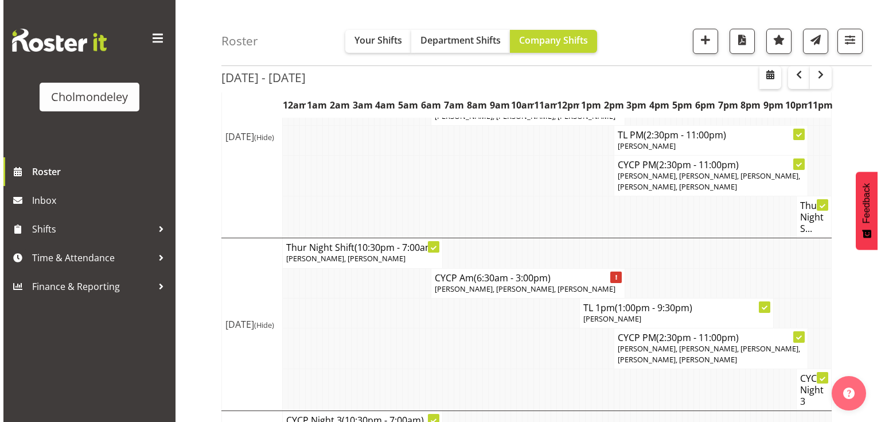
scroll to position [922, 0]
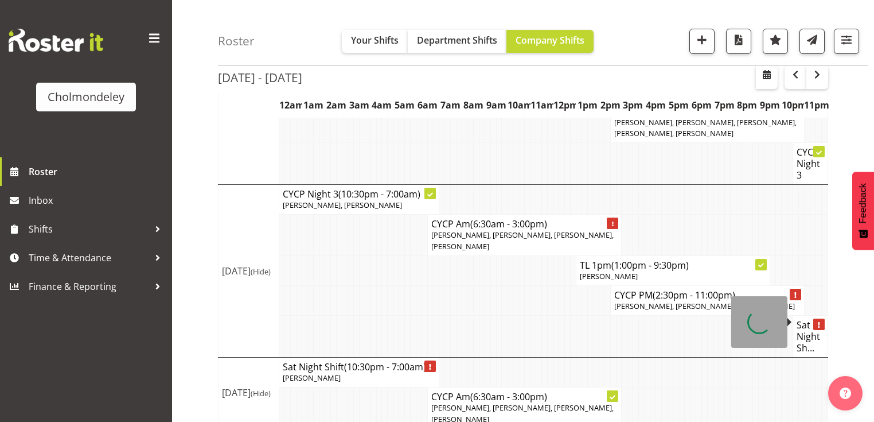
click at [808, 326] on h4 "Sat Night Sh..." at bounding box center [811, 336] width 28 height 34
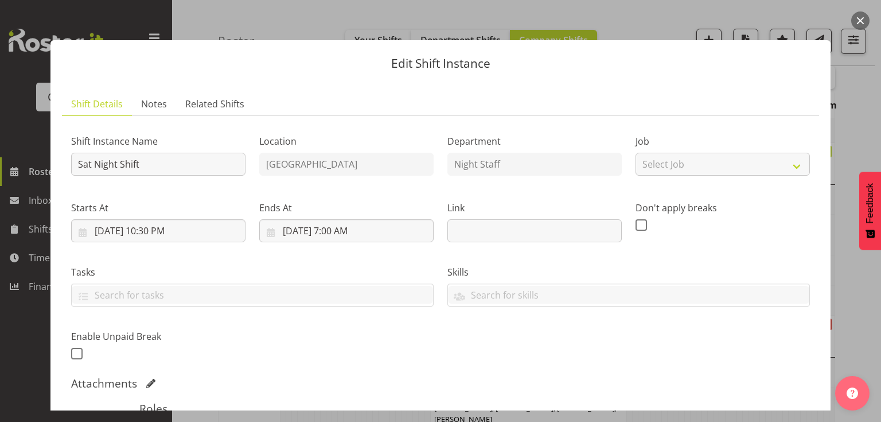
scroll to position [275, 0]
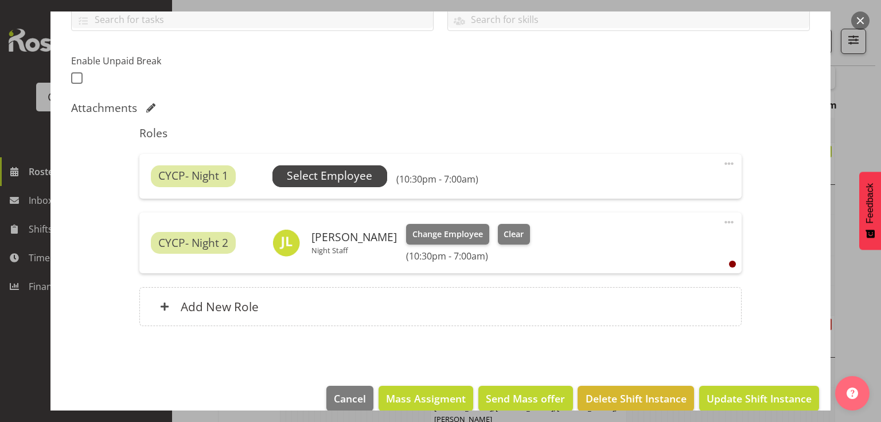
click at [333, 172] on span "Select Employee" at bounding box center [329, 176] width 85 height 17
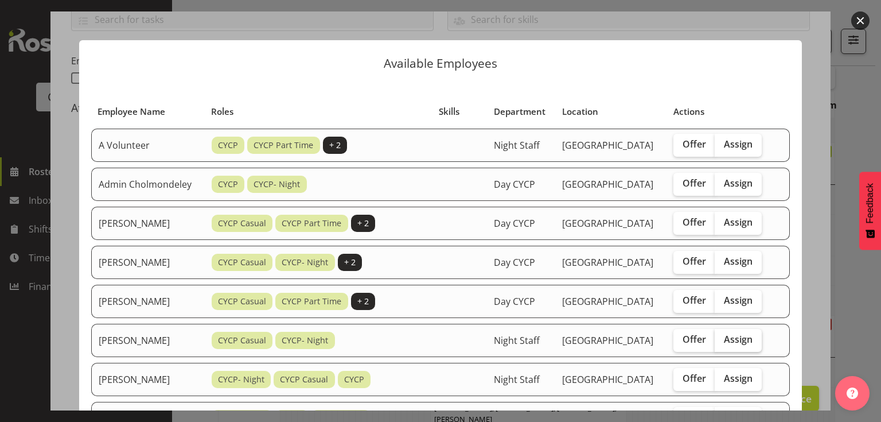
click at [750, 345] on span "Assign" at bounding box center [738, 338] width 29 height 11
click at [722, 343] on input "Assign" at bounding box center [718, 339] width 7 height 7
checkbox input "true"
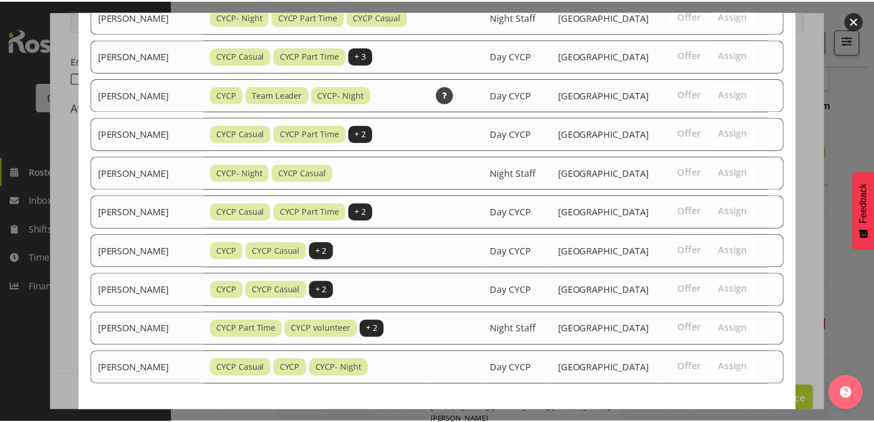
scroll to position [746, 0]
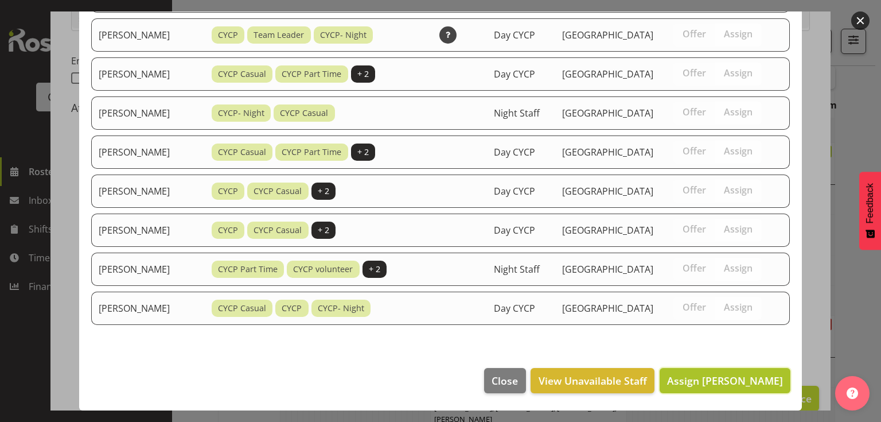
click at [755, 384] on span "Assign [PERSON_NAME]" at bounding box center [725, 381] width 116 height 14
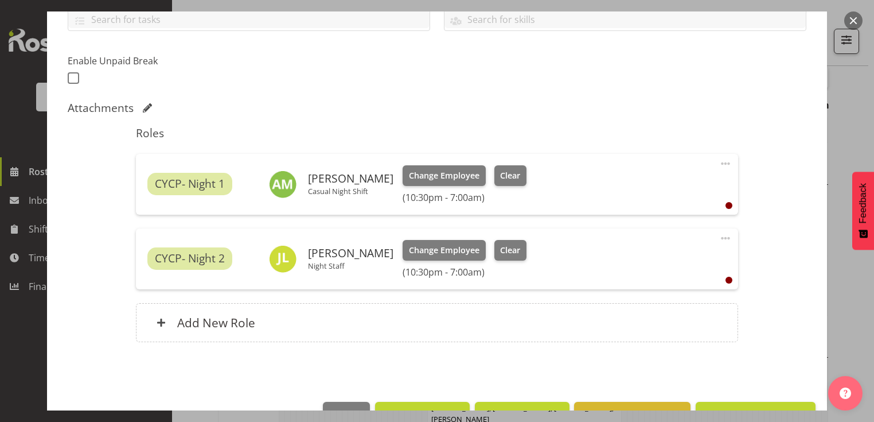
scroll to position [308, 0]
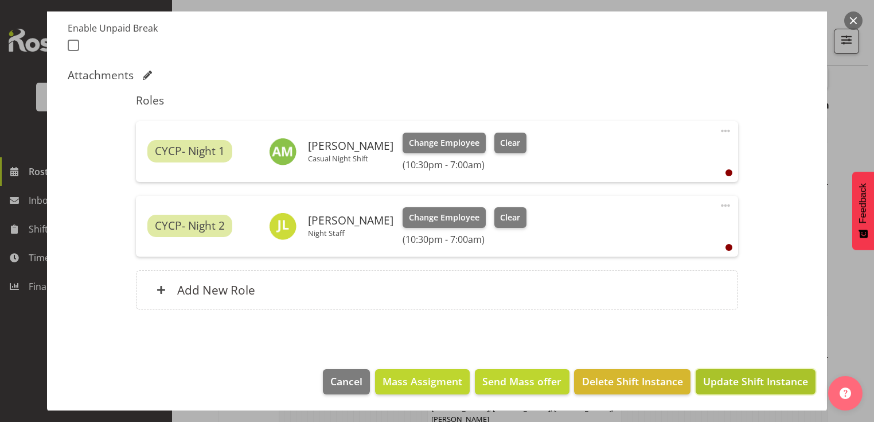
click at [757, 378] on span "Update Shift Instance" at bounding box center [755, 381] width 105 height 15
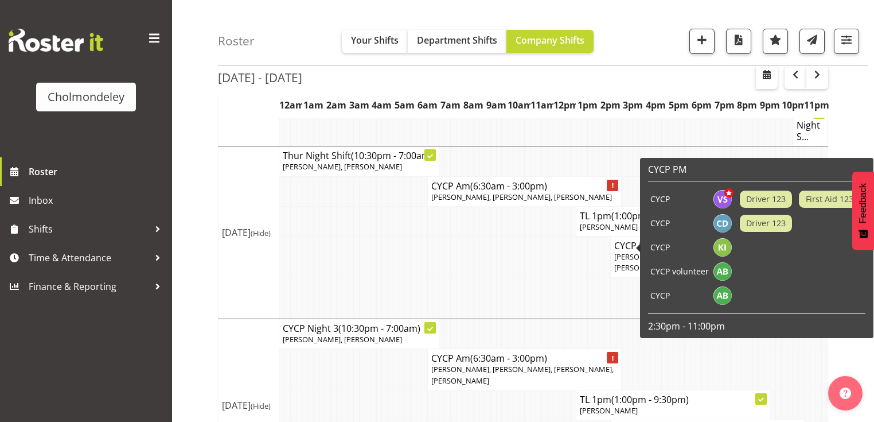
scroll to position [922, 0]
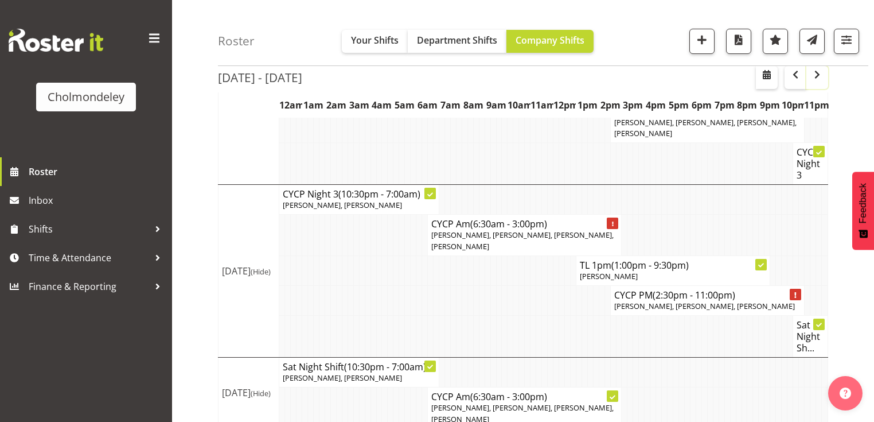
click at [819, 73] on span "button" at bounding box center [818, 75] width 14 height 14
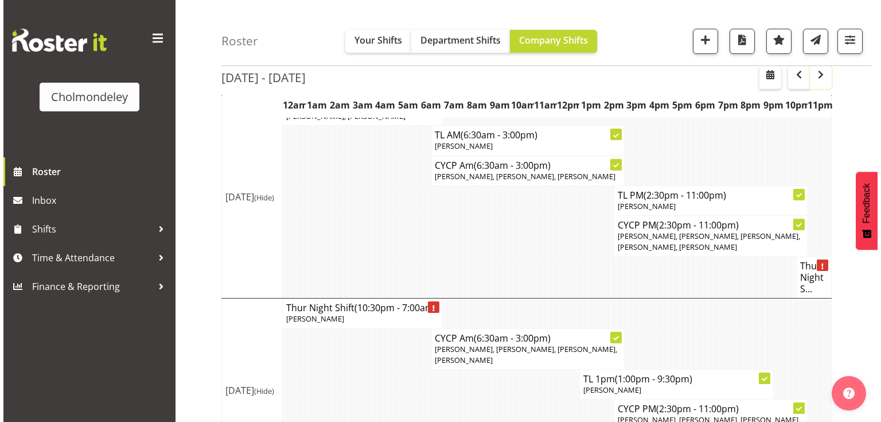
scroll to position [590, 0]
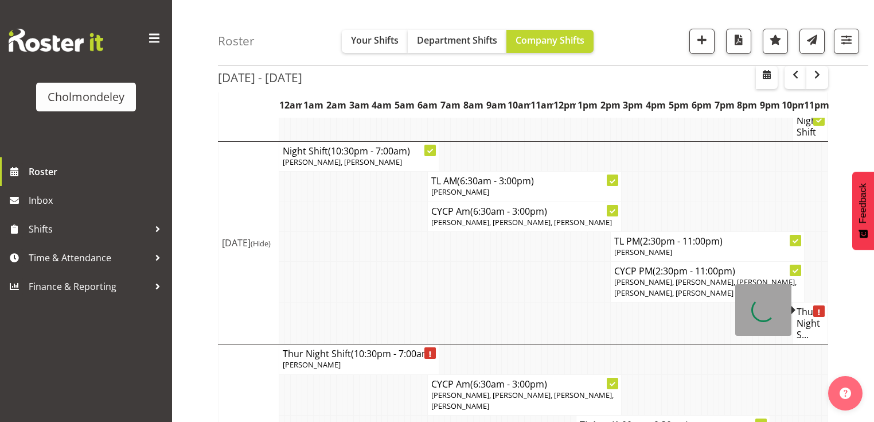
click at [817, 308] on h4 "Thur Night S..." at bounding box center [811, 323] width 28 height 34
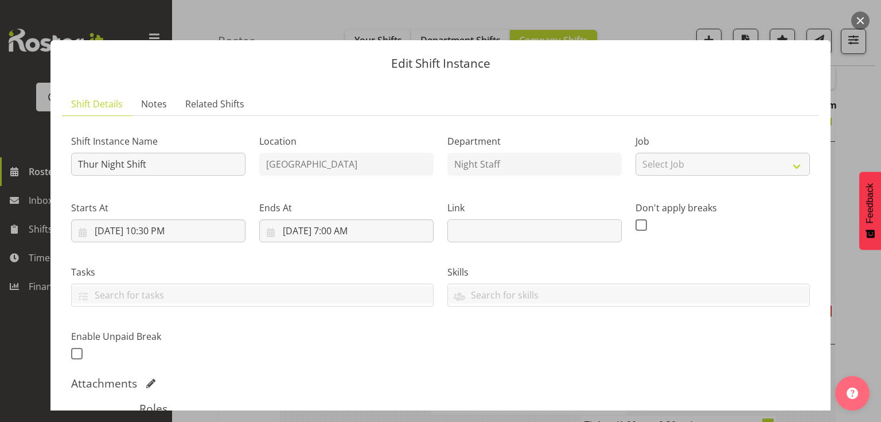
scroll to position [230, 0]
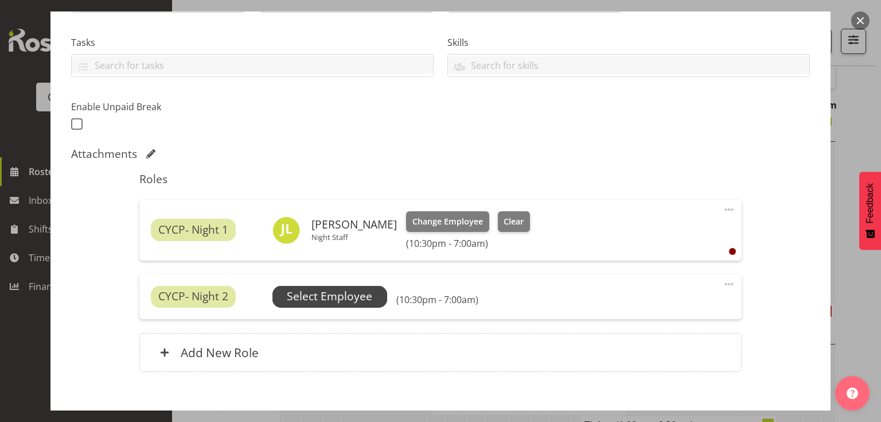
click at [351, 297] on span "Select Employee" at bounding box center [329, 296] width 85 height 17
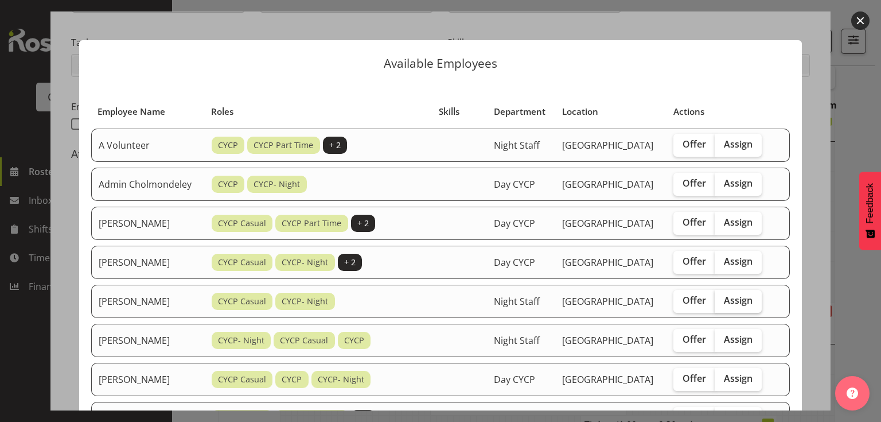
click at [742, 306] on span "Assign" at bounding box center [738, 299] width 29 height 11
click at [722, 304] on input "Assign" at bounding box center [718, 300] width 7 height 7
checkbox input "true"
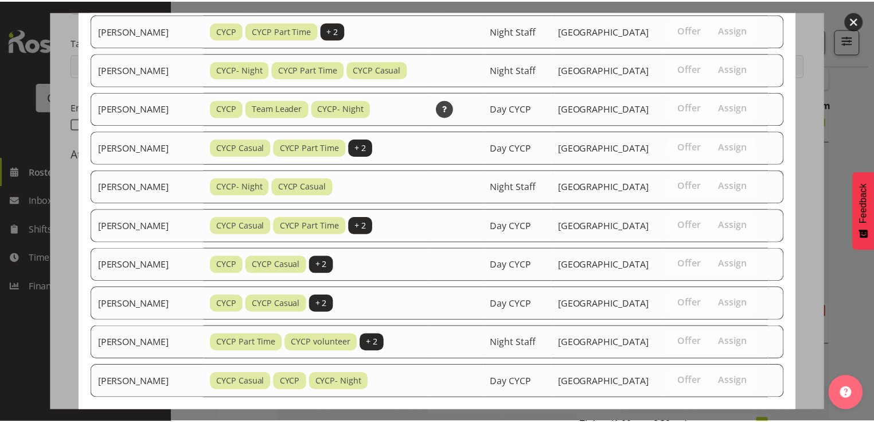
scroll to position [660, 0]
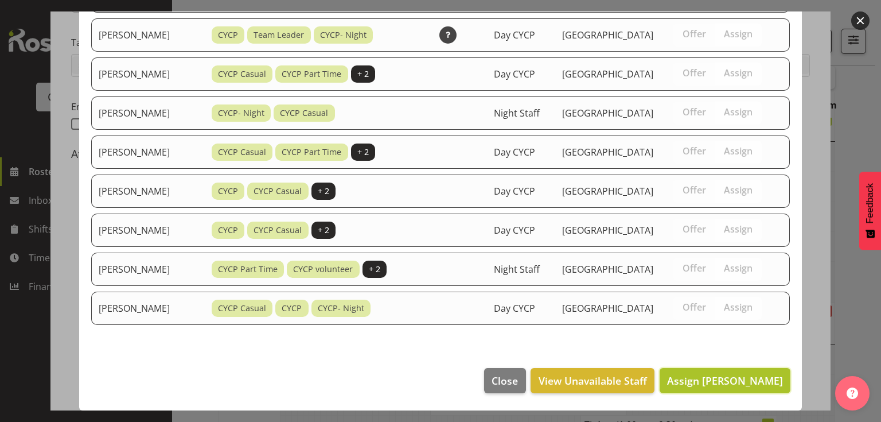
click at [728, 375] on span "Assign [PERSON_NAME]" at bounding box center [725, 381] width 116 height 14
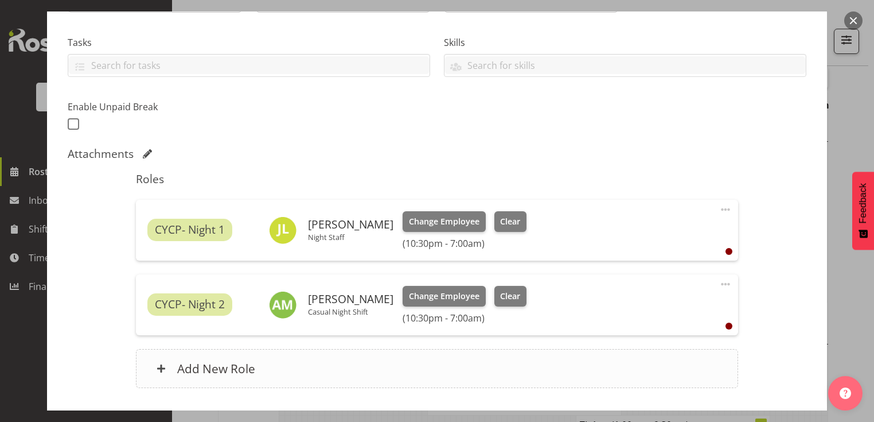
scroll to position [308, 0]
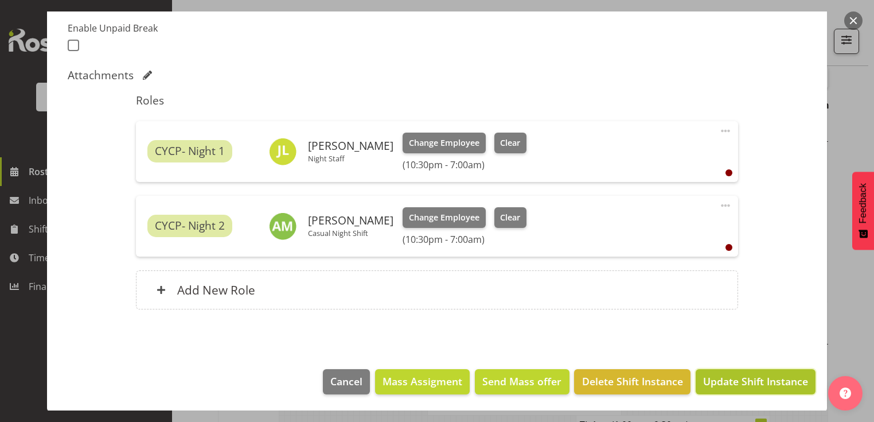
click at [752, 376] on span "Update Shift Instance" at bounding box center [755, 381] width 105 height 15
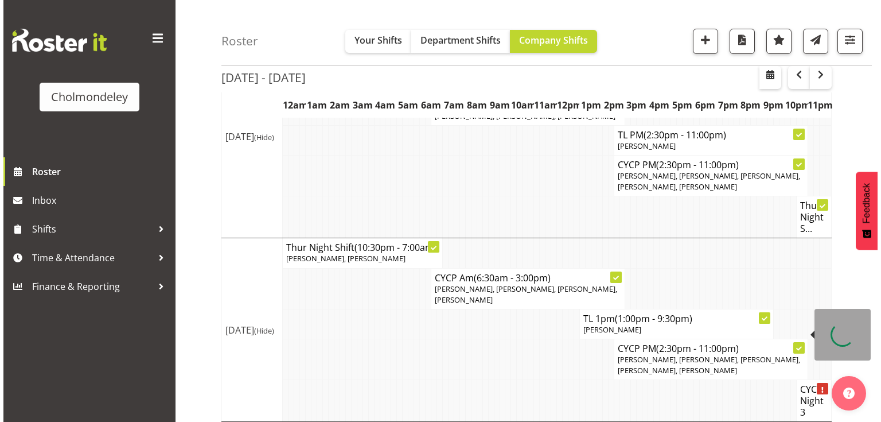
scroll to position [788, 0]
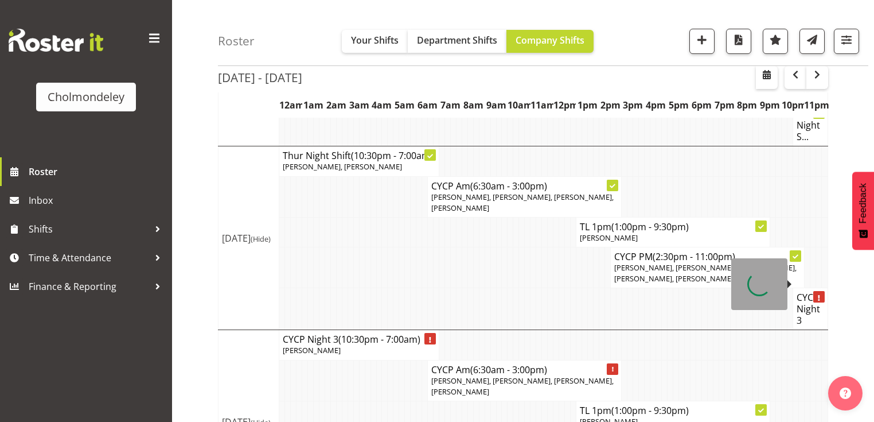
click at [810, 291] on h4 "CYCP Night 3" at bounding box center [811, 308] width 28 height 34
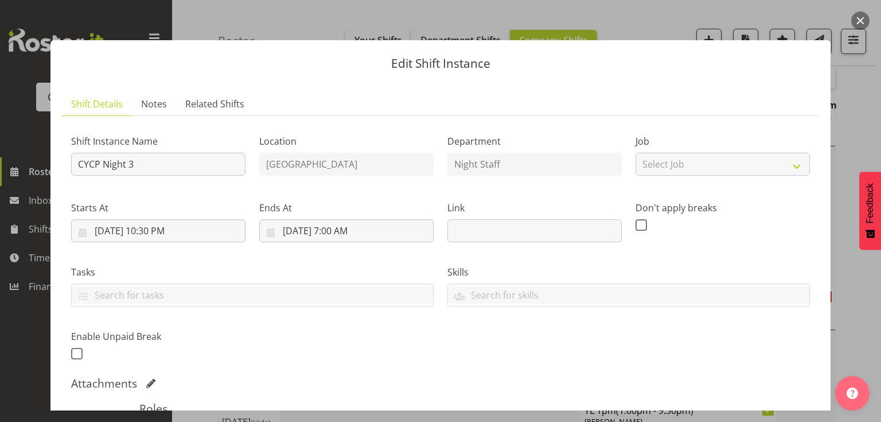
scroll to position [184, 0]
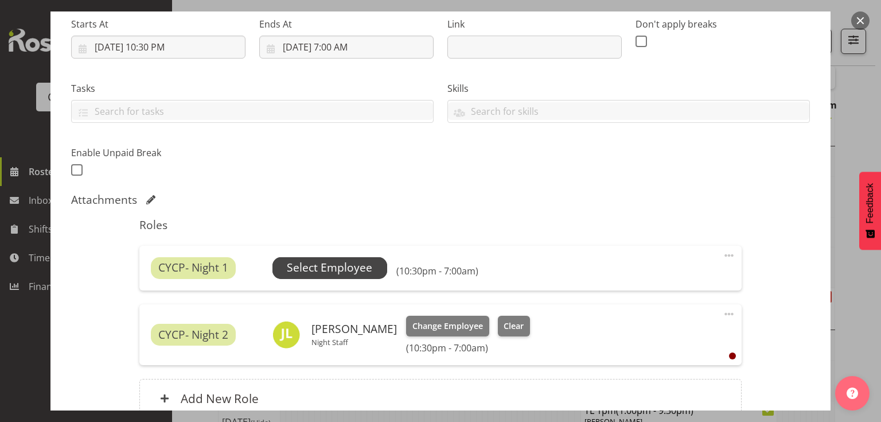
click at [351, 271] on span "Select Employee" at bounding box center [329, 267] width 85 height 17
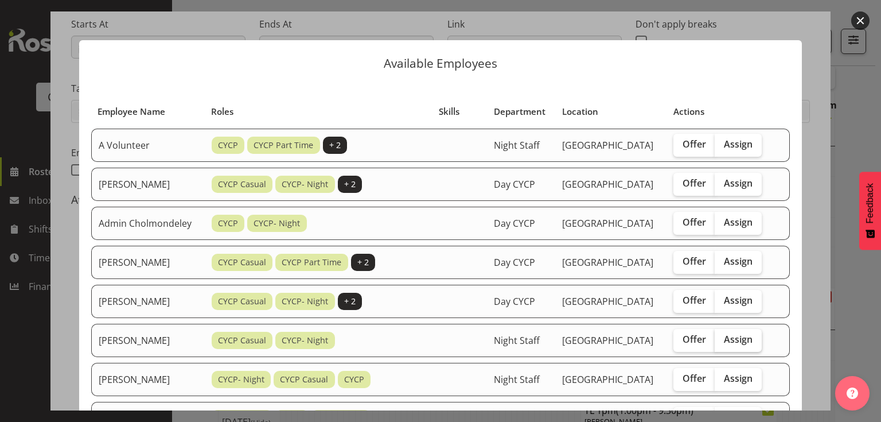
click at [734, 345] on span "Assign" at bounding box center [738, 338] width 29 height 11
click at [722, 343] on input "Assign" at bounding box center [718, 339] width 7 height 7
checkbox input "true"
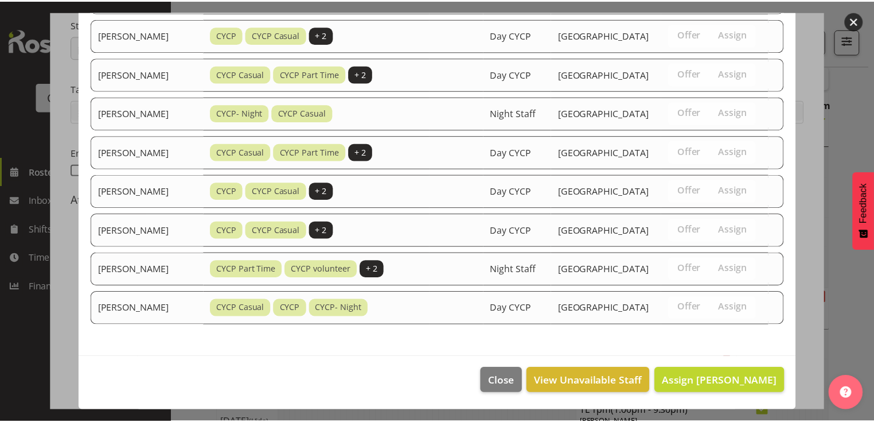
scroll to position [789, 0]
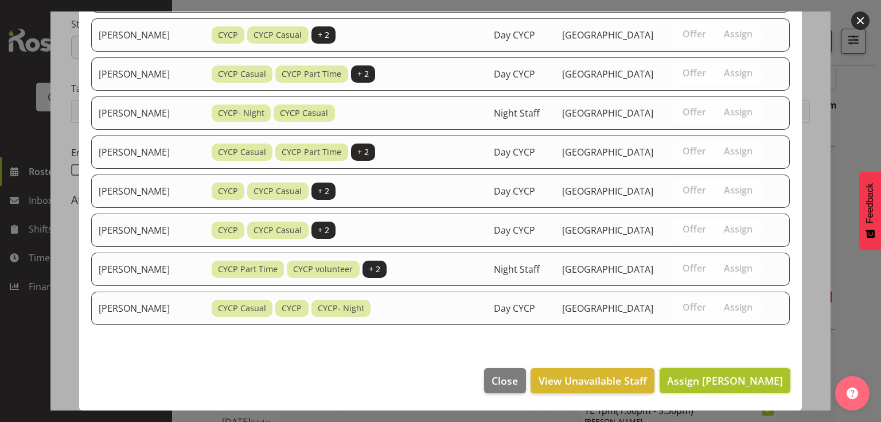
click at [717, 385] on span "Assign [PERSON_NAME]" at bounding box center [725, 381] width 116 height 14
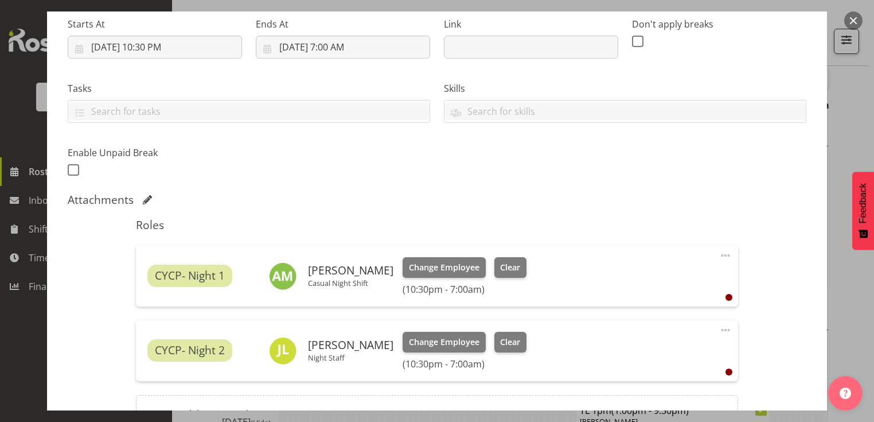
scroll to position [308, 0]
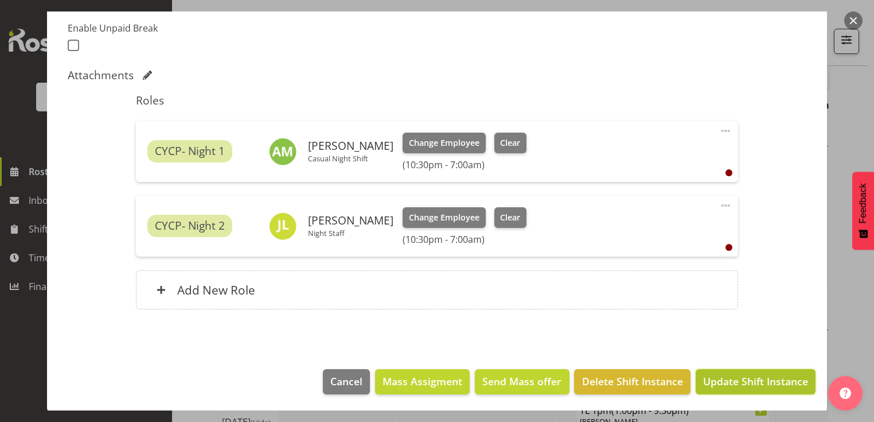
click at [744, 374] on span "Update Shift Instance" at bounding box center [755, 381] width 105 height 15
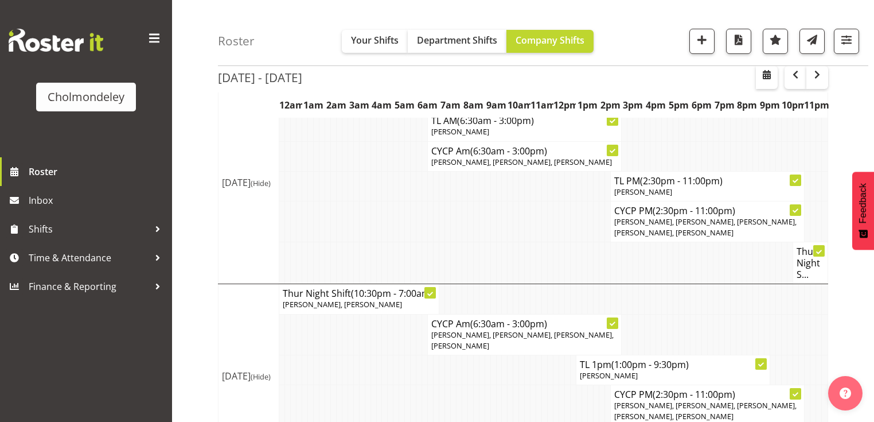
scroll to position [911, 0]
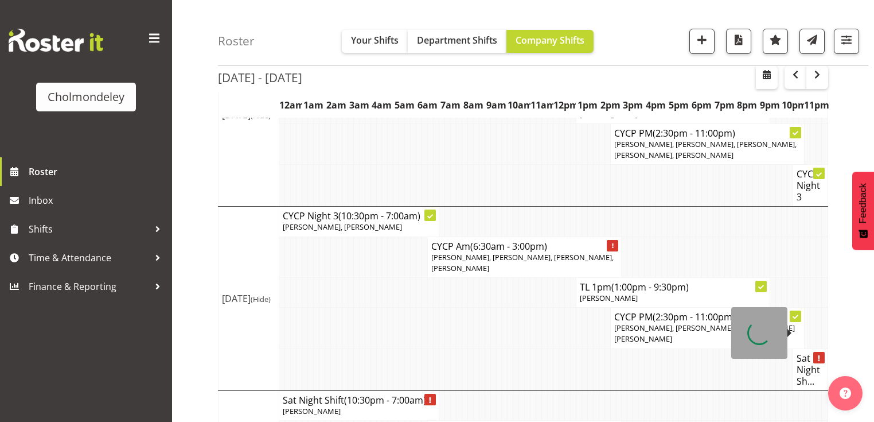
click at [817, 352] on h4 "Sat Night Sh..." at bounding box center [811, 369] width 28 height 34
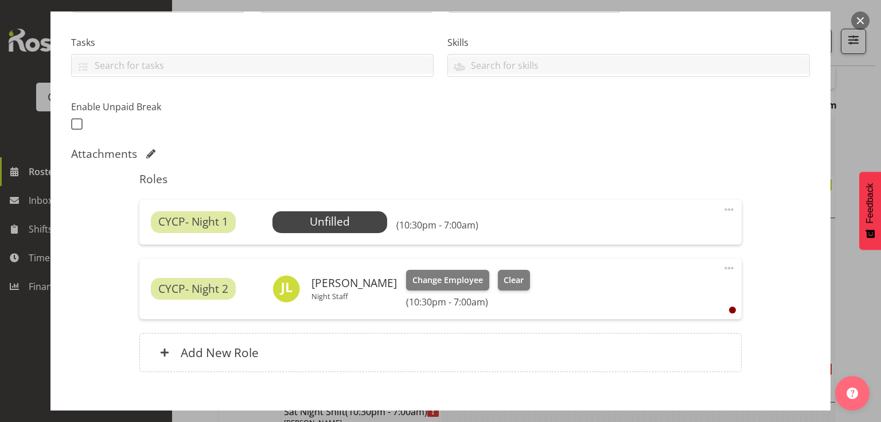
scroll to position [275, 0]
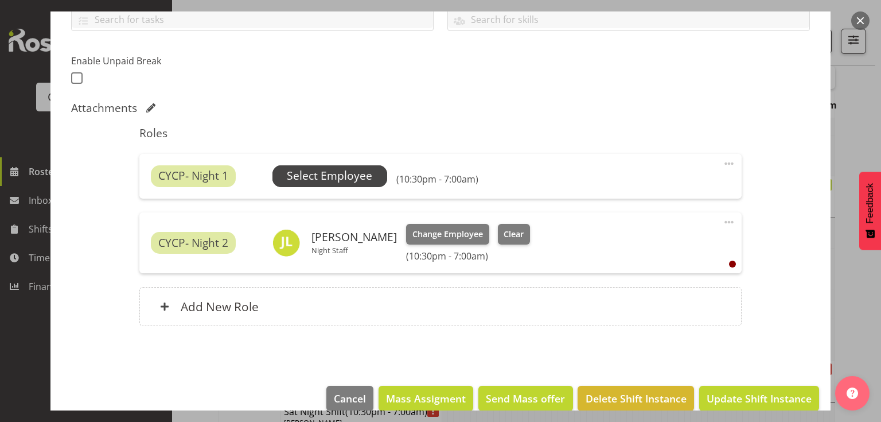
click at [325, 180] on span "Select Employee" at bounding box center [329, 176] width 85 height 17
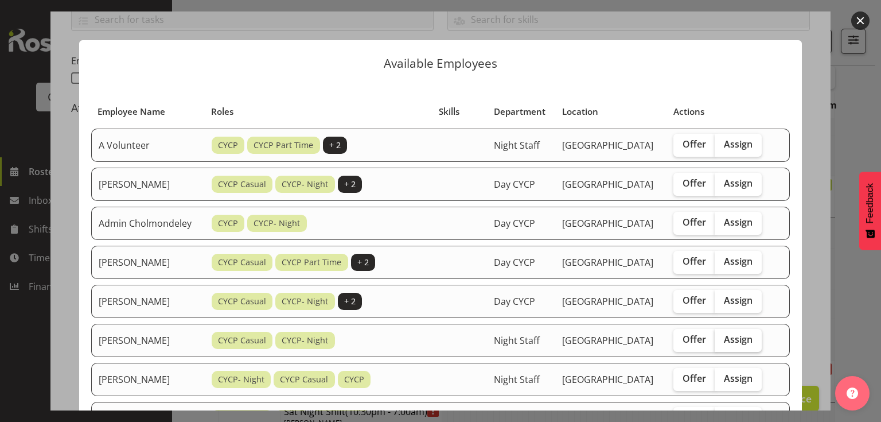
click at [753, 352] on label "Assign" at bounding box center [738, 340] width 47 height 23
click at [722, 343] on input "Assign" at bounding box center [718, 339] width 7 height 7
checkbox input "true"
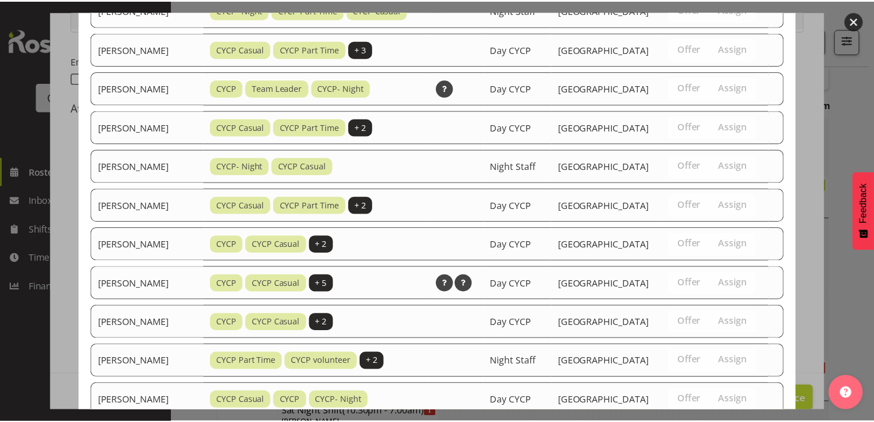
scroll to position [833, 0]
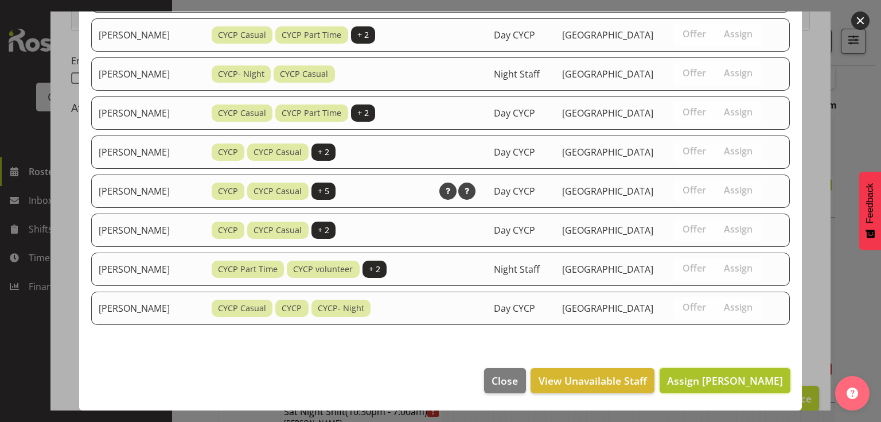
click at [717, 380] on span "Assign [PERSON_NAME]" at bounding box center [725, 381] width 116 height 14
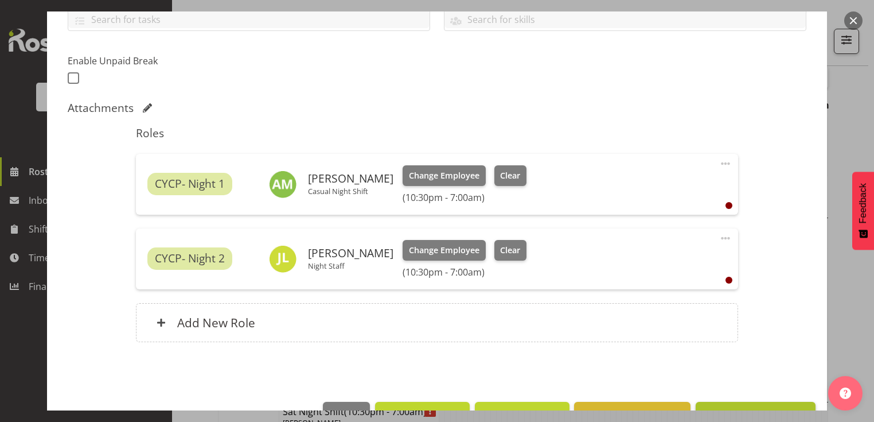
scroll to position [308, 0]
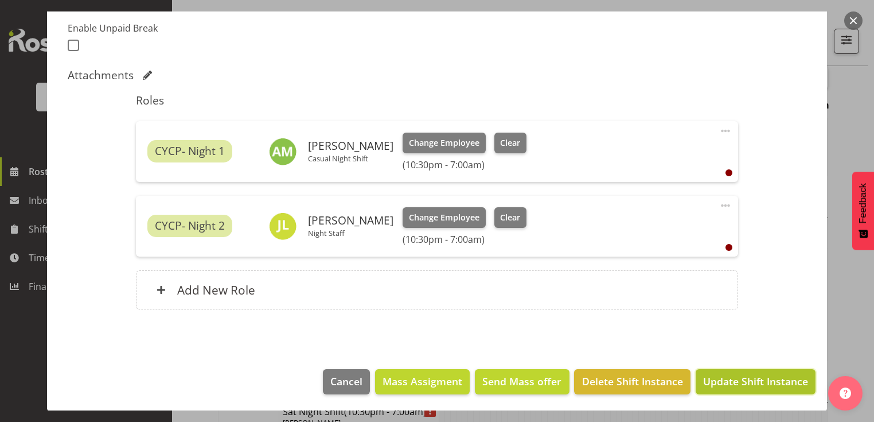
click at [741, 381] on span "Update Shift Instance" at bounding box center [755, 381] width 105 height 15
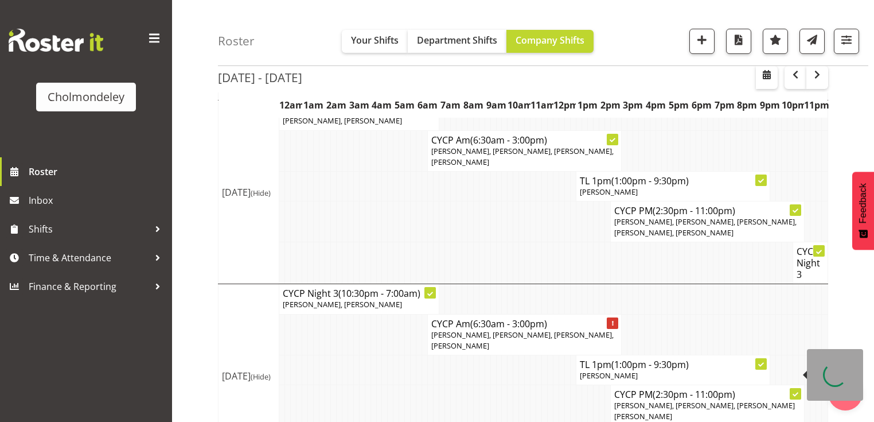
scroll to position [911, 0]
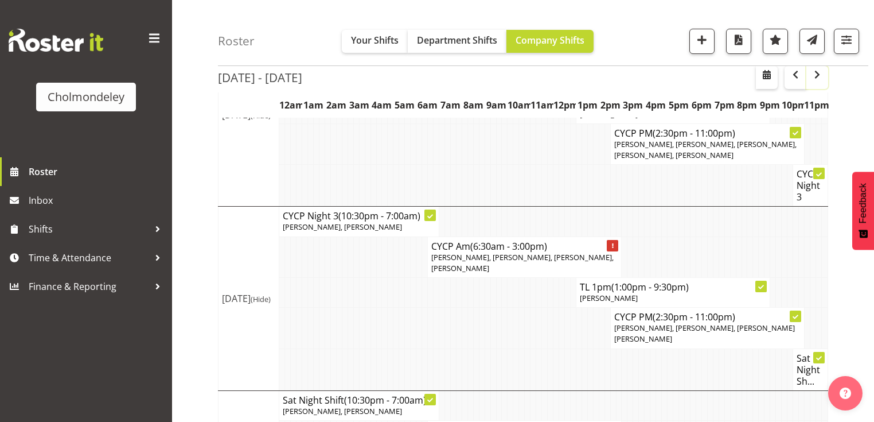
click at [815, 77] on span "button" at bounding box center [818, 75] width 14 height 14
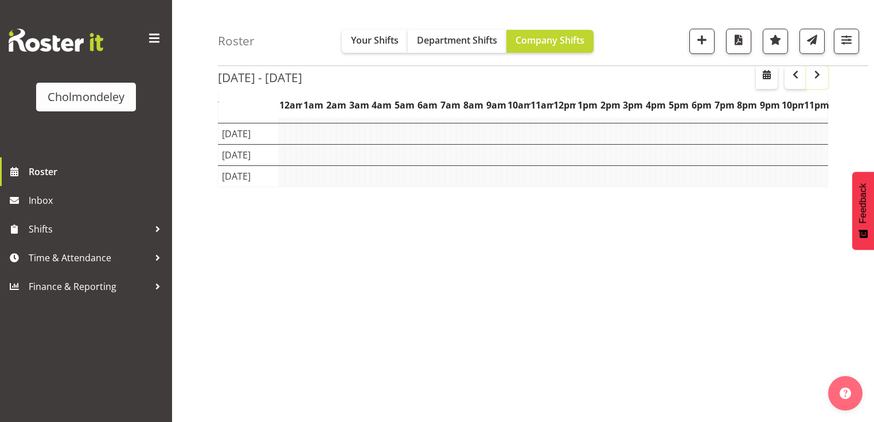
scroll to position [145, 0]
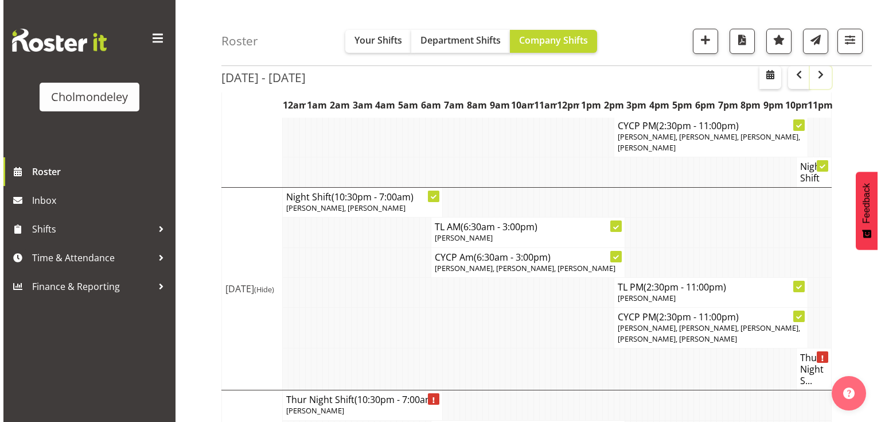
scroll to position [590, 0]
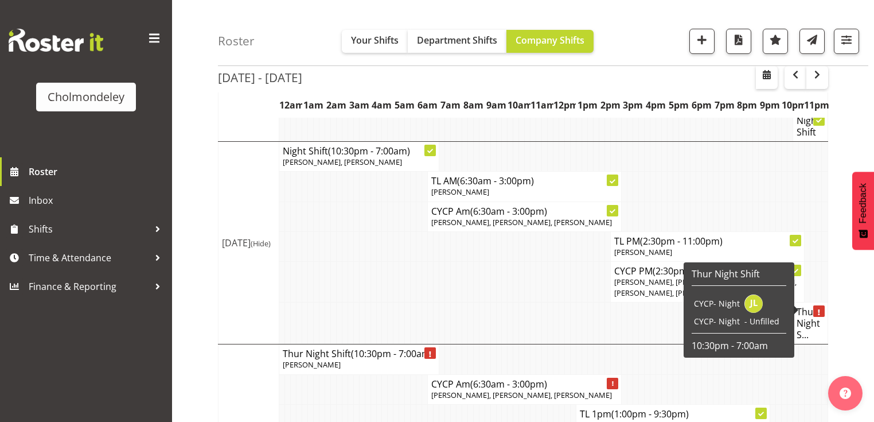
click at [810, 306] on h4 "Thur Night S..." at bounding box center [811, 323] width 28 height 34
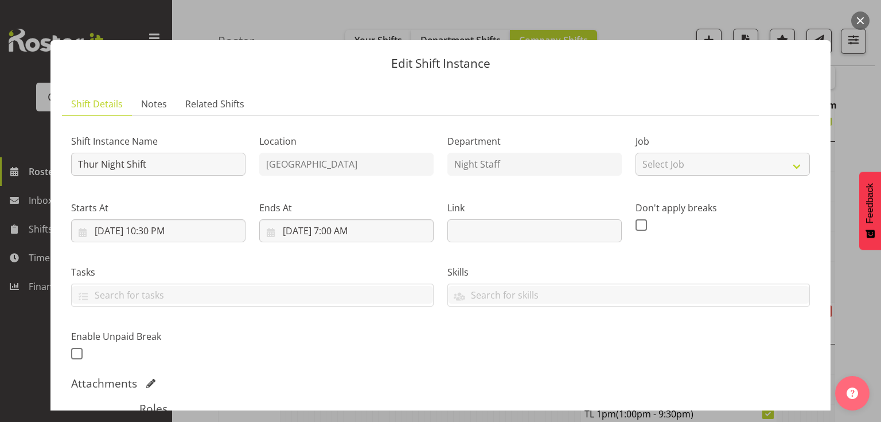
scroll to position [275, 0]
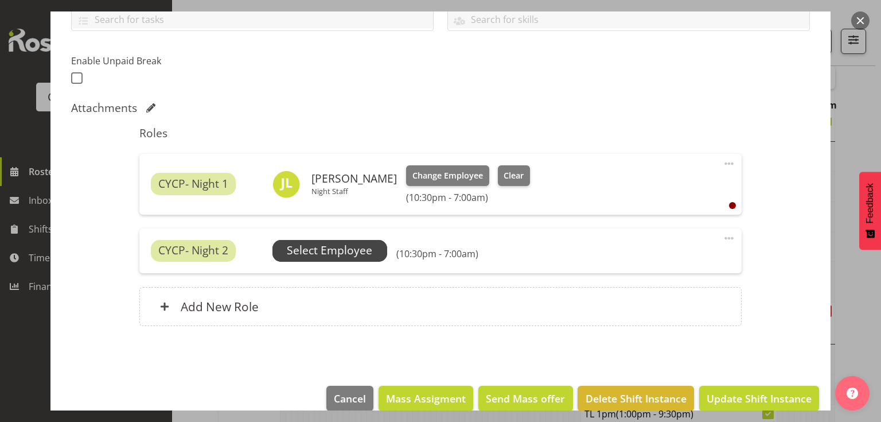
click at [354, 253] on span "Select Employee" at bounding box center [329, 250] width 85 height 17
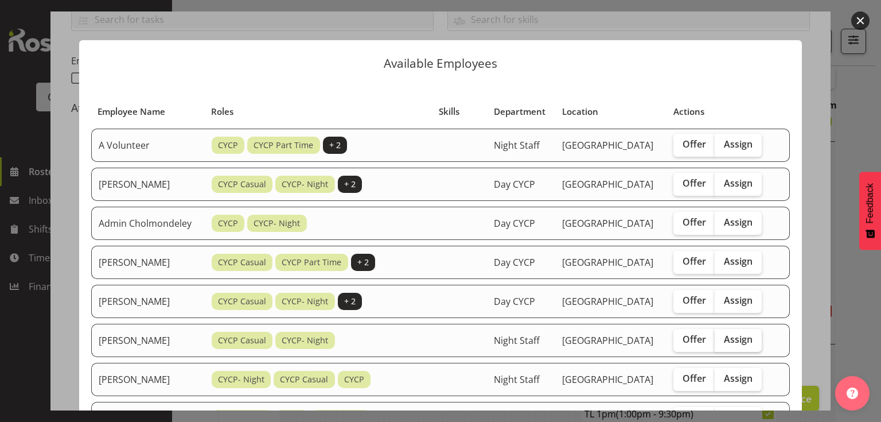
click at [742, 345] on span "Assign" at bounding box center [738, 338] width 29 height 11
click at [722, 343] on input "Assign" at bounding box center [718, 339] width 7 height 7
checkbox input "true"
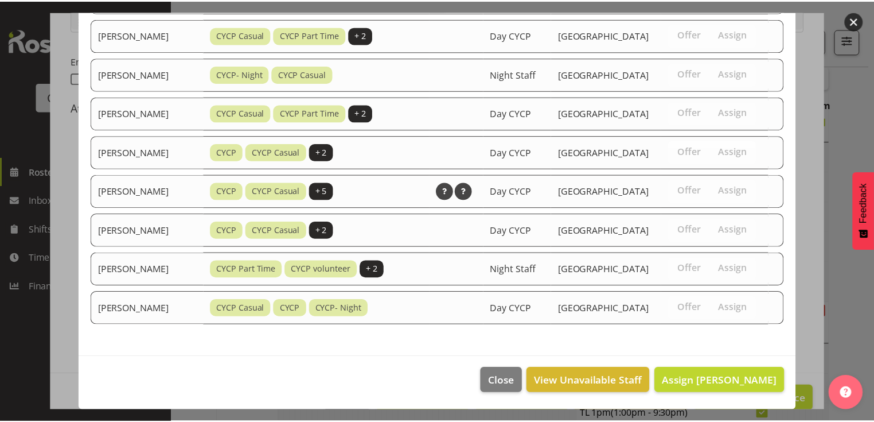
scroll to position [746, 0]
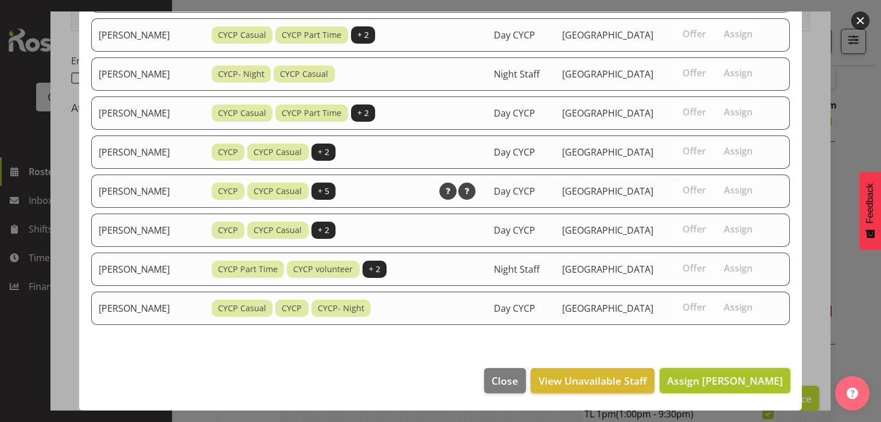
click at [746, 374] on span "Assign [PERSON_NAME]" at bounding box center [725, 381] width 116 height 14
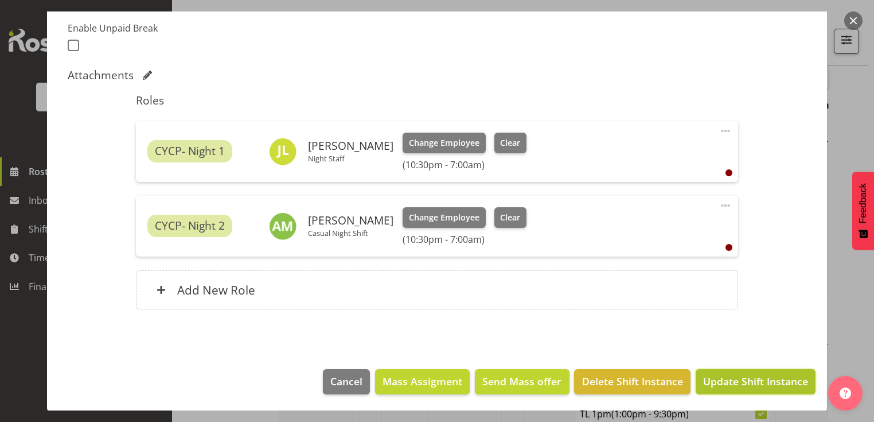
click at [764, 385] on span "Update Shift Instance" at bounding box center [755, 381] width 105 height 15
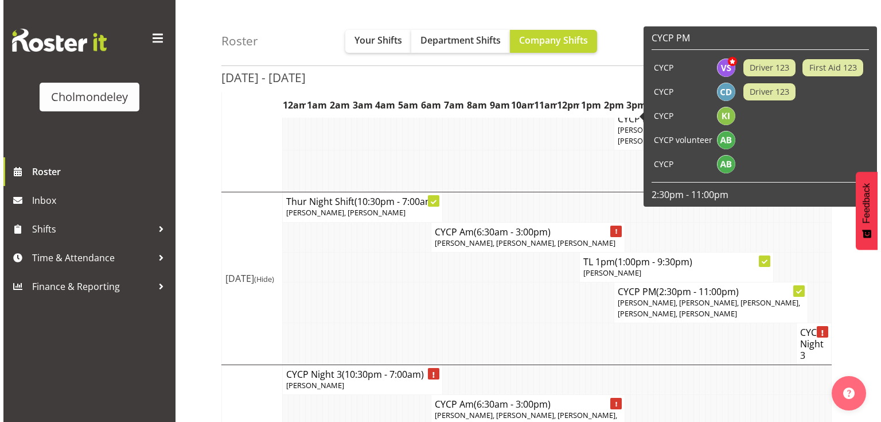
scroll to position [922, 0]
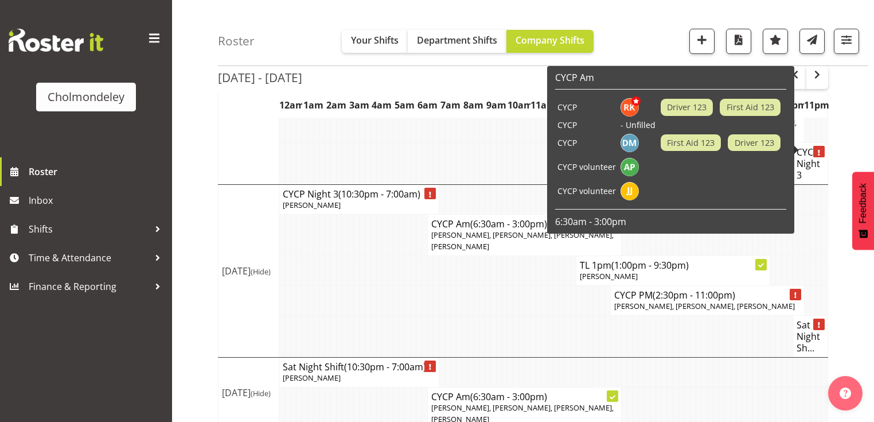
click at [806, 148] on h4 "CYCP Night 3" at bounding box center [811, 163] width 28 height 34
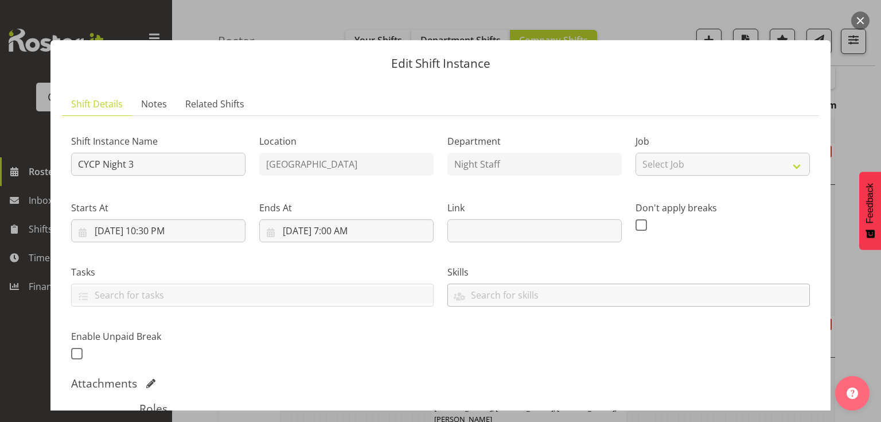
scroll to position [184, 0]
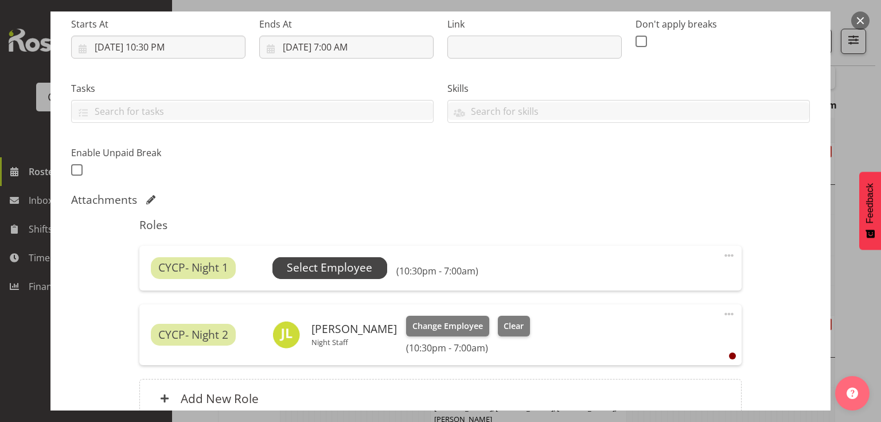
click at [342, 271] on span "Select Employee" at bounding box center [329, 267] width 85 height 17
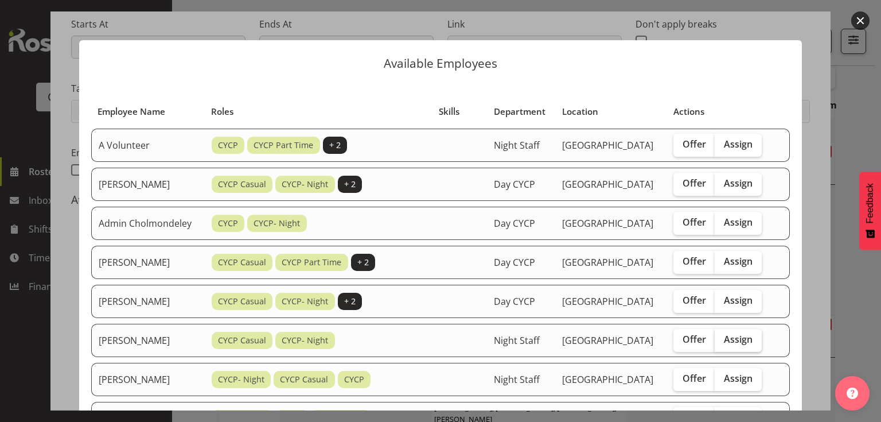
click at [733, 345] on span "Assign" at bounding box center [738, 338] width 29 height 11
click at [722, 343] on input "Assign" at bounding box center [718, 339] width 7 height 7
checkbox input "true"
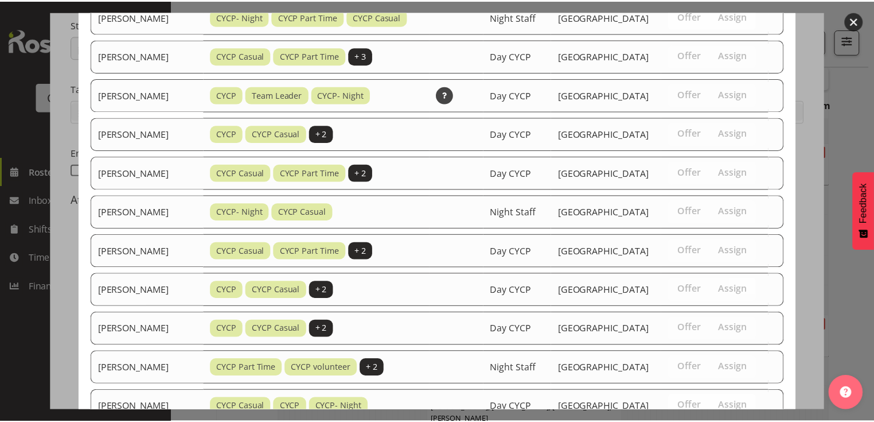
scroll to position [789, 0]
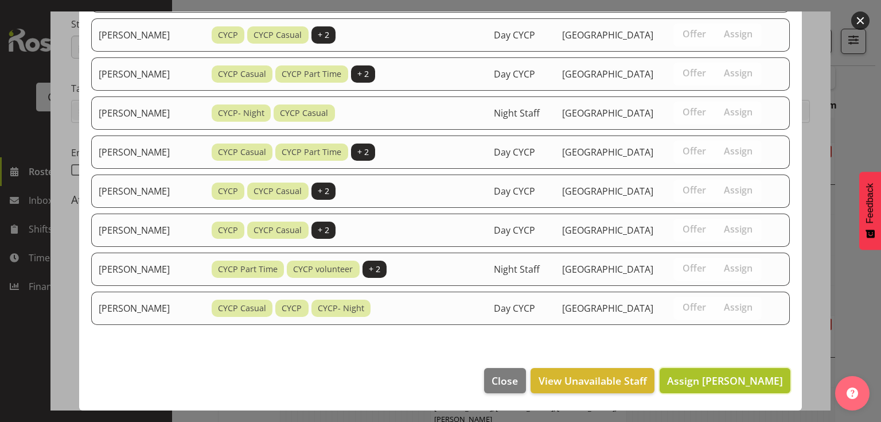
click at [721, 386] on span "Assign [PERSON_NAME]" at bounding box center [725, 381] width 116 height 14
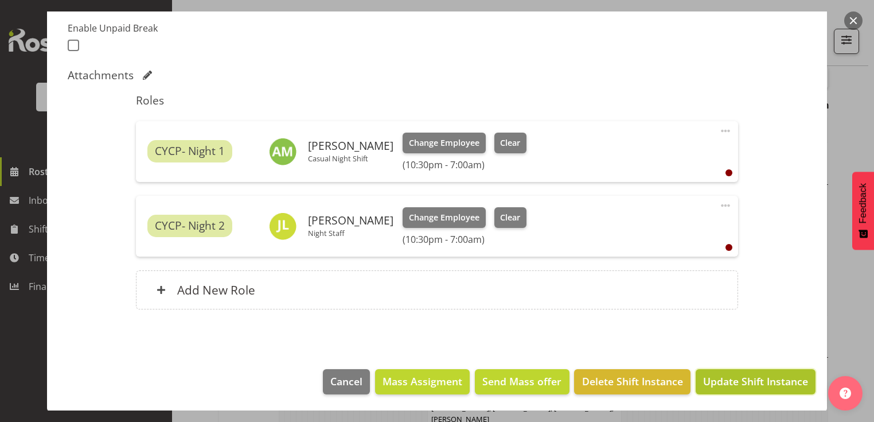
click at [764, 384] on span "Update Shift Instance" at bounding box center [755, 381] width 105 height 15
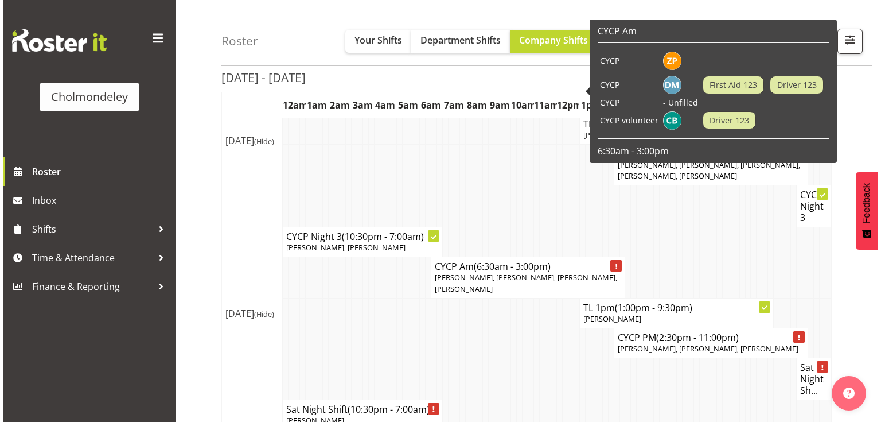
scroll to position [922, 0]
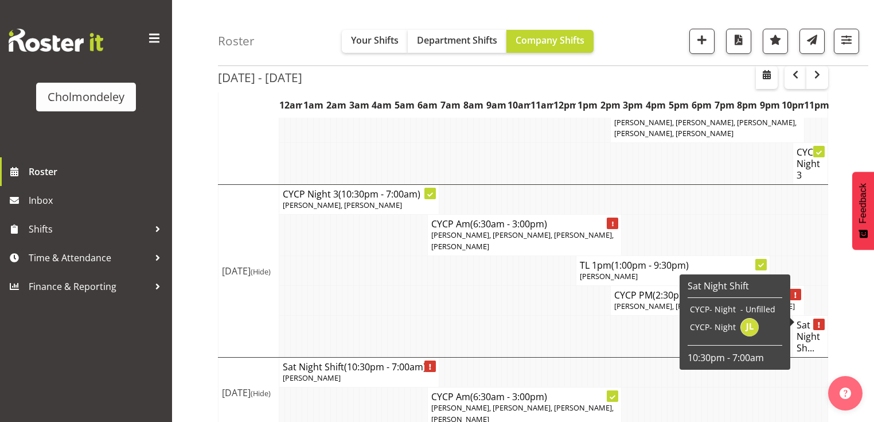
click at [810, 324] on h4 "Sat Night Sh..." at bounding box center [811, 336] width 28 height 34
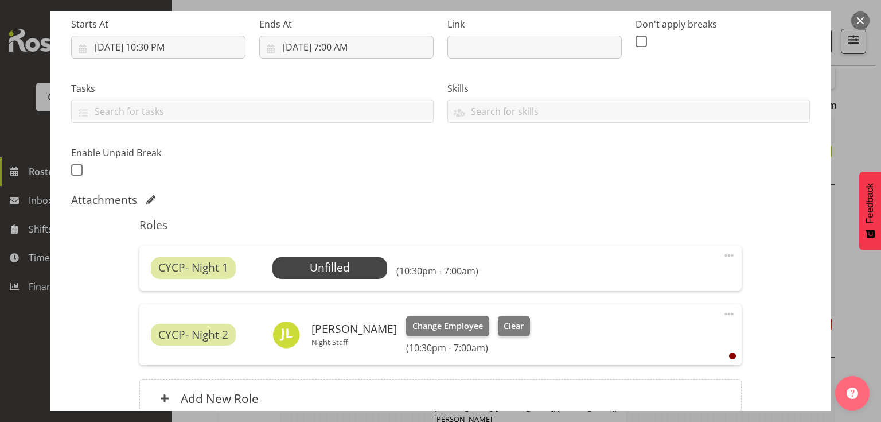
scroll to position [230, 0]
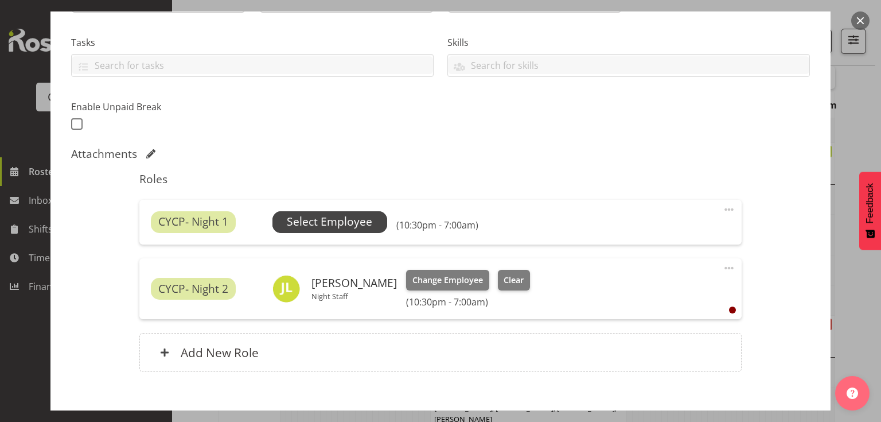
click at [342, 219] on span "Select Employee" at bounding box center [329, 221] width 85 height 17
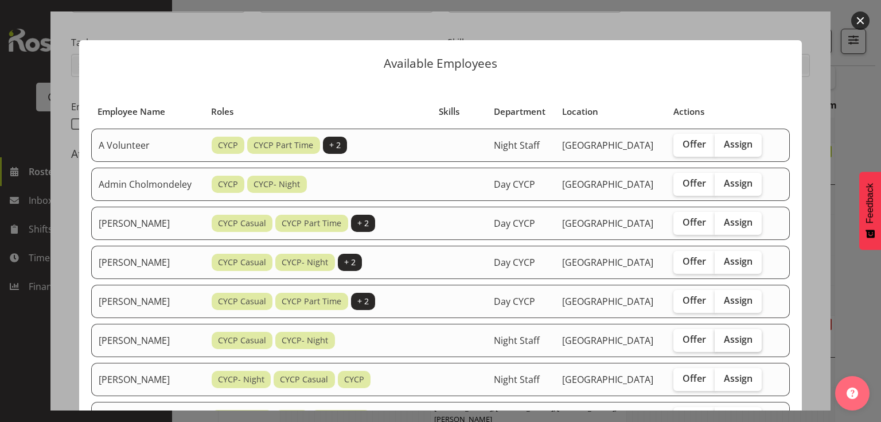
click at [726, 345] on span "Assign" at bounding box center [738, 338] width 29 height 11
click at [722, 343] on input "Assign" at bounding box center [718, 339] width 7 height 7
checkbox input "true"
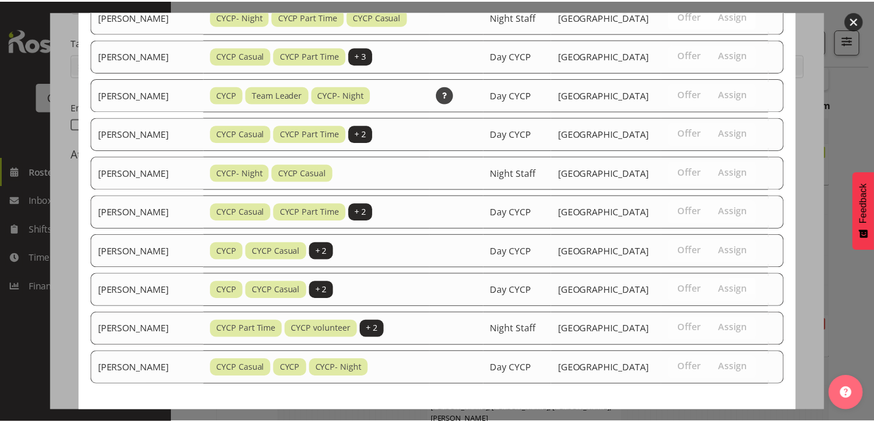
scroll to position [746, 0]
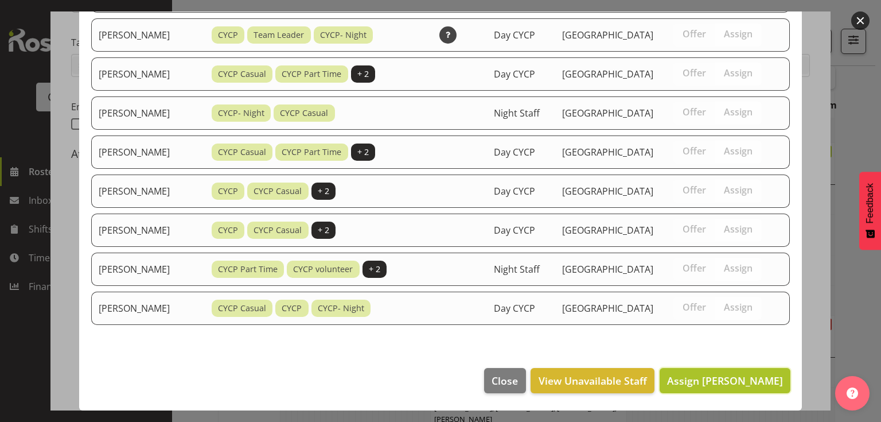
click at [720, 384] on span "Assign [PERSON_NAME]" at bounding box center [725, 381] width 116 height 14
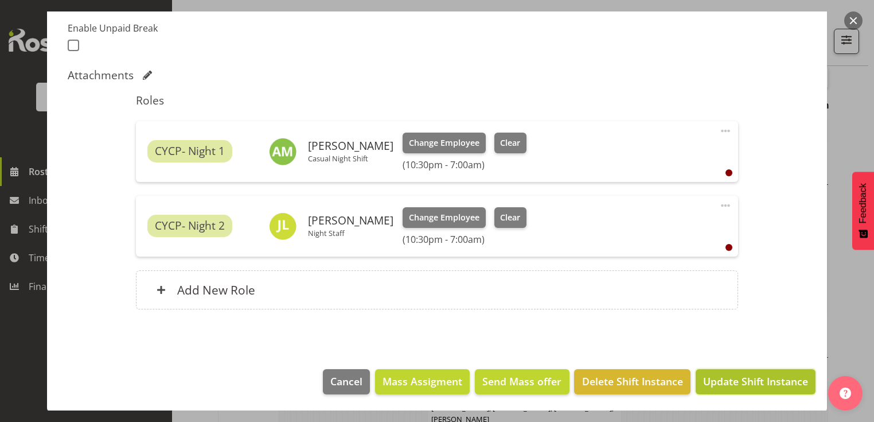
click at [757, 382] on span "Update Shift Instance" at bounding box center [755, 381] width 105 height 15
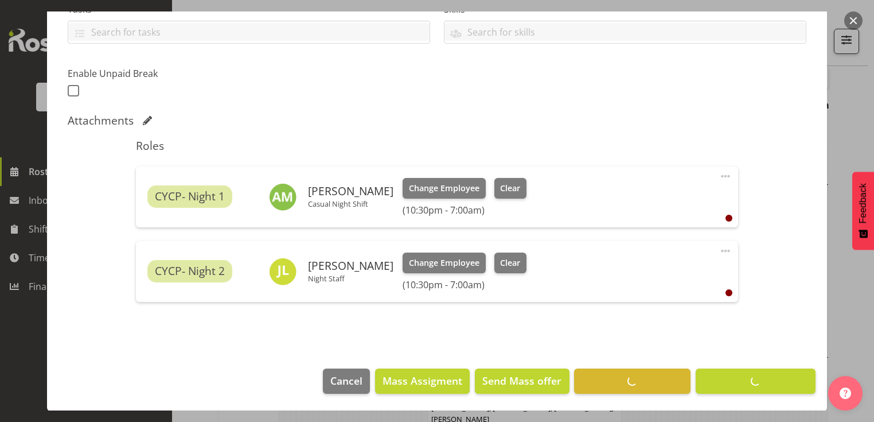
scroll to position [145, 0]
